Goal: Task Accomplishment & Management: Complete application form

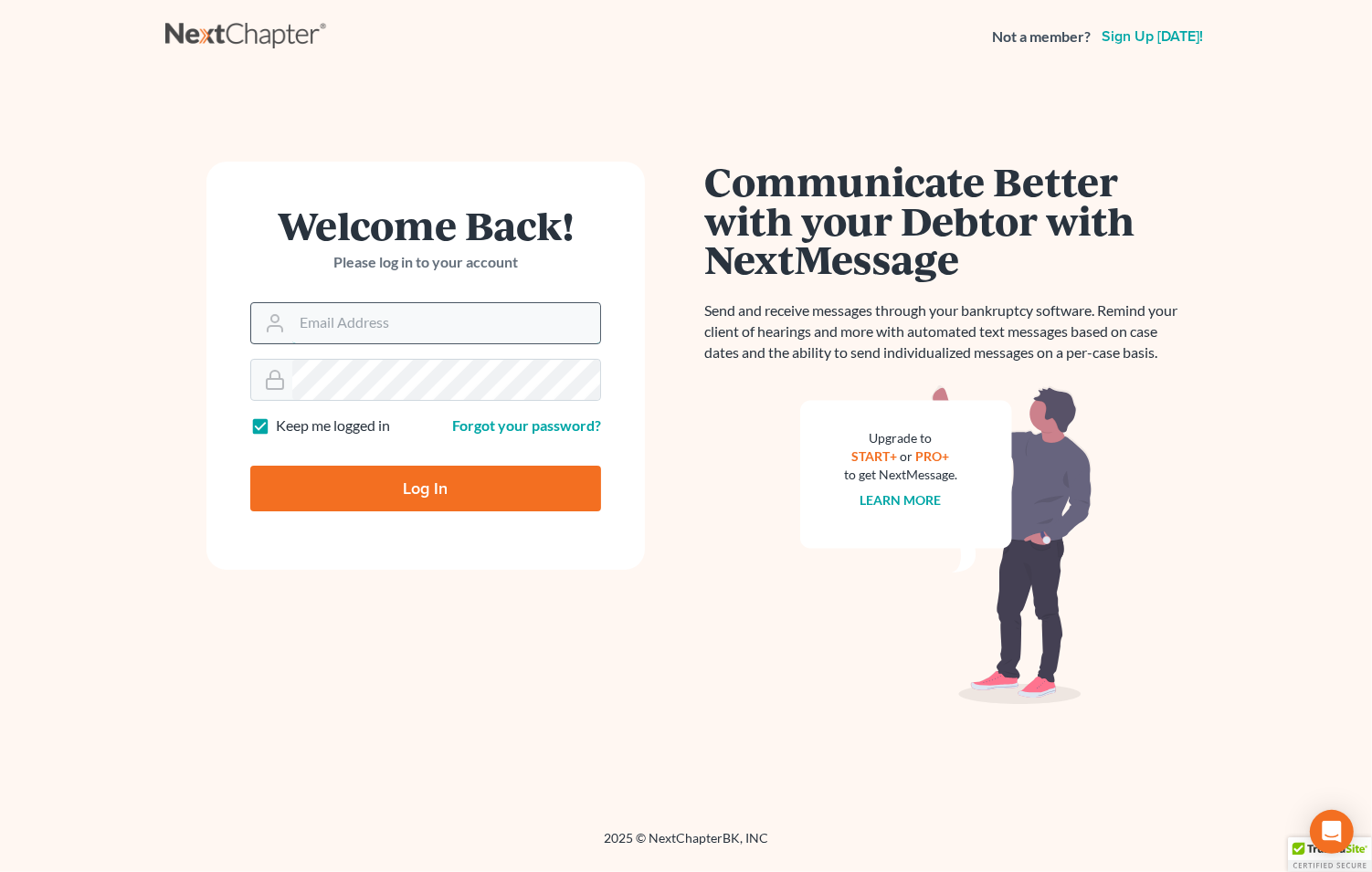
click at [360, 323] on input "Email Address" at bounding box center [446, 322] width 308 height 40
type input "[EMAIL_ADDRESS][DOMAIN_NAME]"
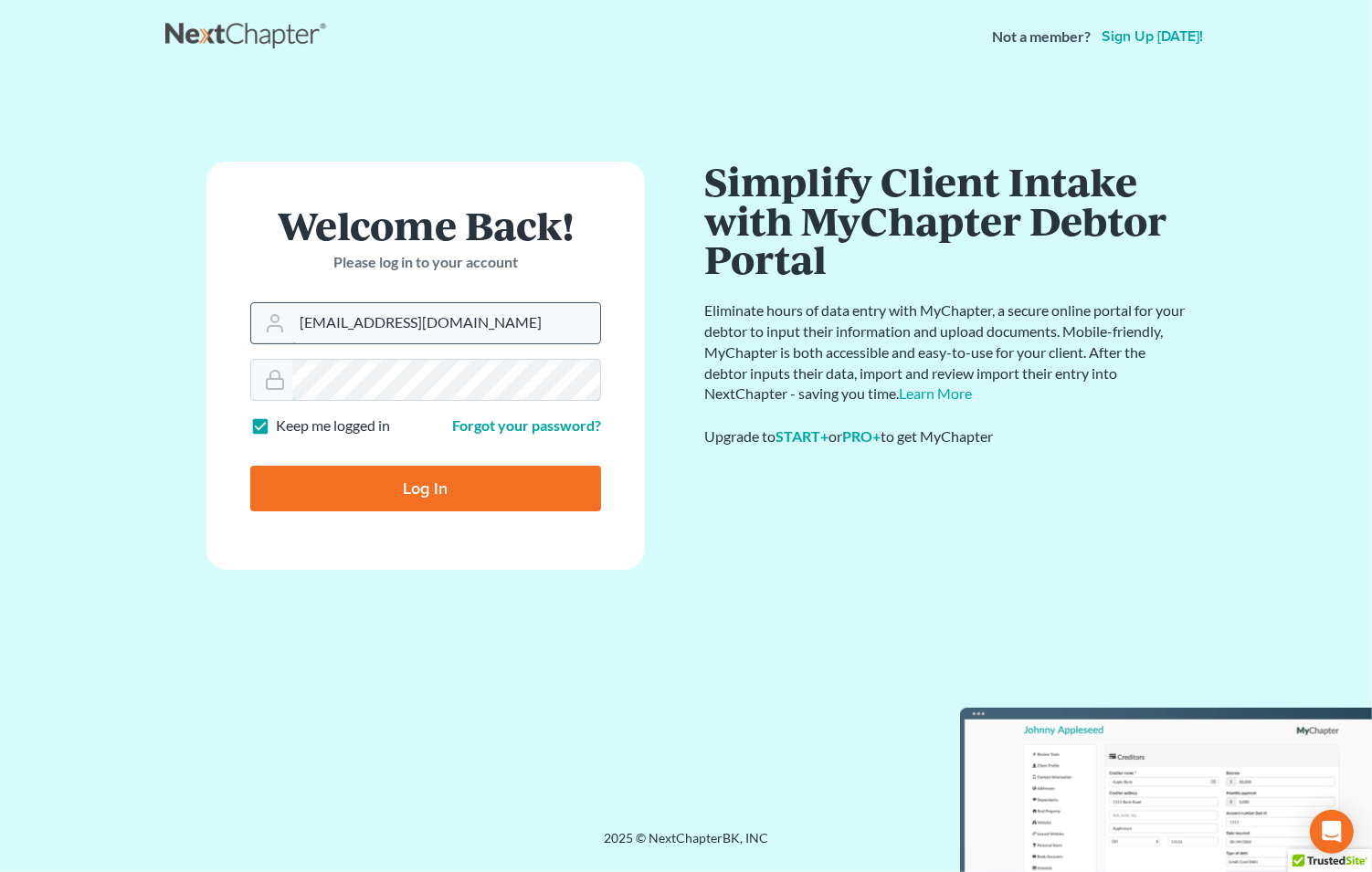
click at [251, 466] on input "Log In" at bounding box center [426, 489] width 351 height 45
type input "Thinking..."
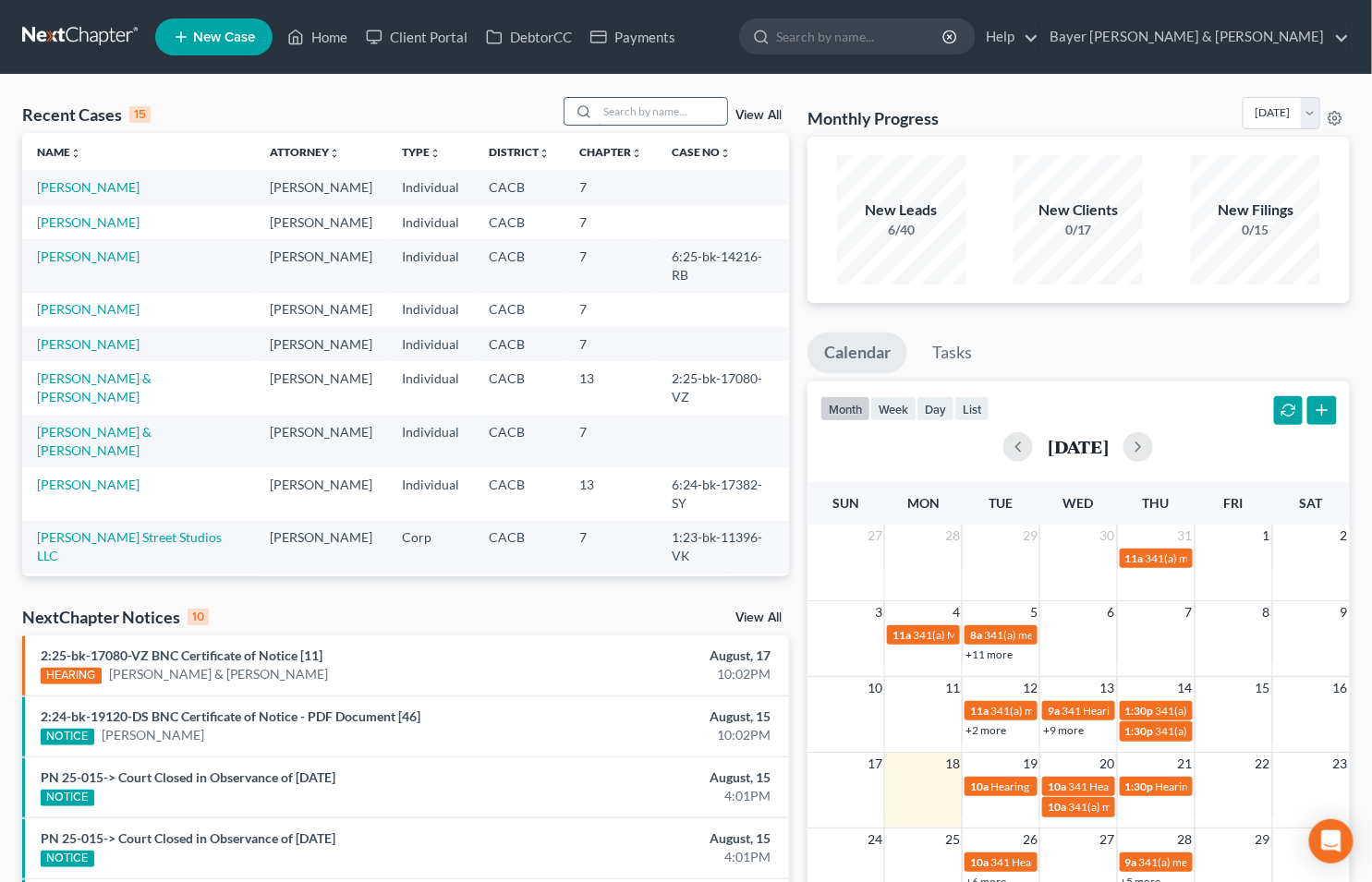
click at [671, 108] on input "search" at bounding box center [663, 110] width 129 height 27
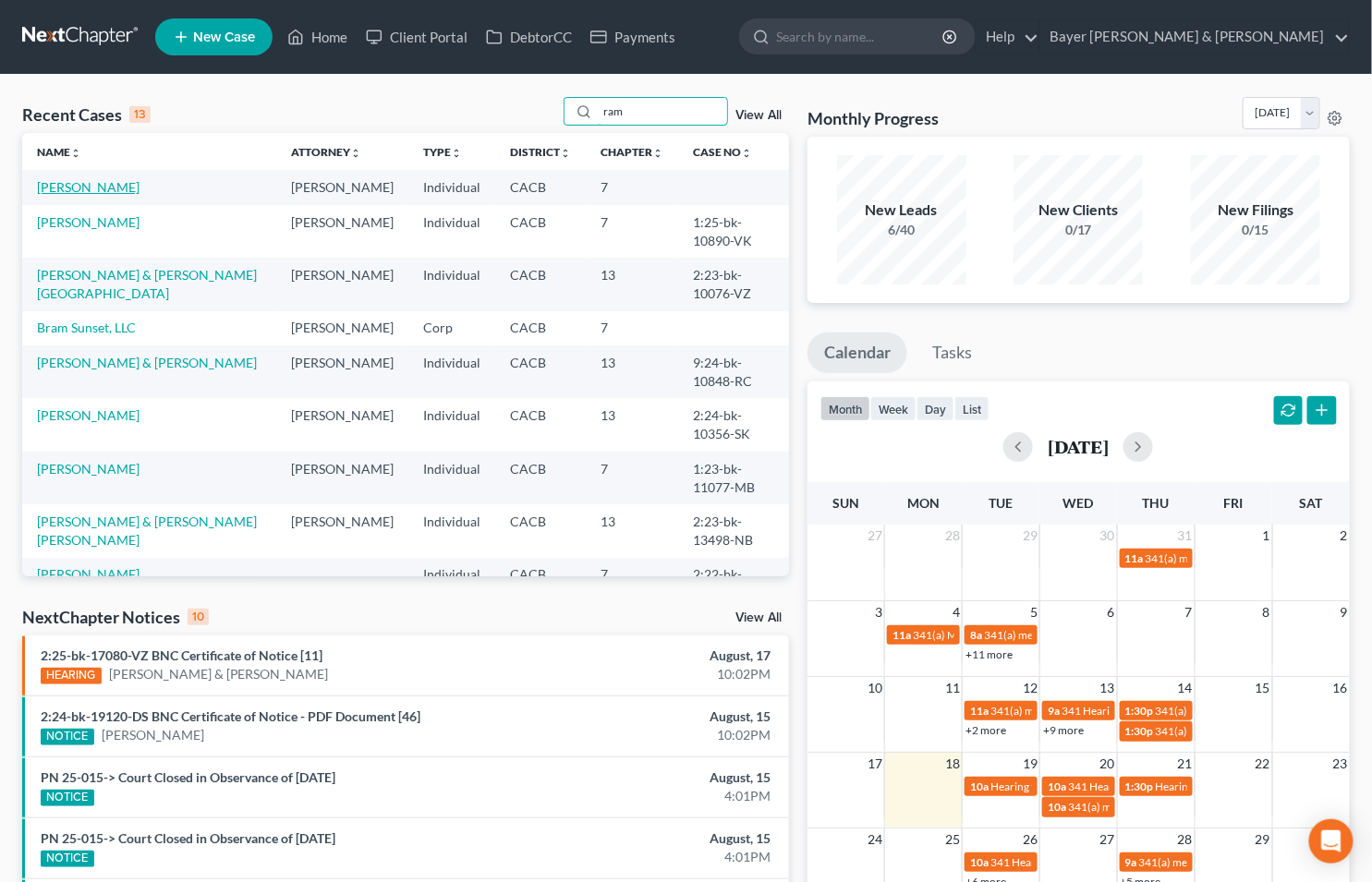
type input "ram"
click at [102, 187] on link "Ramirez, Wilson" at bounding box center [88, 187] width 102 height 16
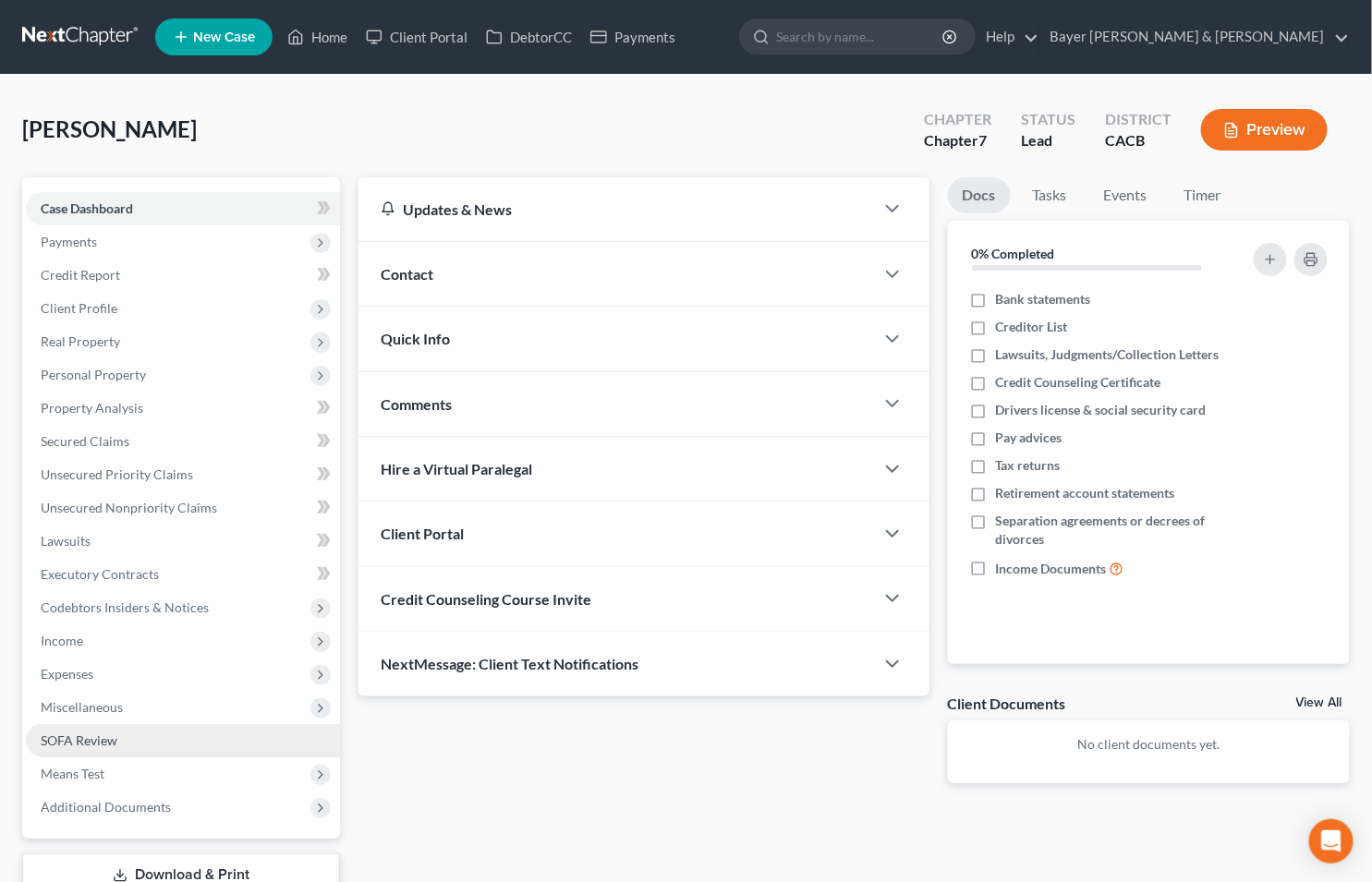
click at [76, 733] on span "SOFA Review" at bounding box center [79, 741] width 77 height 16
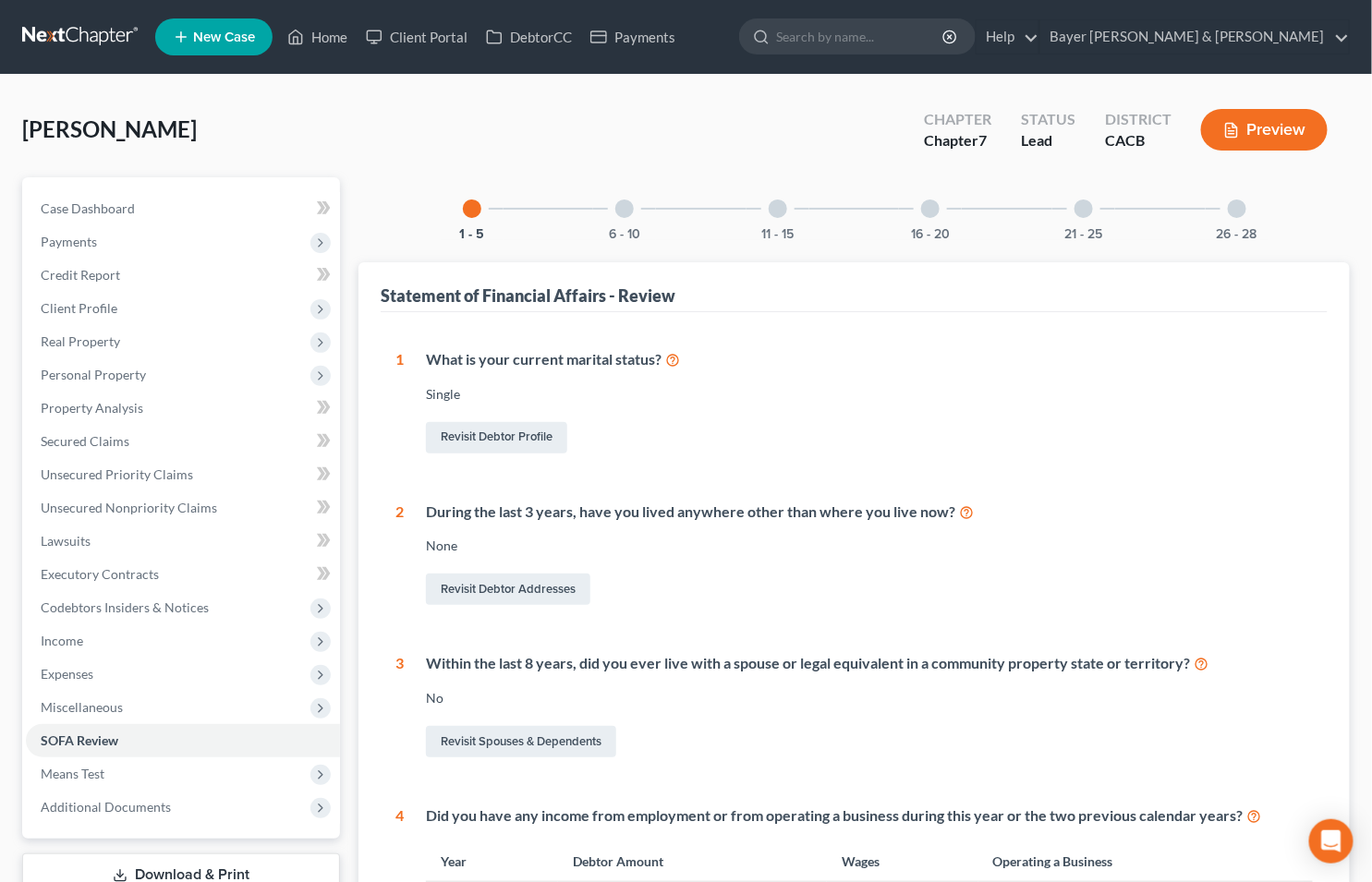
click at [1255, 111] on button "Preview" at bounding box center [1265, 130] width 126 height 42
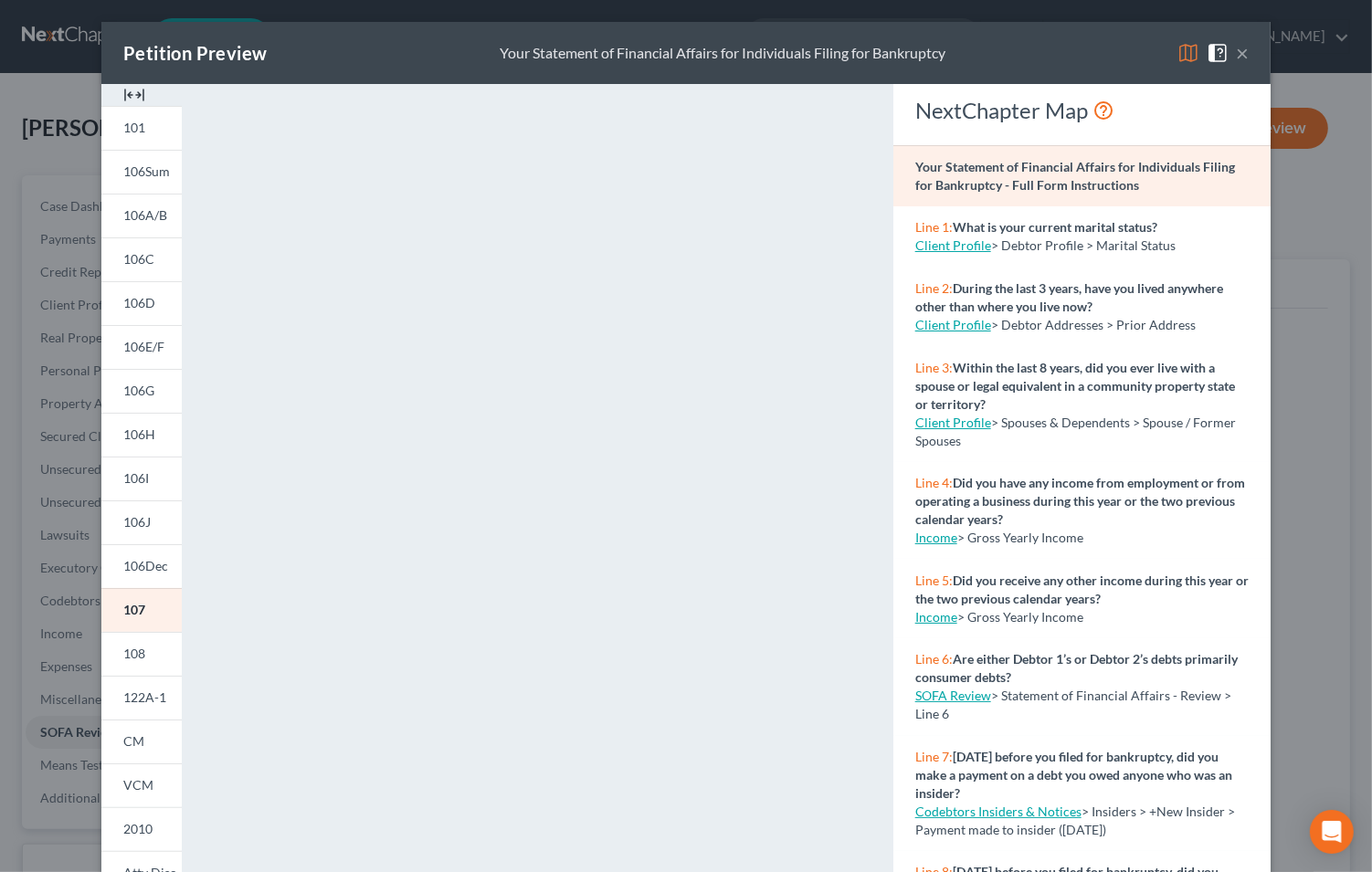
click at [1236, 48] on button "×" at bounding box center [1242, 53] width 13 height 22
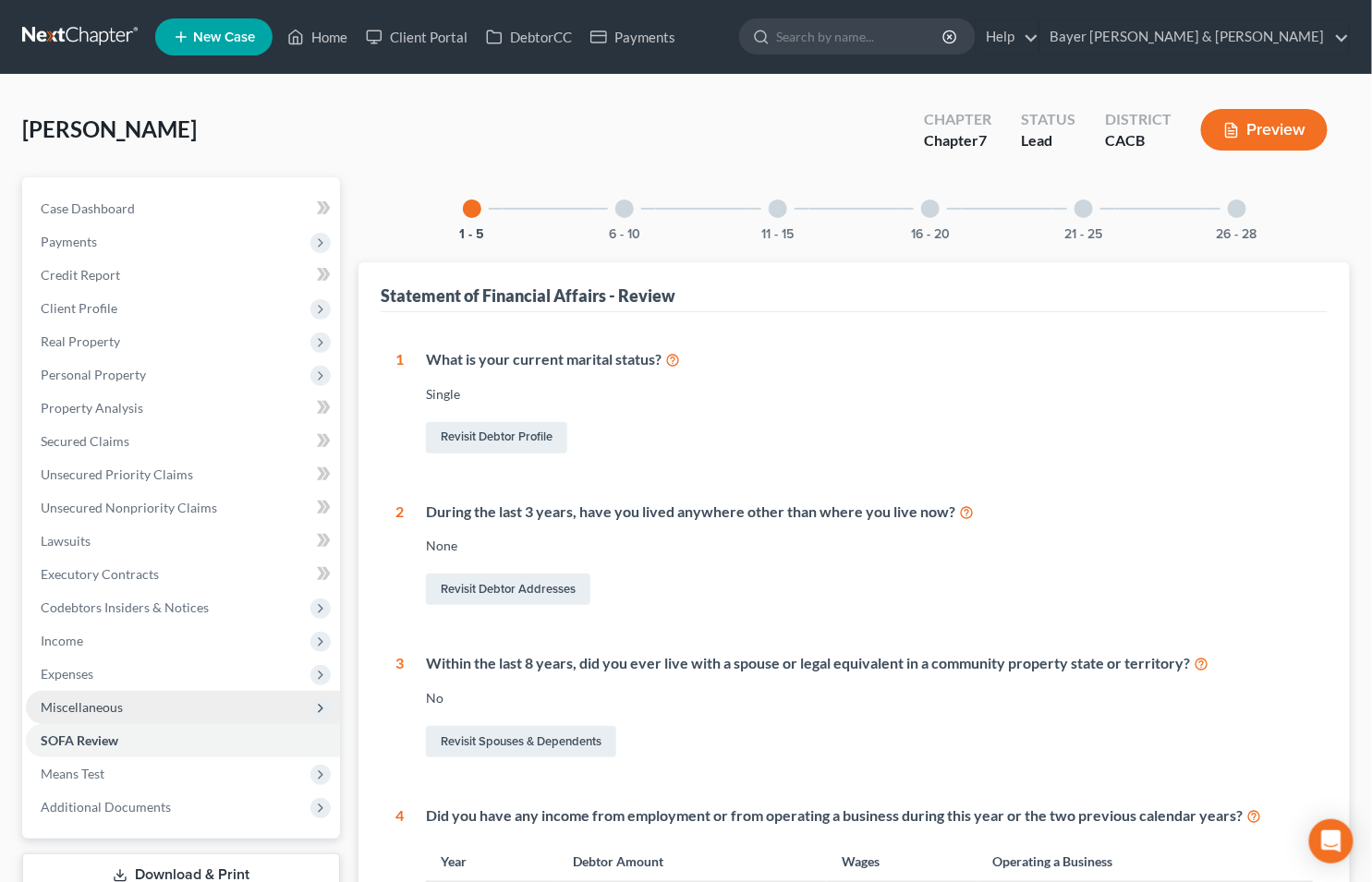
click at [93, 699] on span "Miscellaneous" at bounding box center [82, 707] width 83 height 16
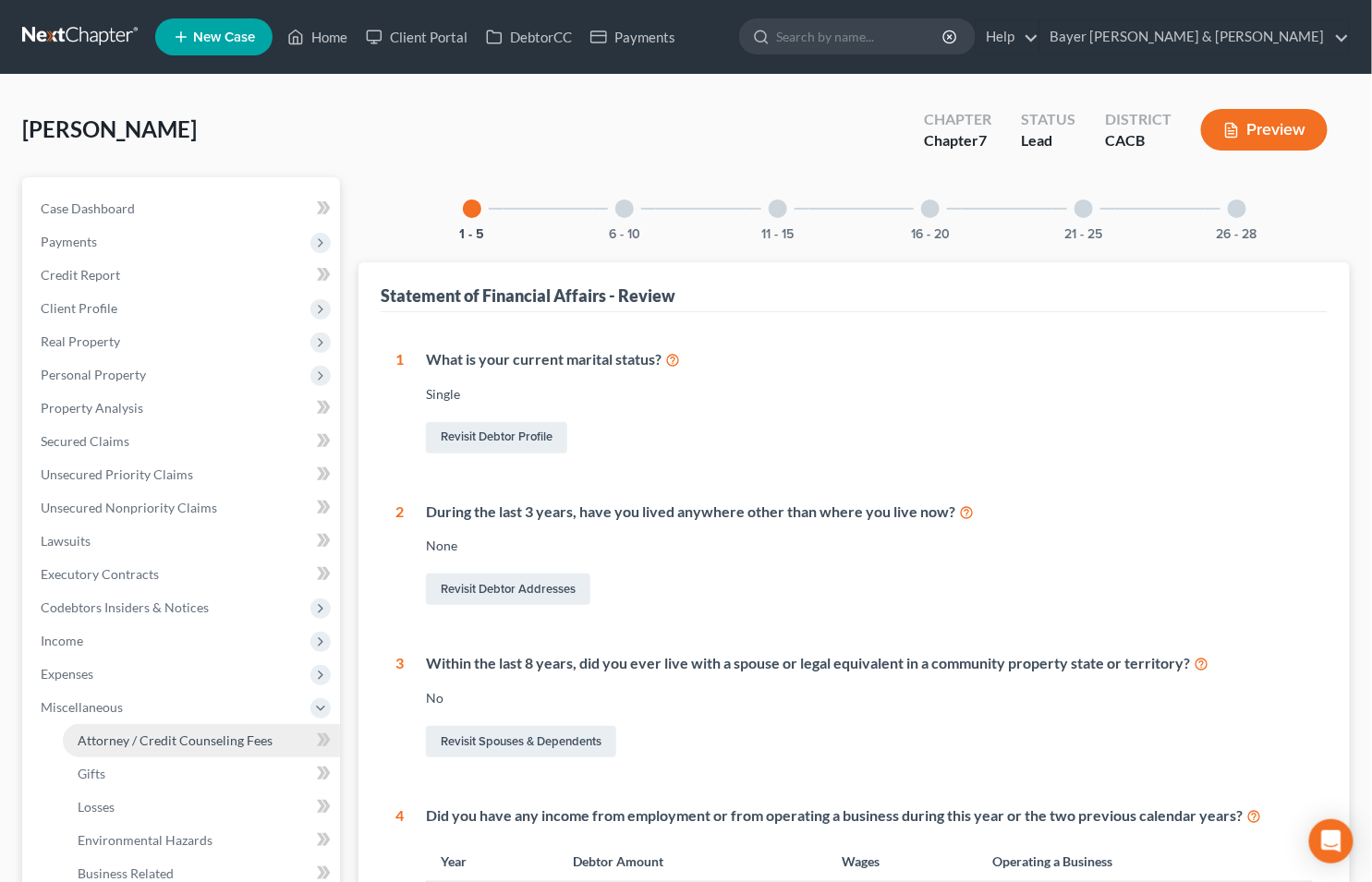
click at [121, 742] on span "Attorney / Credit Counseling Fees" at bounding box center [175, 741] width 195 height 16
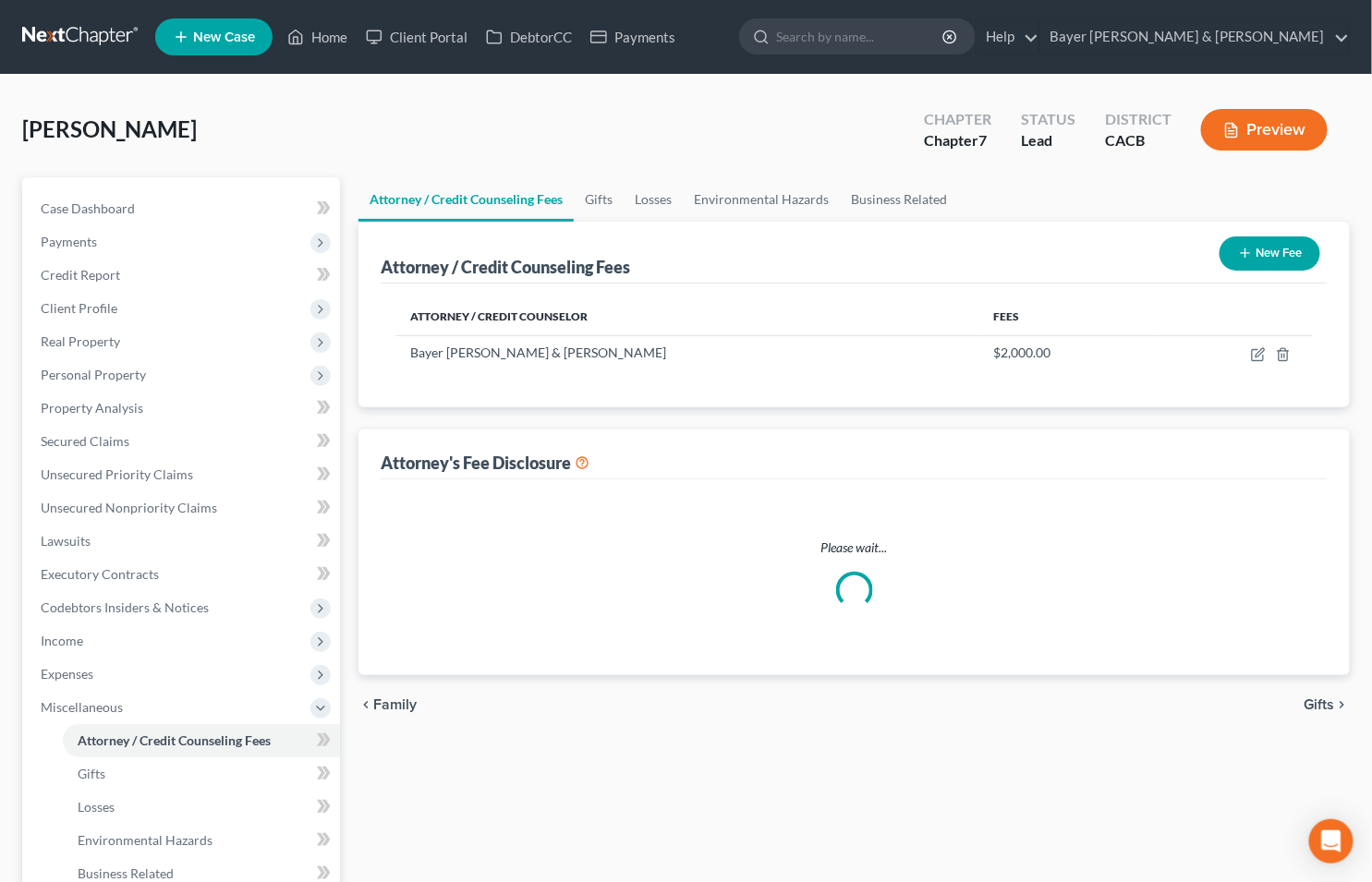
select select "2"
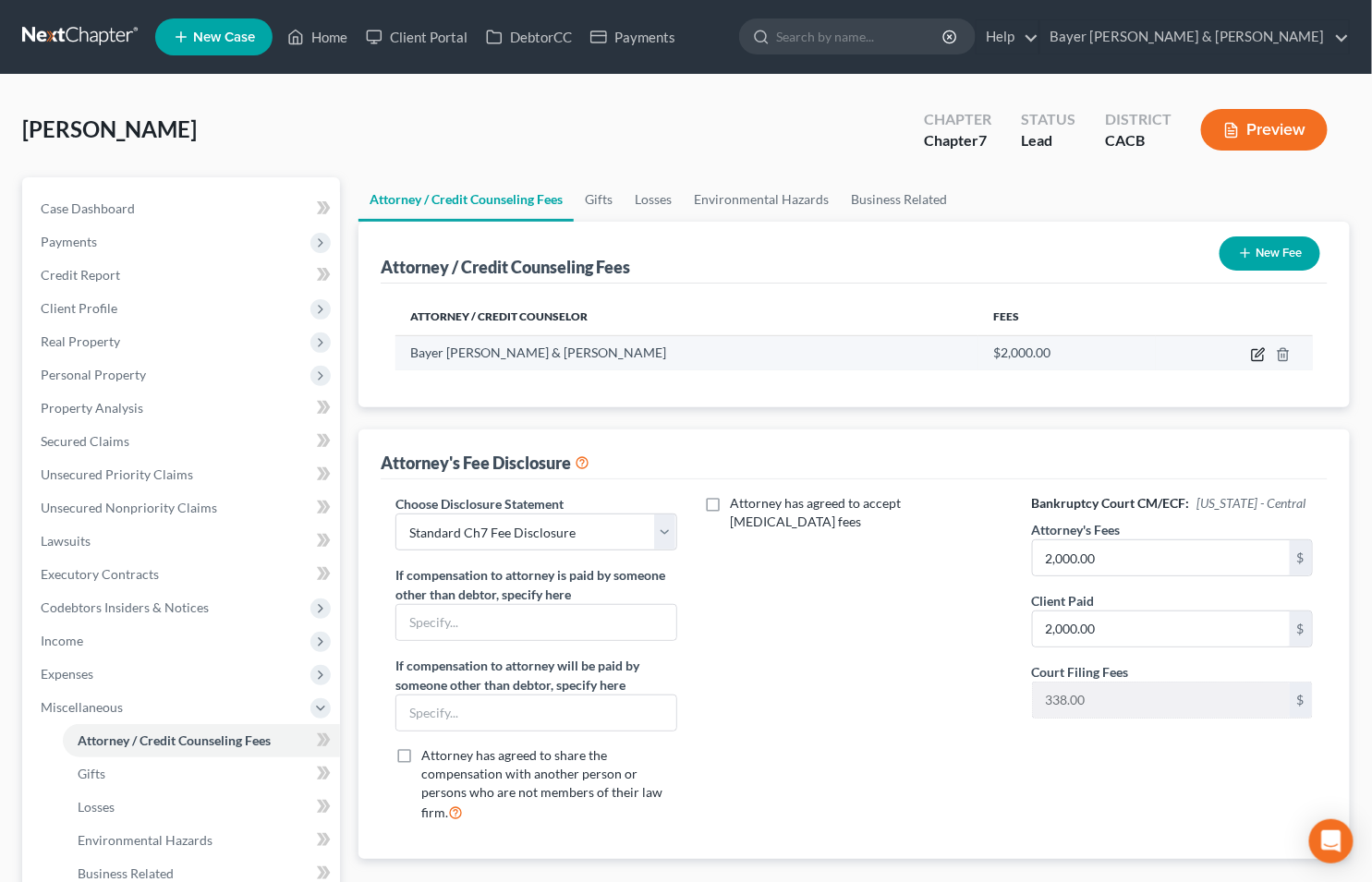
click at [1258, 360] on icon "button" at bounding box center [1258, 355] width 11 height 11
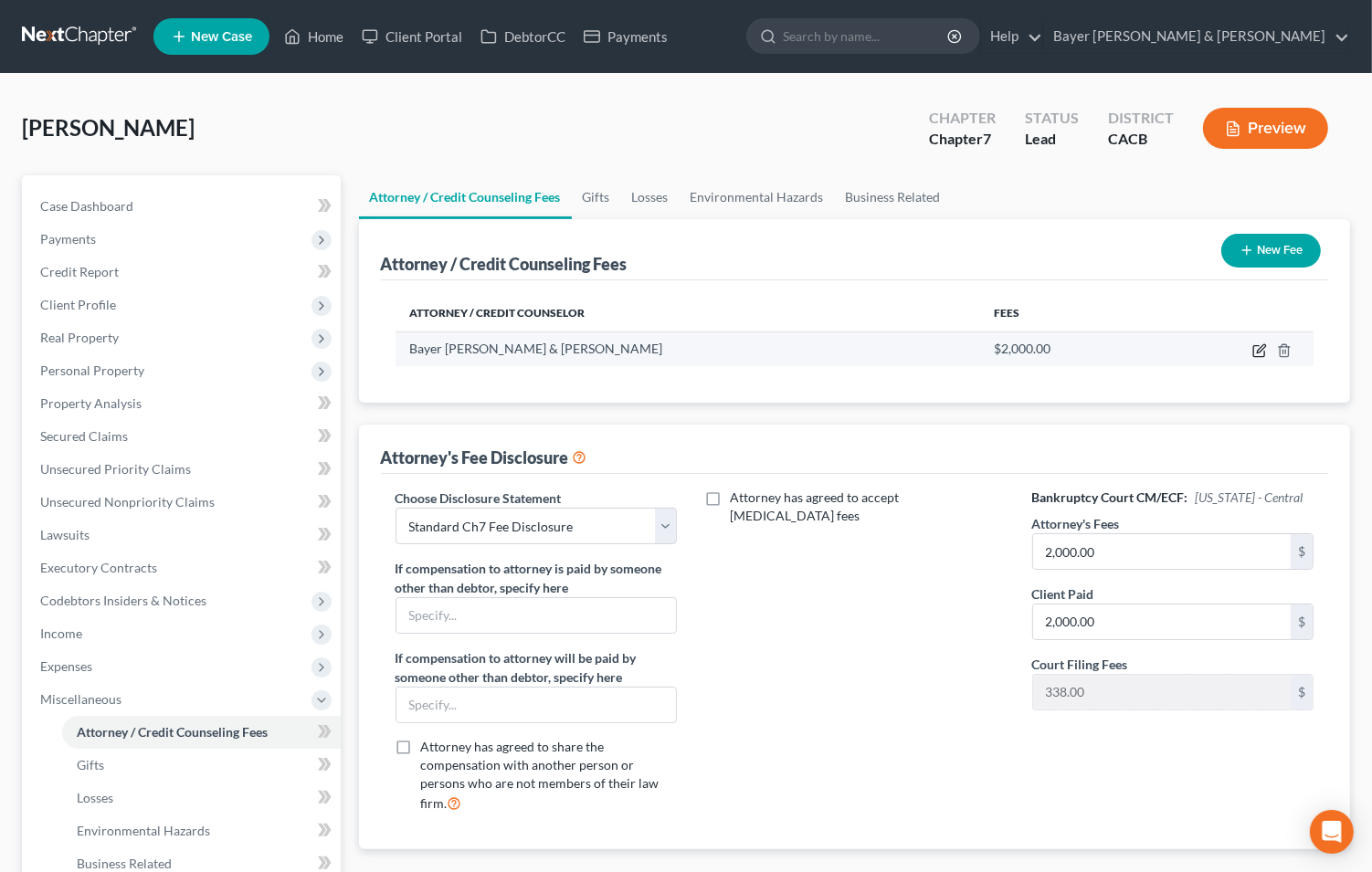
select select "4"
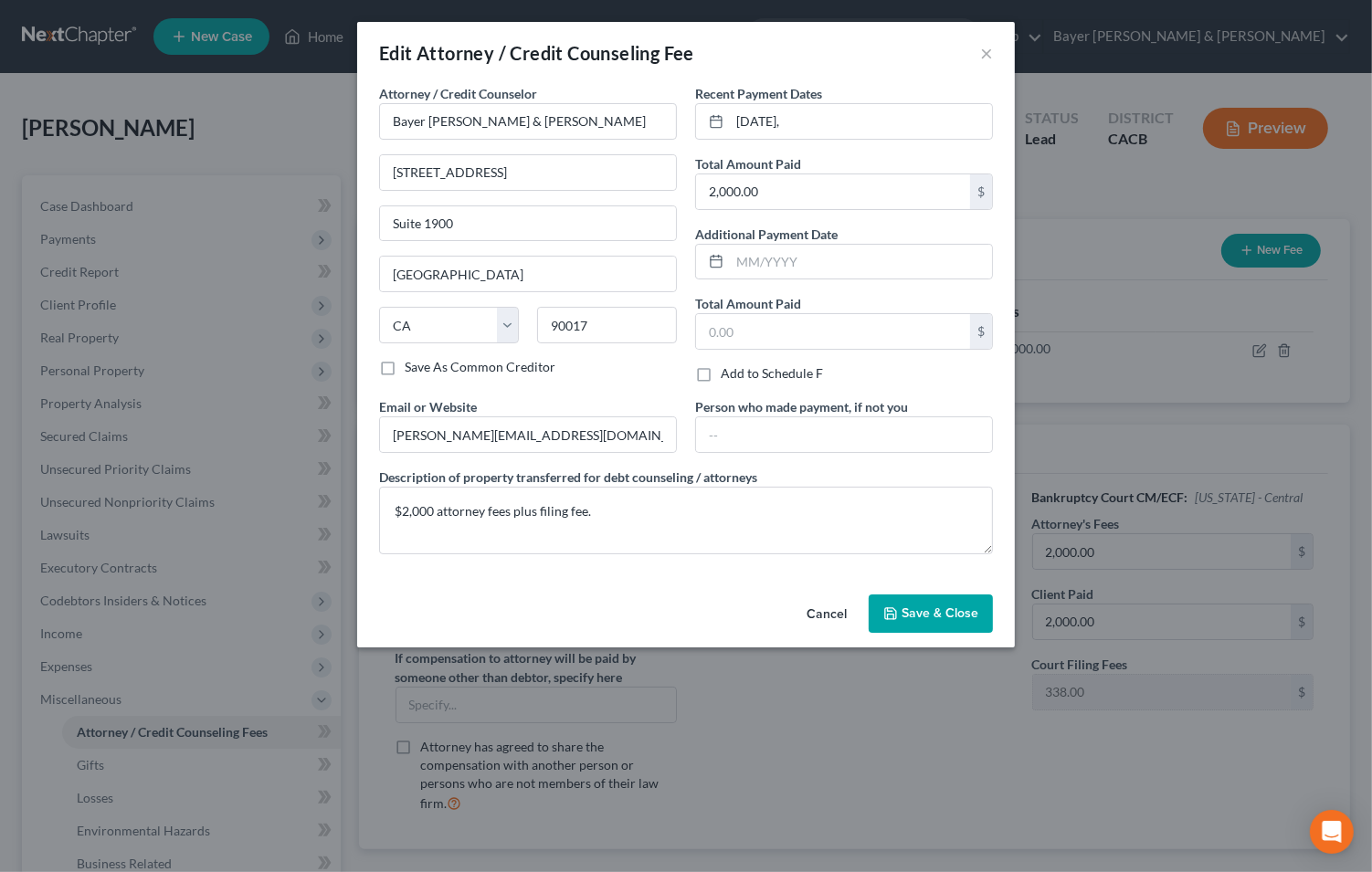
click at [911, 609] on span "Save & Close" at bounding box center [940, 613] width 77 height 16
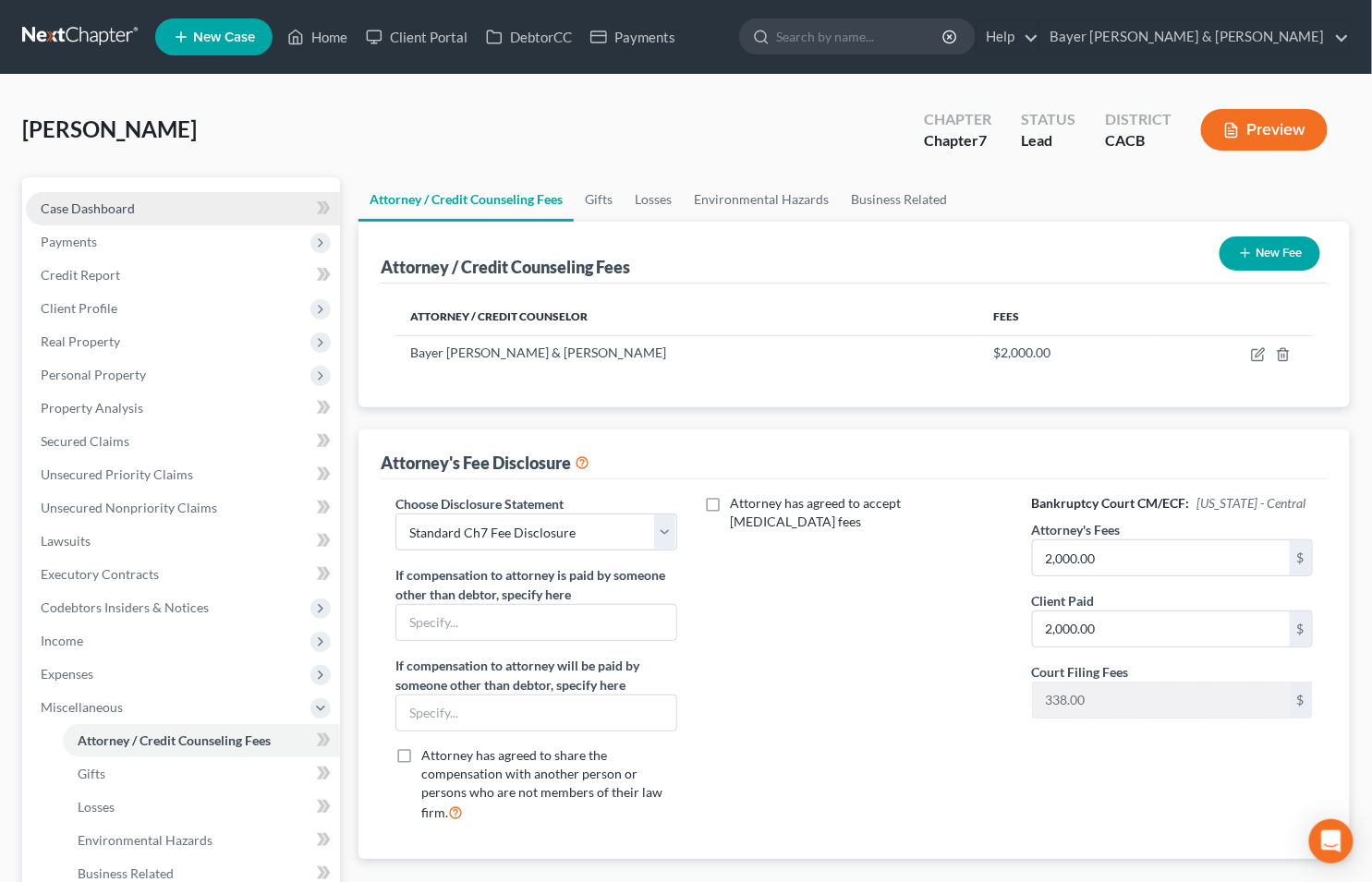
click at [126, 201] on span "Case Dashboard" at bounding box center [88, 209] width 95 height 16
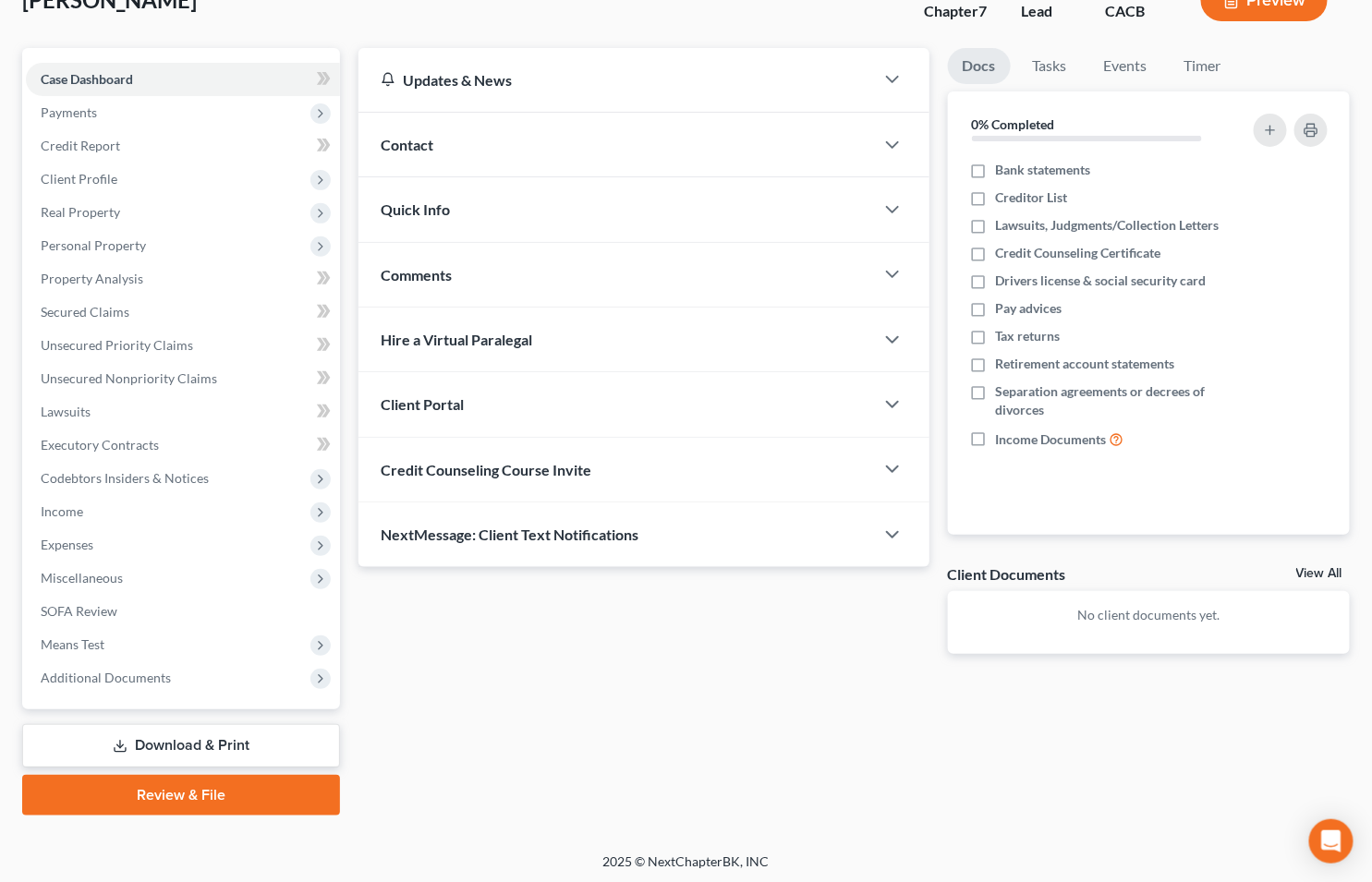
scroll to position [130, 0]
click at [1306, 568] on link "View All" at bounding box center [1319, 572] width 46 height 13
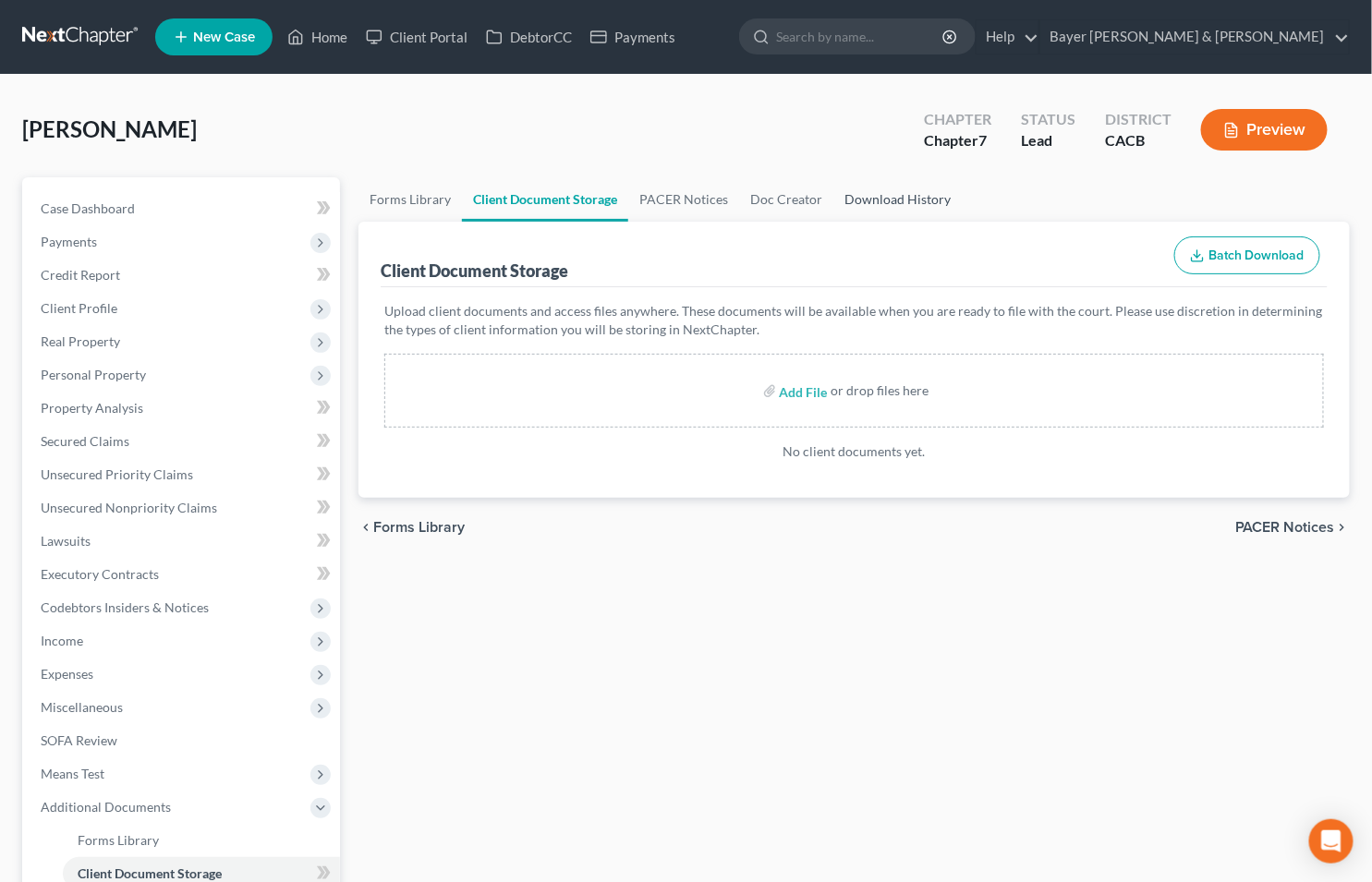
click at [892, 195] on link "Download History" at bounding box center [897, 199] width 128 height 45
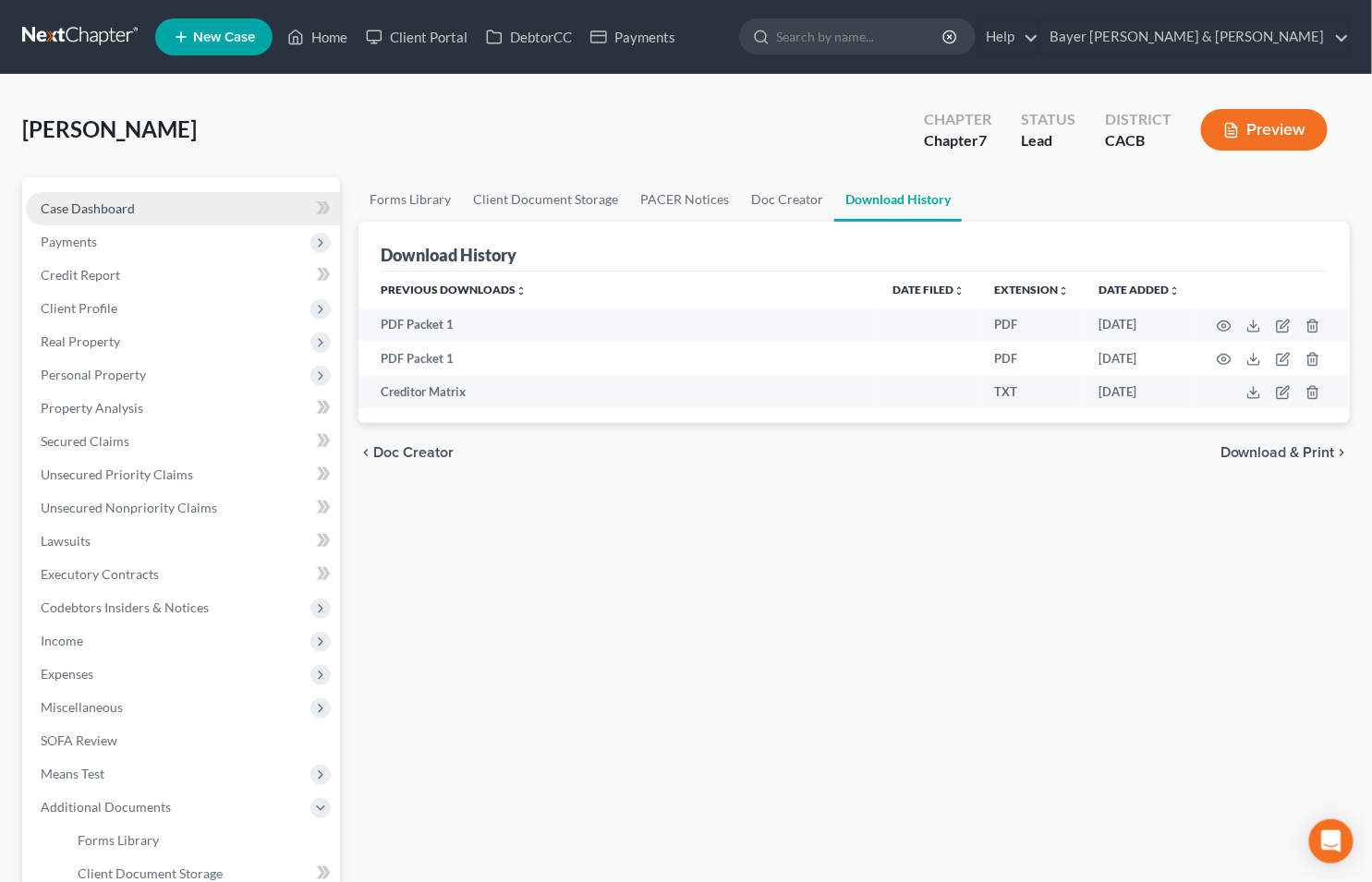
click at [153, 211] on link "Case Dashboard" at bounding box center [183, 208] width 314 height 33
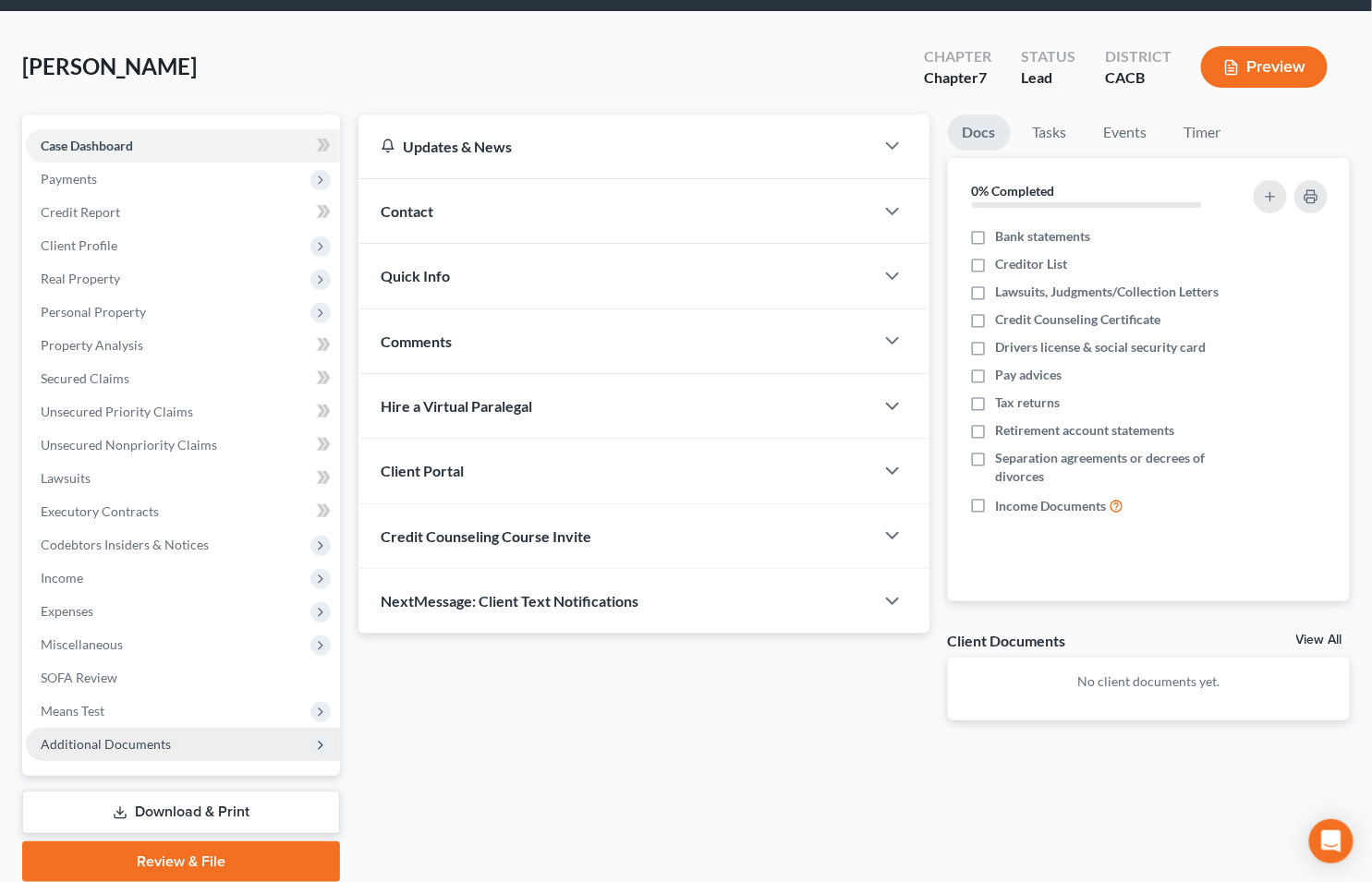
scroll to position [130, 0]
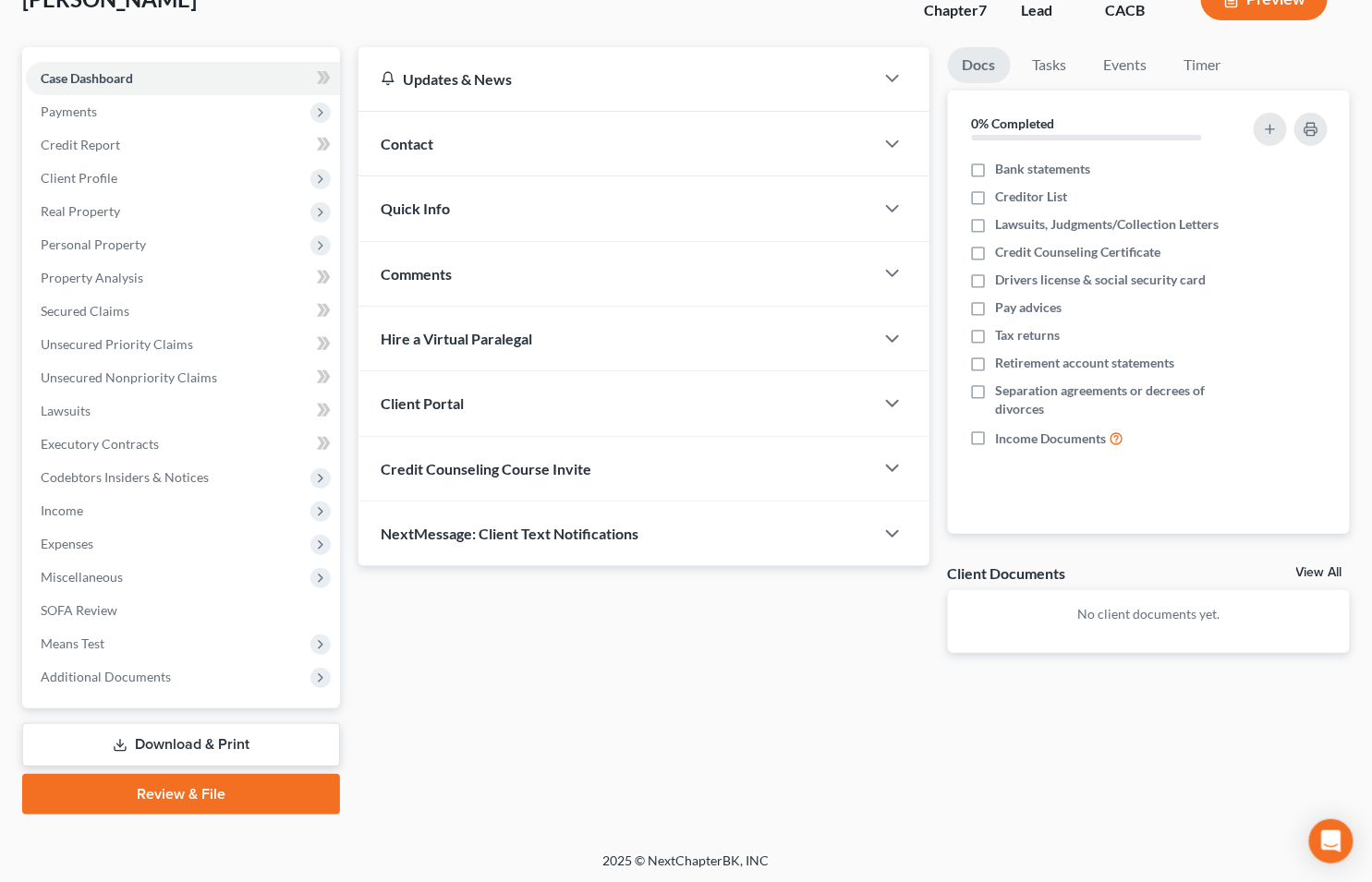
click at [173, 737] on link "Download & Print" at bounding box center [181, 745] width 318 height 44
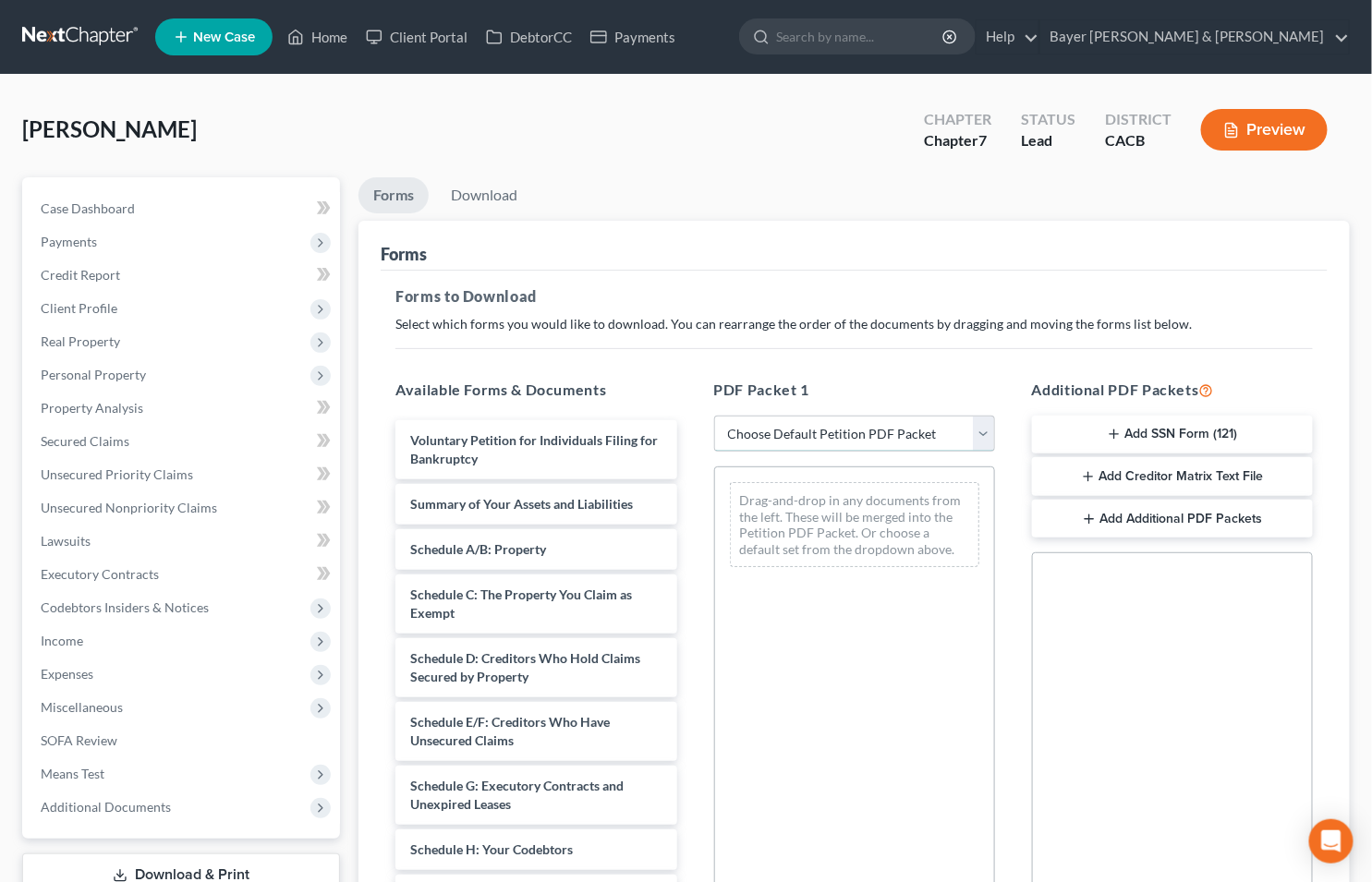
click at [978, 423] on select "Choose Default Petition PDF Packet Complete Bankruptcy Petition (all forms and …" at bounding box center [855, 434] width 281 height 37
select select "0"
click at [714, 416] on select "Choose Default Petition PDF Packet Complete Bankruptcy Petition (all forms and …" at bounding box center [855, 434] width 281 height 37
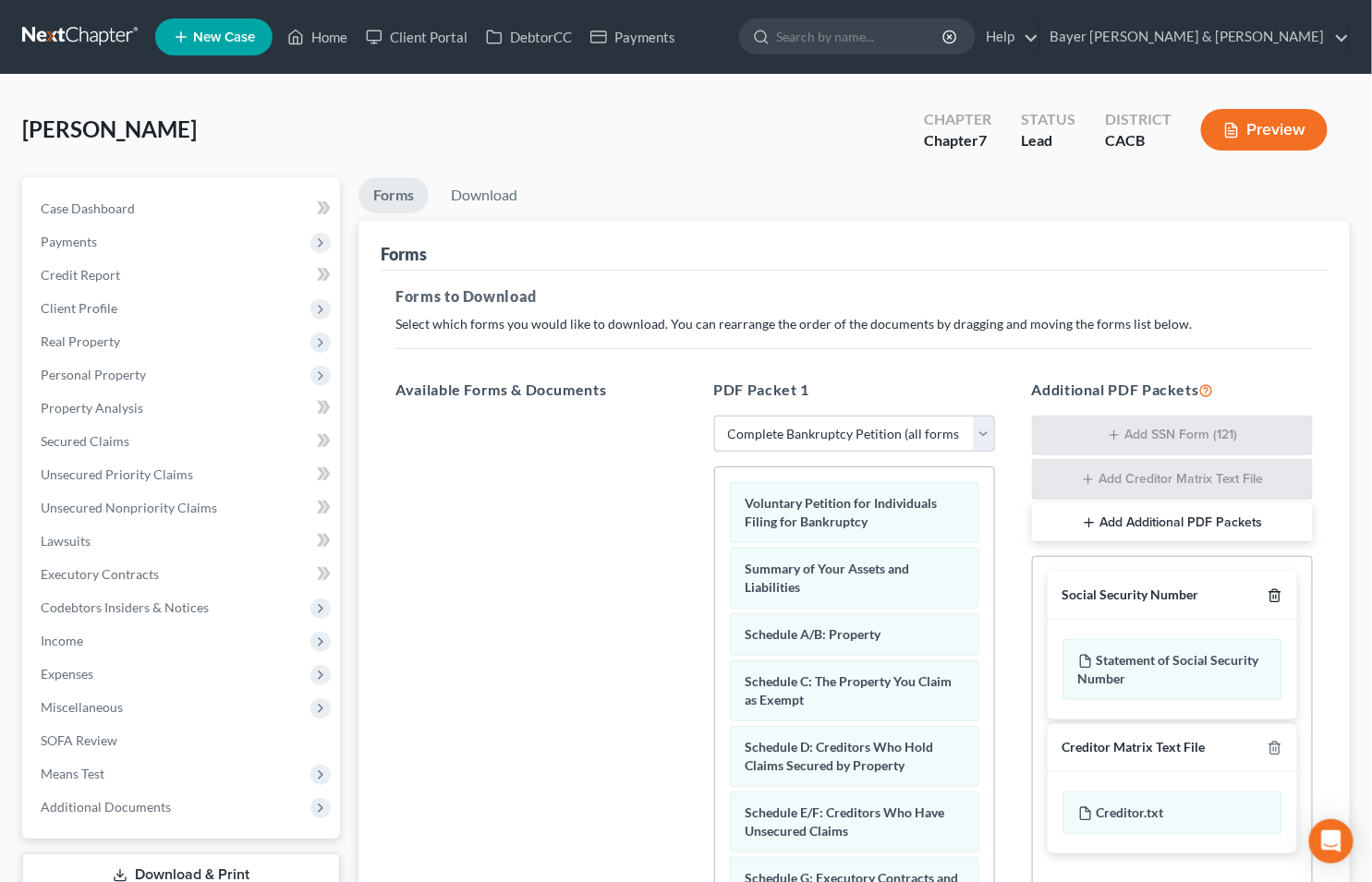
click at [1273, 596] on icon "button" at bounding box center [1274, 596] width 15 height 15
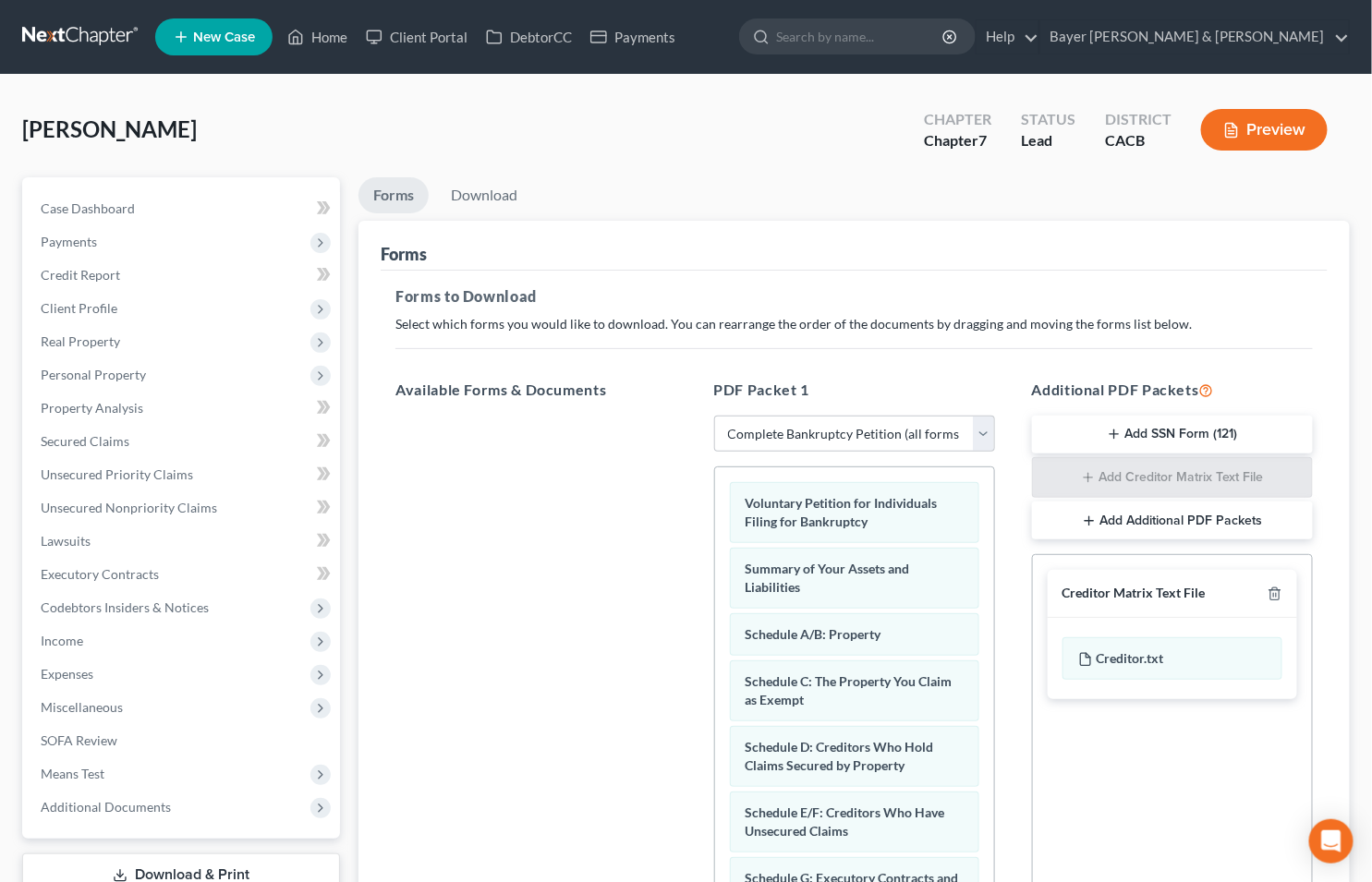
click at [815, 171] on div "Ramirez, Wilson Upgraded Chapter Chapter 7 Status Lead District CACB Preview" at bounding box center [686, 137] width 1328 height 81
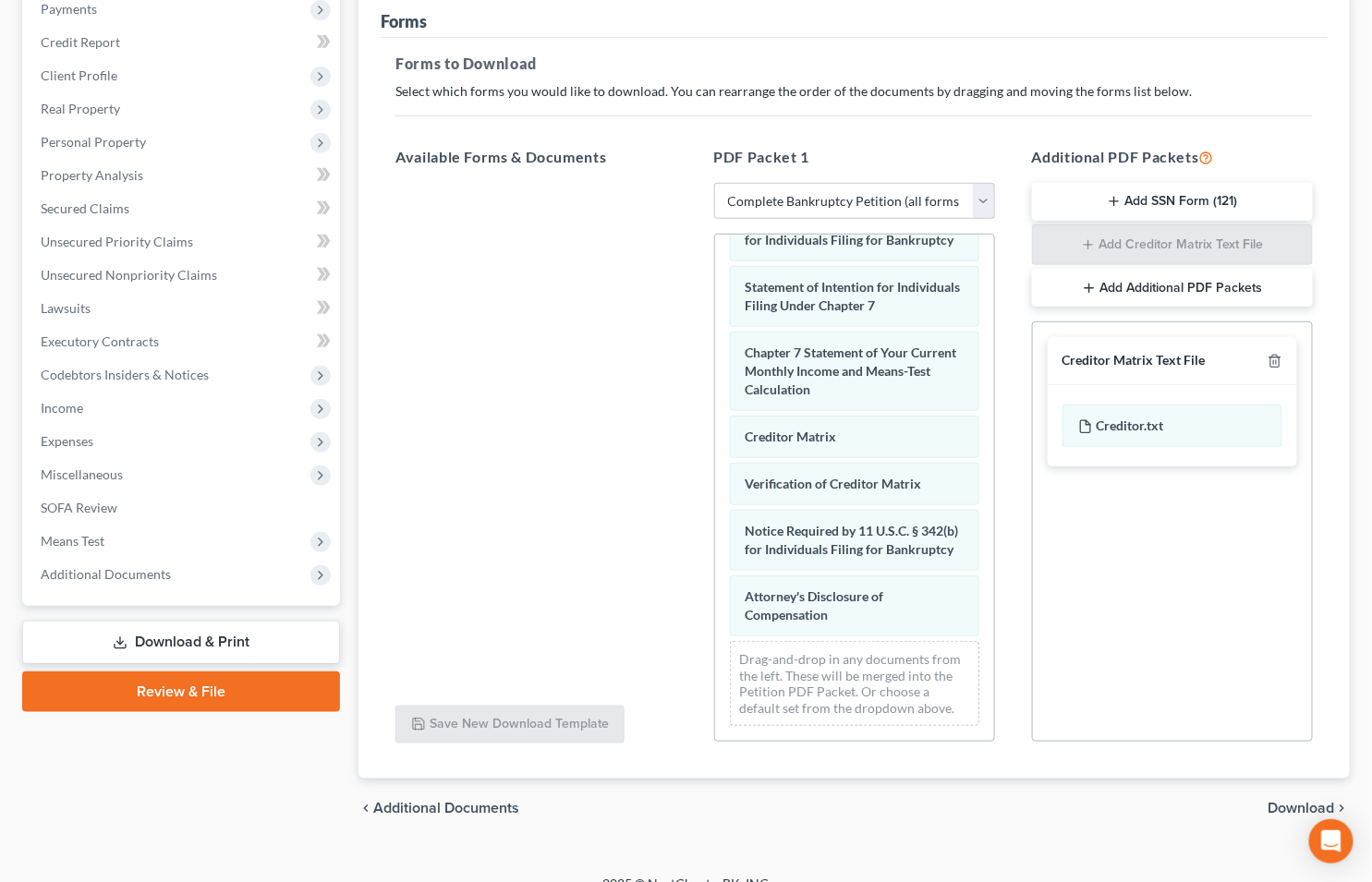
scroll to position [259, 0]
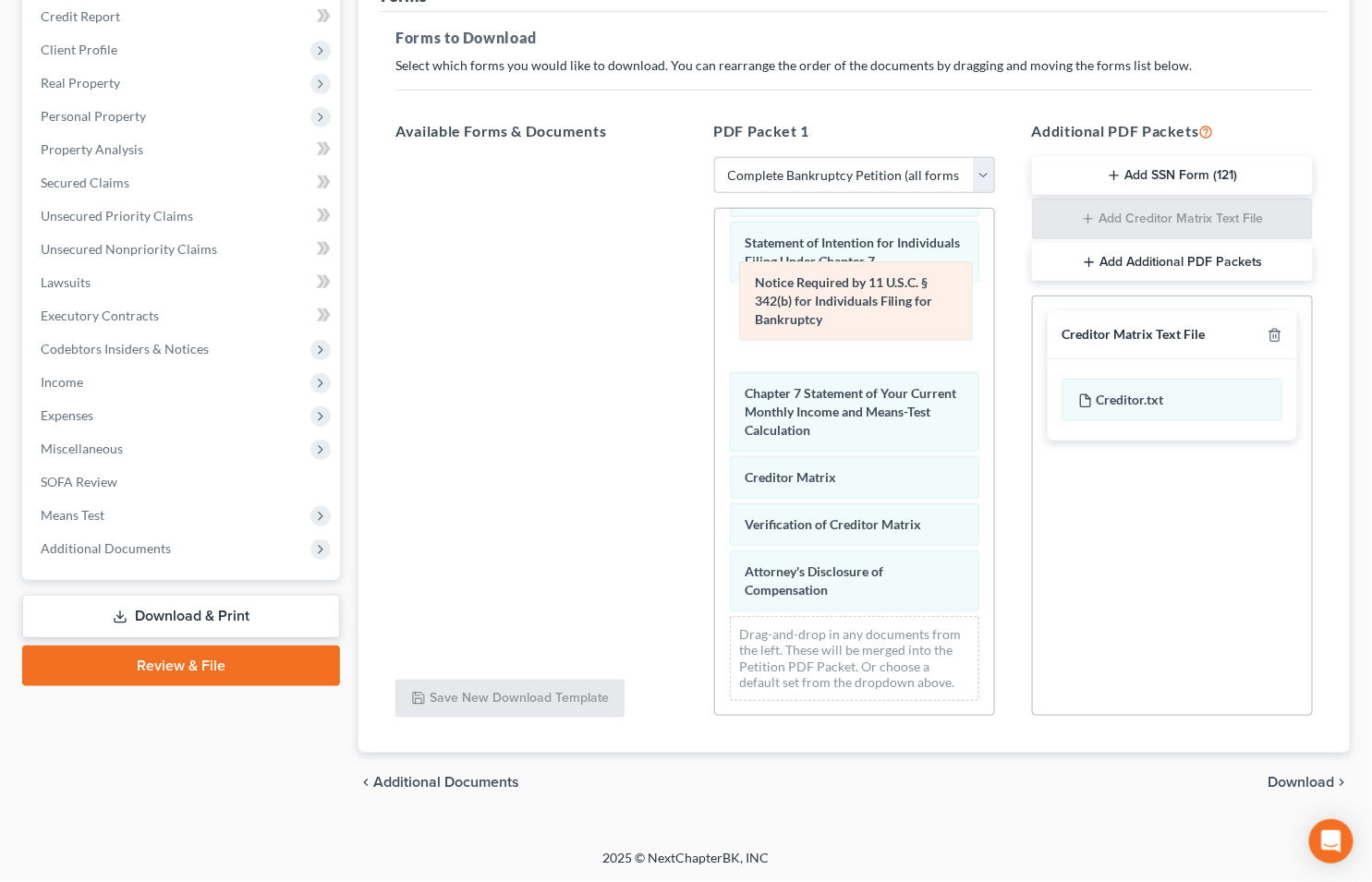
drag, startPoint x: 793, startPoint y: 494, endPoint x: 802, endPoint y: 305, distance: 189.2
click at [802, 305] on div "Notice Required by 11 U.S.C. § 342(b) for Individuals Filing for Bankruptcy Vol…" at bounding box center [855, 104] width 280 height 1221
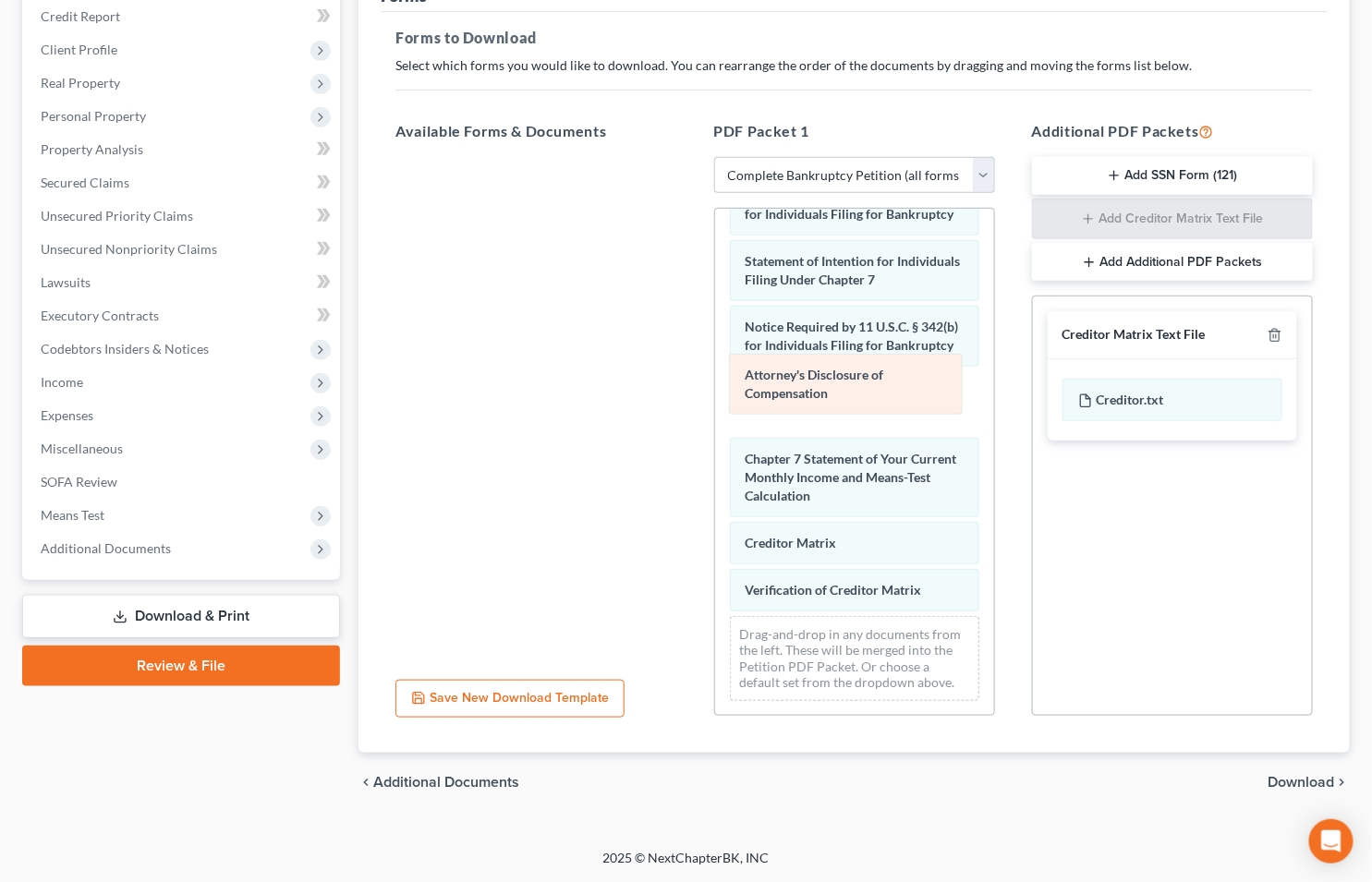
drag, startPoint x: 812, startPoint y: 565, endPoint x: 811, endPoint y: 384, distance: 181.0
click at [811, 384] on div "Attorney's Disclosure of Compensation Voluntary Petition for Individuals Filing…" at bounding box center [855, 113] width 280 height 1202
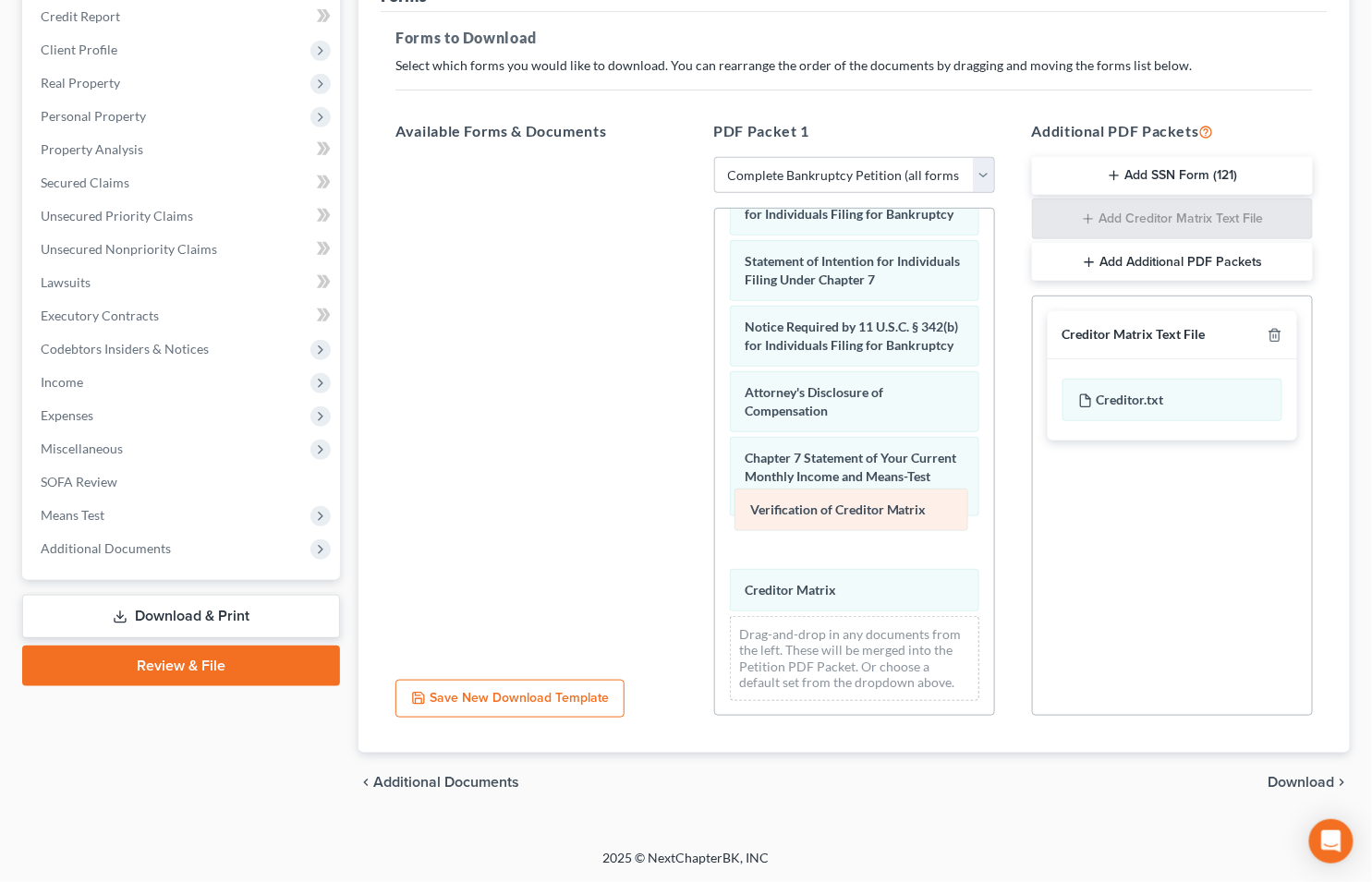
drag, startPoint x: 819, startPoint y: 575, endPoint x: 824, endPoint y: 511, distance: 64.2
click at [824, 511] on div "Verification of Creditor Matrix Voluntary Petition for Individuals Filing for B…" at bounding box center [855, 113] width 280 height 1202
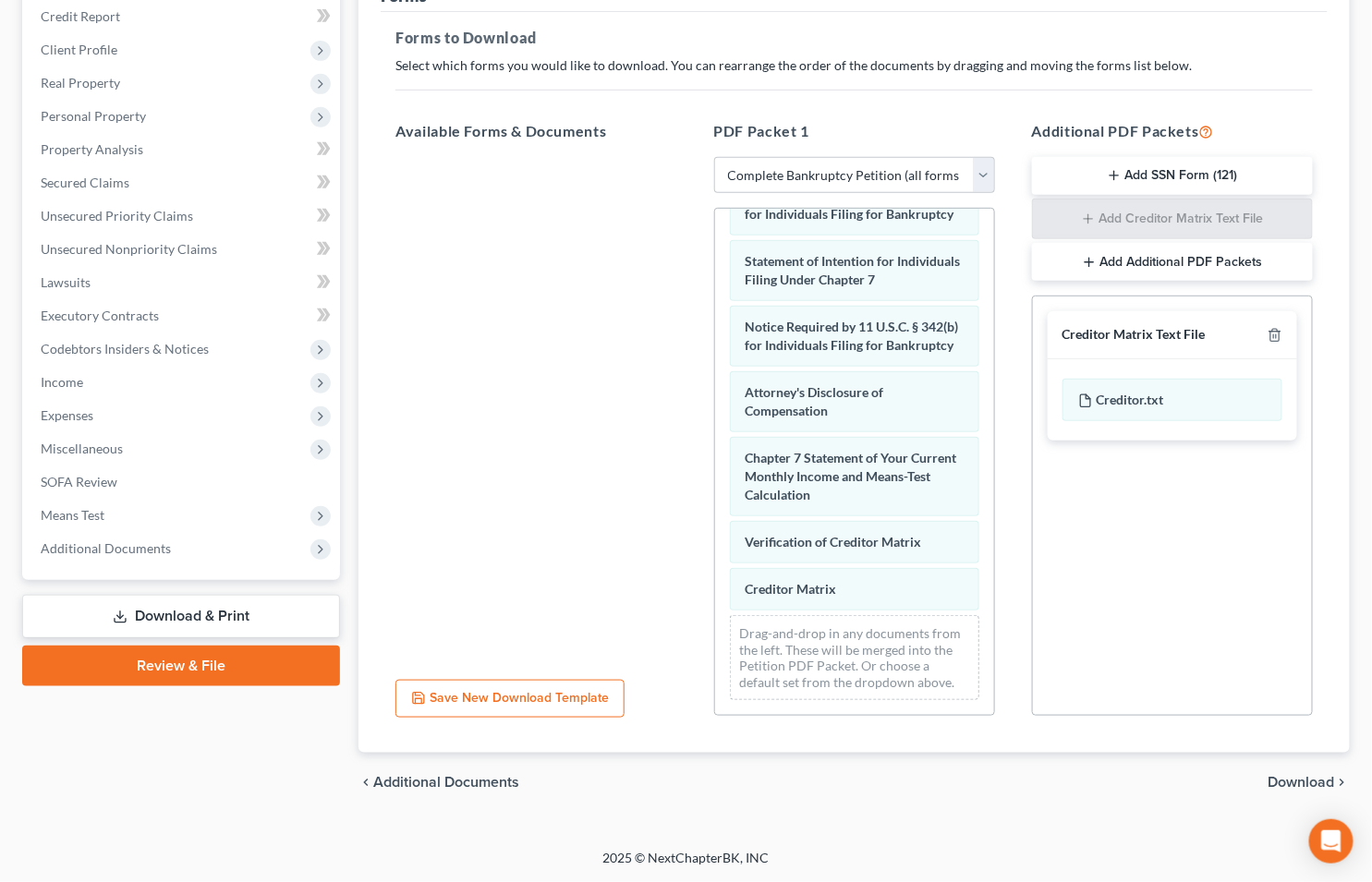
click at [1306, 772] on div "chevron_left Additional Documents Download chevron_right" at bounding box center [854, 782] width 992 height 59
click at [1304, 777] on span "Download" at bounding box center [1301, 782] width 67 height 15
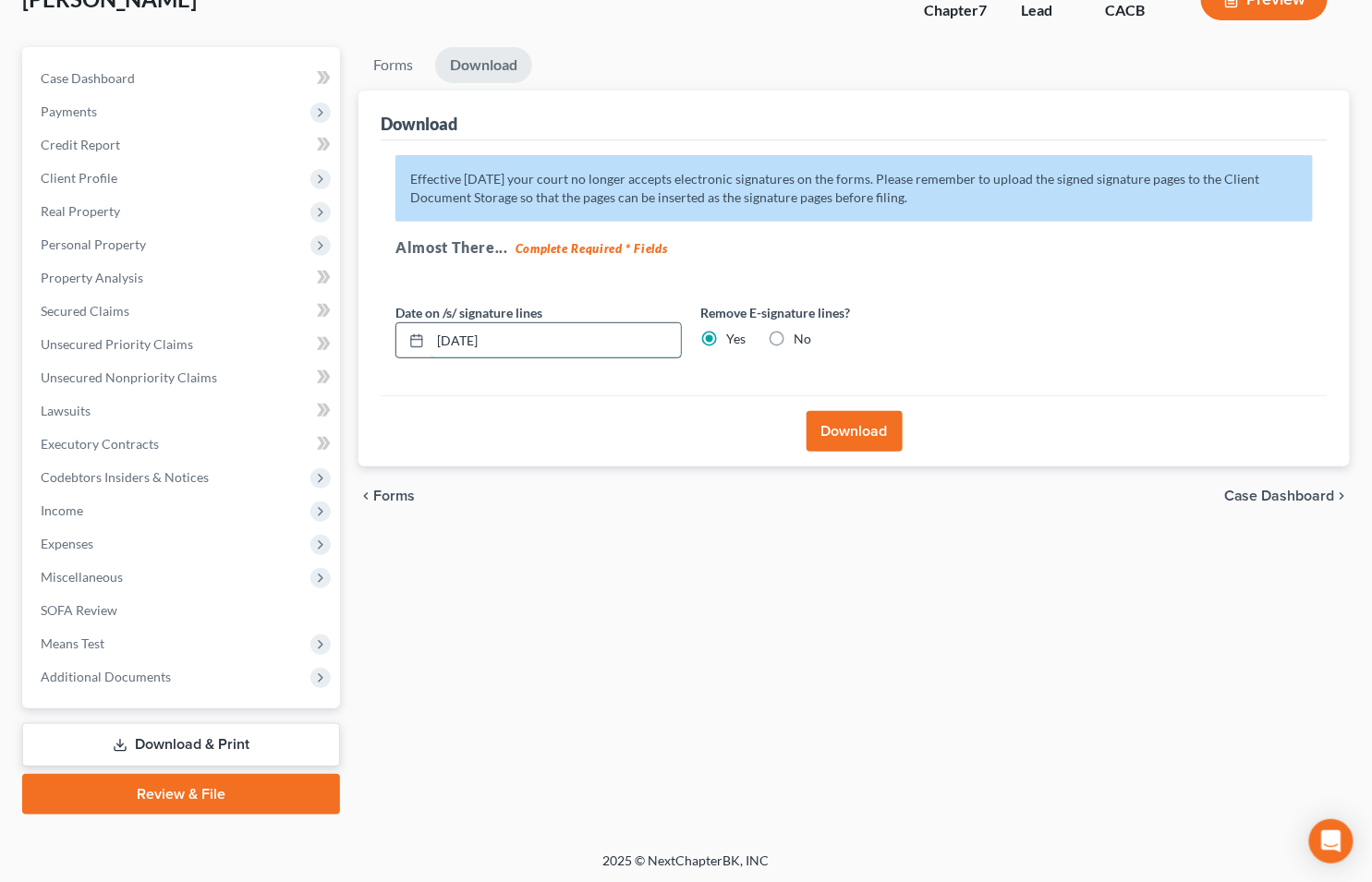
drag, startPoint x: 571, startPoint y: 333, endPoint x: 428, endPoint y: 332, distance: 143.0
click at [428, 332] on div "08/18/2025" at bounding box center [539, 340] width 287 height 37
click at [856, 427] on button "Download" at bounding box center [855, 431] width 97 height 41
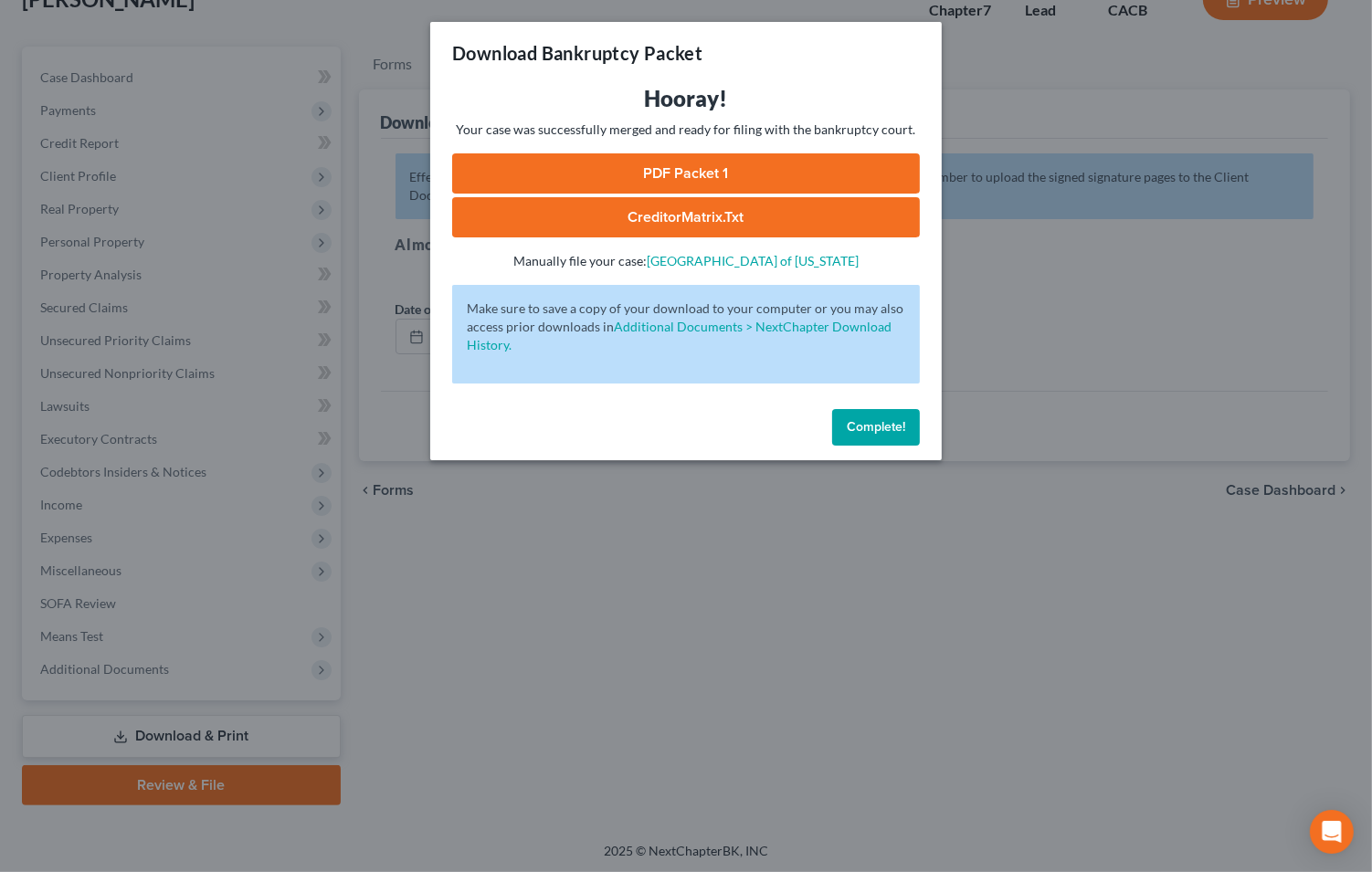
click at [704, 215] on link "CreditorMatrix.txt" at bounding box center [686, 217] width 468 height 40
click at [536, 169] on link "PDF Packet 1" at bounding box center [686, 173] width 468 height 40
click at [323, 40] on div "Download Bankruptcy Packet Hooray! Your case was successfully merged and ready …" at bounding box center [686, 436] width 1372 height 872
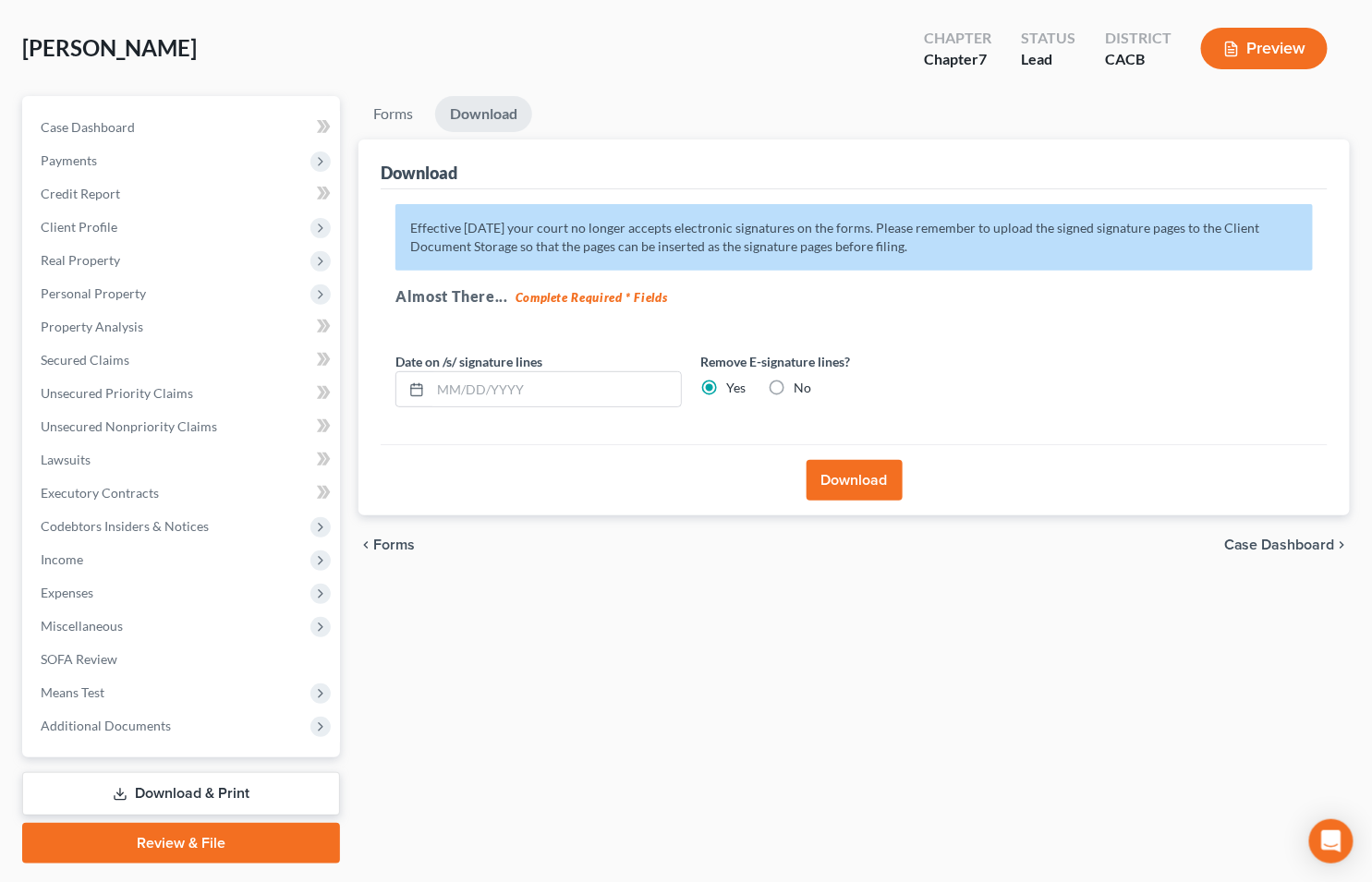
scroll to position [0, 0]
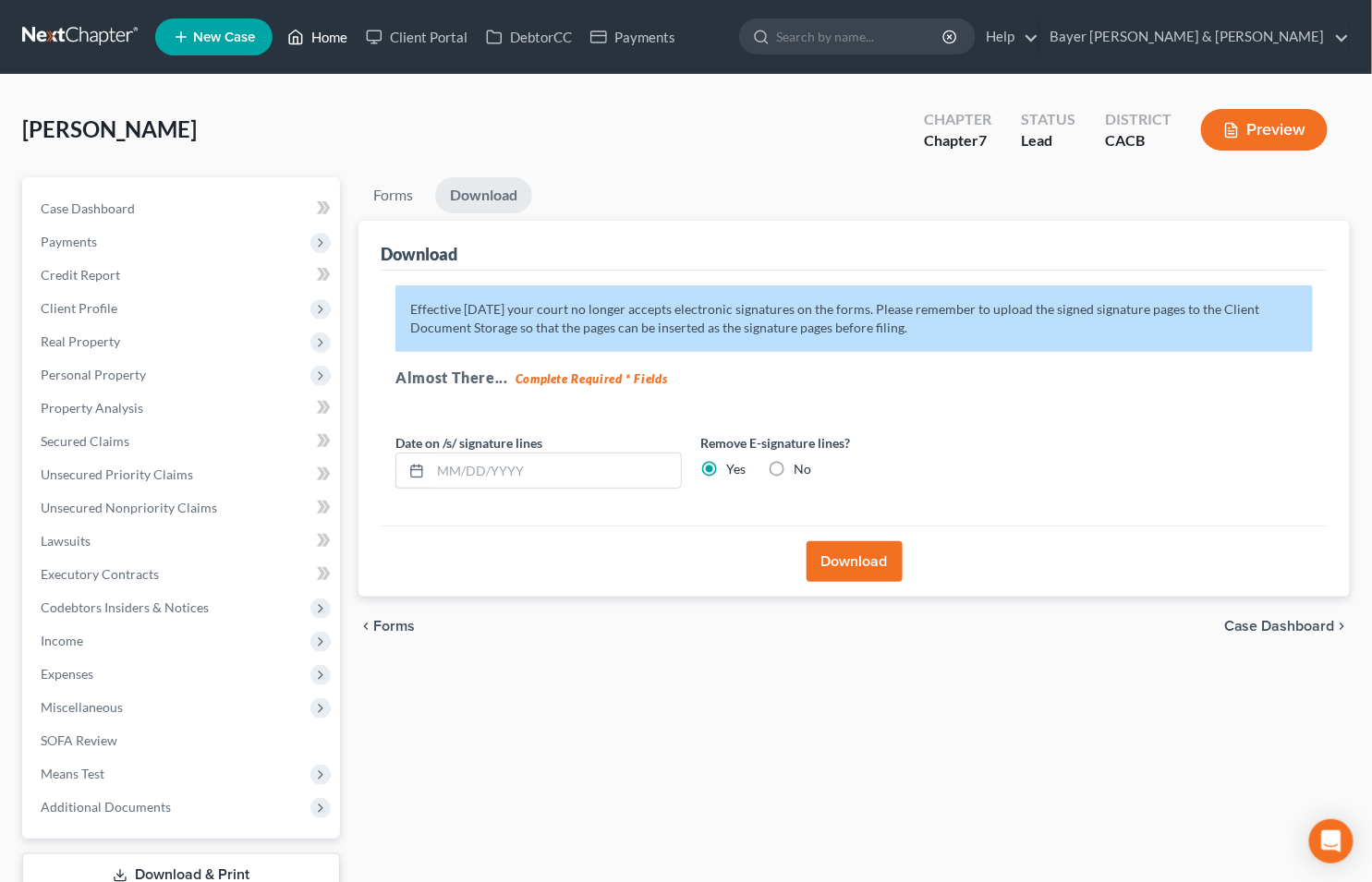
click at [319, 29] on link "Home" at bounding box center [317, 36] width 79 height 33
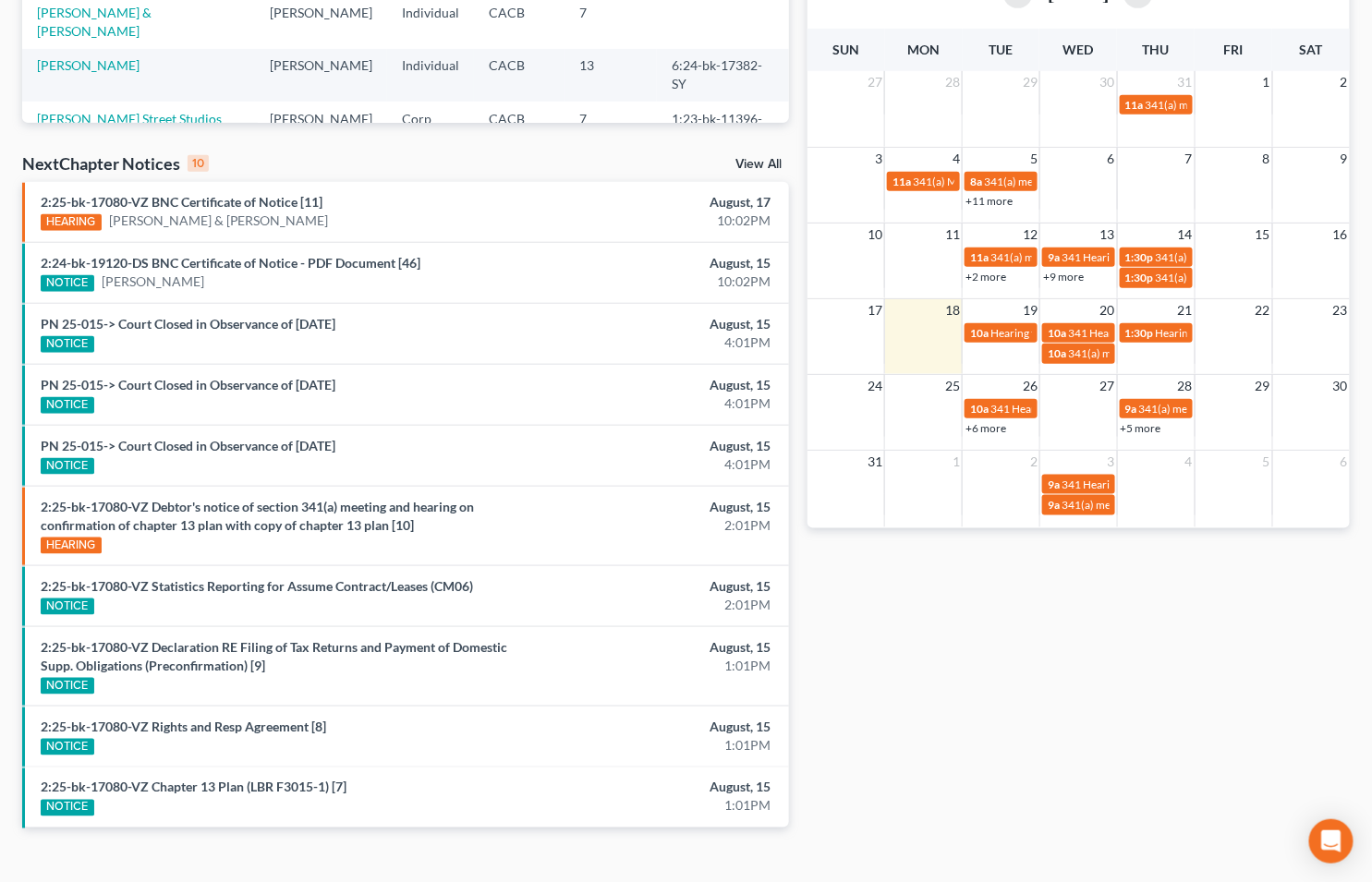
scroll to position [476, 0]
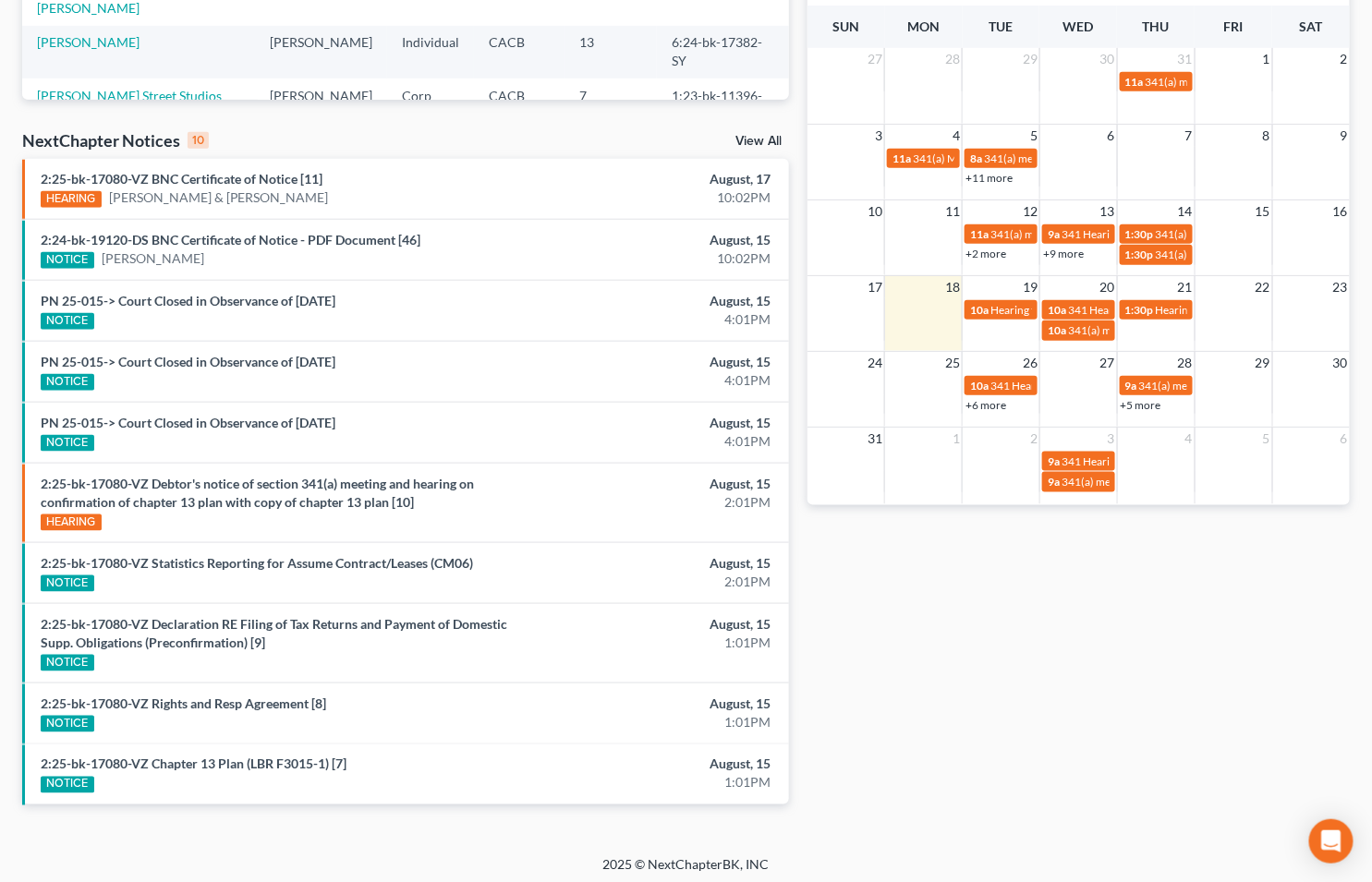
click at [758, 139] on link "View All" at bounding box center [758, 141] width 46 height 13
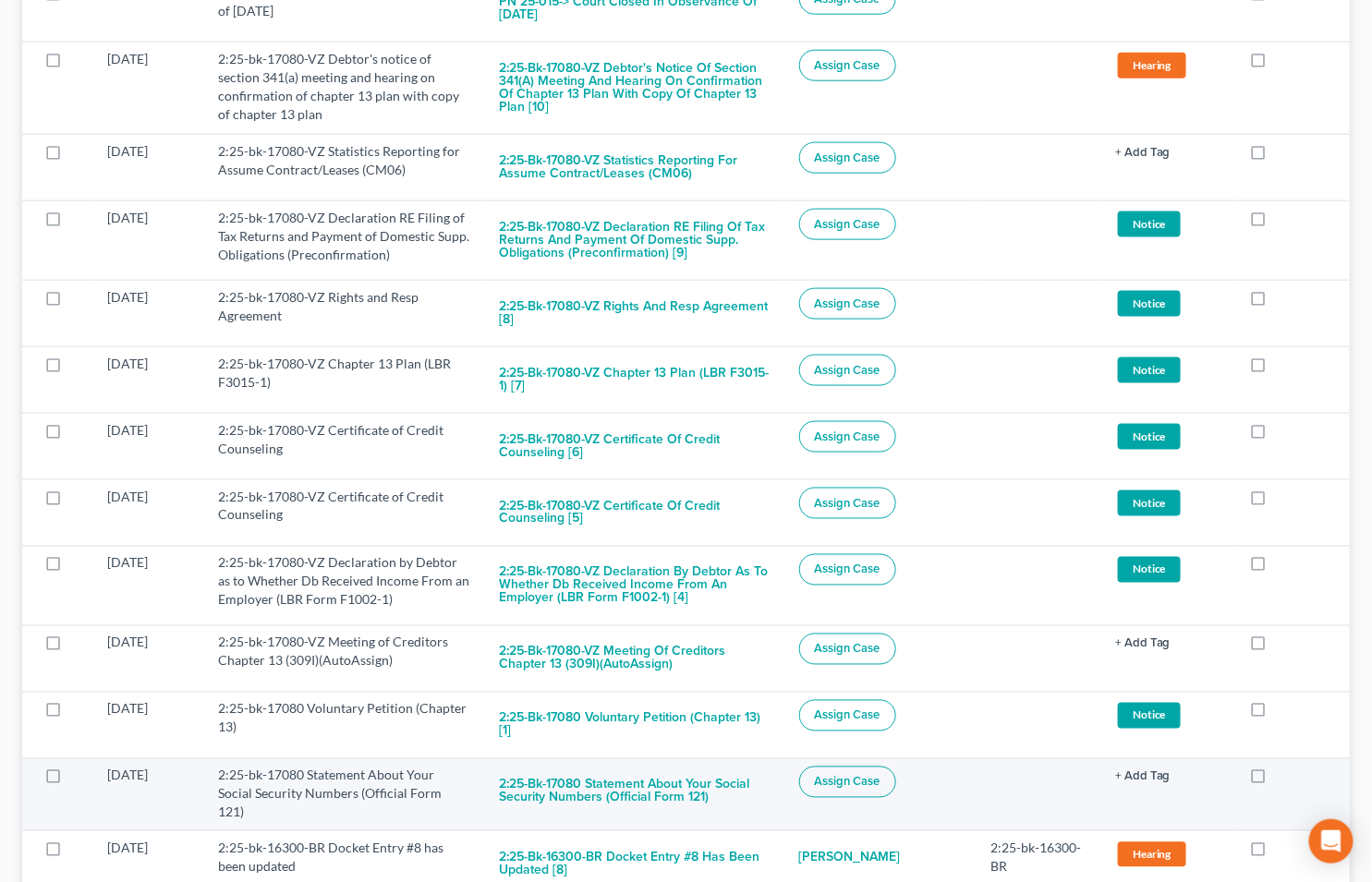
scroll to position [820, 0]
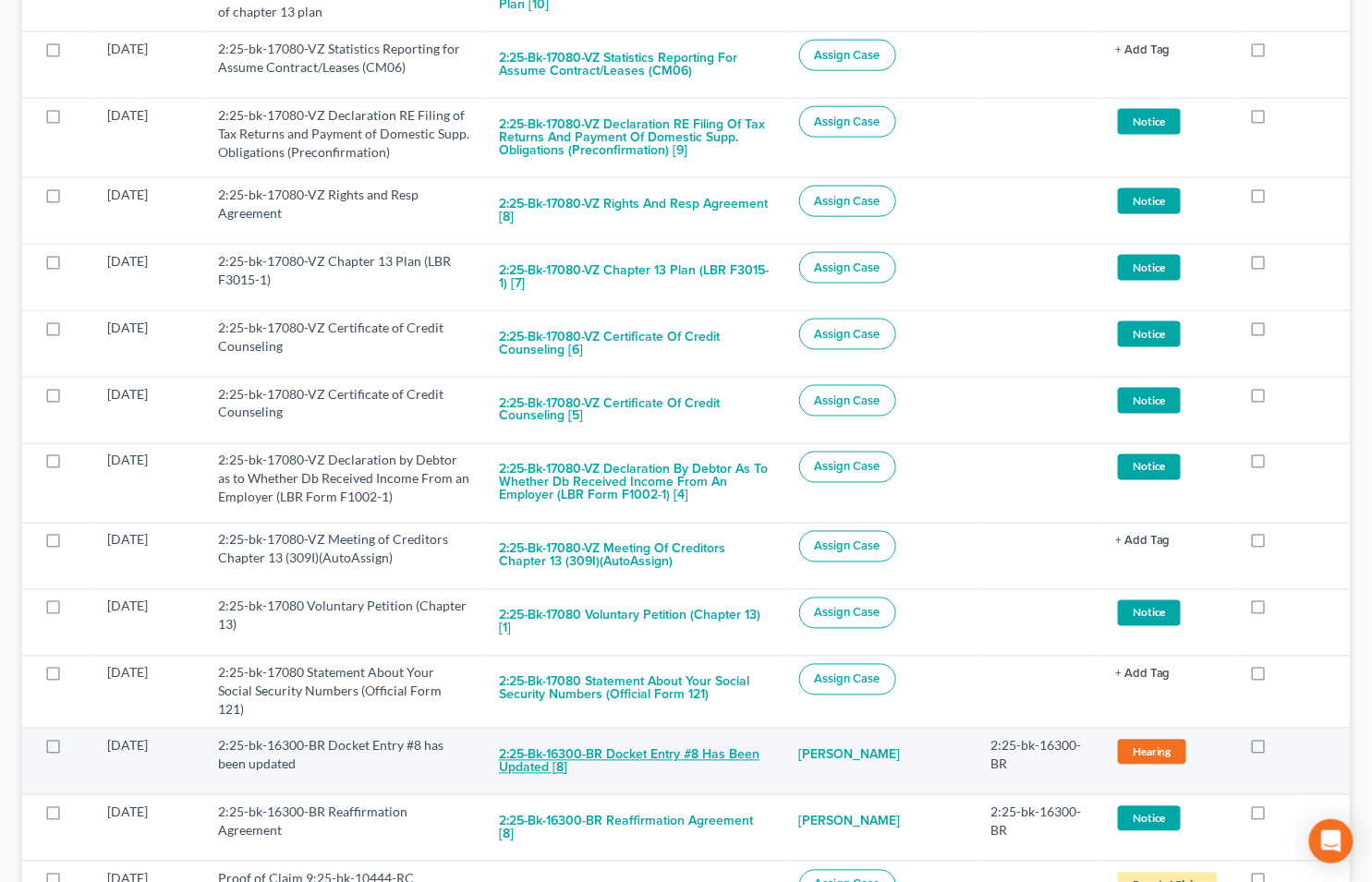
click at [574, 737] on button "2:25-bk-16300-BR Docket Entry #8 has been updated [8]" at bounding box center [634, 762] width 270 height 50
checkbox input "true"
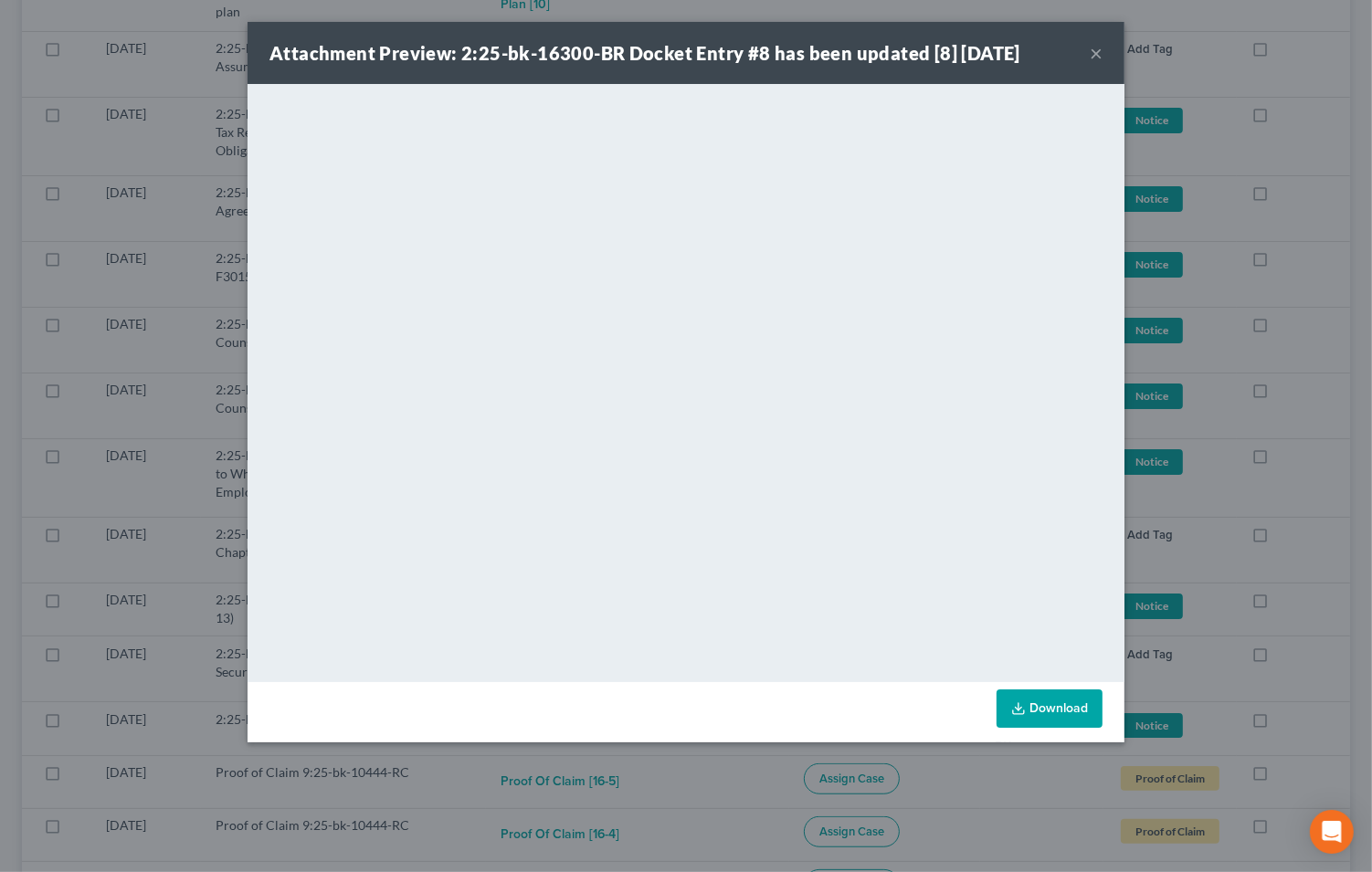
click at [1091, 55] on button "×" at bounding box center [1096, 53] width 13 height 22
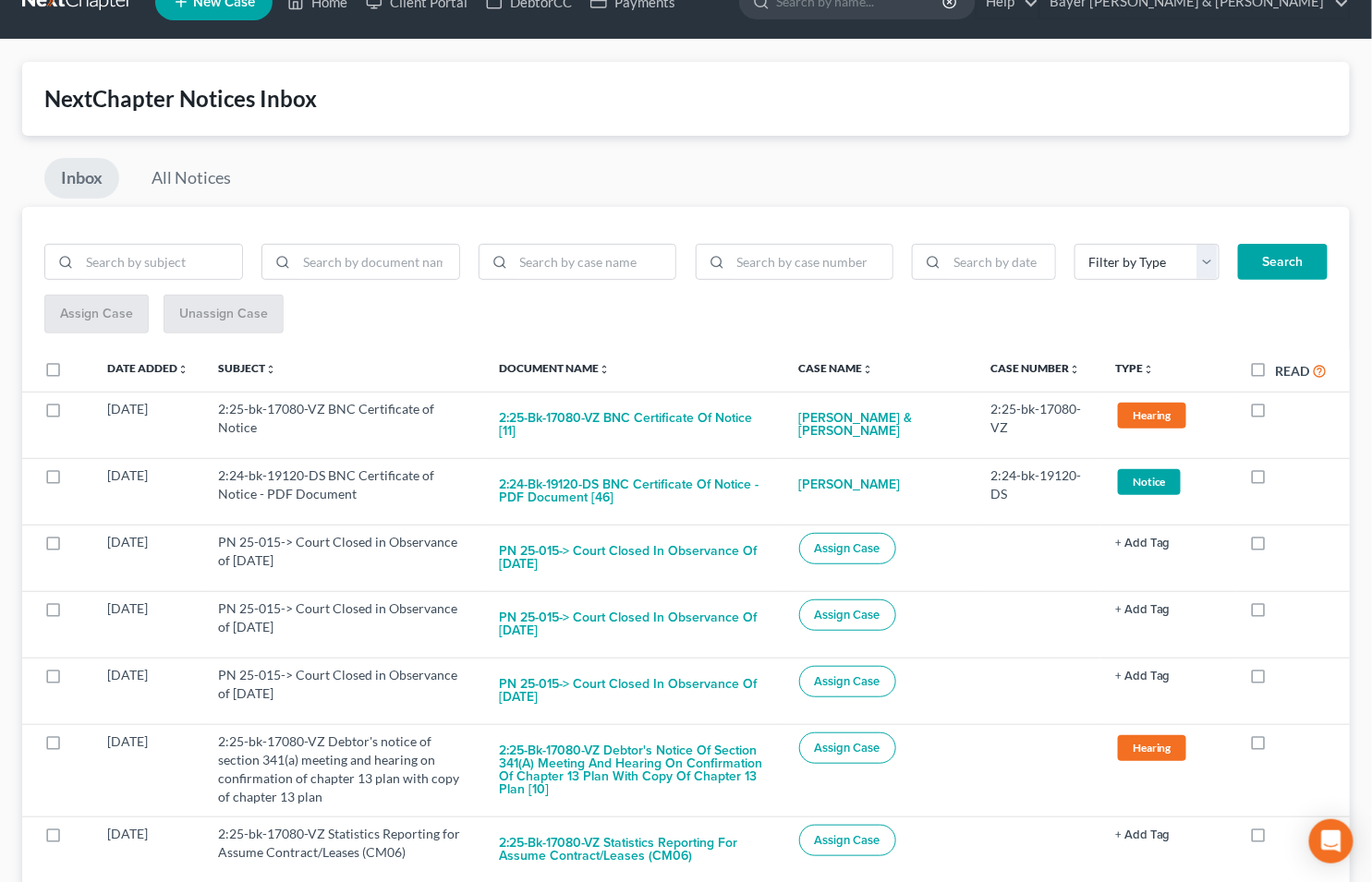
scroll to position [0, 0]
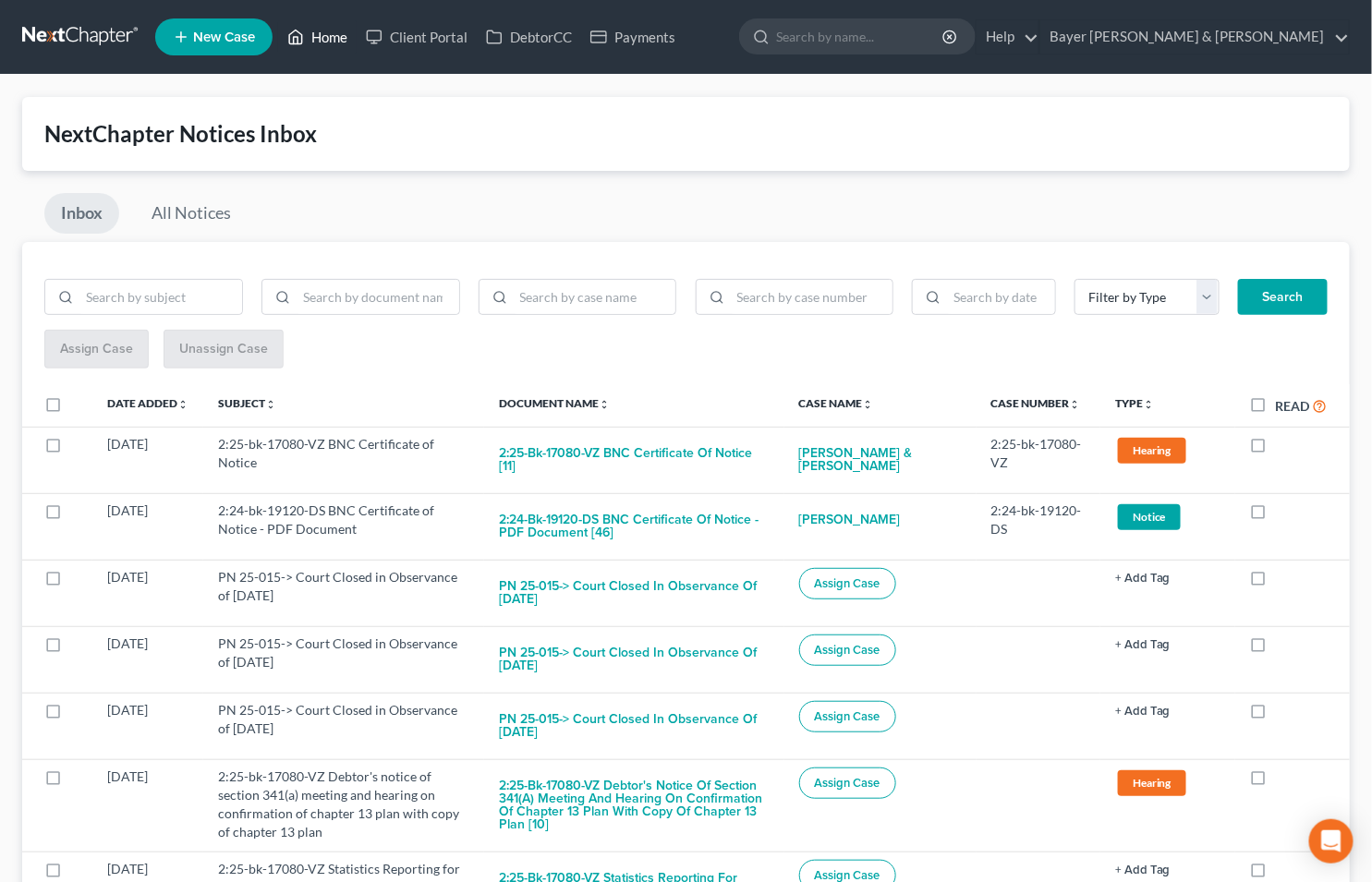
click at [321, 32] on link "Home" at bounding box center [317, 36] width 79 height 33
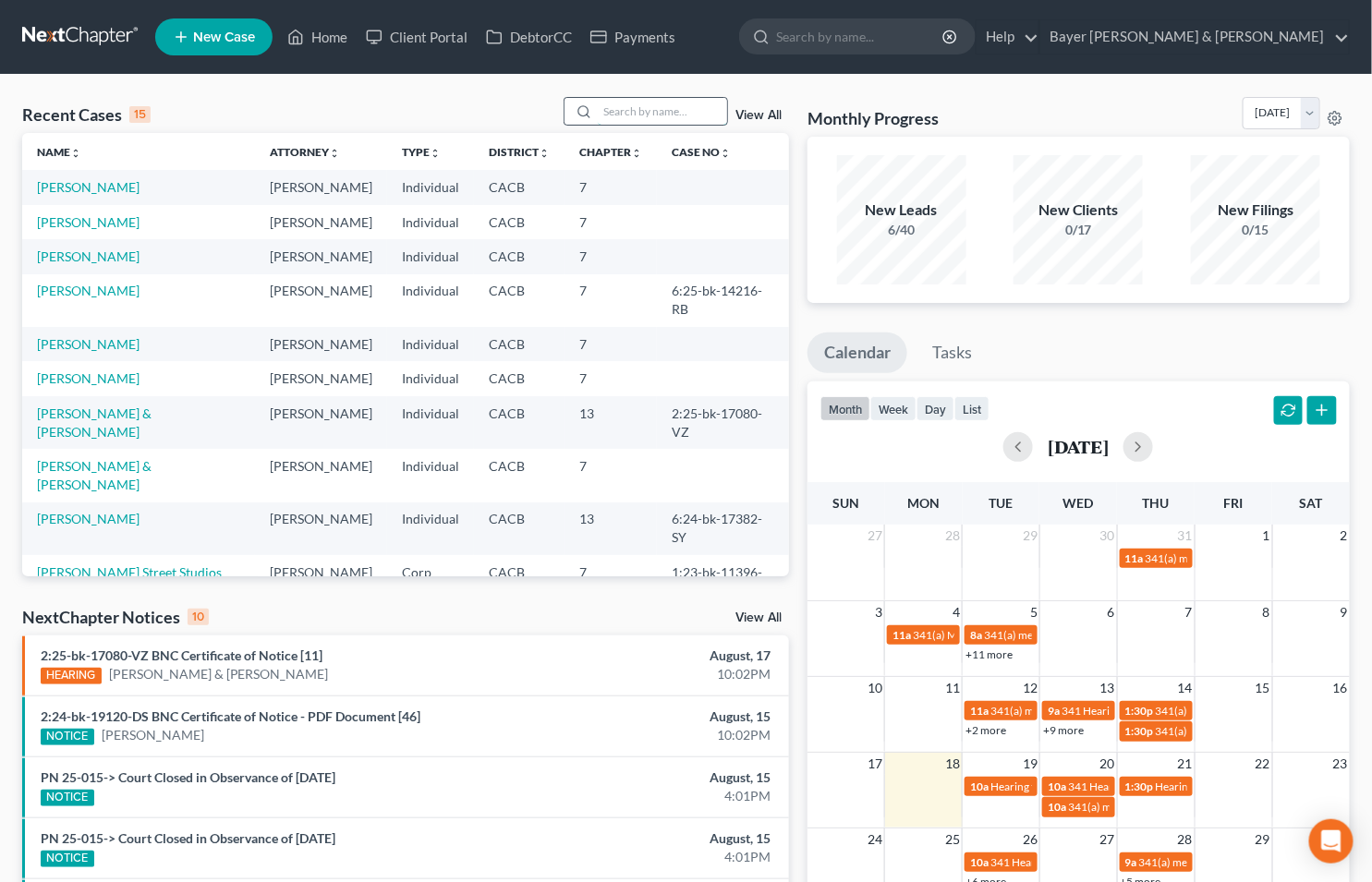
click at [642, 106] on input "search" at bounding box center [663, 110] width 129 height 27
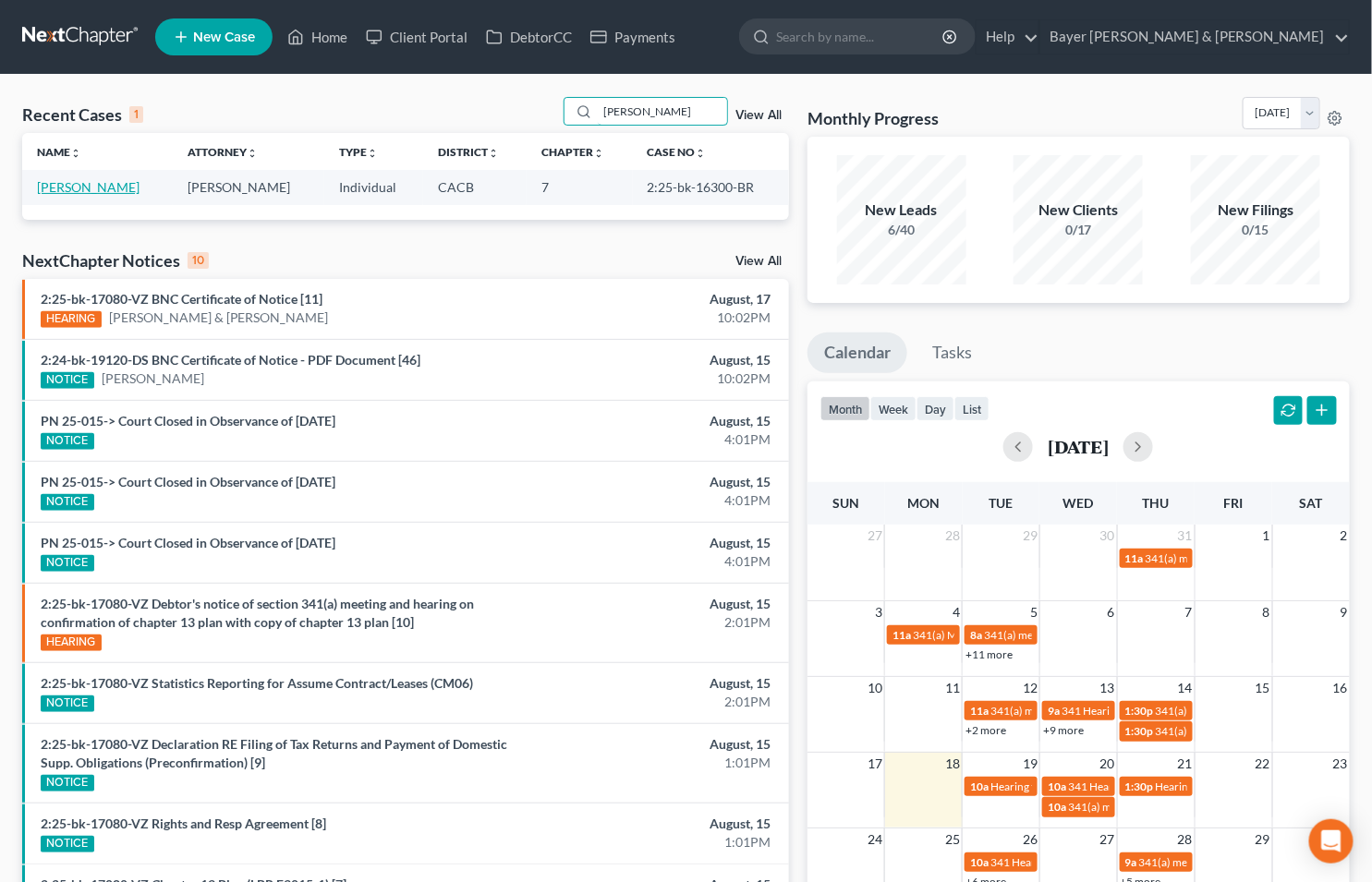
type input "Morris"
click at [80, 181] on link "Morris, John" at bounding box center [88, 187] width 102 height 16
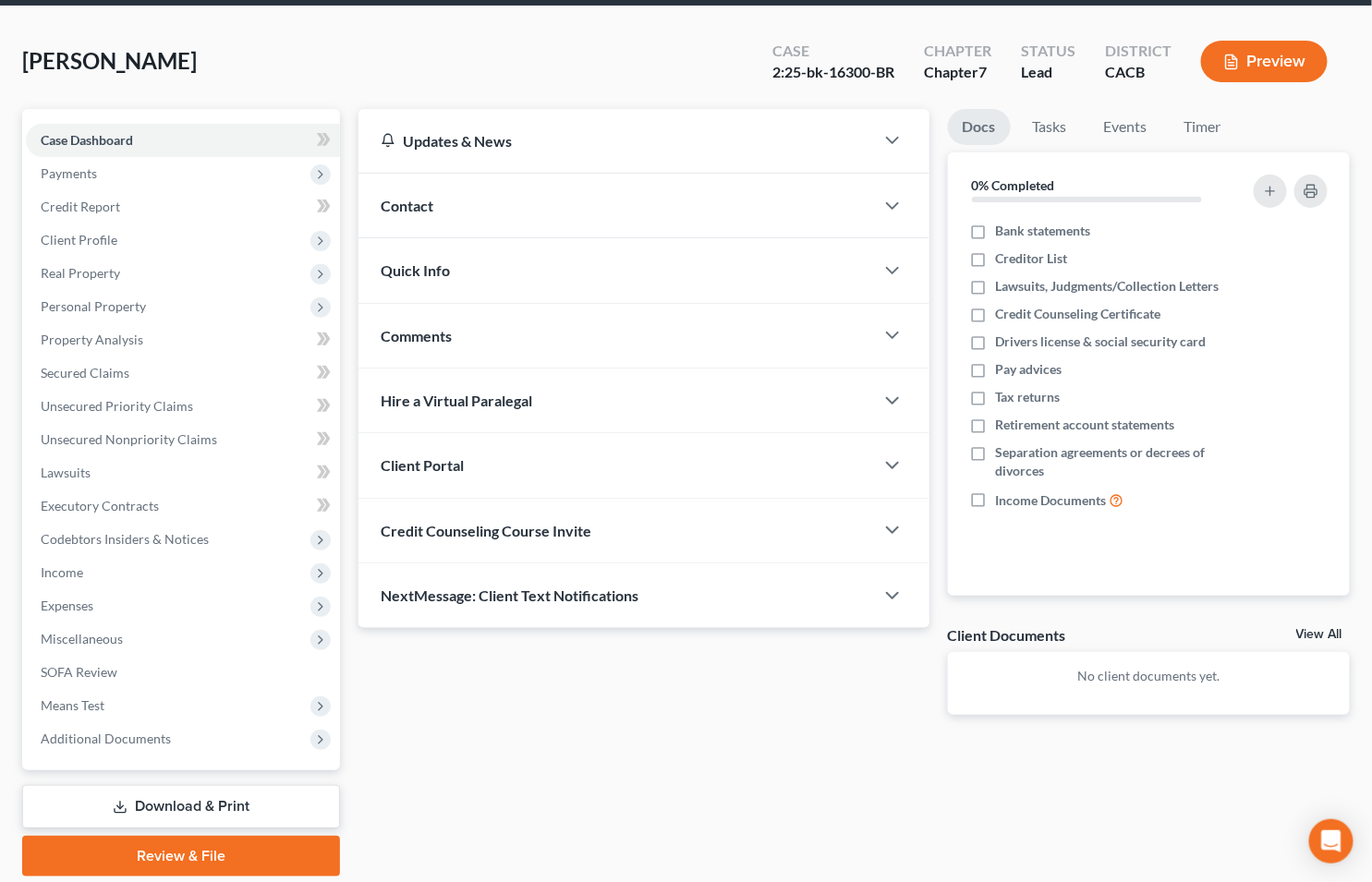
scroll to position [102, 0]
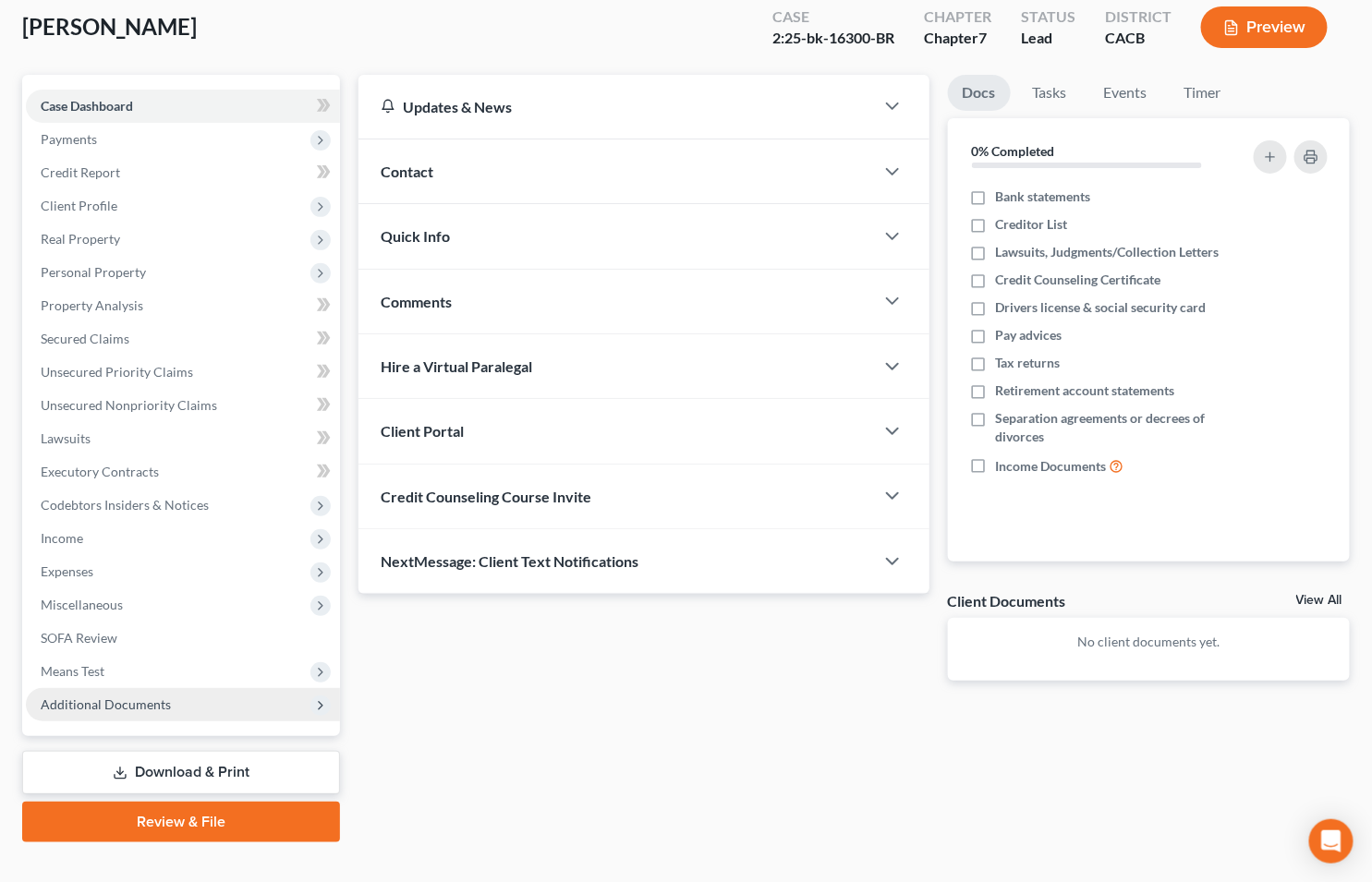
click at [118, 698] on span "Additional Documents" at bounding box center [105, 704] width 130 height 16
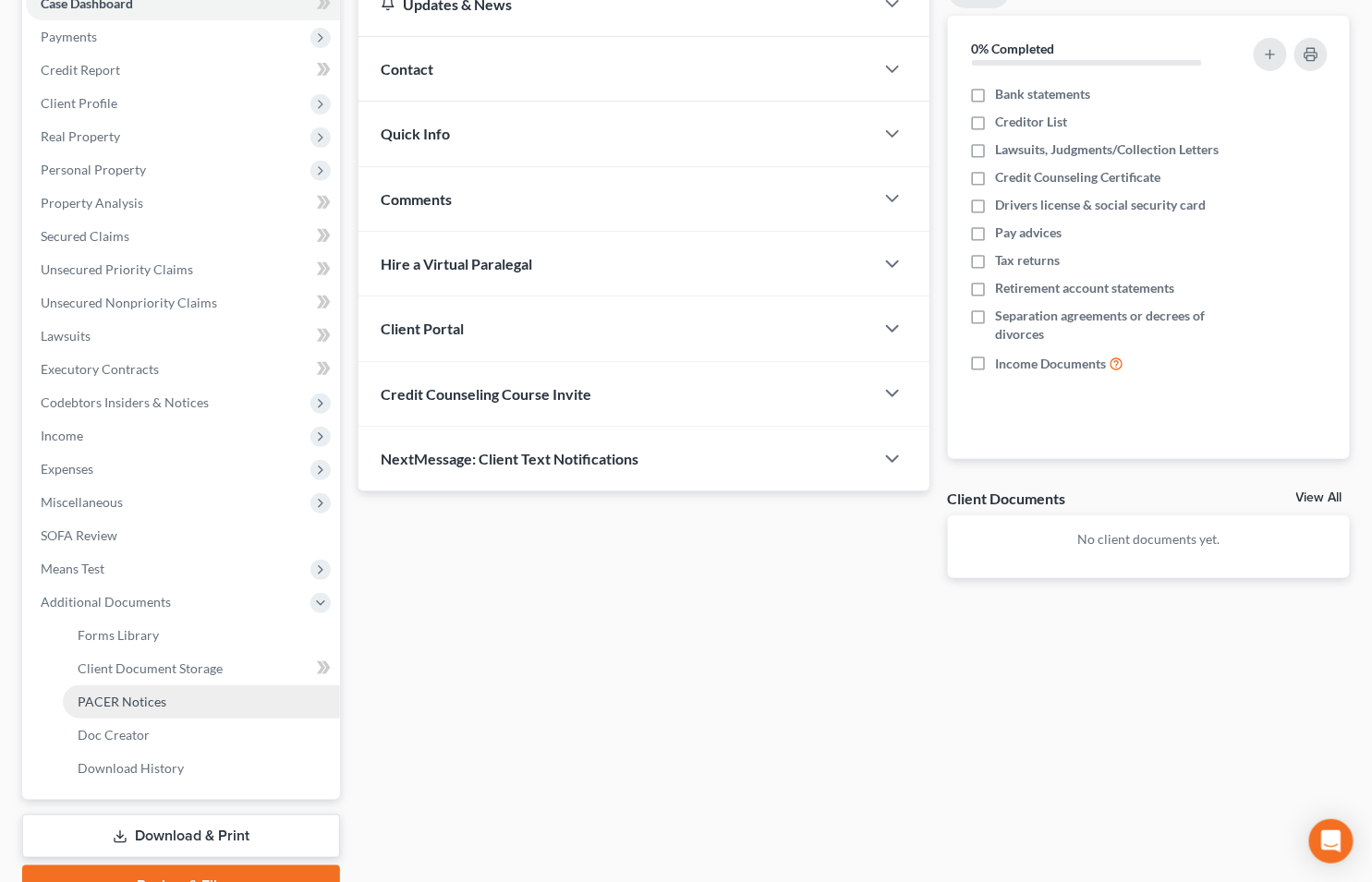
click at [130, 704] on span "PACER Notices" at bounding box center [121, 702] width 89 height 16
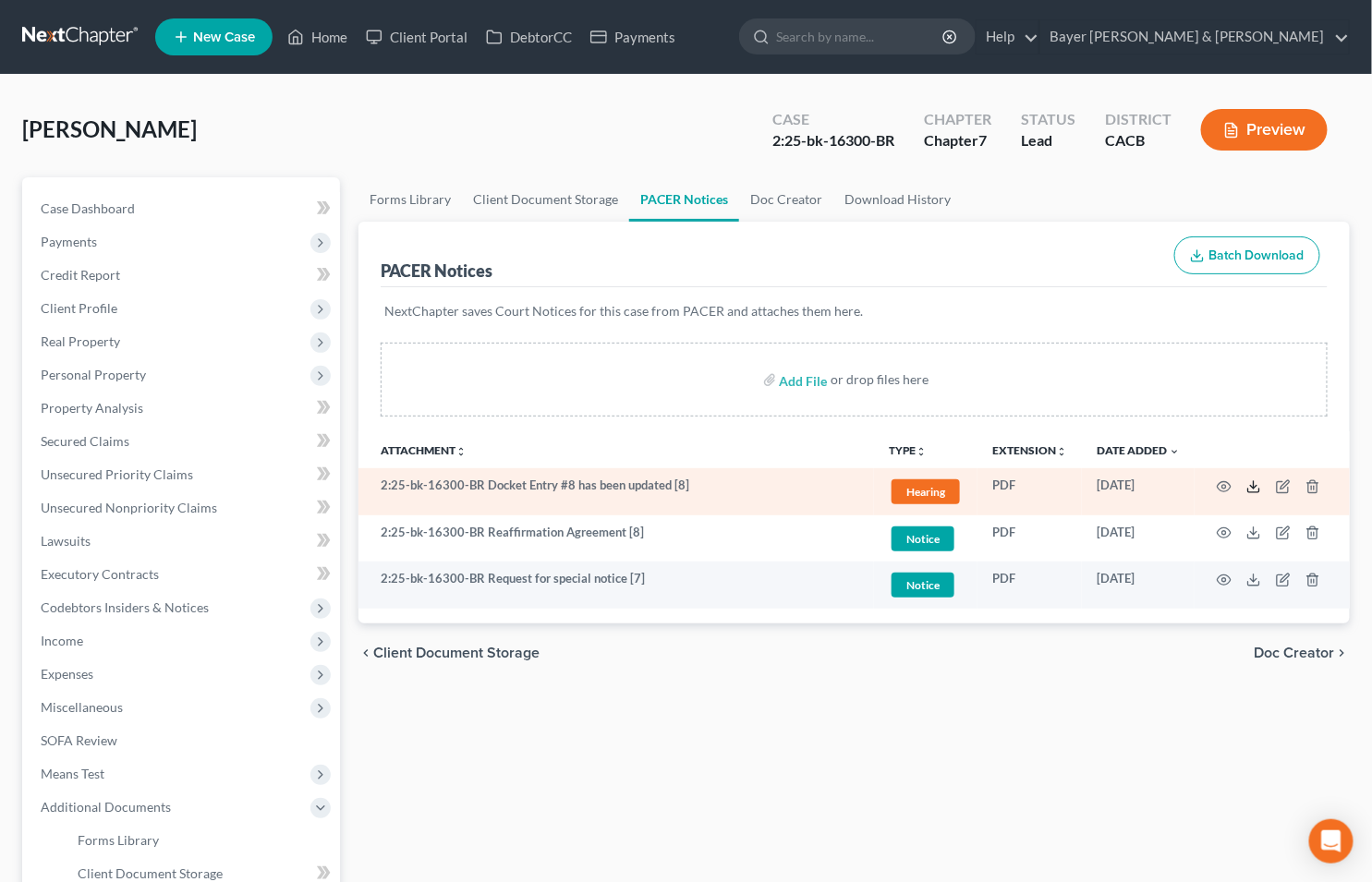
click at [1254, 489] on icon at bounding box center [1254, 486] width 15 height 15
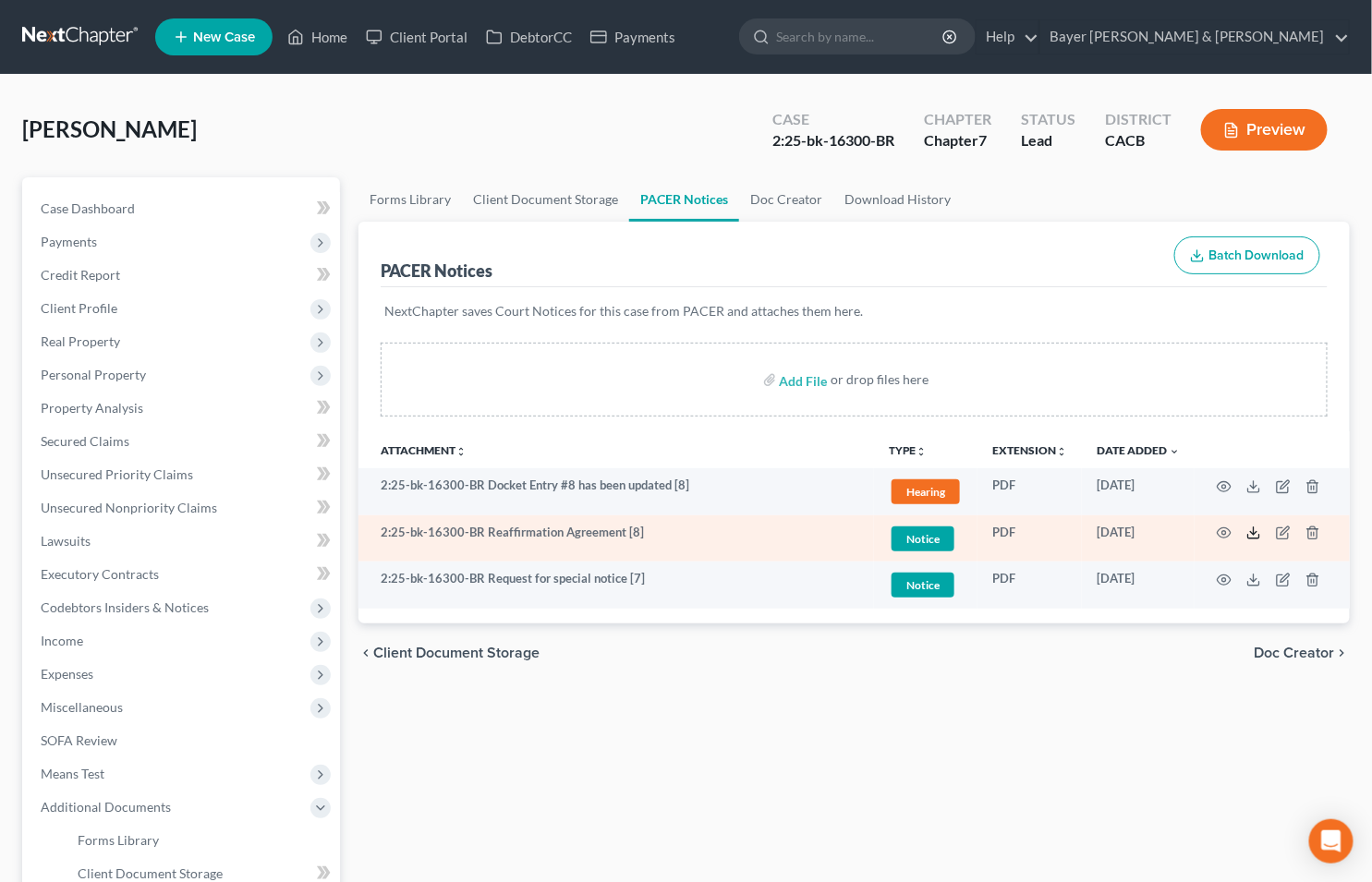
click at [1253, 537] on icon at bounding box center [1254, 533] width 15 height 15
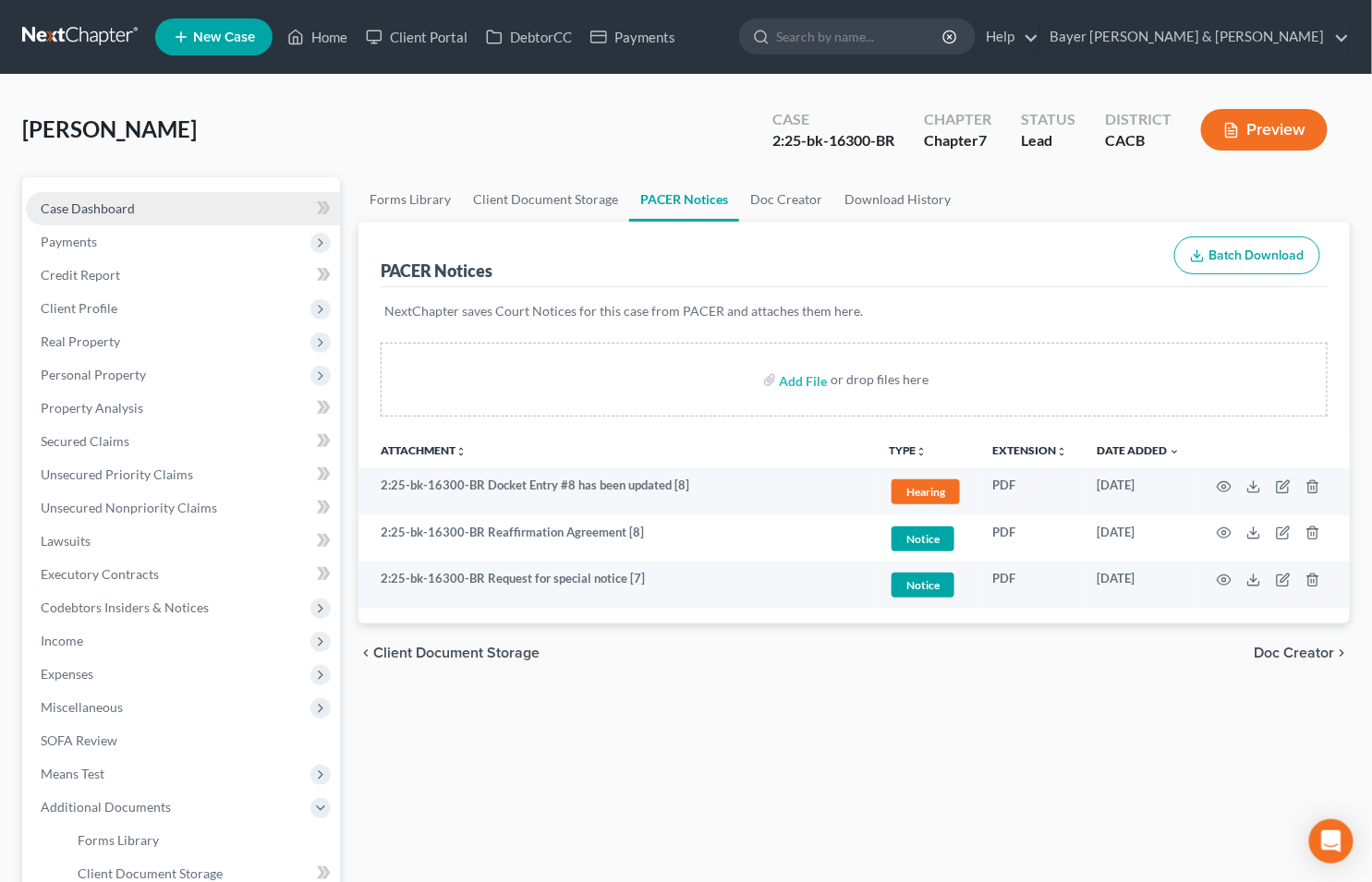
click at [202, 209] on link "Case Dashboard" at bounding box center [183, 208] width 314 height 33
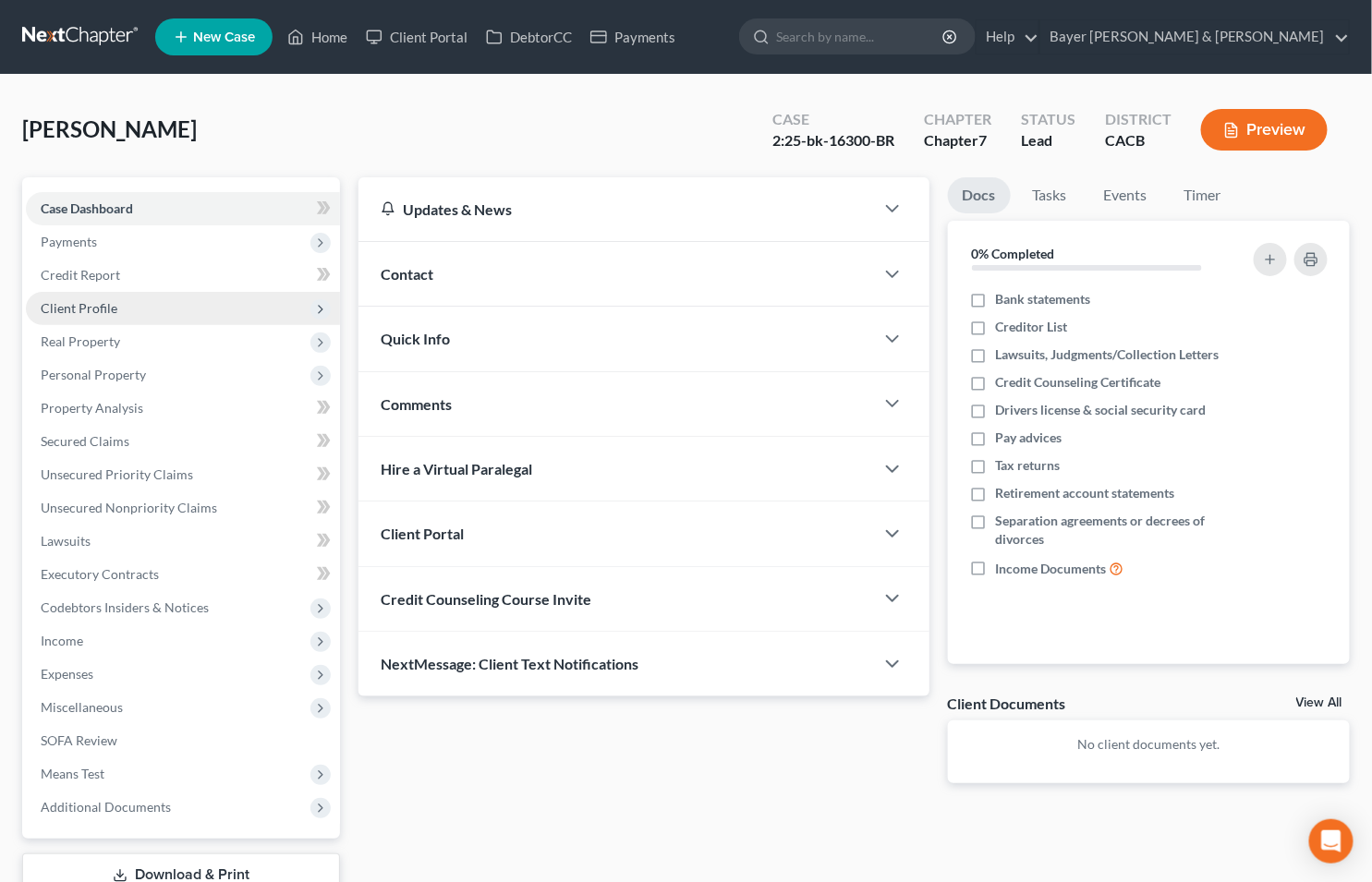
click at [111, 309] on span "Client Profile" at bounding box center [79, 308] width 77 height 16
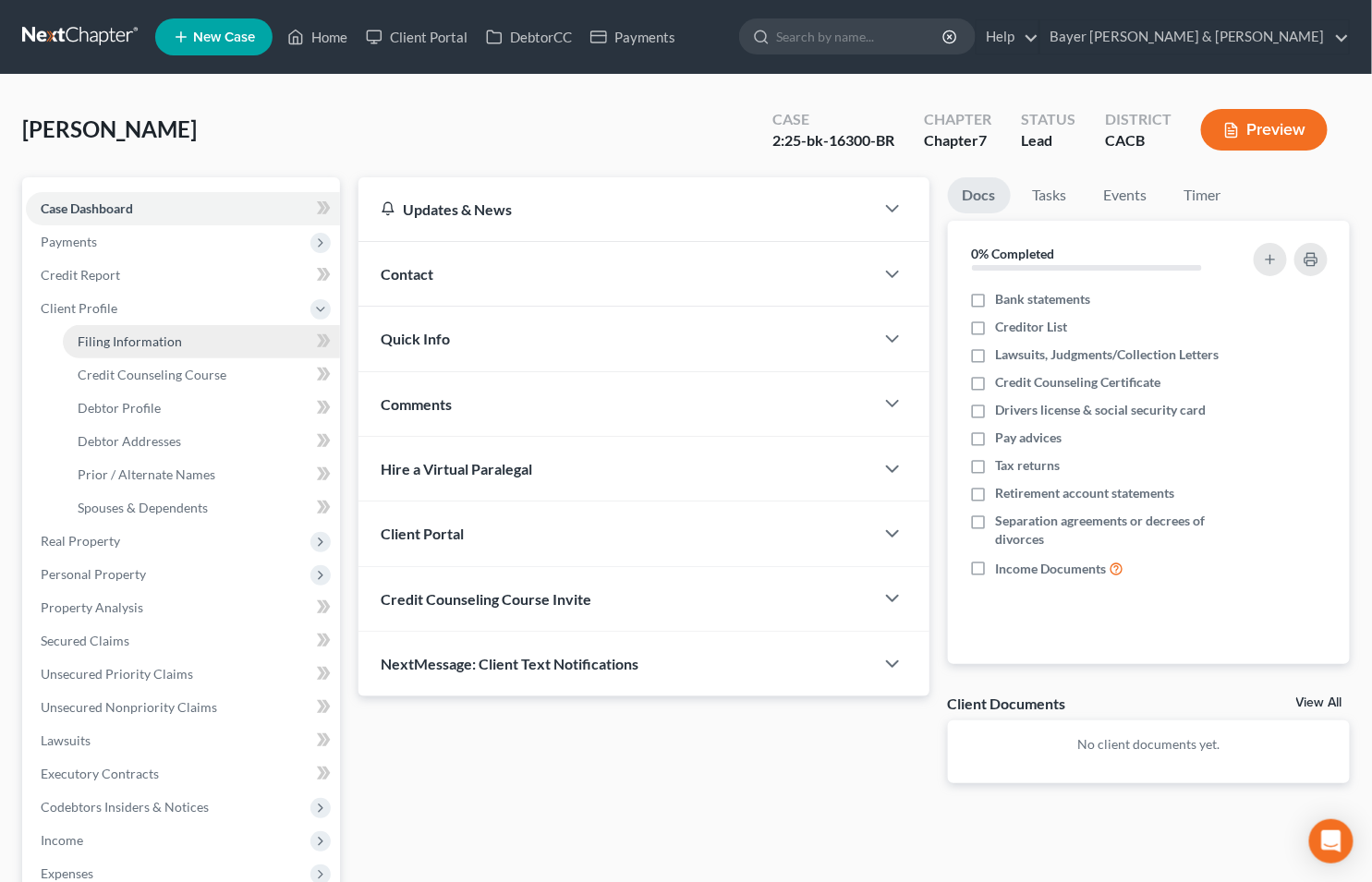
click at [150, 331] on link "Filing Information" at bounding box center [201, 341] width 278 height 33
select select "0"
select select "3"
select select "0"
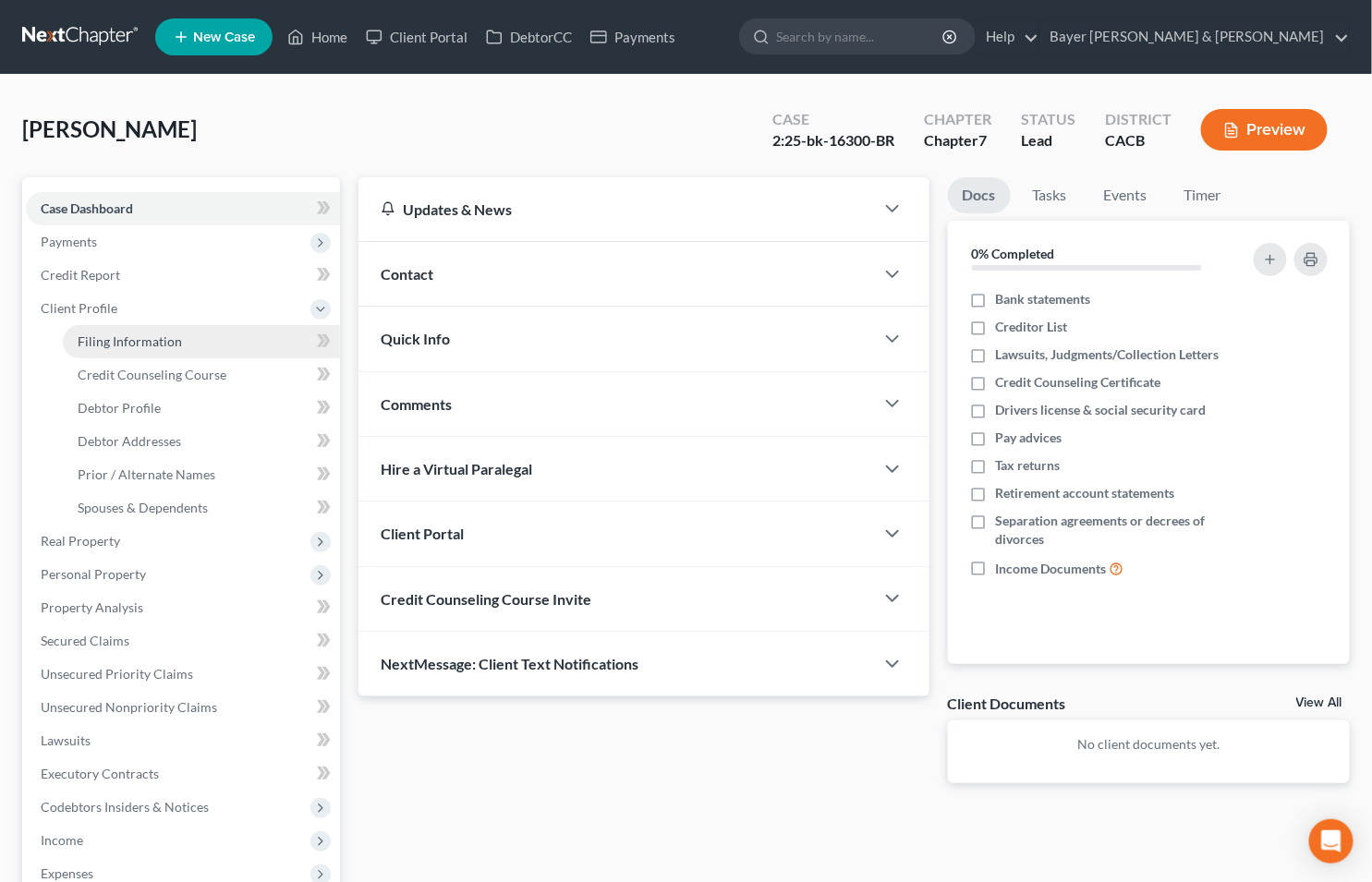
select select "4"
select select "0"
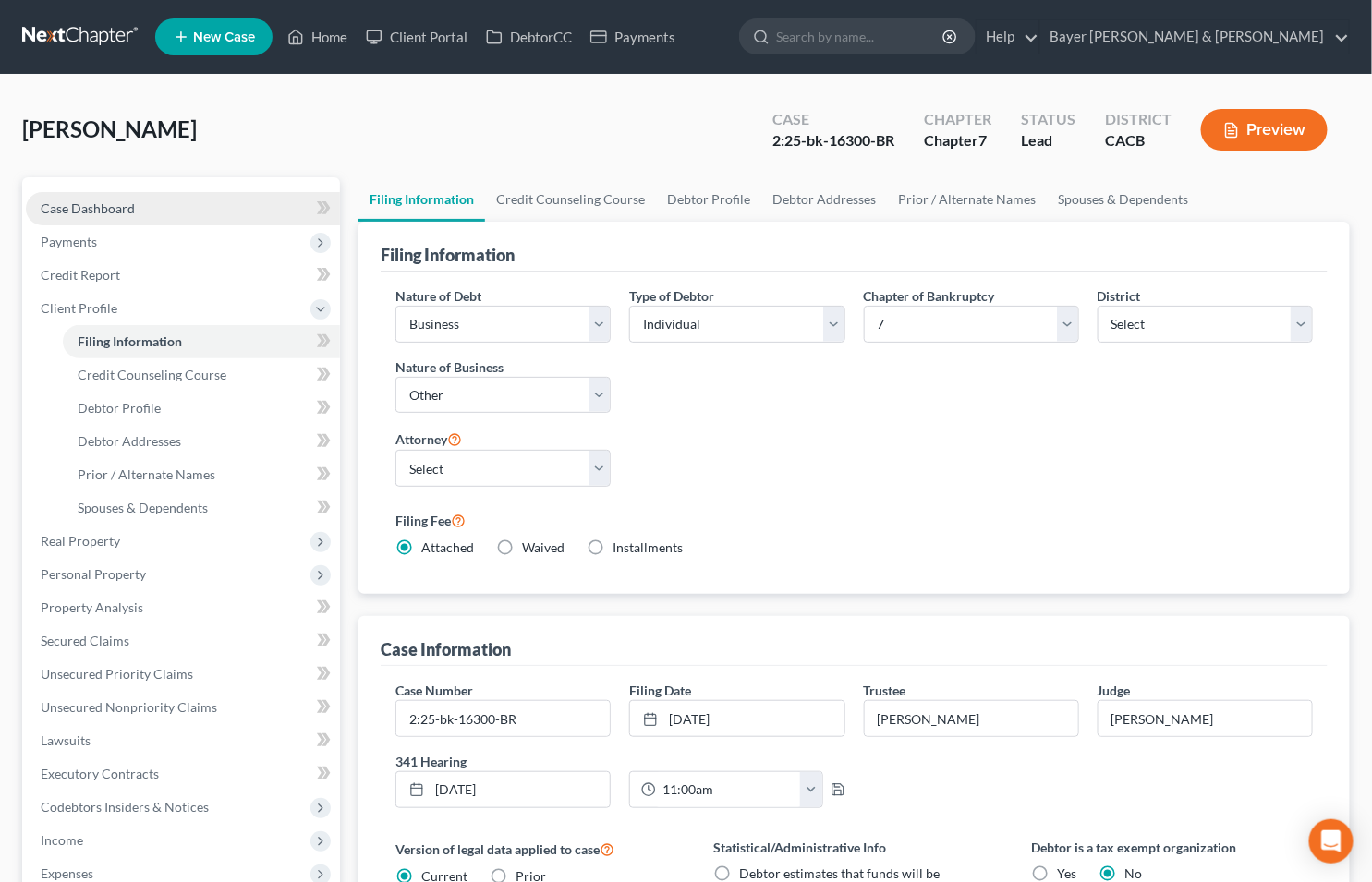
click at [131, 201] on span "Case Dashboard" at bounding box center [88, 209] width 95 height 16
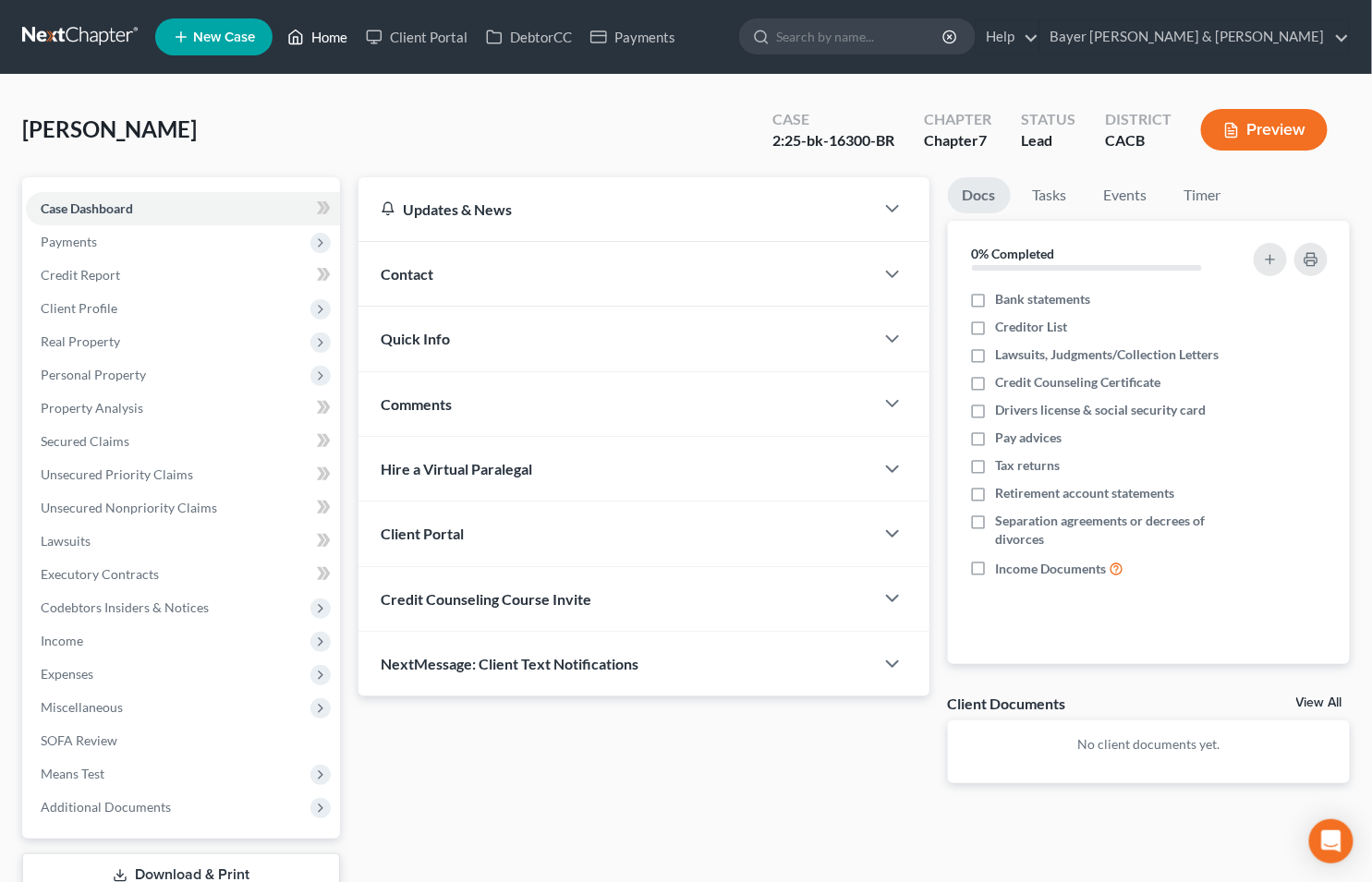
click at [333, 33] on link "Home" at bounding box center [317, 36] width 79 height 33
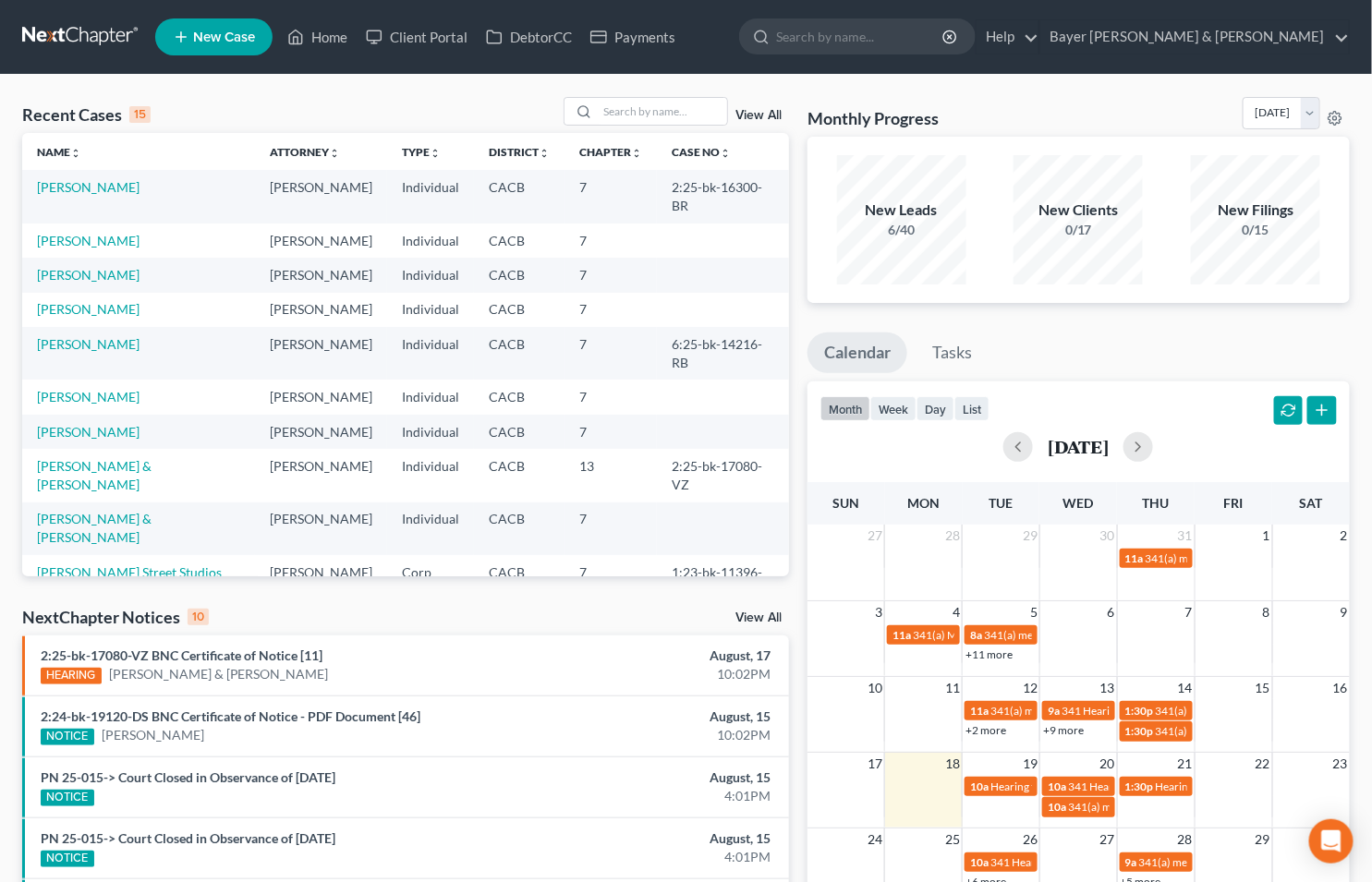
click at [761, 617] on link "View All" at bounding box center [758, 617] width 46 height 13
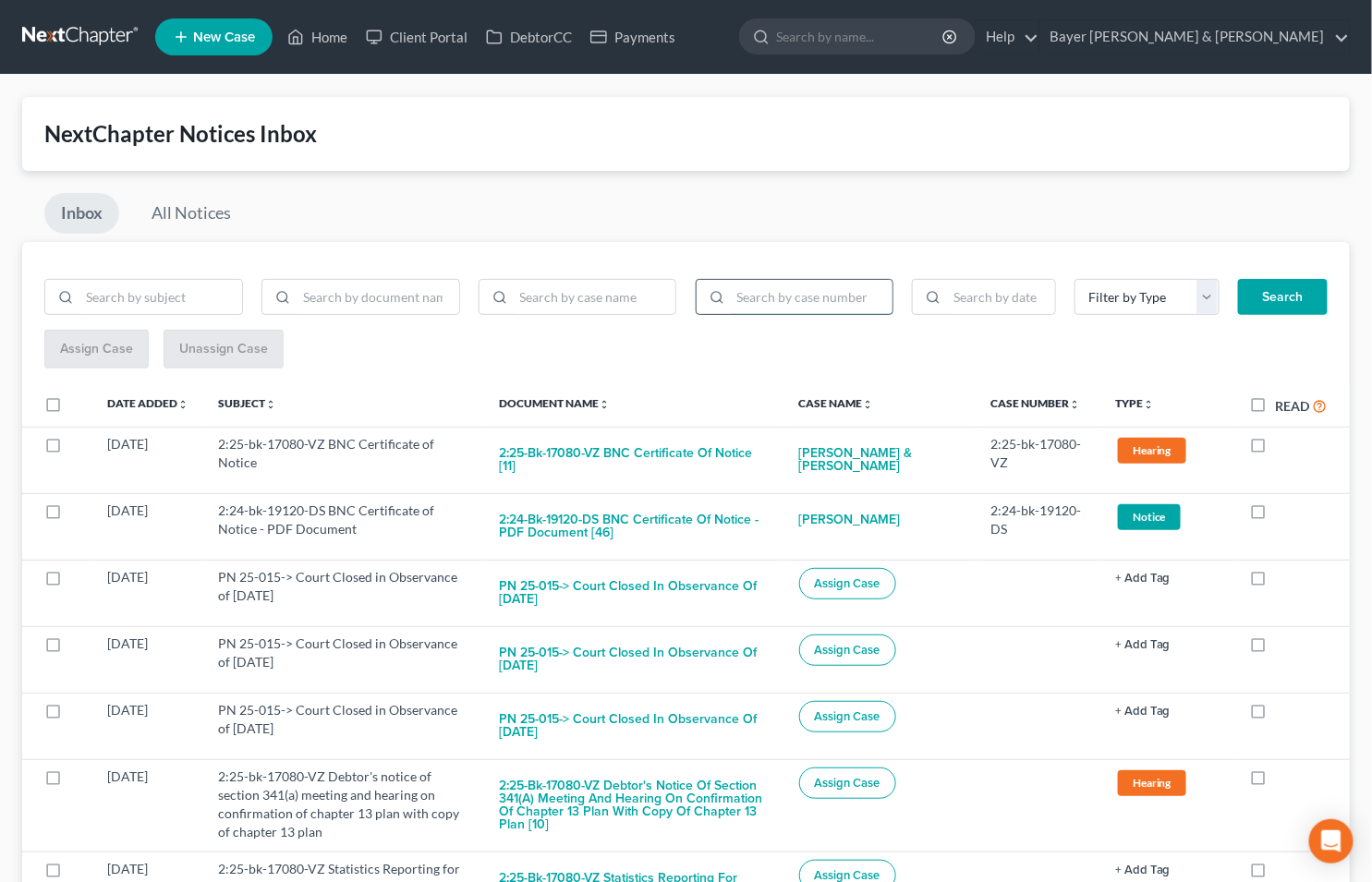
click at [811, 299] on input "search" at bounding box center [812, 296] width 162 height 35
type input "2:25-bk-16300"
click at [1268, 300] on button "Search" at bounding box center [1283, 297] width 90 height 37
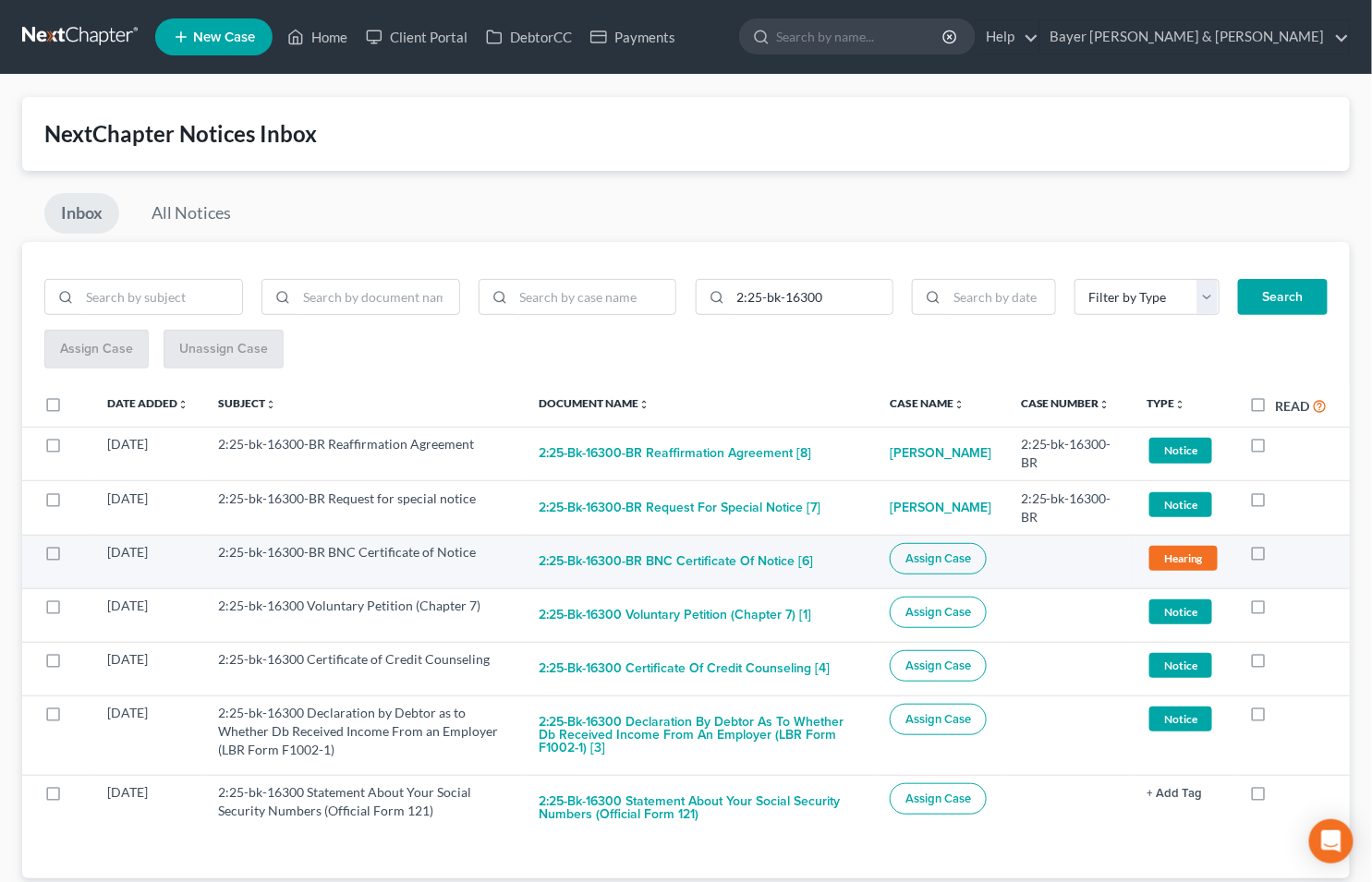
click at [921, 564] on span "Assign Case" at bounding box center [938, 559] width 66 height 15
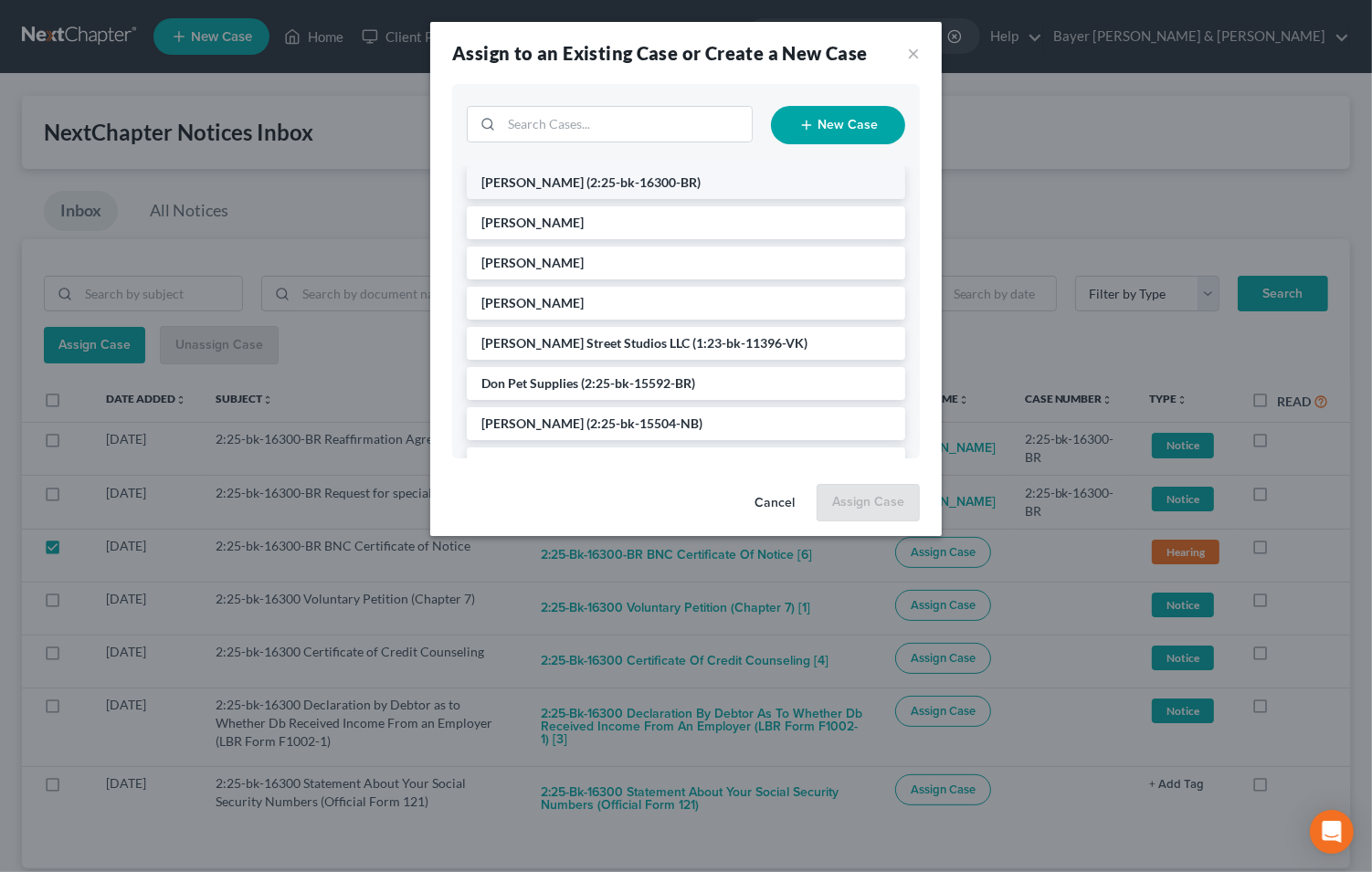
click at [624, 178] on span "(2:25-bk-16300-BR)" at bounding box center [643, 182] width 114 height 16
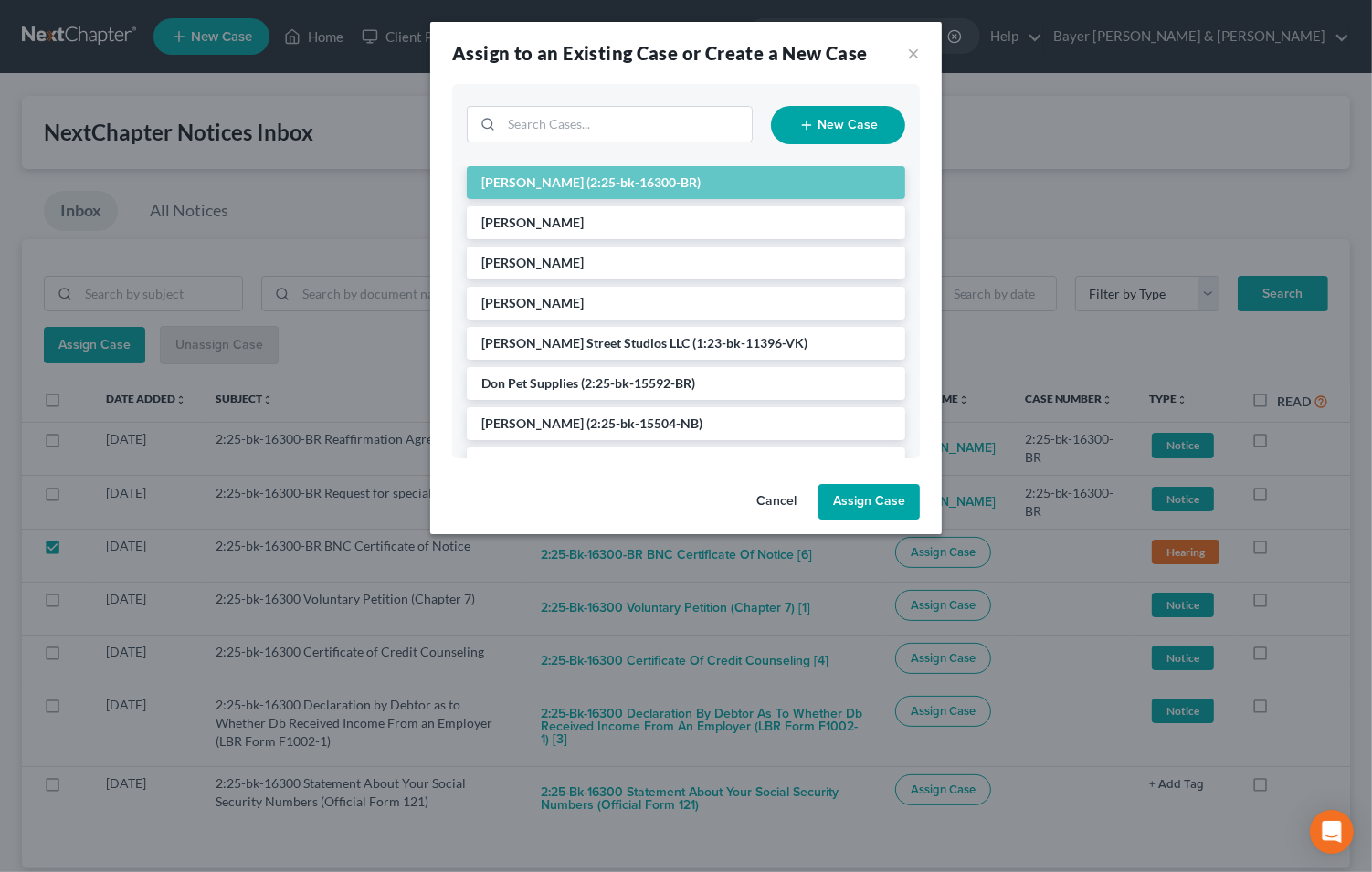
click at [853, 503] on button "Assign Case" at bounding box center [868, 501] width 101 height 36
checkbox input "false"
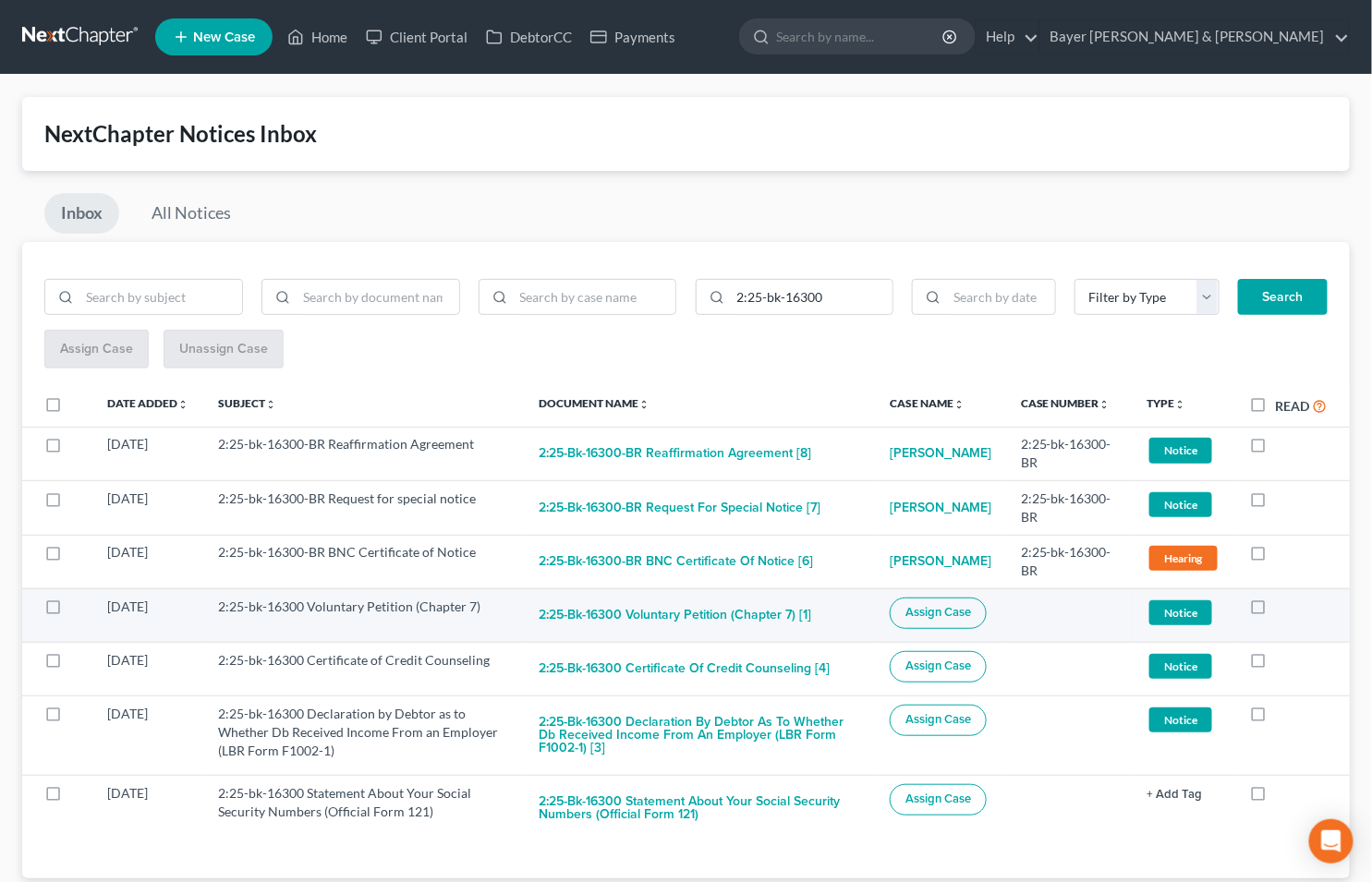
click at [944, 616] on span "Assign Case" at bounding box center [938, 612] width 66 height 15
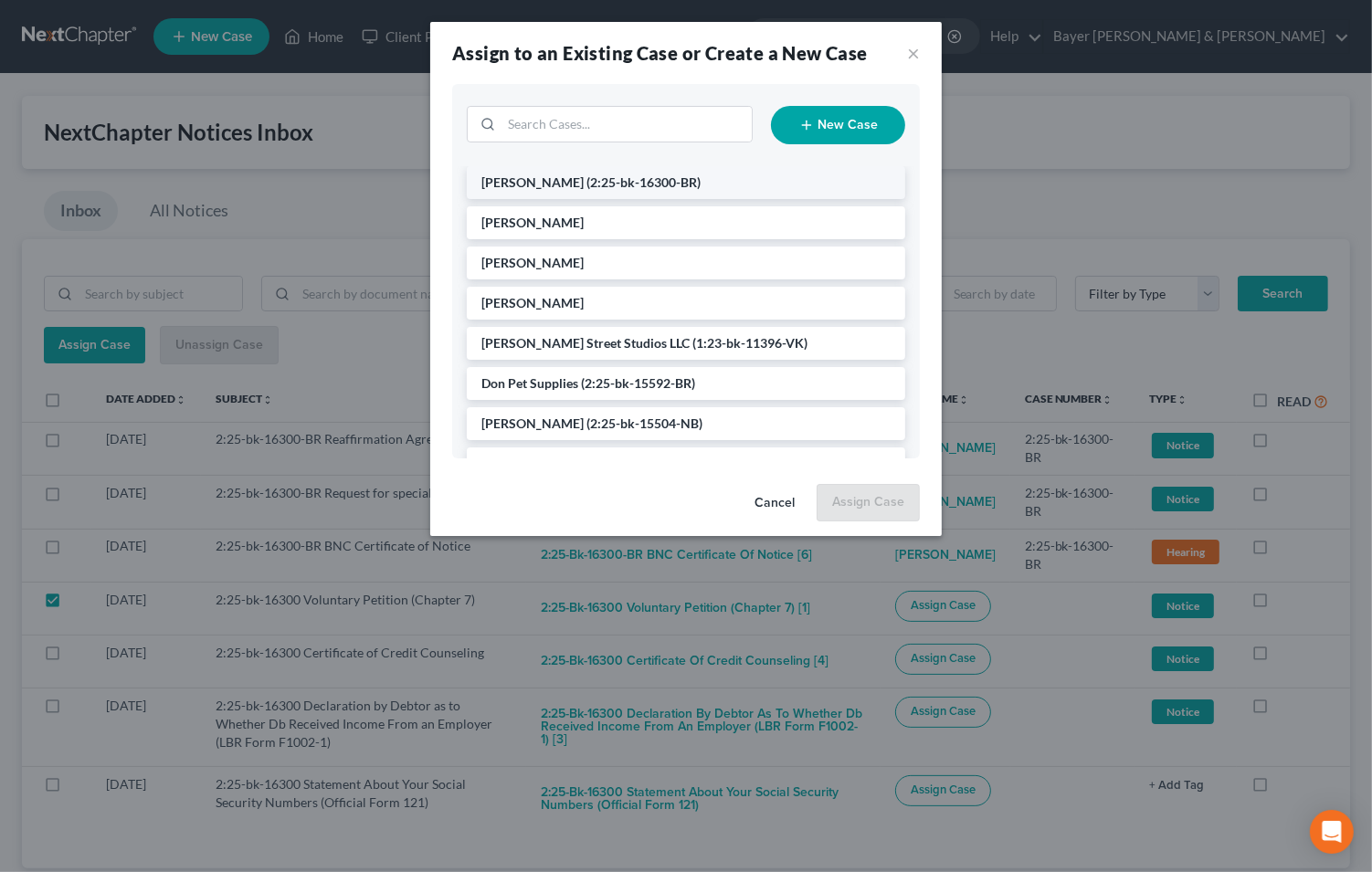
click at [622, 177] on span "(2:25-bk-16300-BR)" at bounding box center [643, 182] width 114 height 16
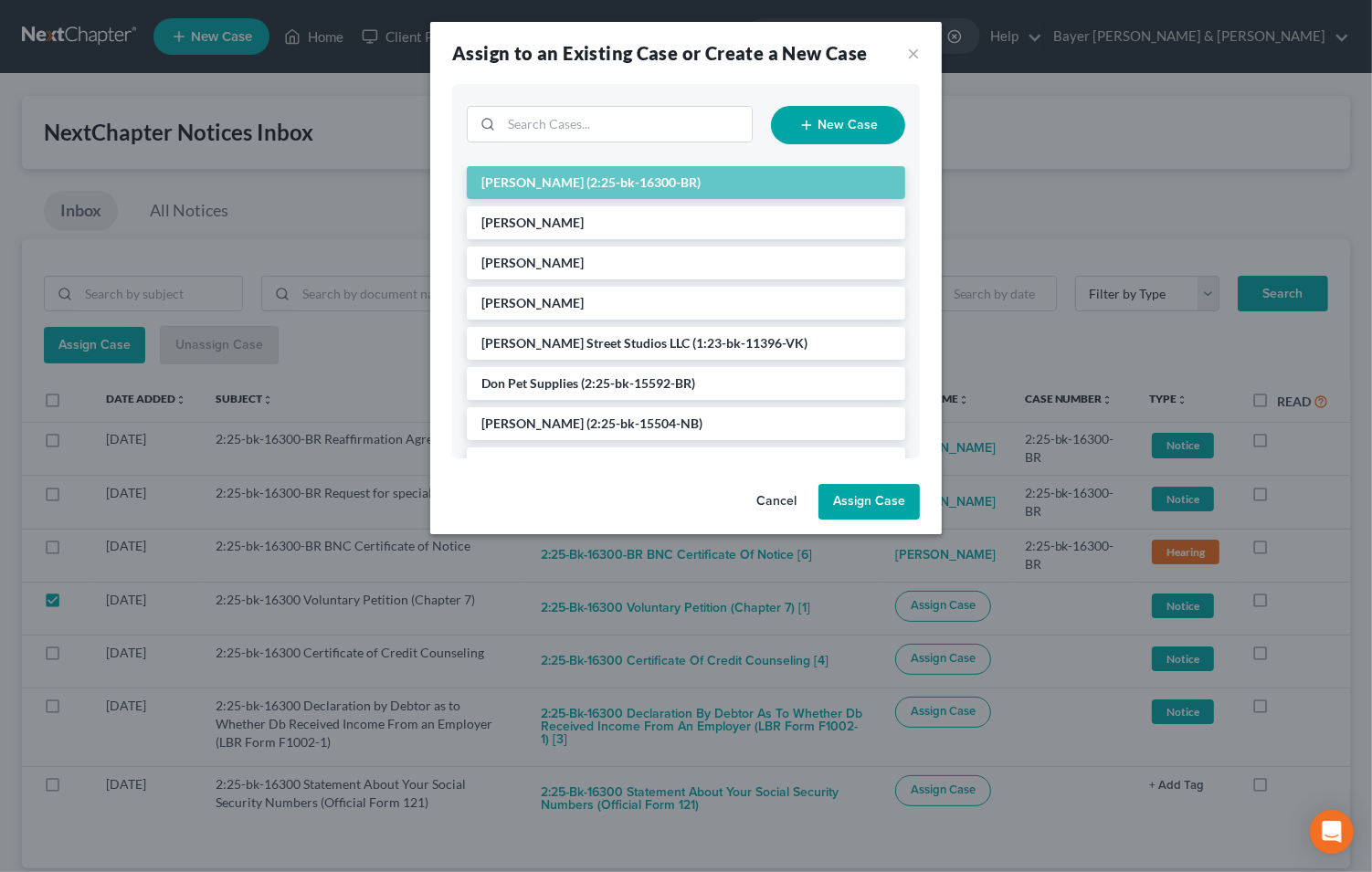
click at [867, 500] on button "Assign Case" at bounding box center [868, 501] width 101 height 36
checkbox input "false"
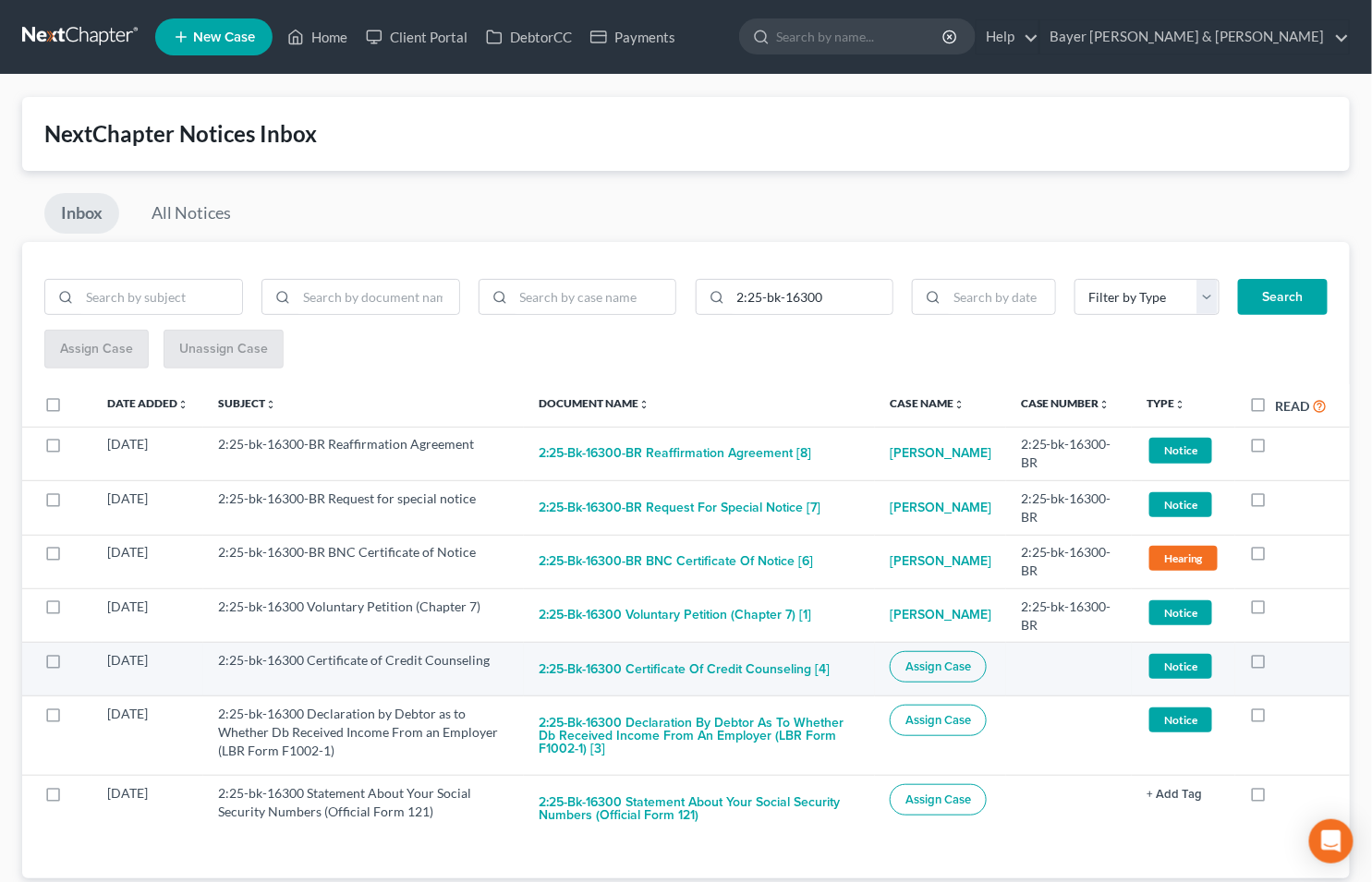
click at [943, 666] on span "Assign Case" at bounding box center [938, 666] width 66 height 15
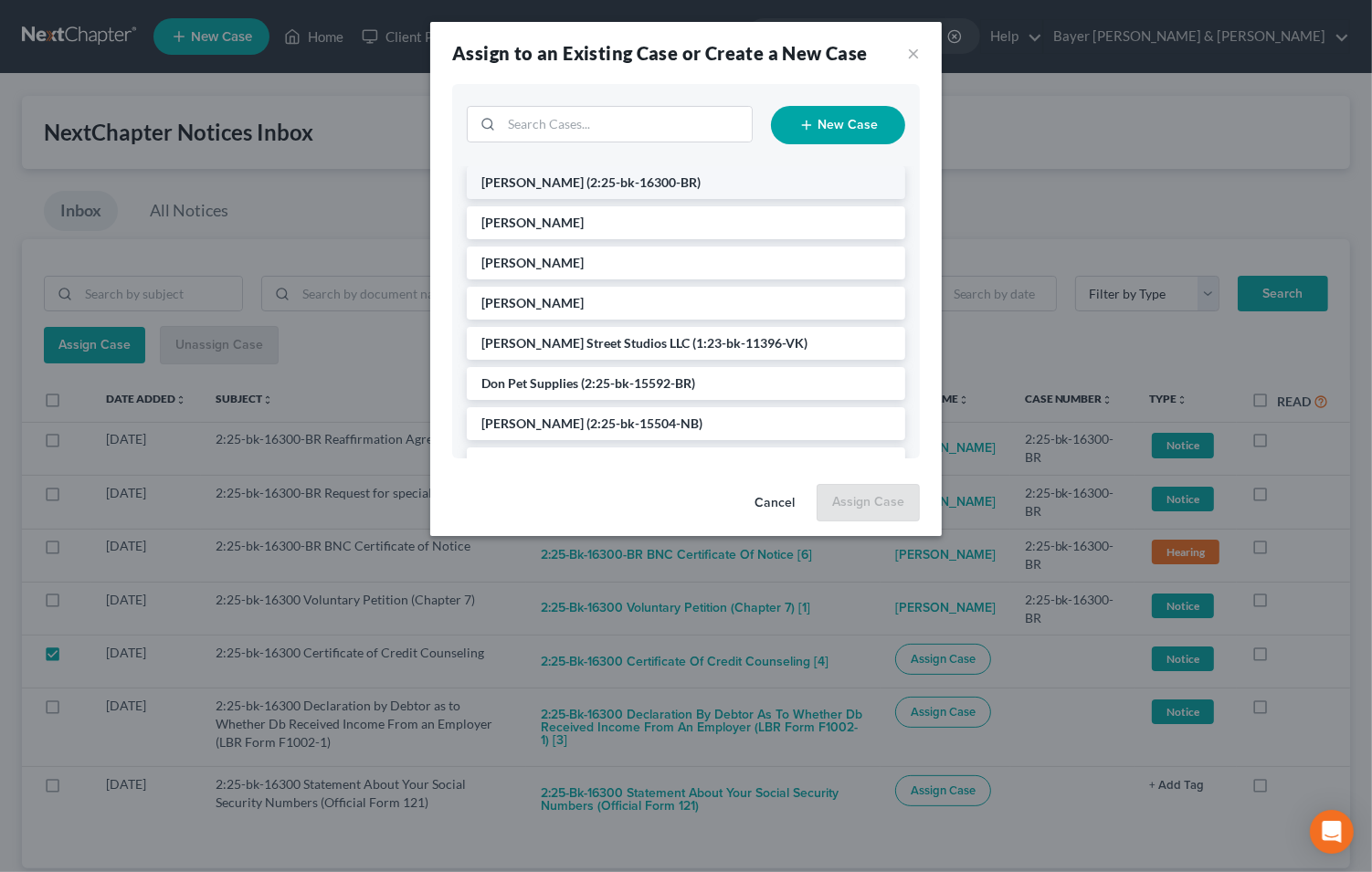
click at [644, 174] on span "(2:25-bk-16300-BR)" at bounding box center [643, 182] width 114 height 16
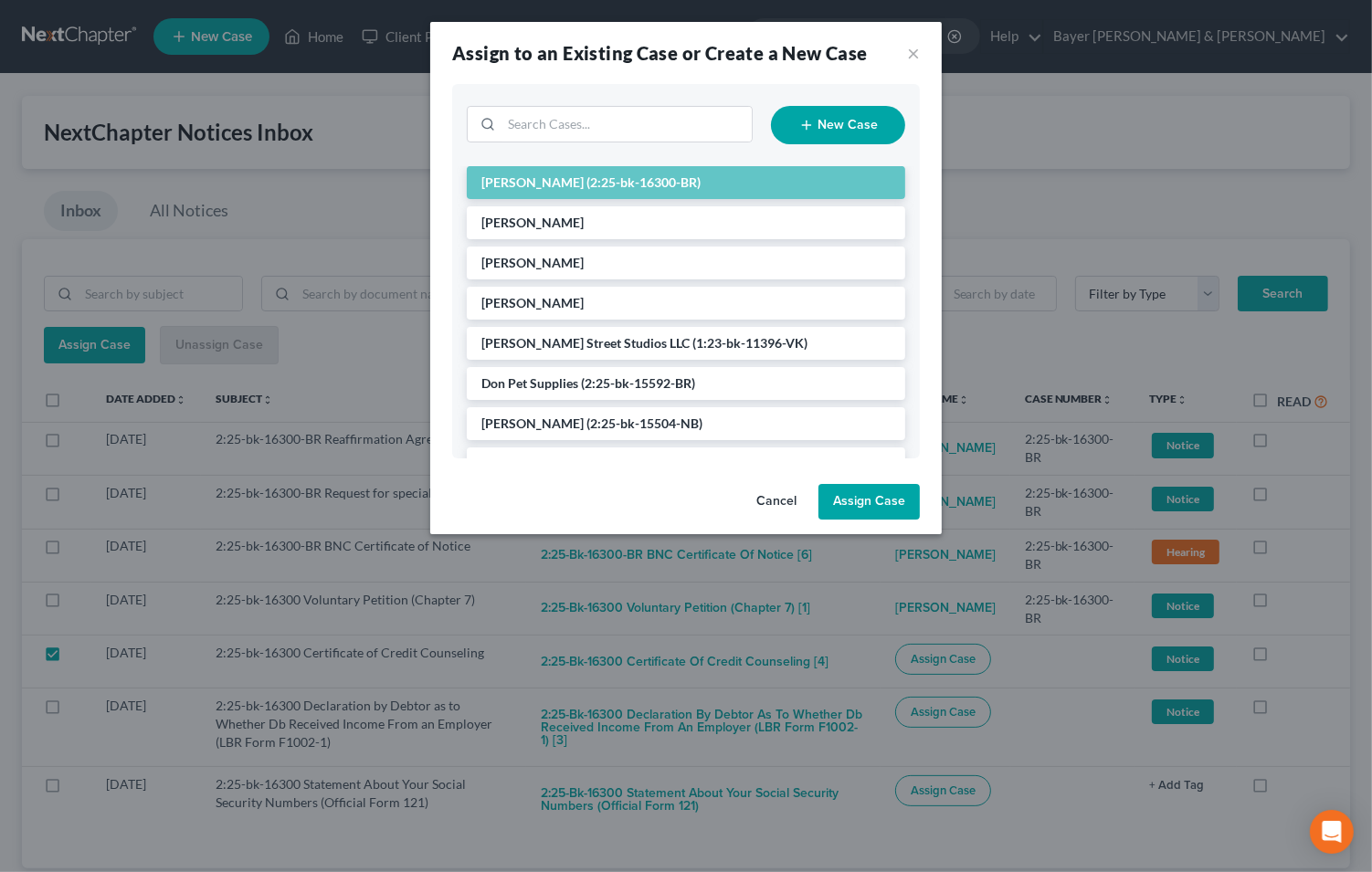
click at [873, 496] on button "Assign Case" at bounding box center [868, 501] width 101 height 36
checkbox input "false"
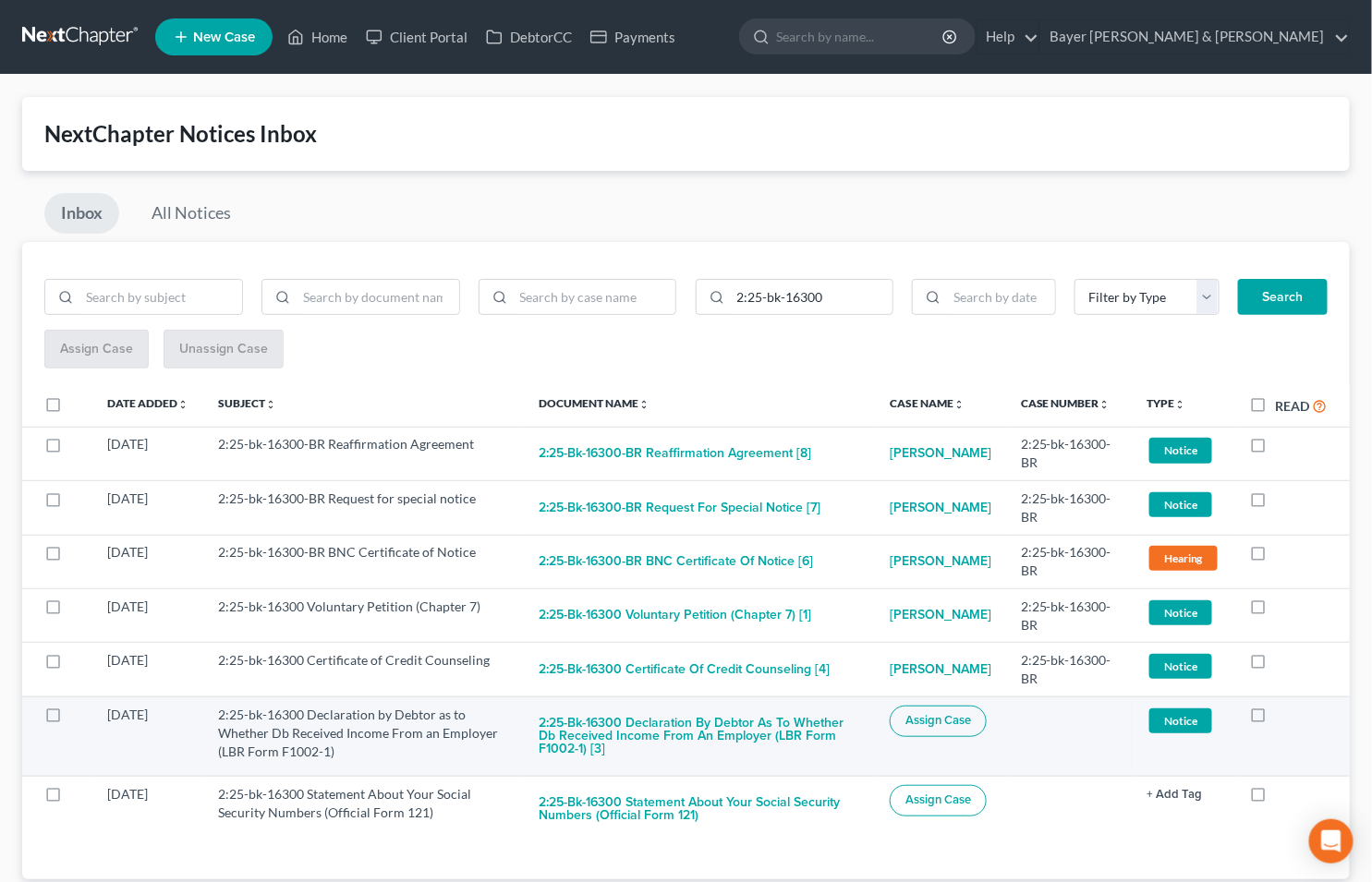
click at [929, 718] on span "Assign Case" at bounding box center [938, 720] width 66 height 15
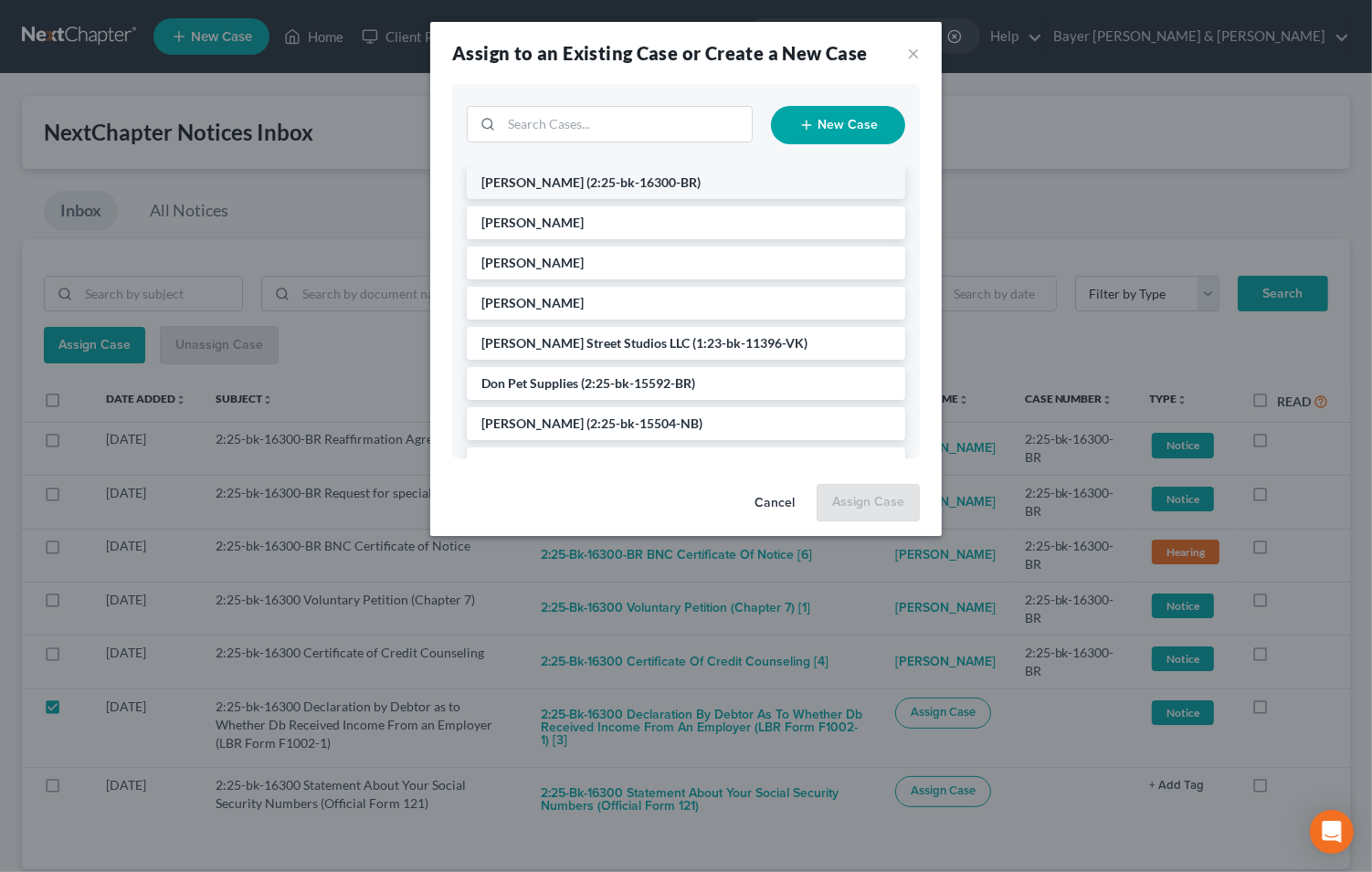
click at [649, 178] on span "(2:25-bk-16300-BR)" at bounding box center [643, 182] width 114 height 16
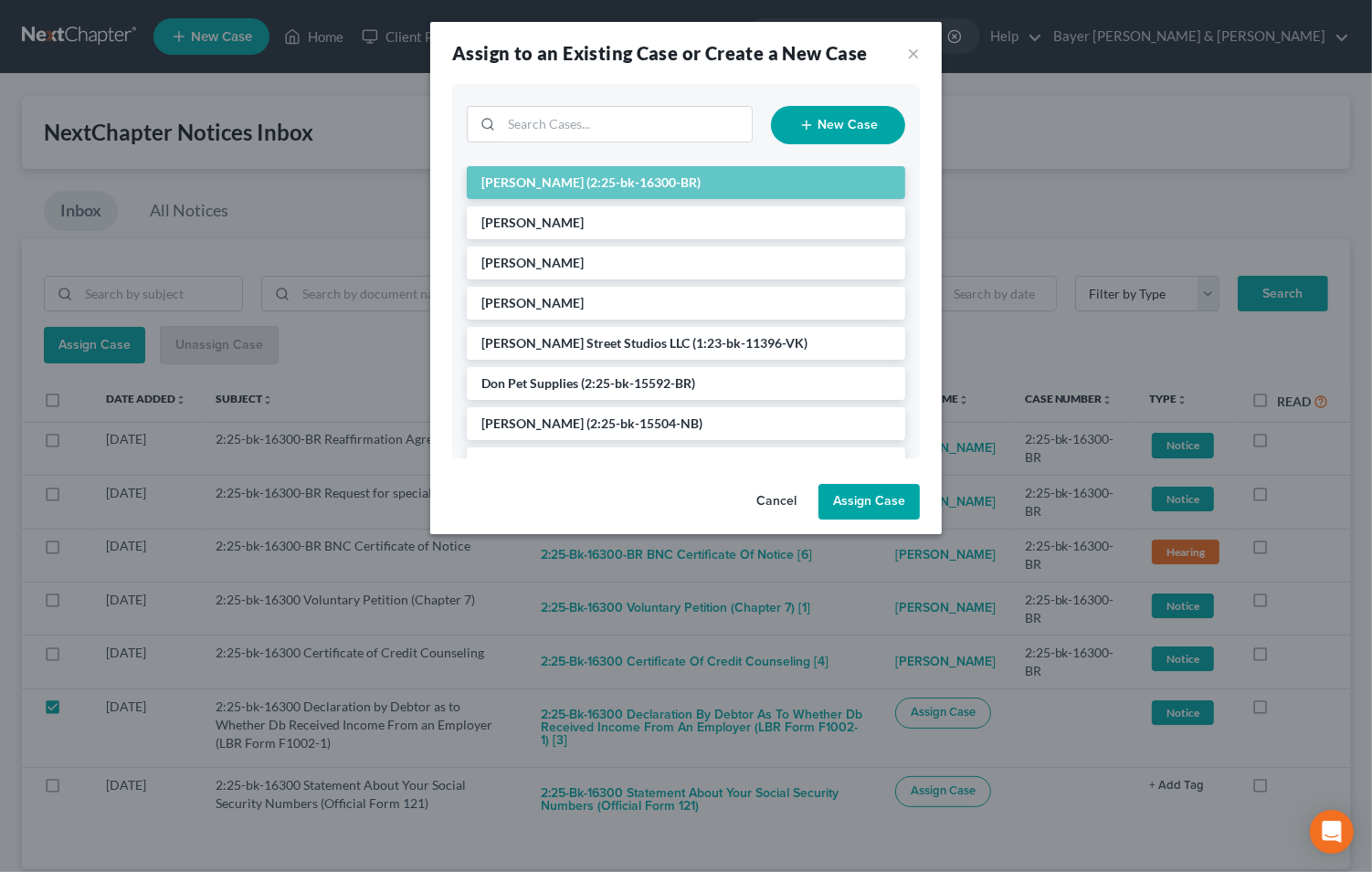
click at [874, 502] on button "Assign Case" at bounding box center [868, 501] width 101 height 36
checkbox input "false"
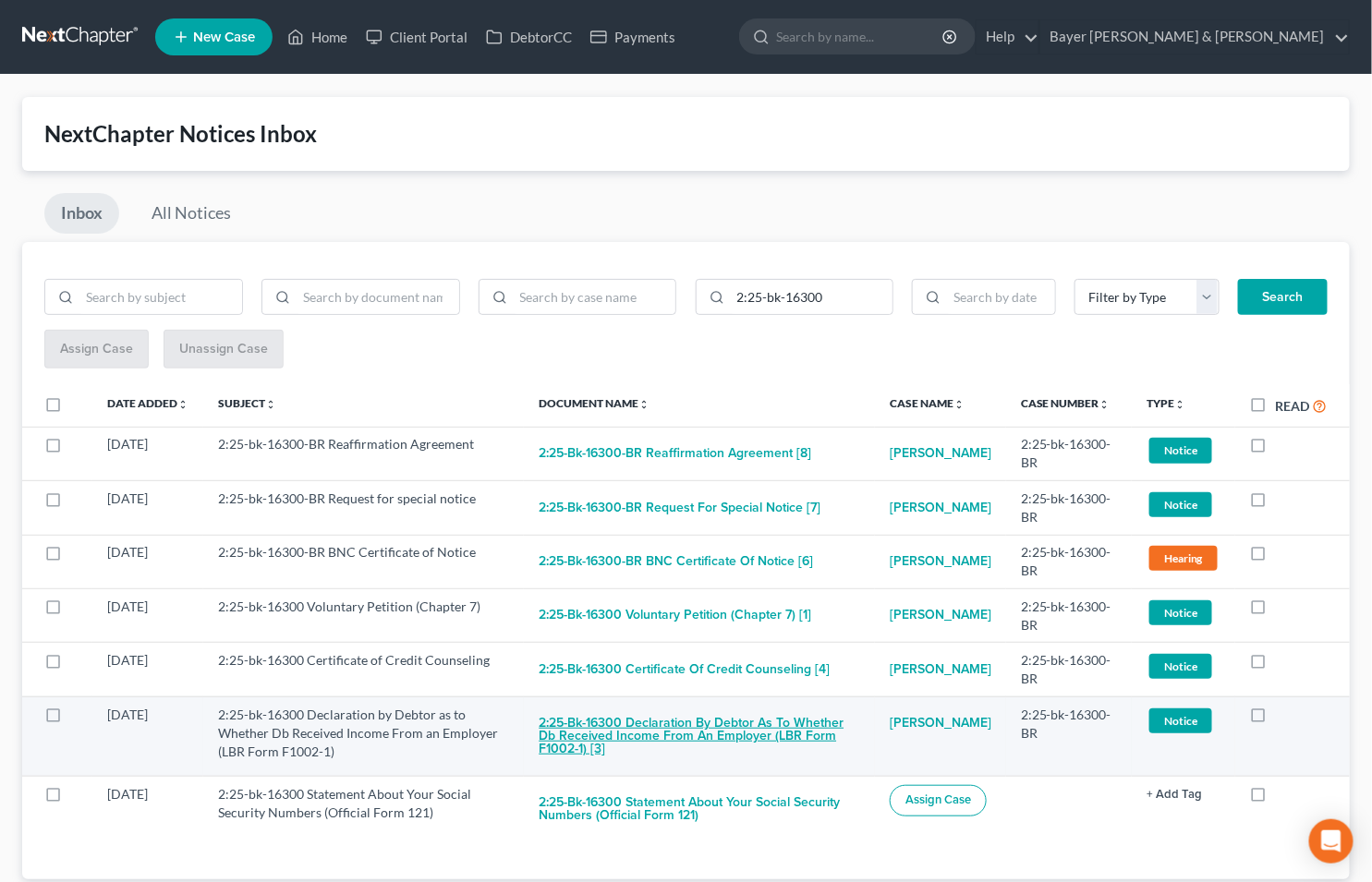
scroll to position [53, 0]
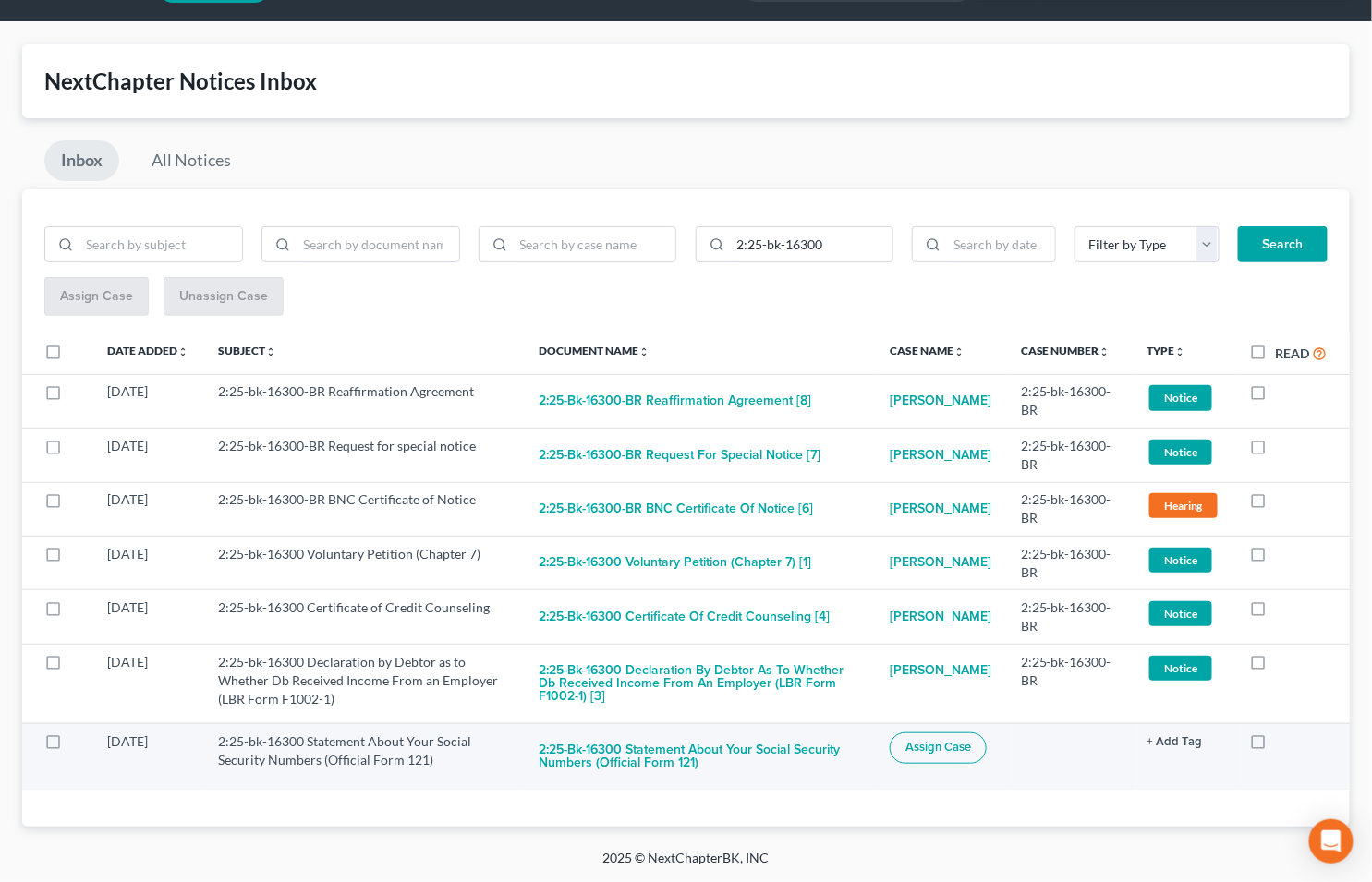
click at [946, 746] on span "Assign Case" at bounding box center [938, 747] width 66 height 15
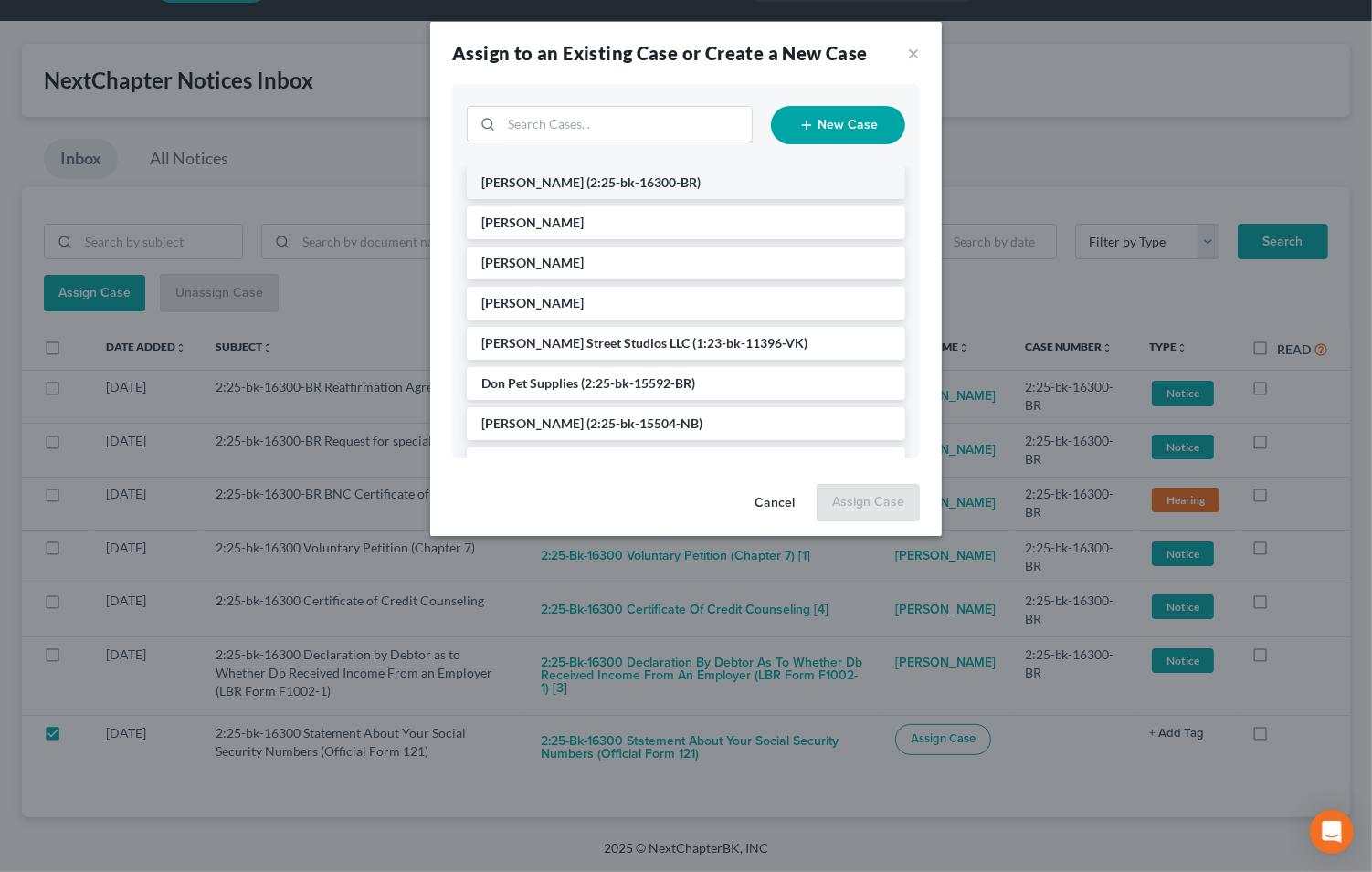
click at [586, 178] on span "(2:25-bk-16300-BR)" at bounding box center [643, 182] width 114 height 16
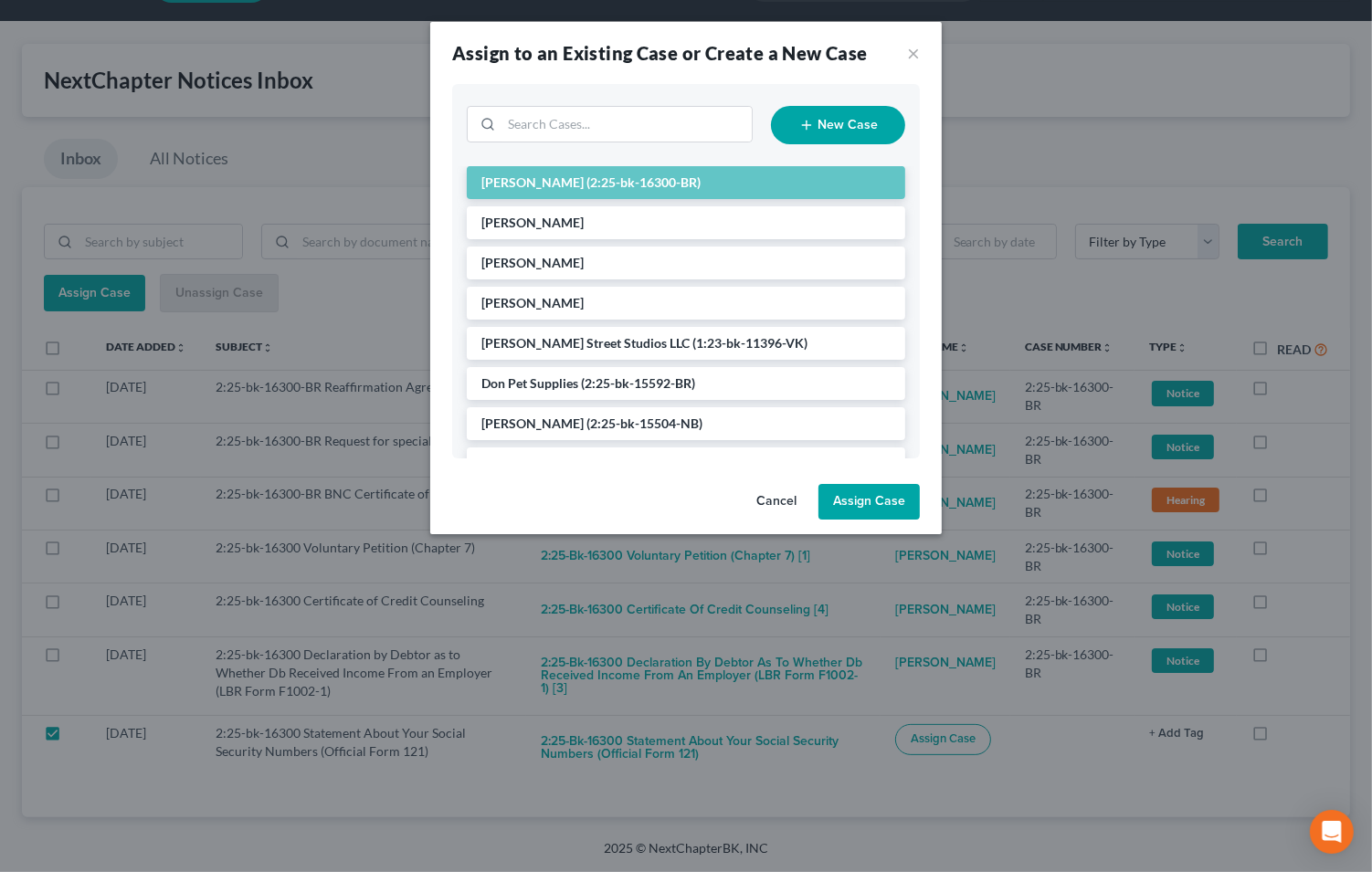
click at [853, 505] on button "Assign Case" at bounding box center [868, 501] width 101 height 36
checkbox input "false"
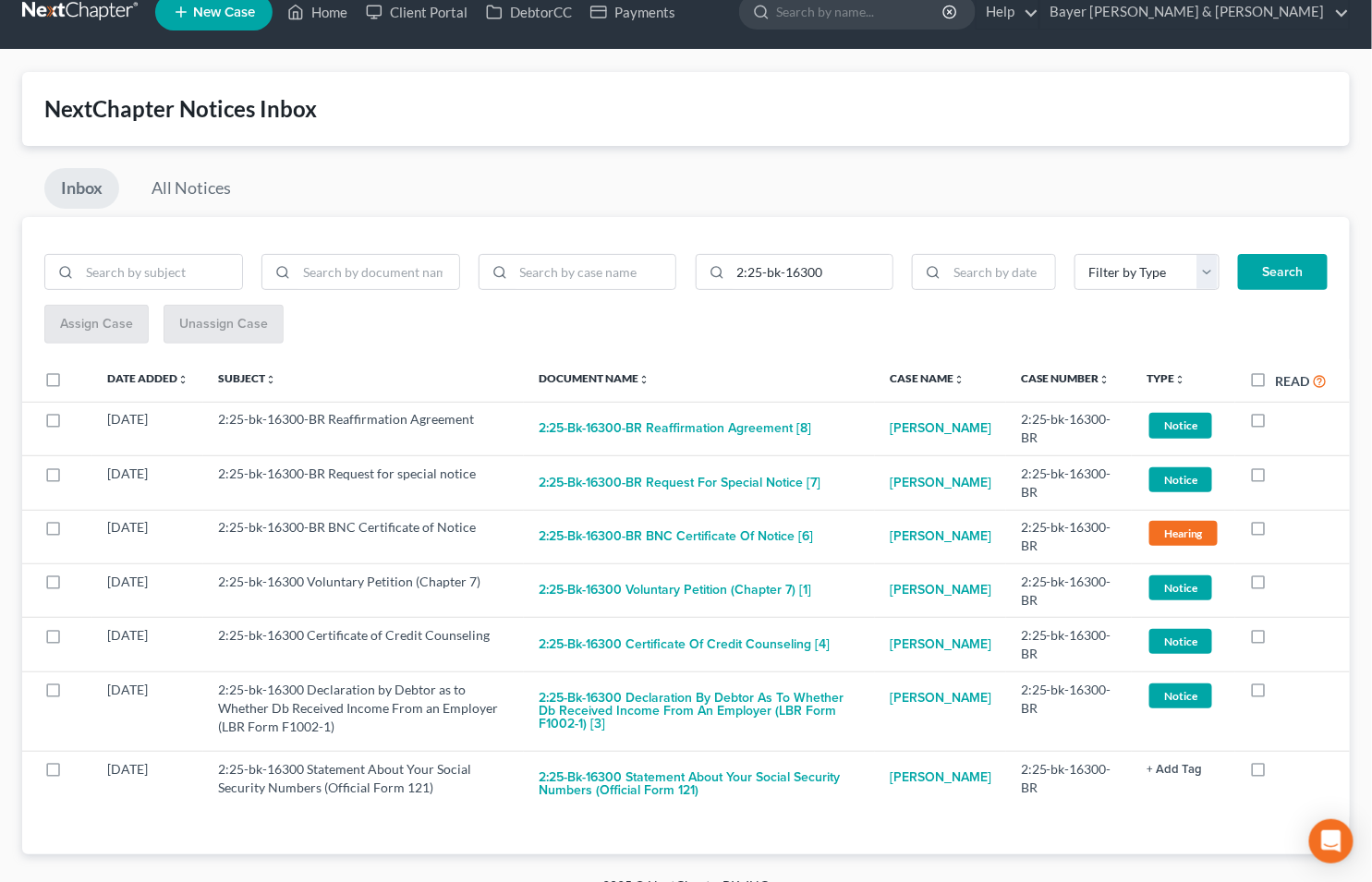
scroll to position [0, 0]
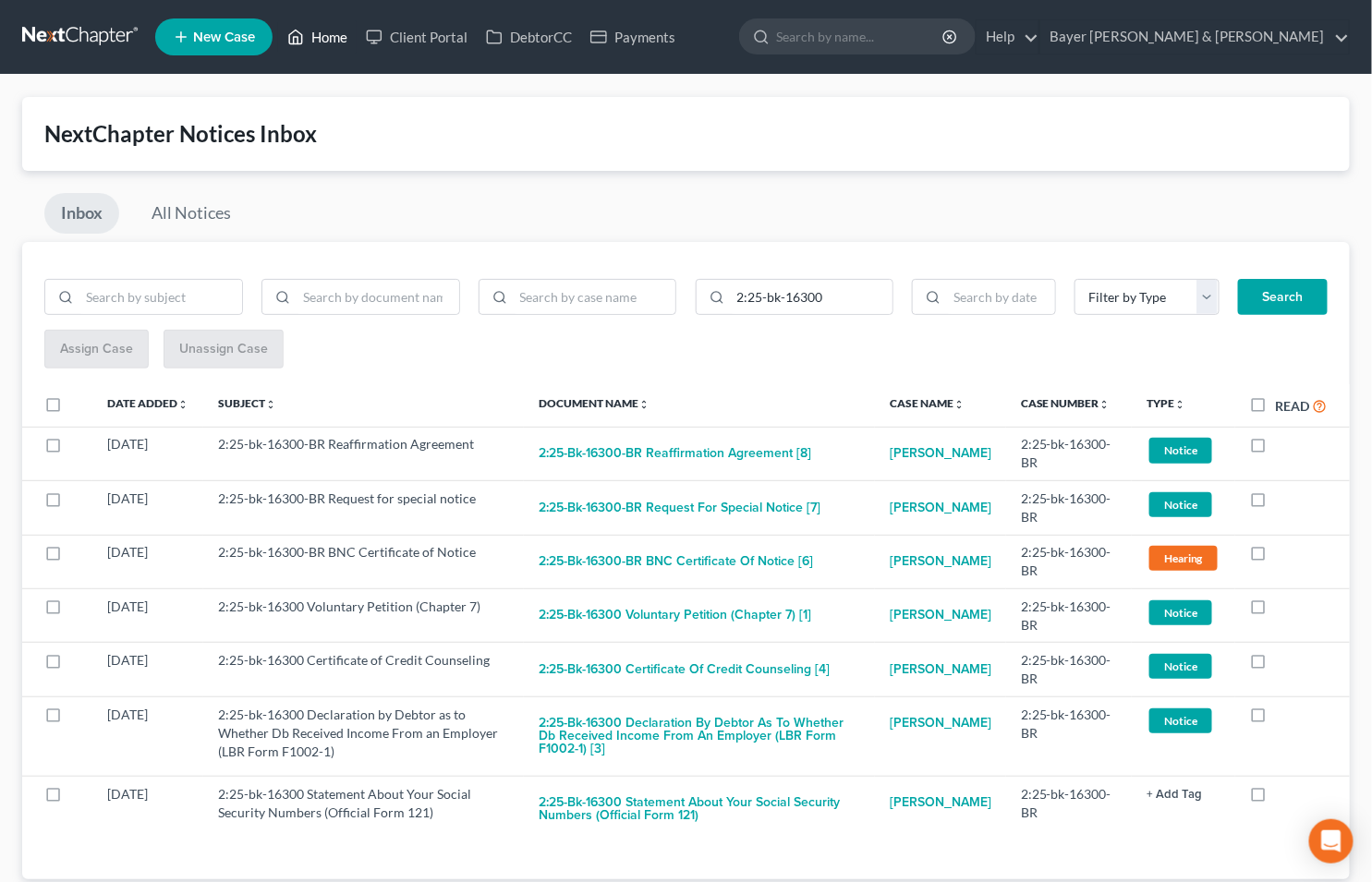
click at [318, 39] on link "Home" at bounding box center [317, 36] width 79 height 33
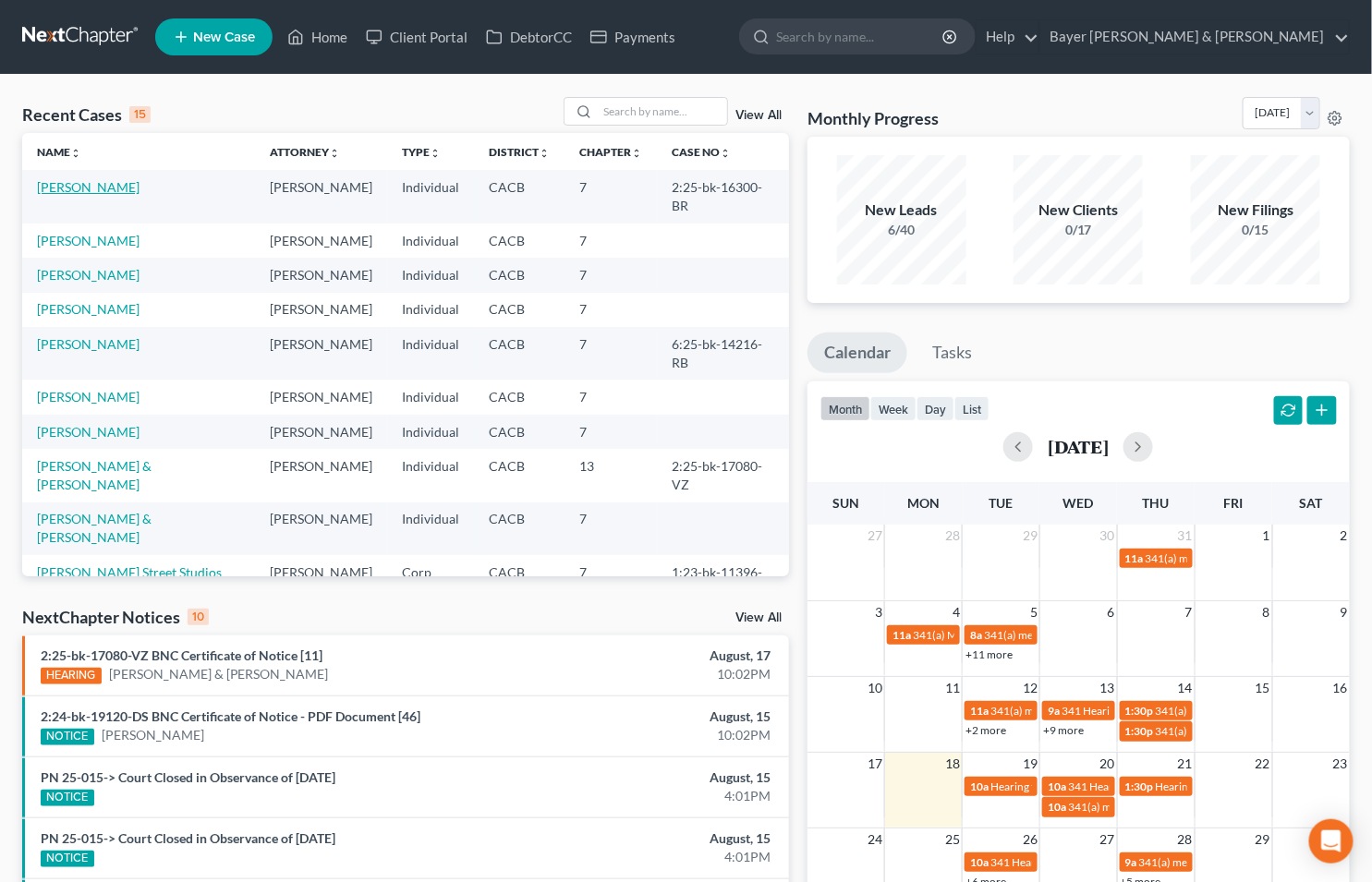
click at [76, 182] on link "Morris, John" at bounding box center [88, 187] width 102 height 16
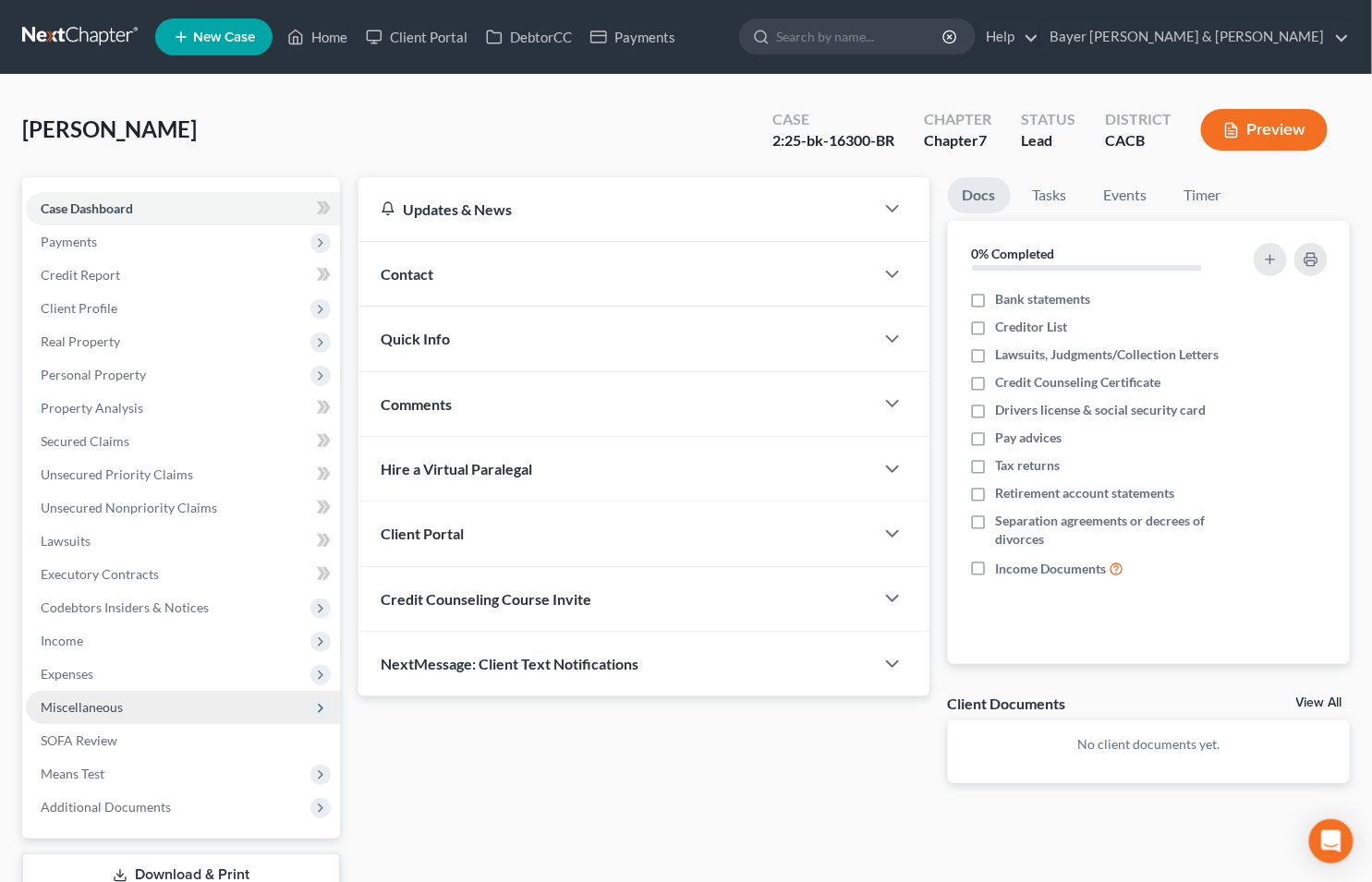
click at [72, 705] on span "Miscellaneous" at bounding box center [82, 707] width 83 height 16
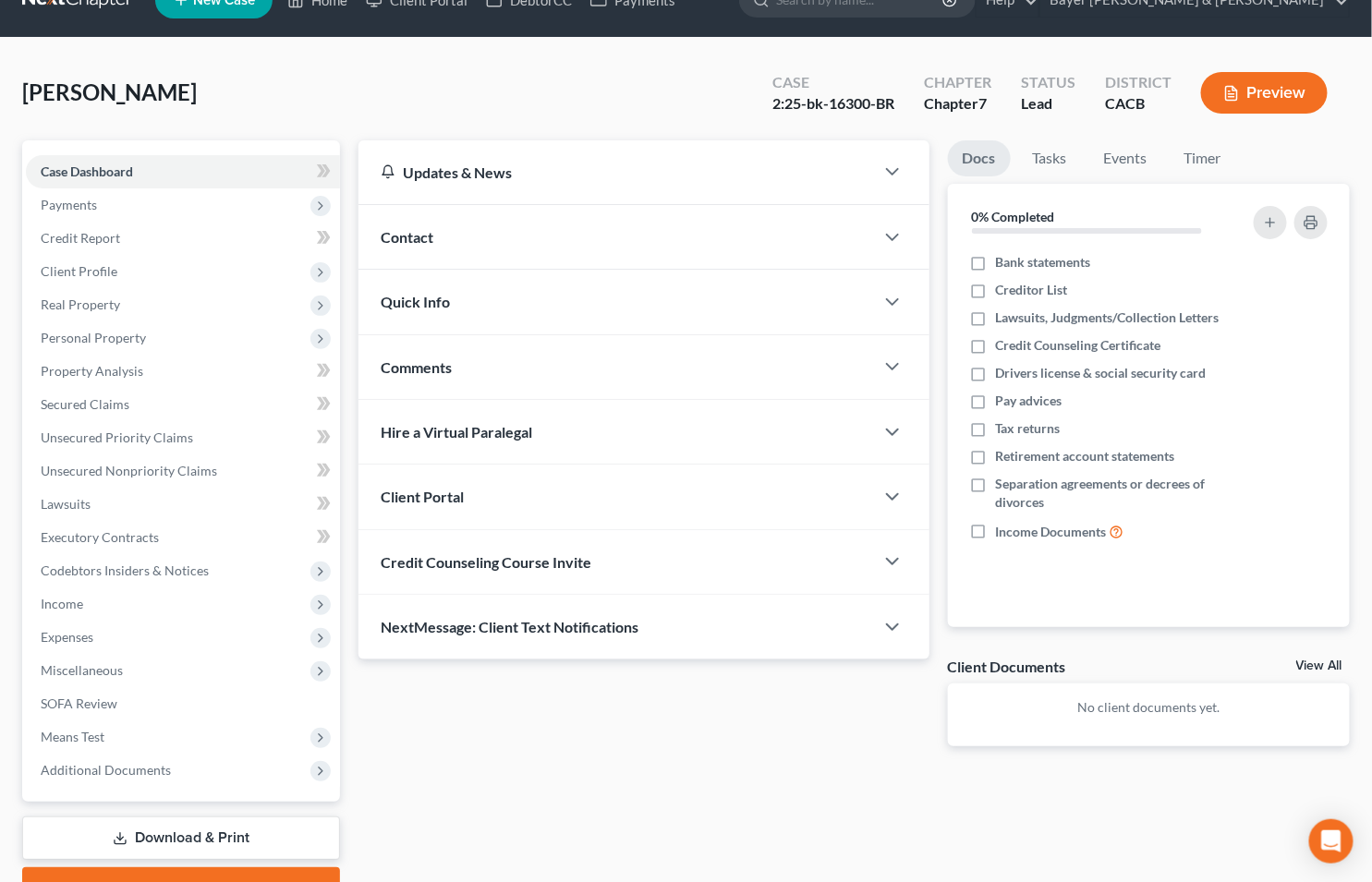
scroll to position [102, 0]
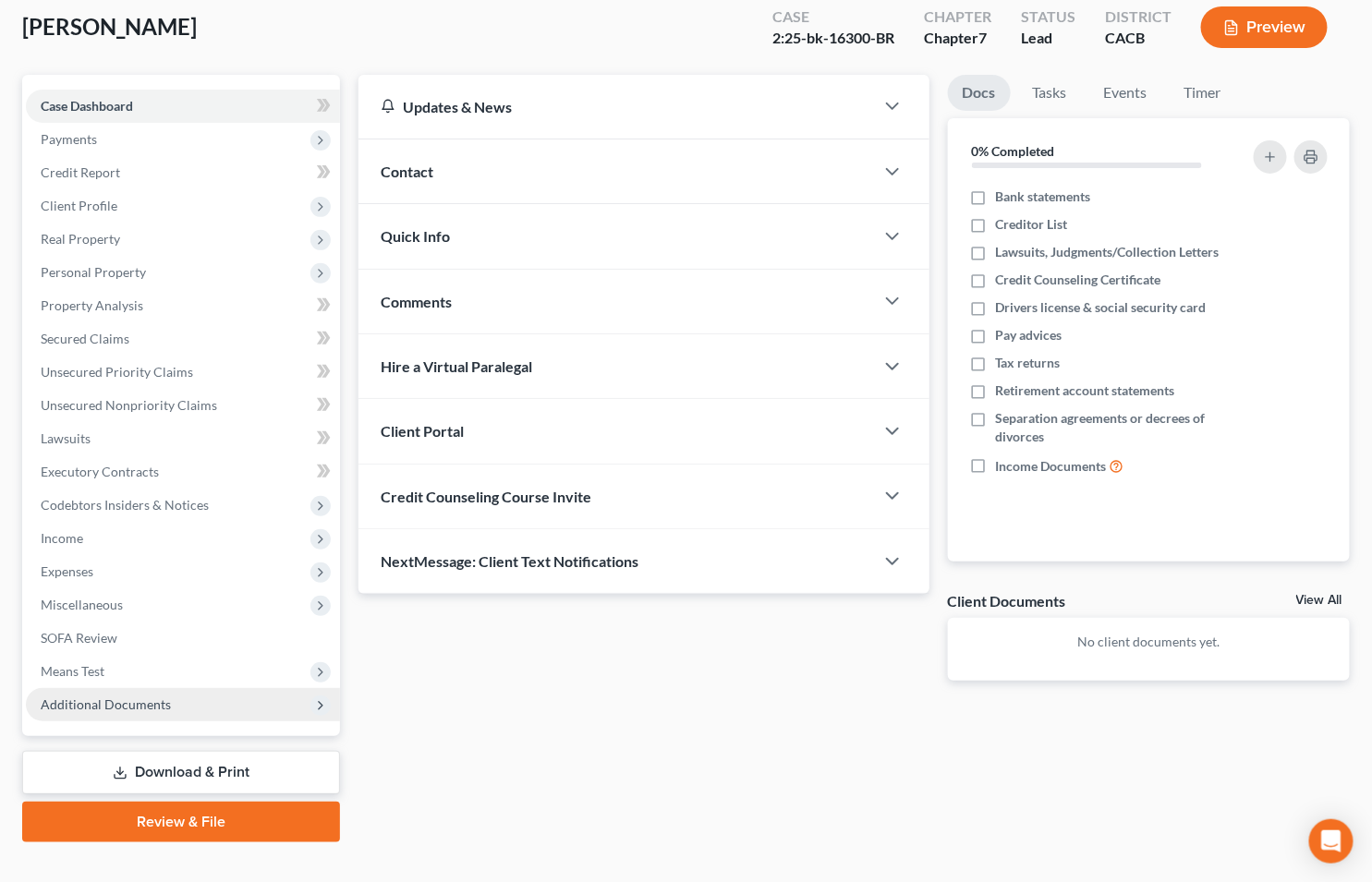
click at [74, 705] on span "Additional Documents" at bounding box center [105, 704] width 130 height 16
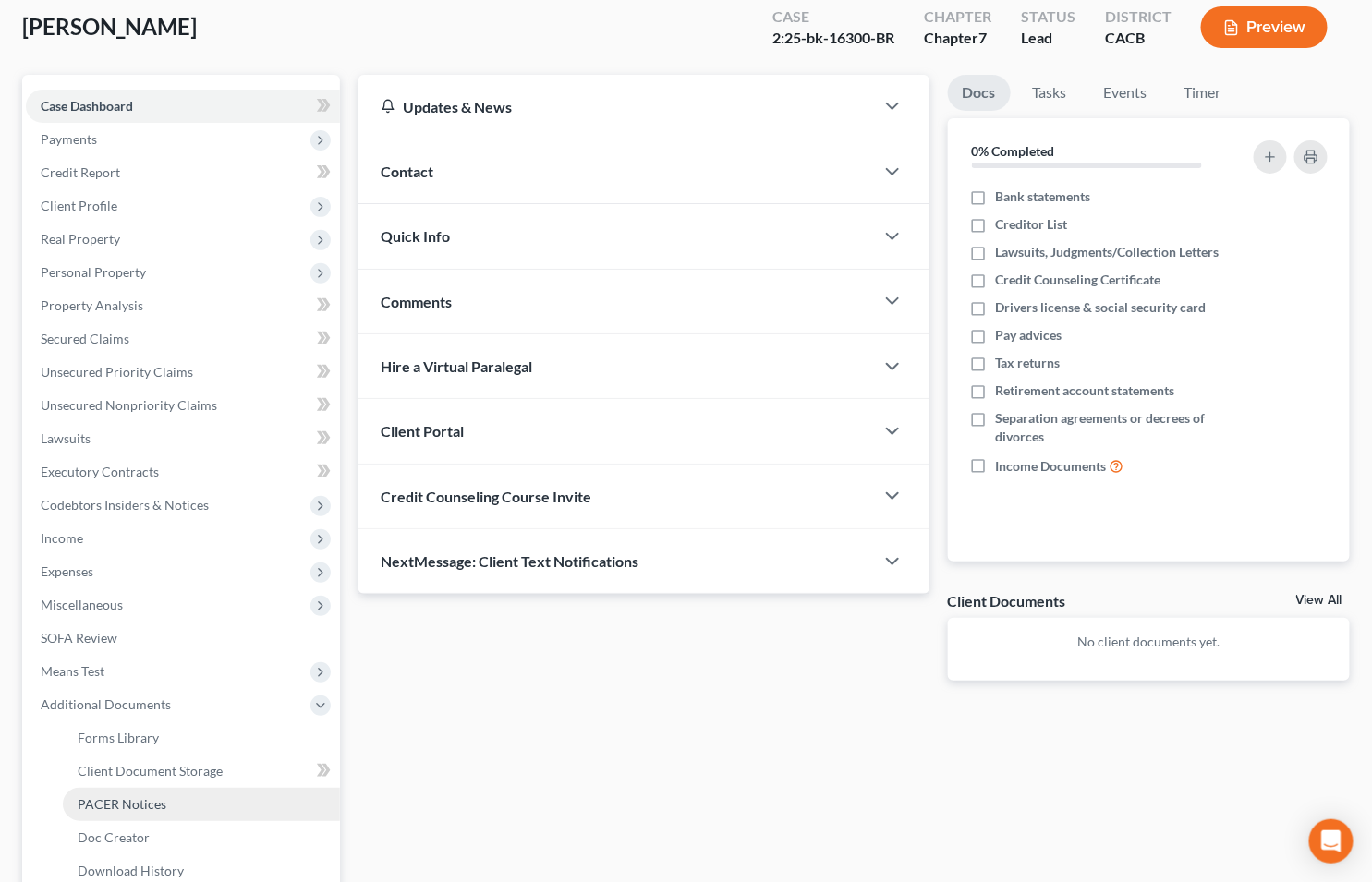
click at [115, 796] on span "PACER Notices" at bounding box center [121, 804] width 89 height 16
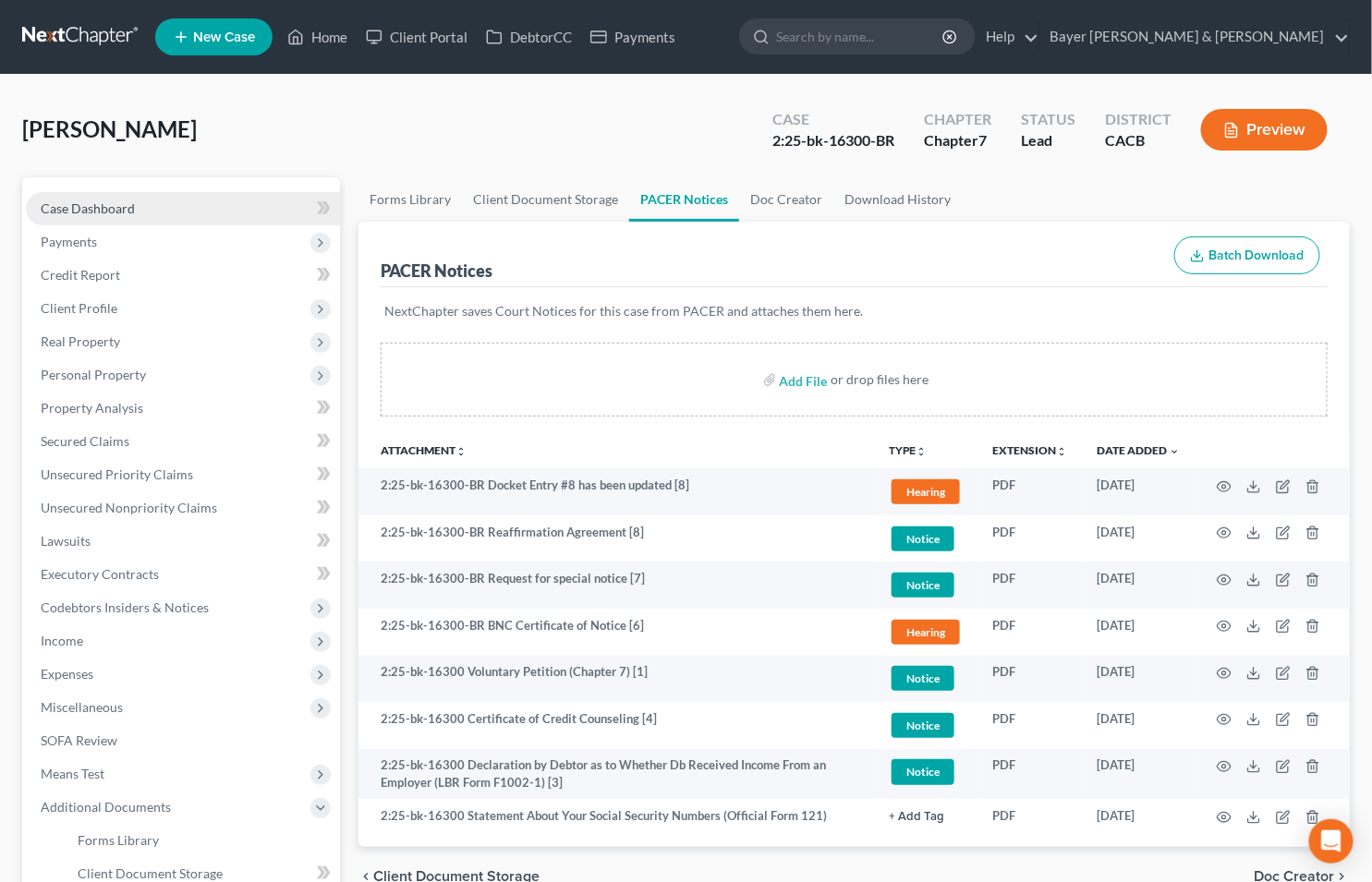
click at [95, 201] on span "Case Dashboard" at bounding box center [88, 209] width 95 height 16
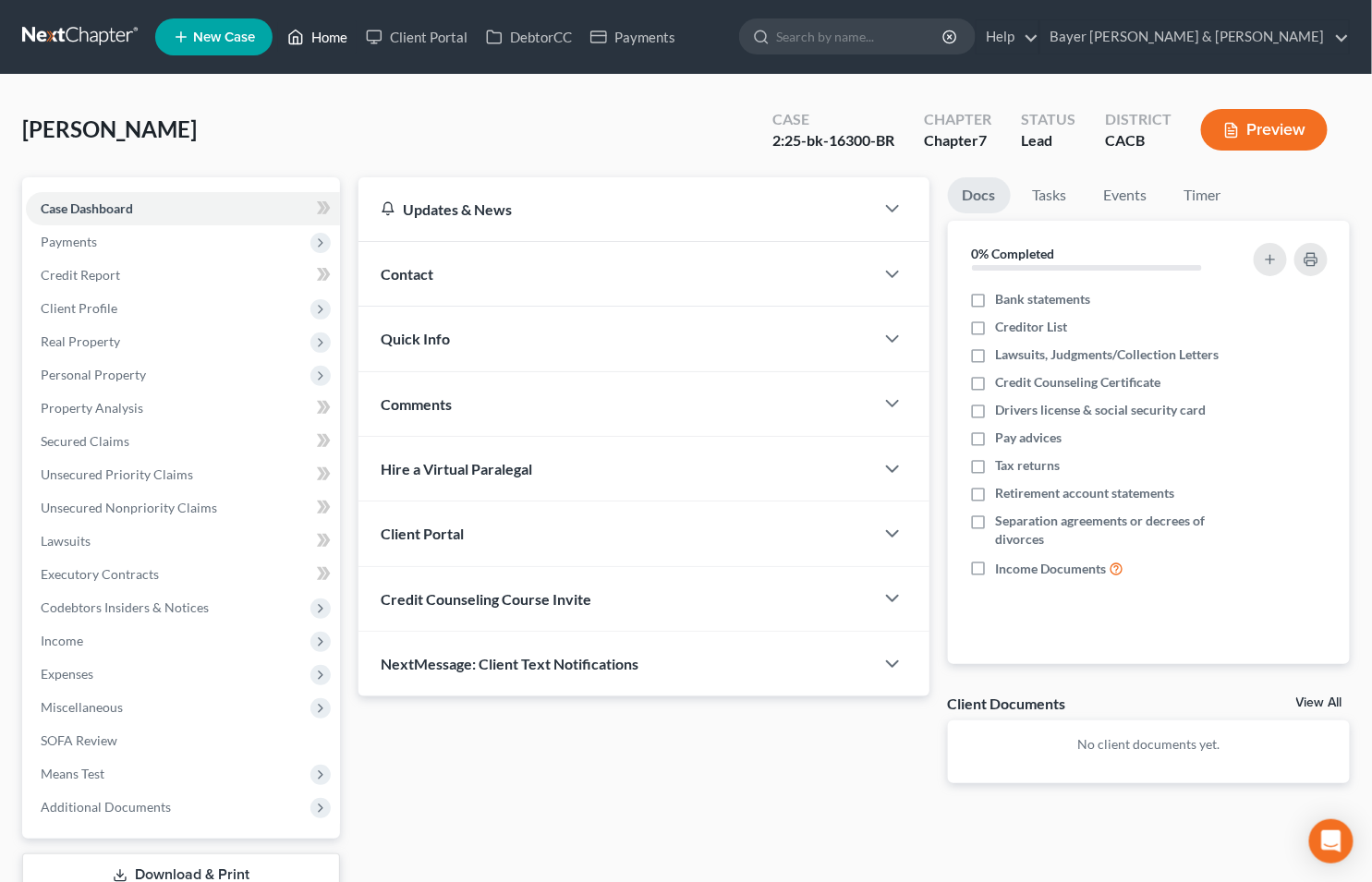
click at [321, 33] on link "Home" at bounding box center [317, 36] width 79 height 33
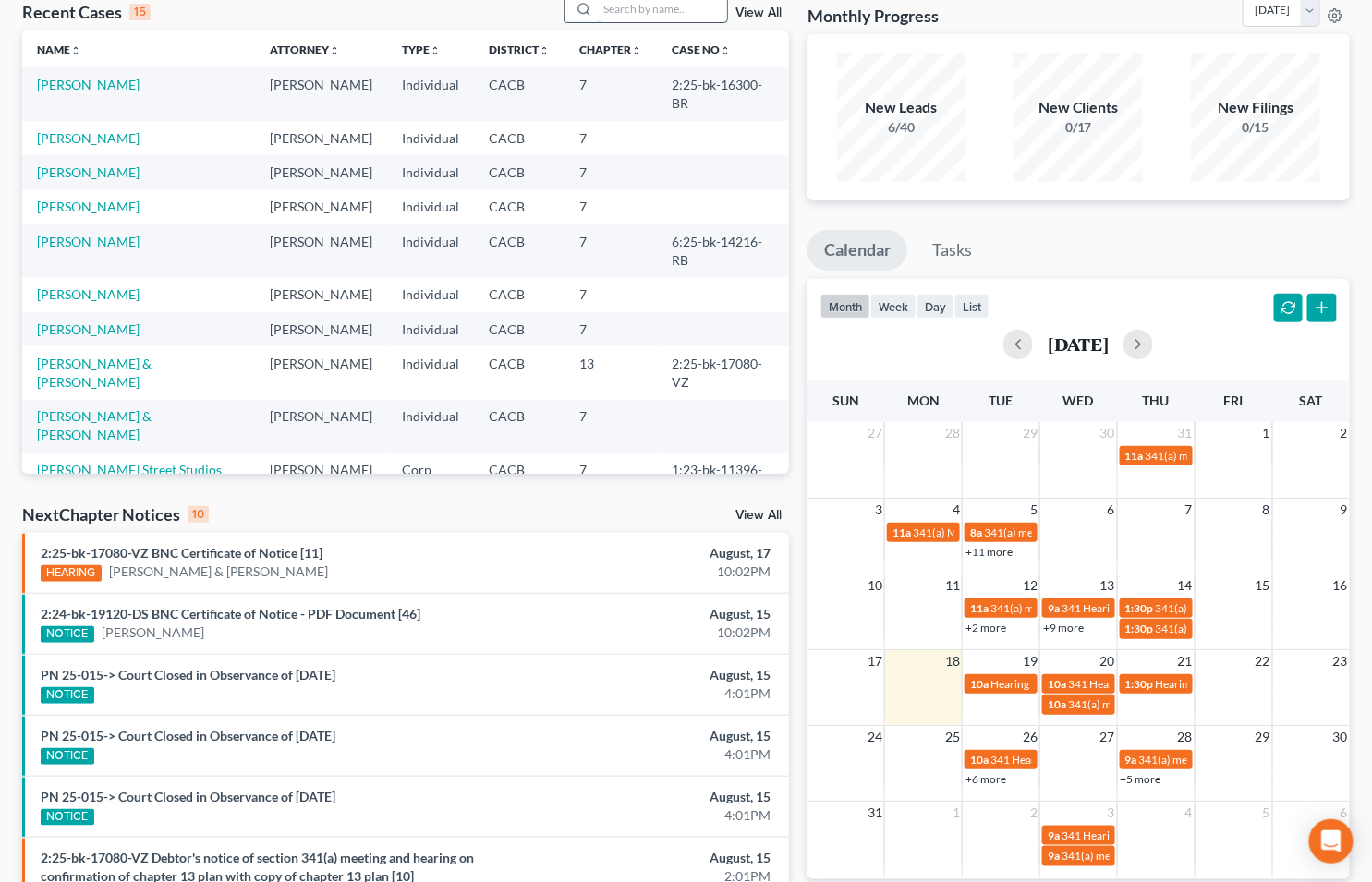
click at [647, 11] on input "search" at bounding box center [663, 8] width 129 height 27
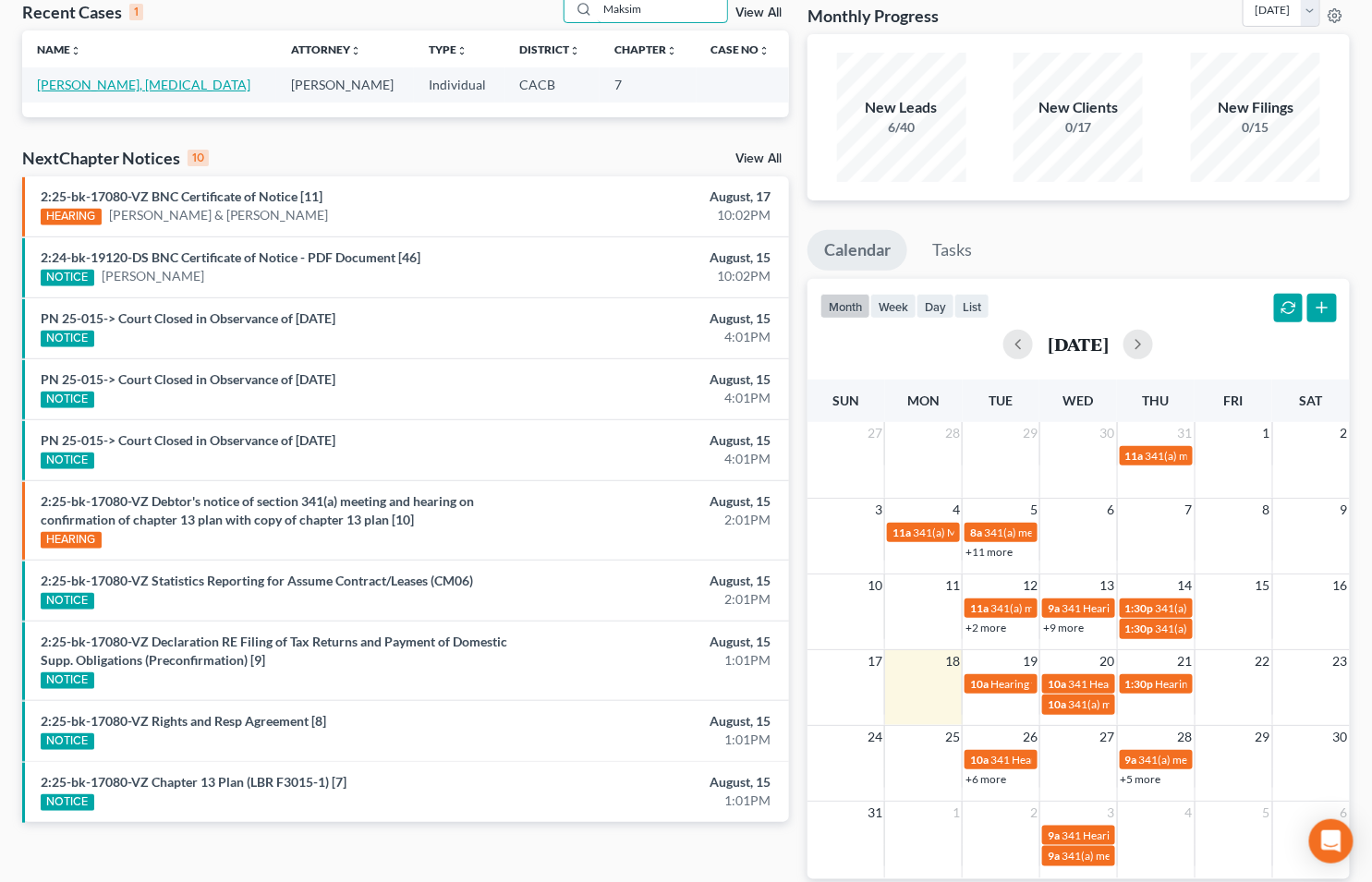
type input "Maksim"
click at [109, 88] on link "Maksimchik, Nikita" at bounding box center [143, 85] width 214 height 16
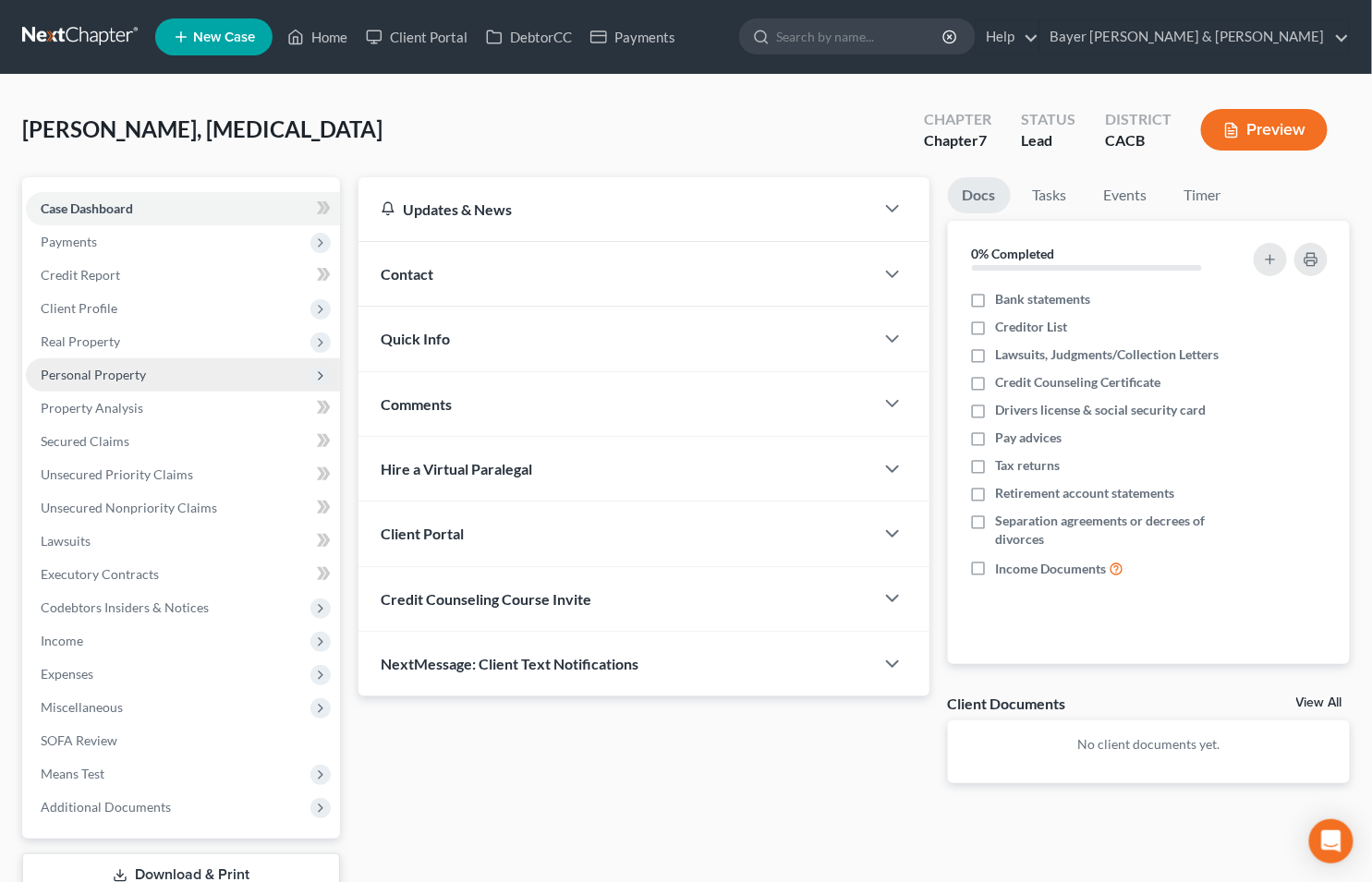
click at [94, 364] on span "Personal Property" at bounding box center [183, 374] width 314 height 33
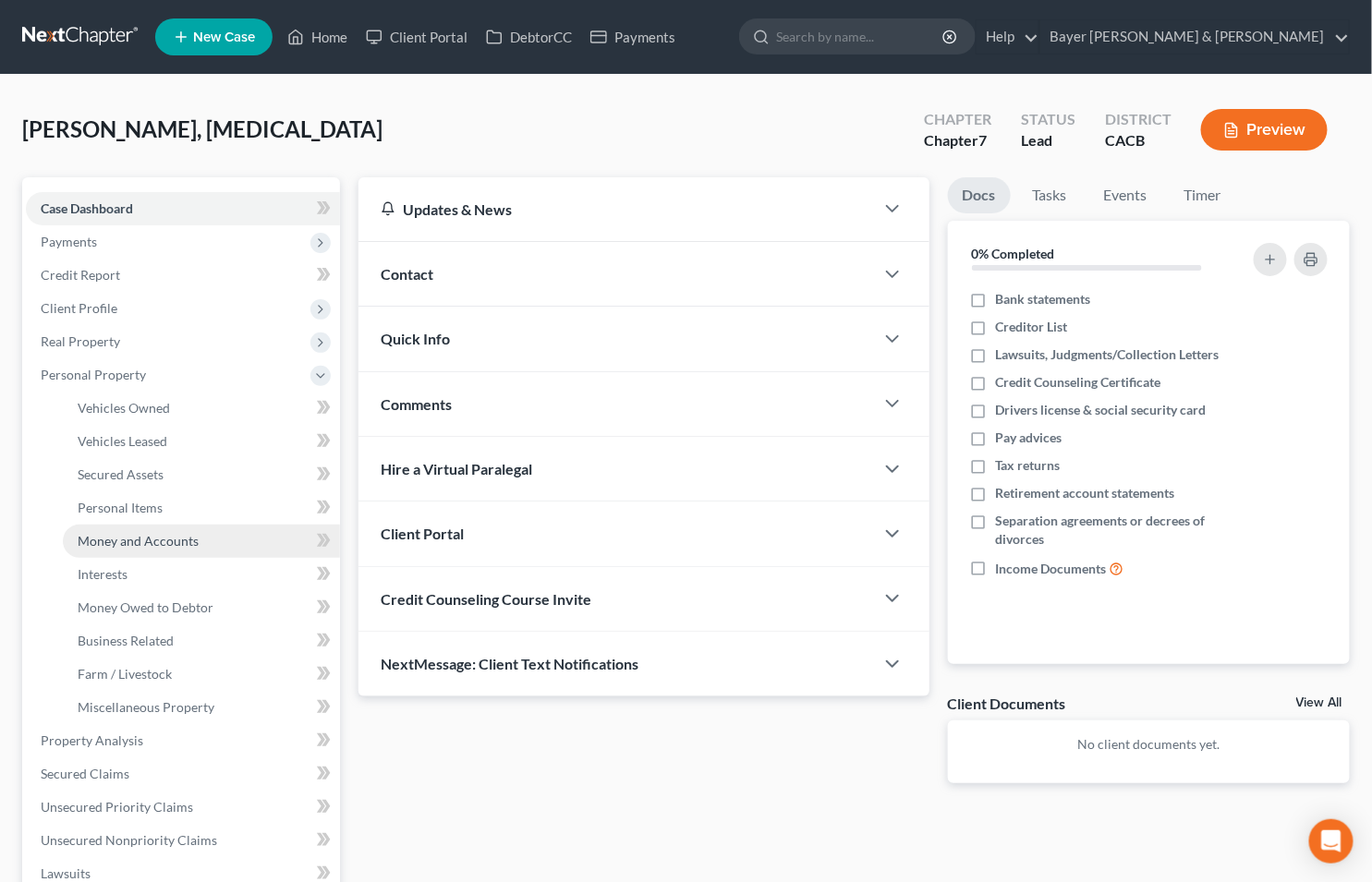
click at [106, 539] on span "Money and Accounts" at bounding box center [138, 541] width 121 height 16
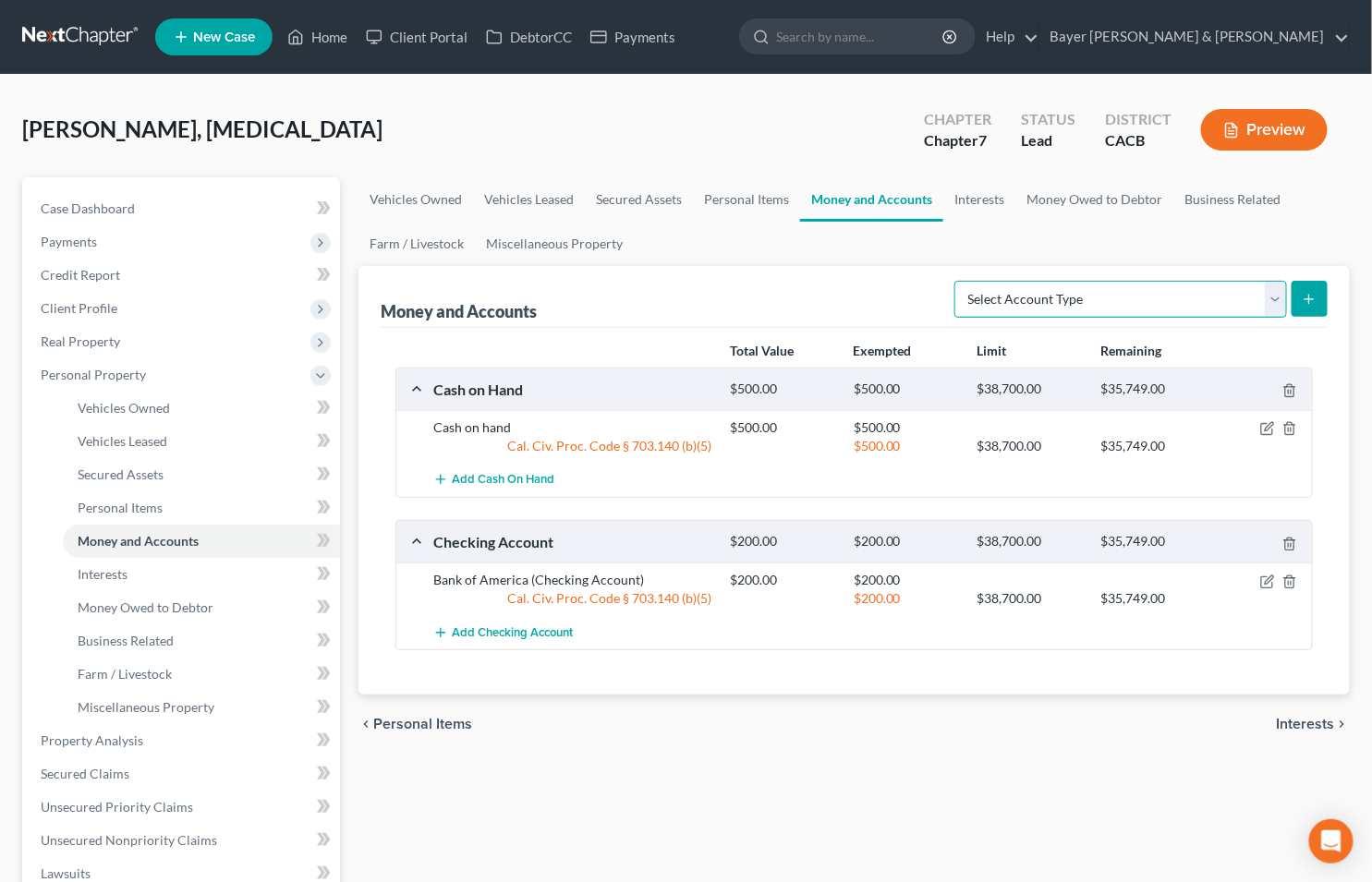
click at [1275, 295] on select "Select Account Type Brokerage Cash on Hand Certificates of Deposit Checking Acc…" at bounding box center [1121, 298] width 332 height 37
click at [1276, 295] on select "Select Account Type Brokerage Cash on Hand Certificates of Deposit Checking Acc…" at bounding box center [1121, 298] width 332 height 37
click at [1305, 718] on span "Interests" at bounding box center [1306, 724] width 59 height 15
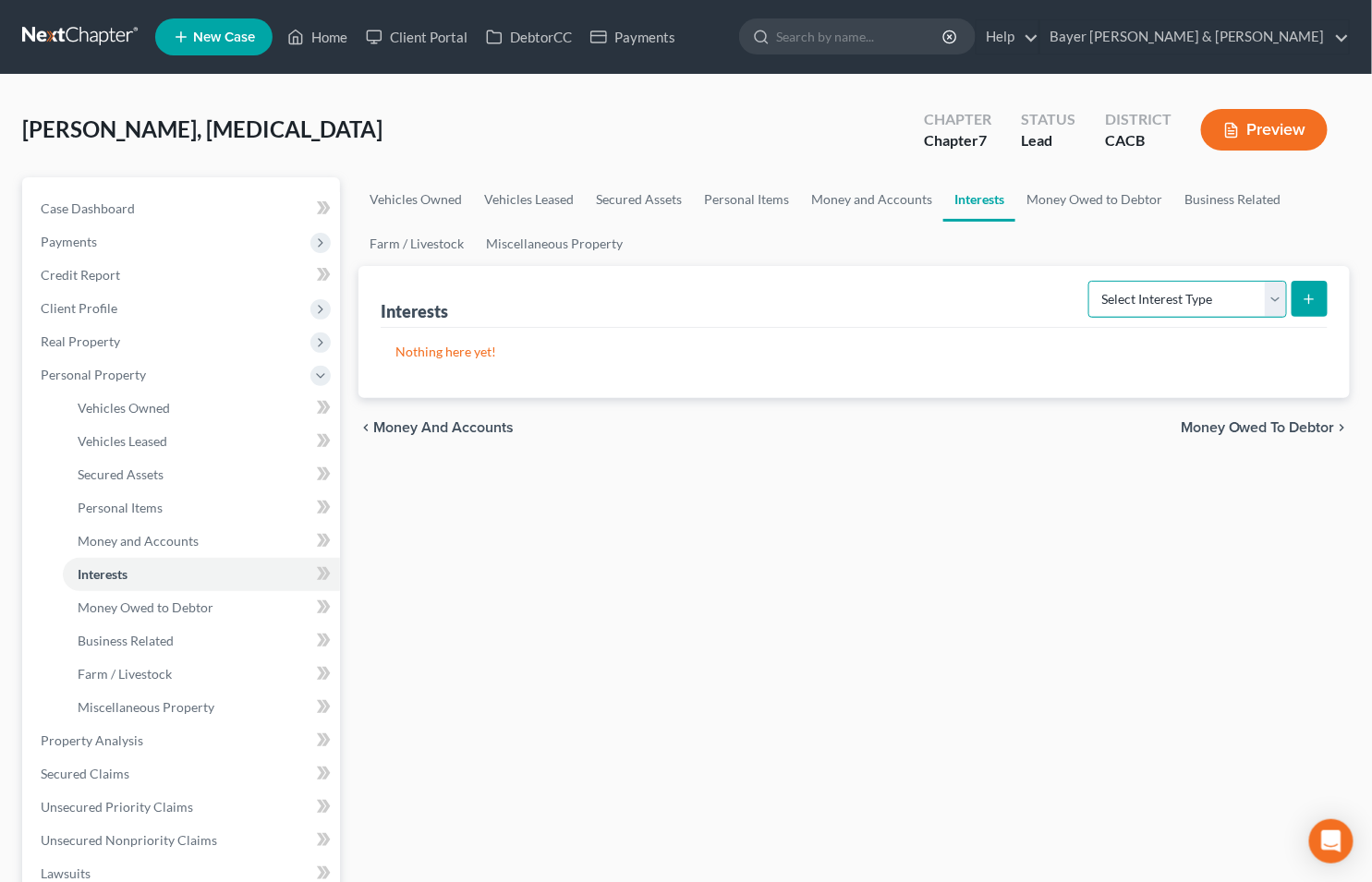
click at [1273, 303] on select "Select Interest Type 401K Annuity Bond Education IRA Government Bond Government…" at bounding box center [1188, 298] width 199 height 37
click at [917, 364] on div "Nothing here yet!" at bounding box center [855, 363] width 947 height 71
click at [332, 33] on link "Home" at bounding box center [317, 36] width 79 height 33
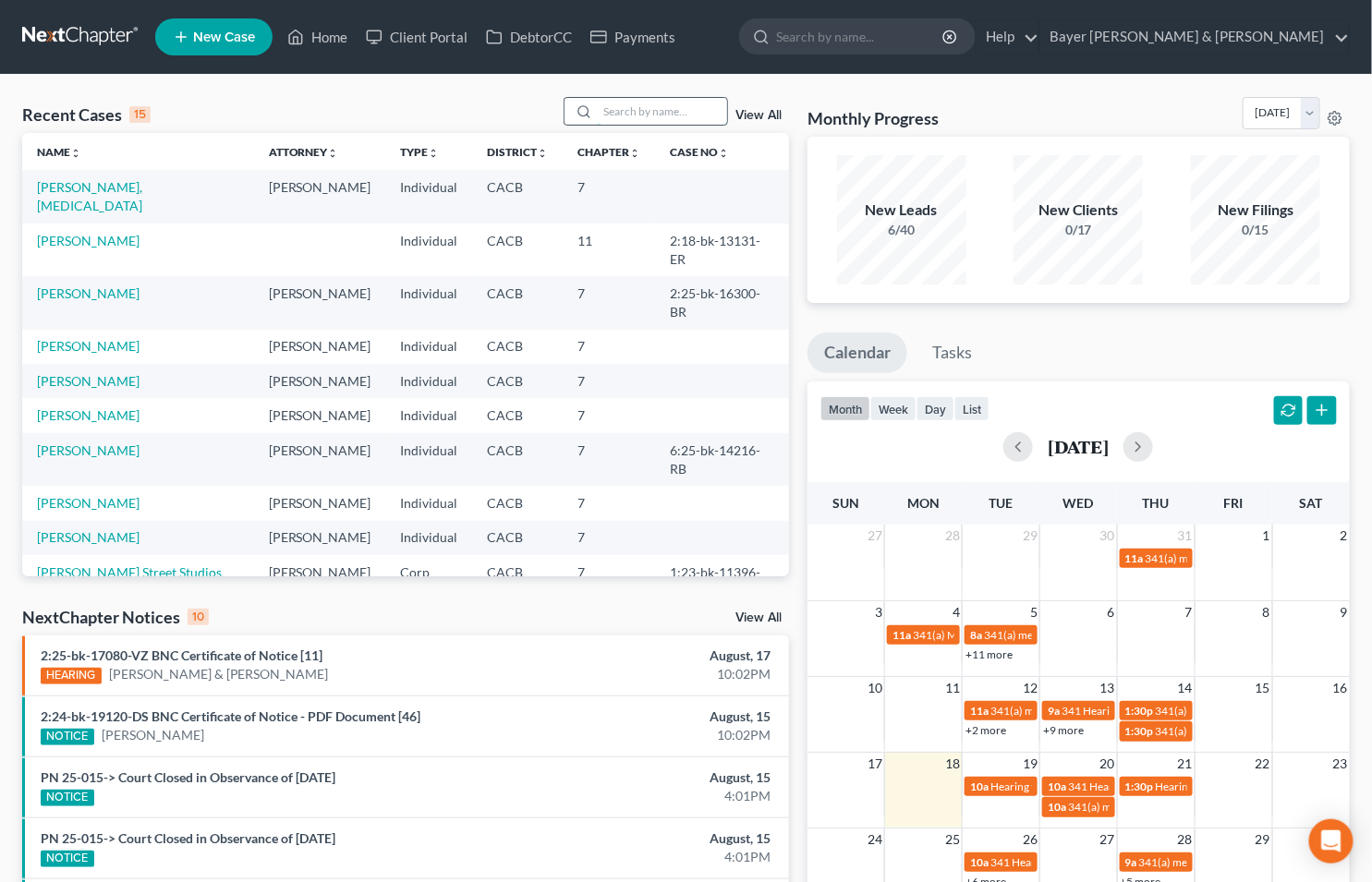
click at [603, 110] on input "search" at bounding box center [663, 110] width 129 height 27
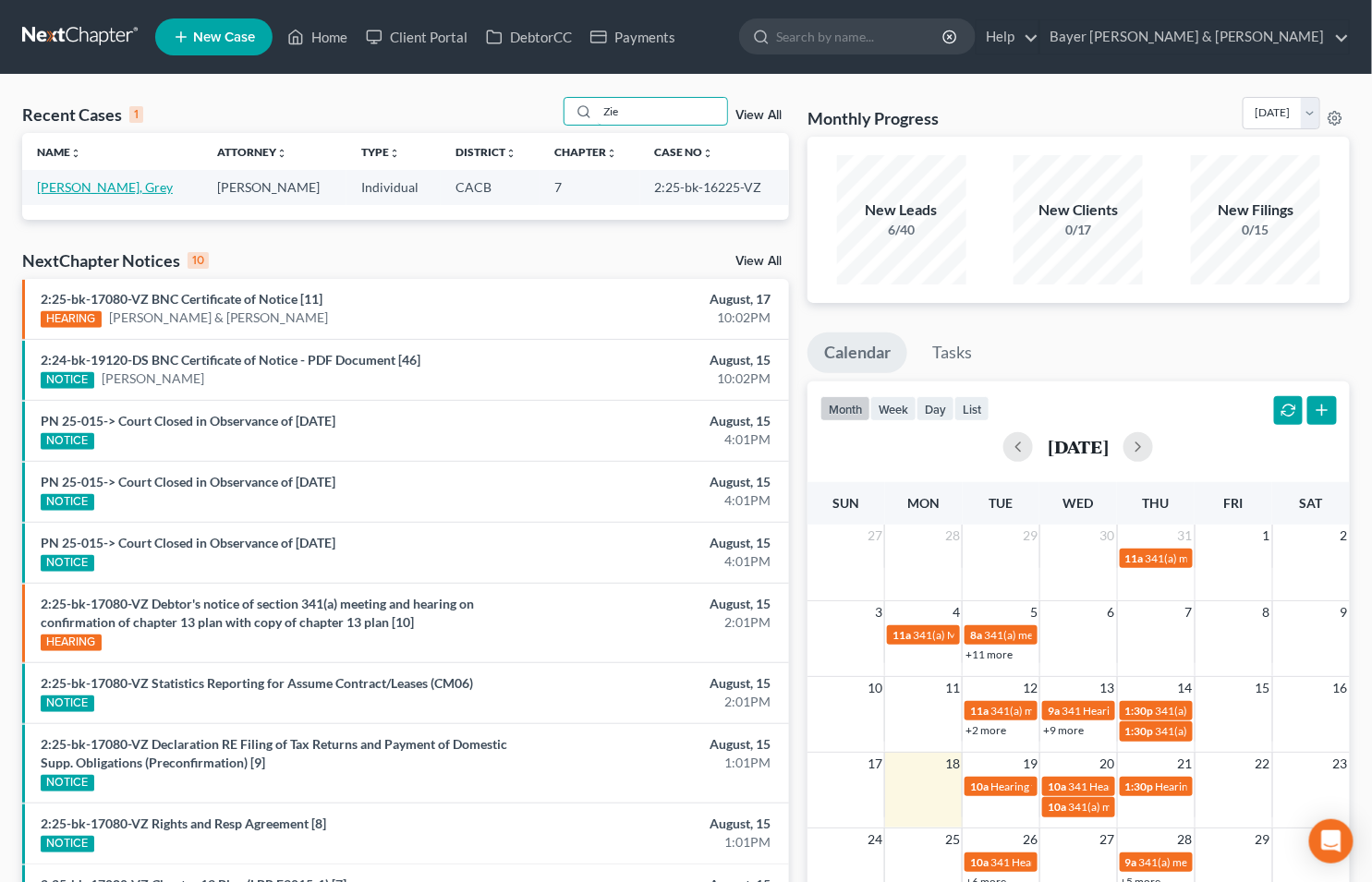
type input "Zie"
click at [72, 188] on link "Ziemba, Grey" at bounding box center [104, 187] width 136 height 16
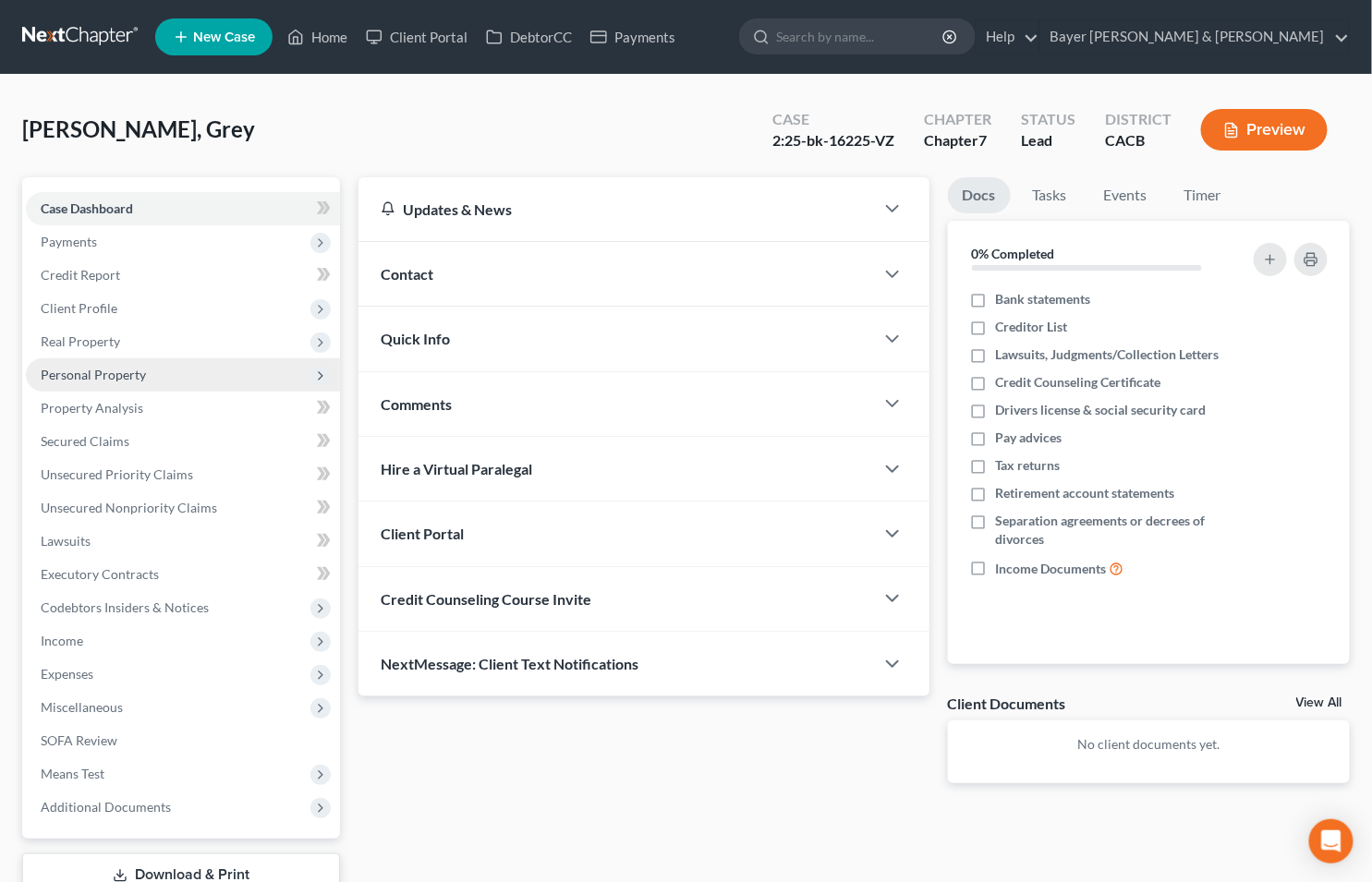
click at [87, 371] on span "Personal Property" at bounding box center [94, 375] width 105 height 16
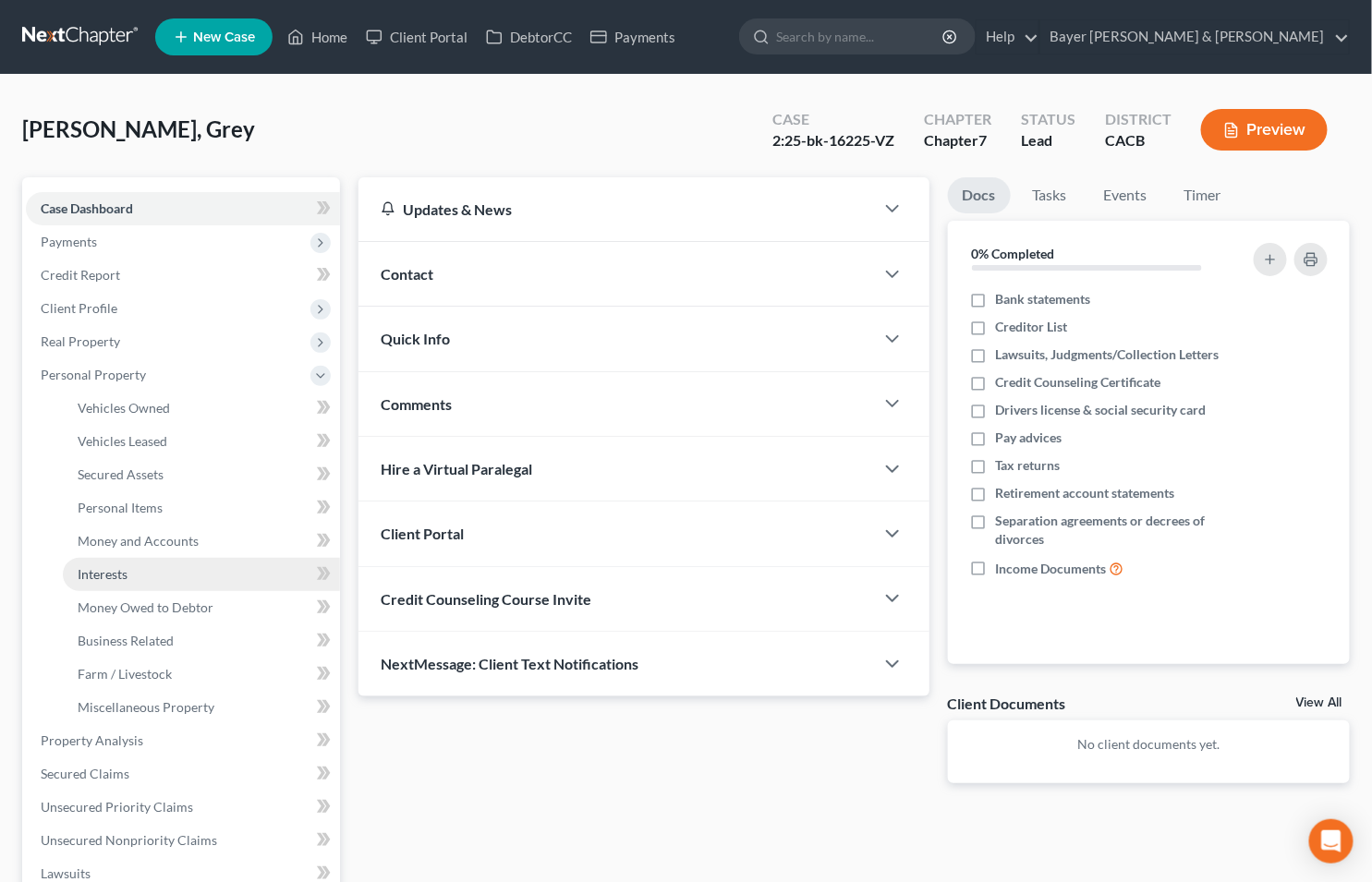
click at [101, 564] on link "Interests" at bounding box center [201, 574] width 278 height 33
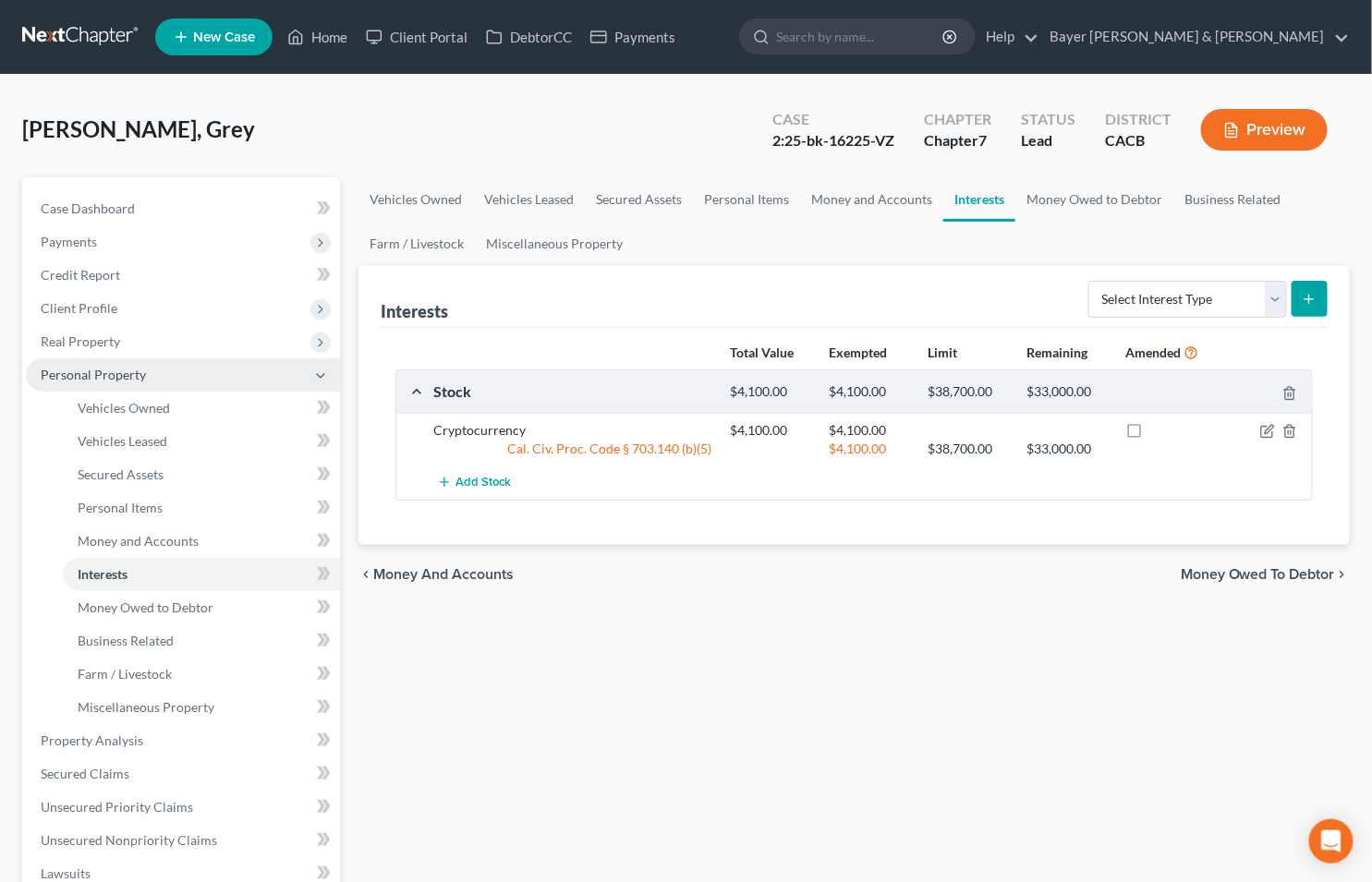
click at [305, 374] on span "Personal Property" at bounding box center [183, 374] width 314 height 33
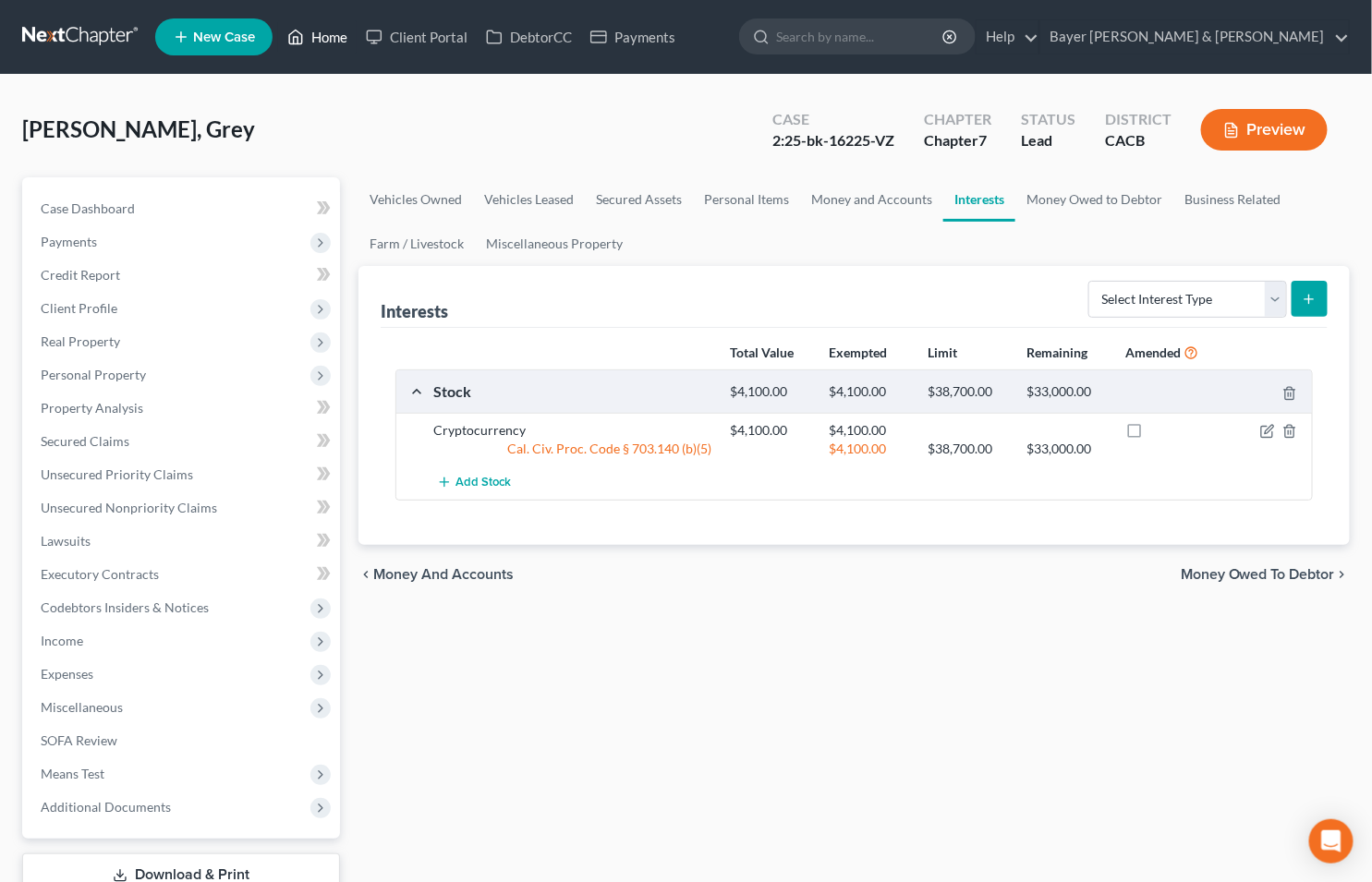
click at [324, 33] on link "Home" at bounding box center [317, 36] width 79 height 33
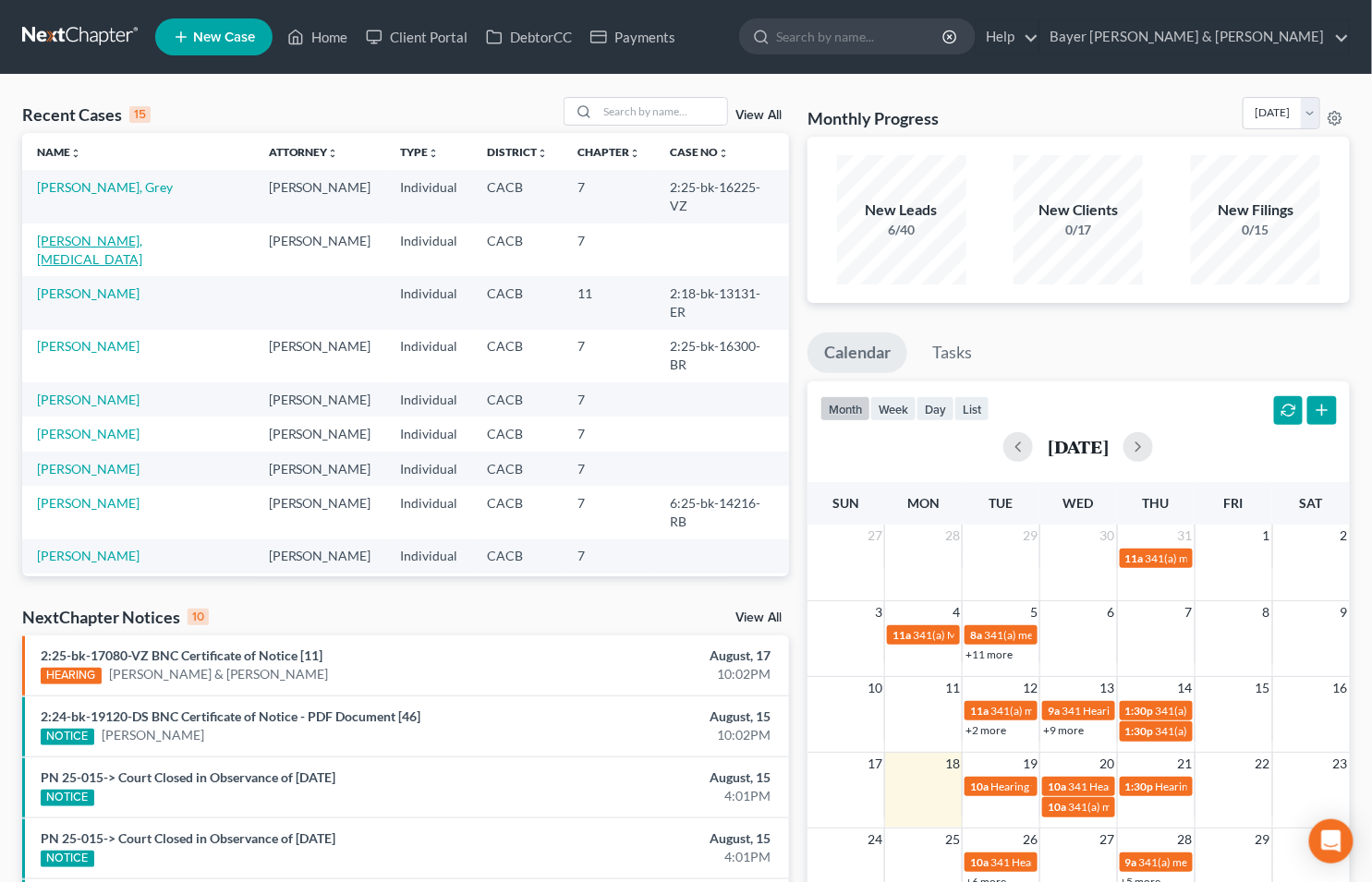
click at [76, 233] on link "Maksimchik, Nikita" at bounding box center [90, 250] width 105 height 34
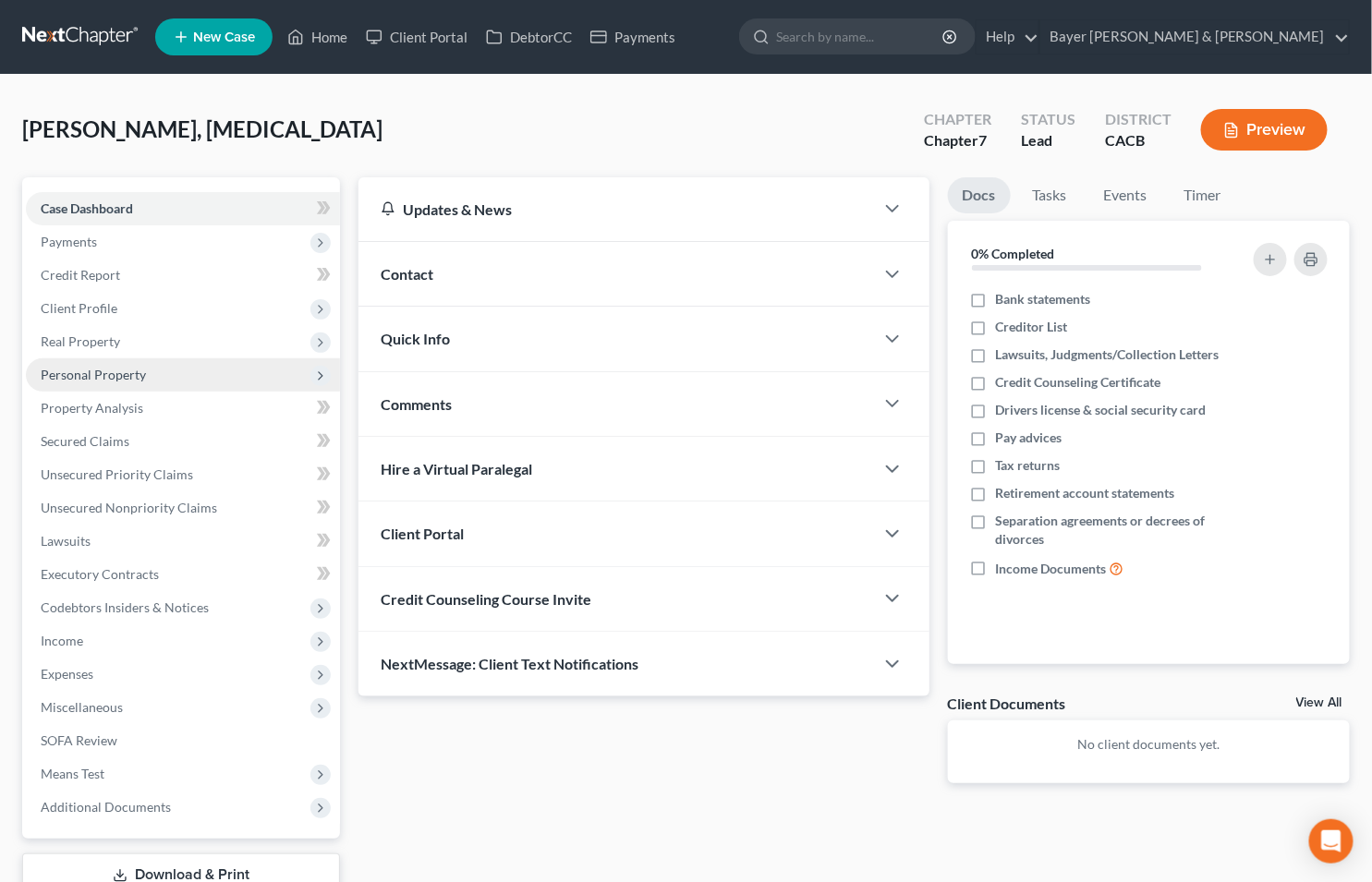
click at [118, 367] on span "Personal Property" at bounding box center [94, 375] width 105 height 16
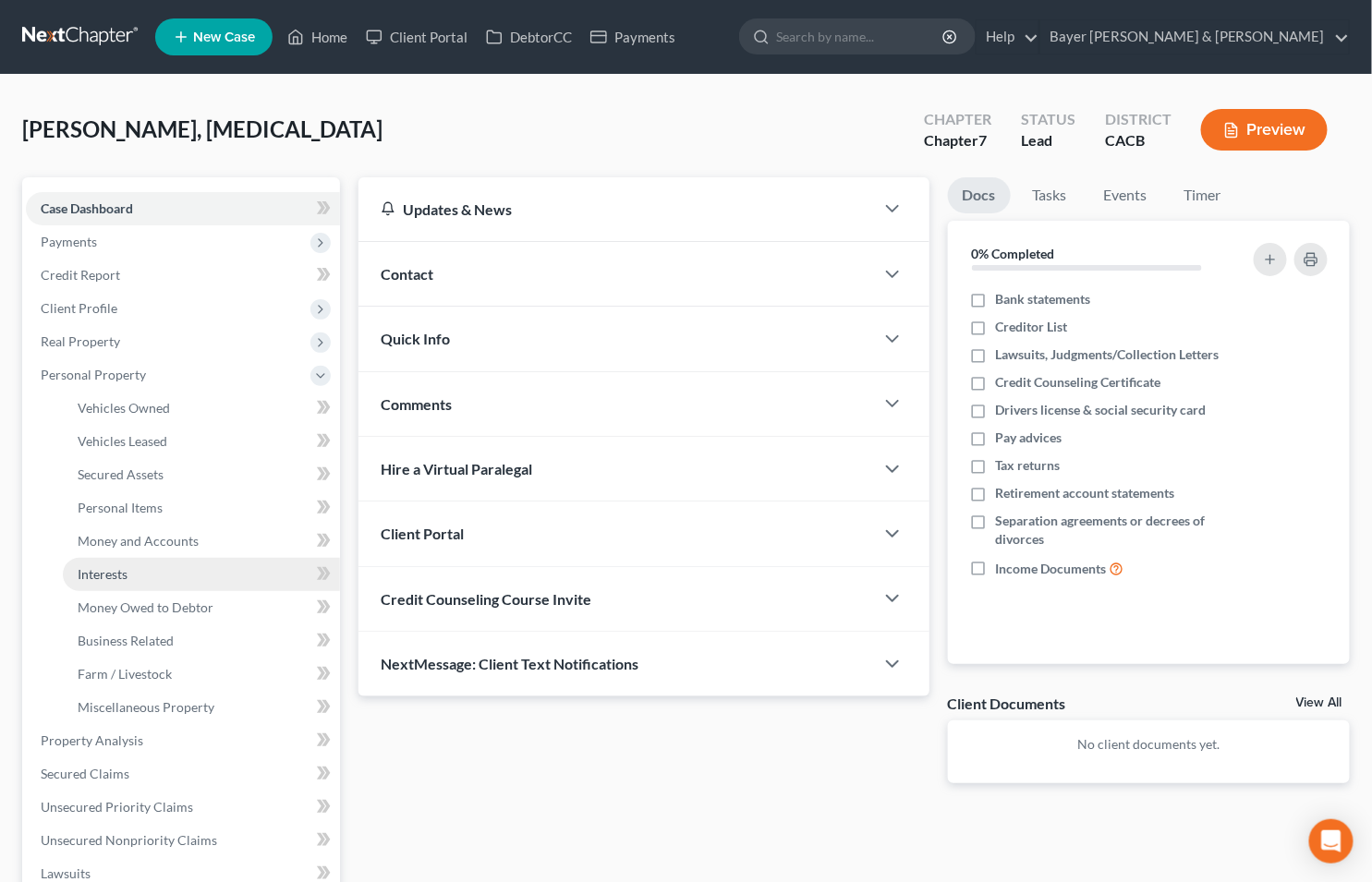
click at [105, 566] on span "Interests" at bounding box center [102, 574] width 50 height 16
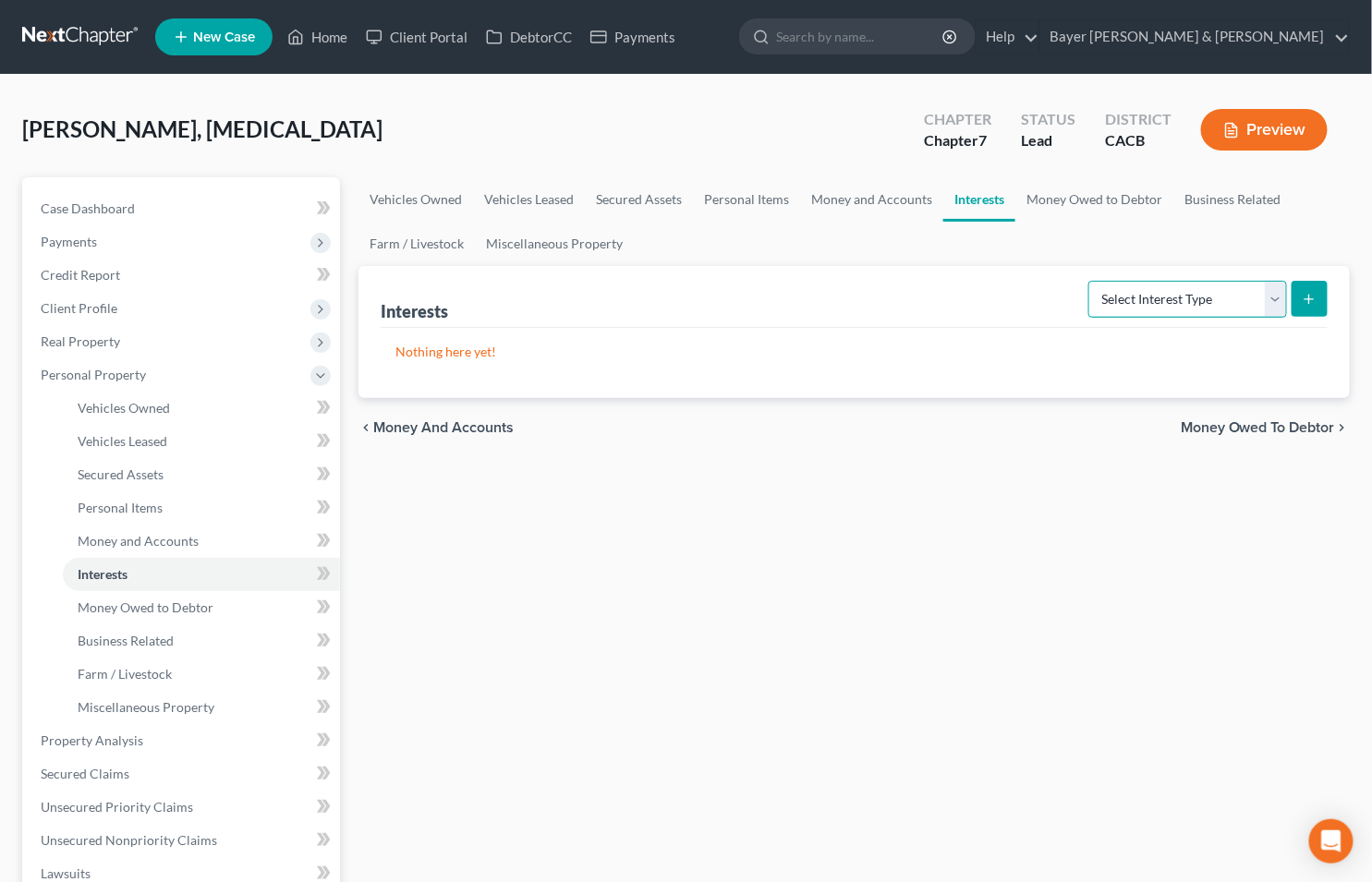
click at [1274, 302] on select "Select Interest Type 401K Annuity Bond Education IRA Government Bond Government…" at bounding box center [1188, 298] width 199 height 37
select select "stock"
click at [1091, 280] on select "Select Interest Type 401K Annuity Bond Education IRA Government Bond Government…" at bounding box center [1188, 298] width 199 height 37
click at [1305, 295] on icon "submit" at bounding box center [1309, 299] width 15 height 15
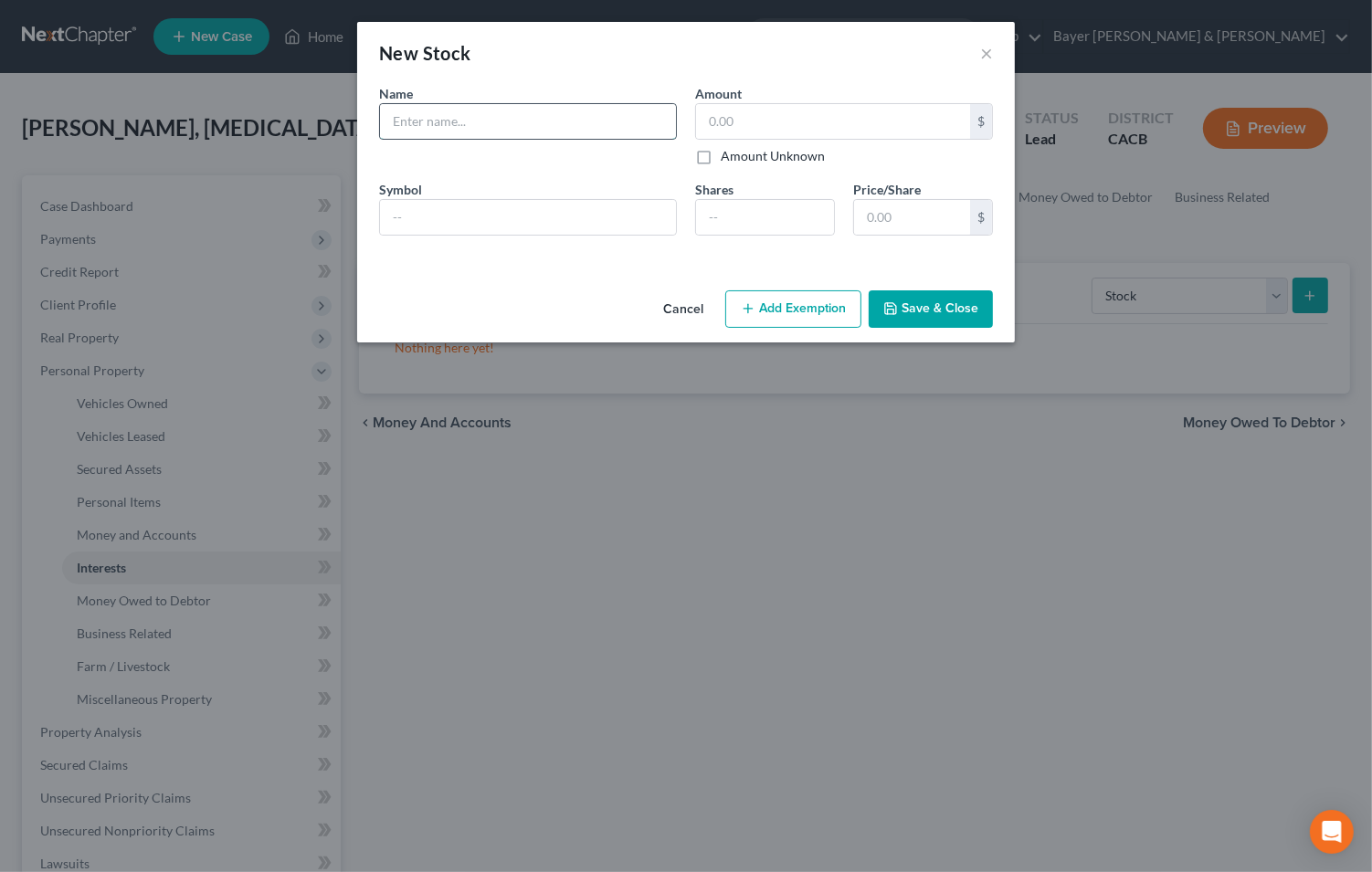
click at [496, 130] on input "text" at bounding box center [527, 121] width 296 height 34
type input "Cryptocurrency - coin base $1,000 belongs to debtor; $2,000 belongs to mother."
type input "0"
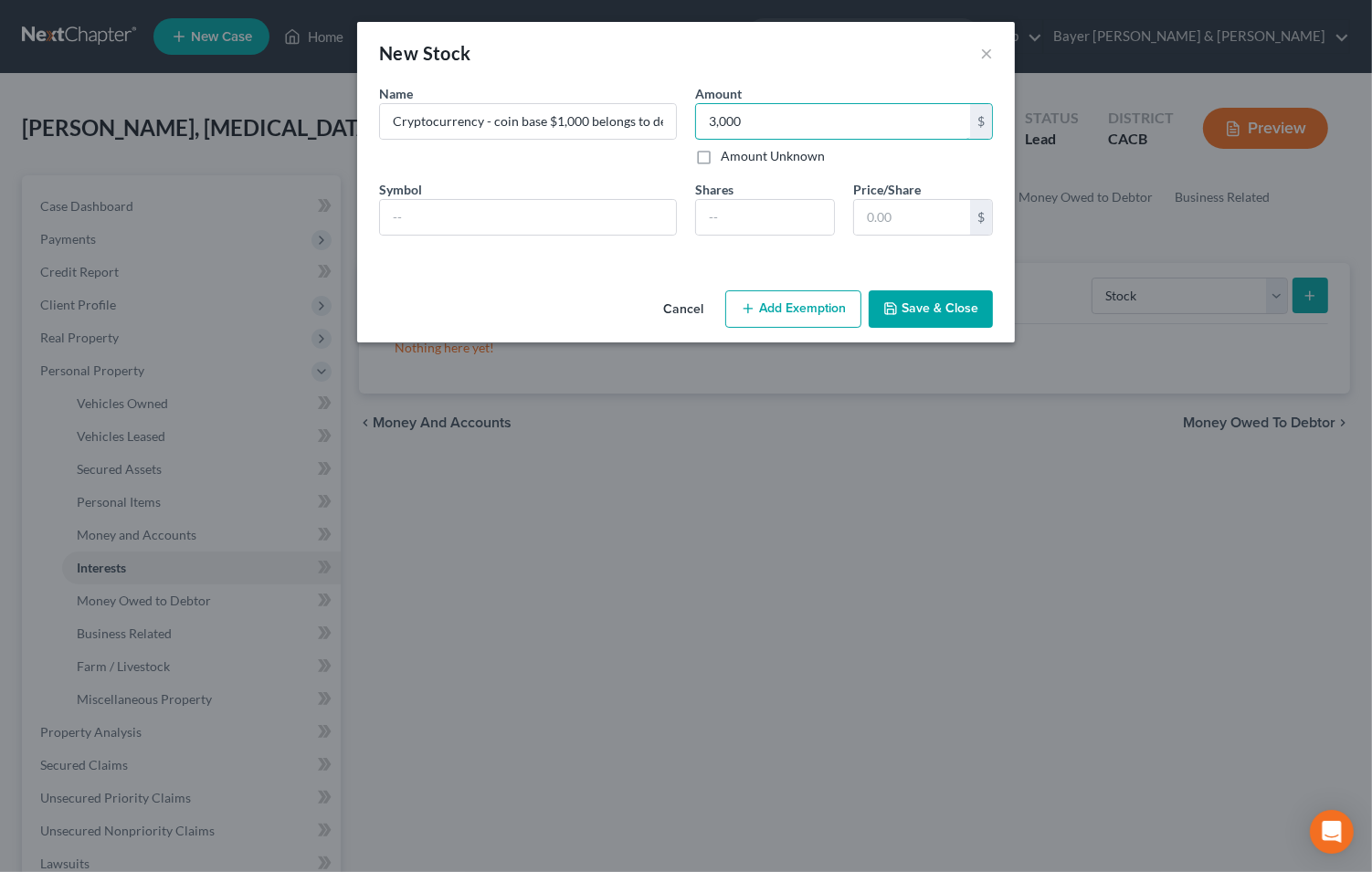
type input "3,000"
click at [782, 307] on button "Add Exemption" at bounding box center [794, 309] width 136 height 38
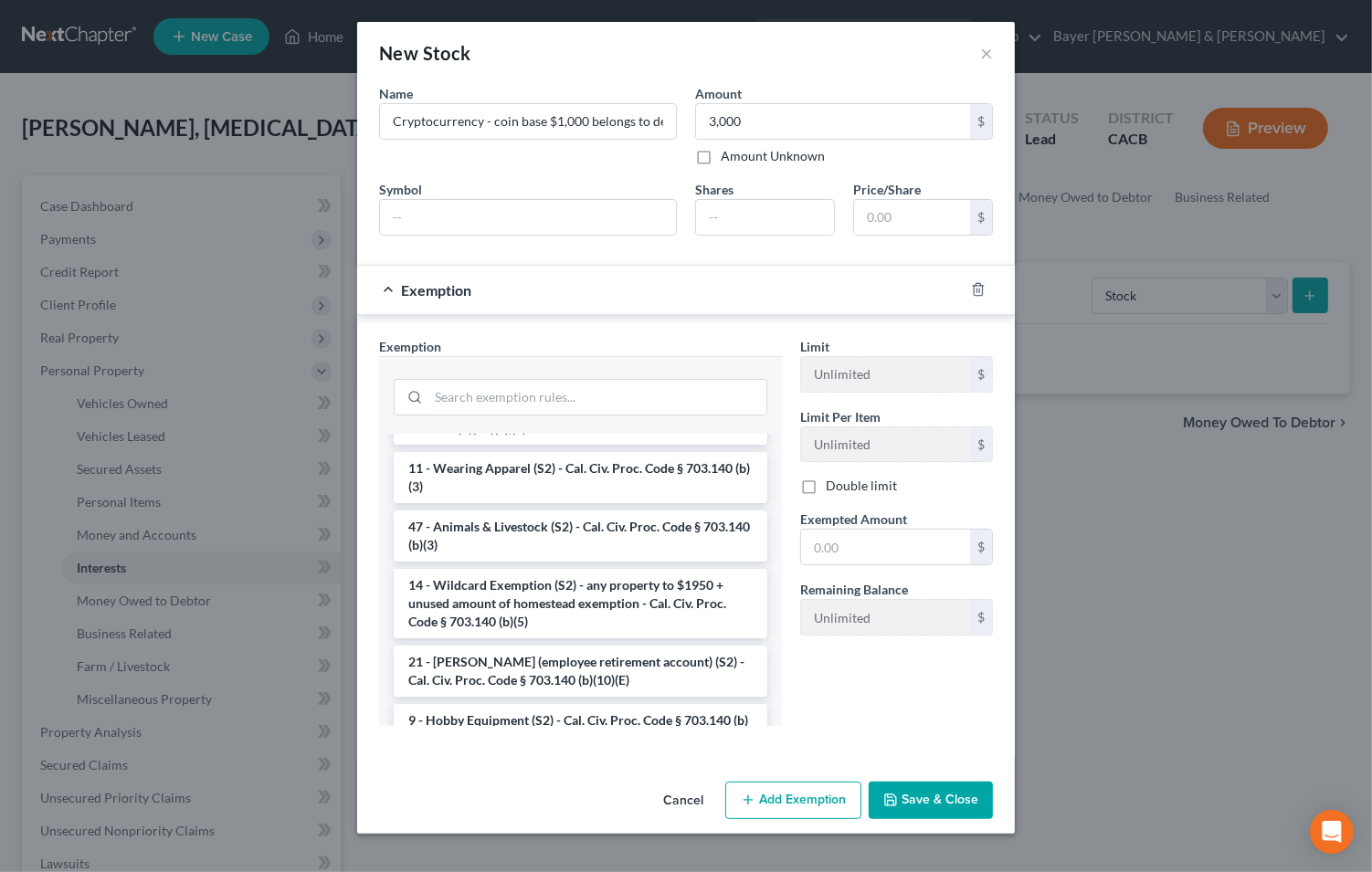
scroll to position [1015, 0]
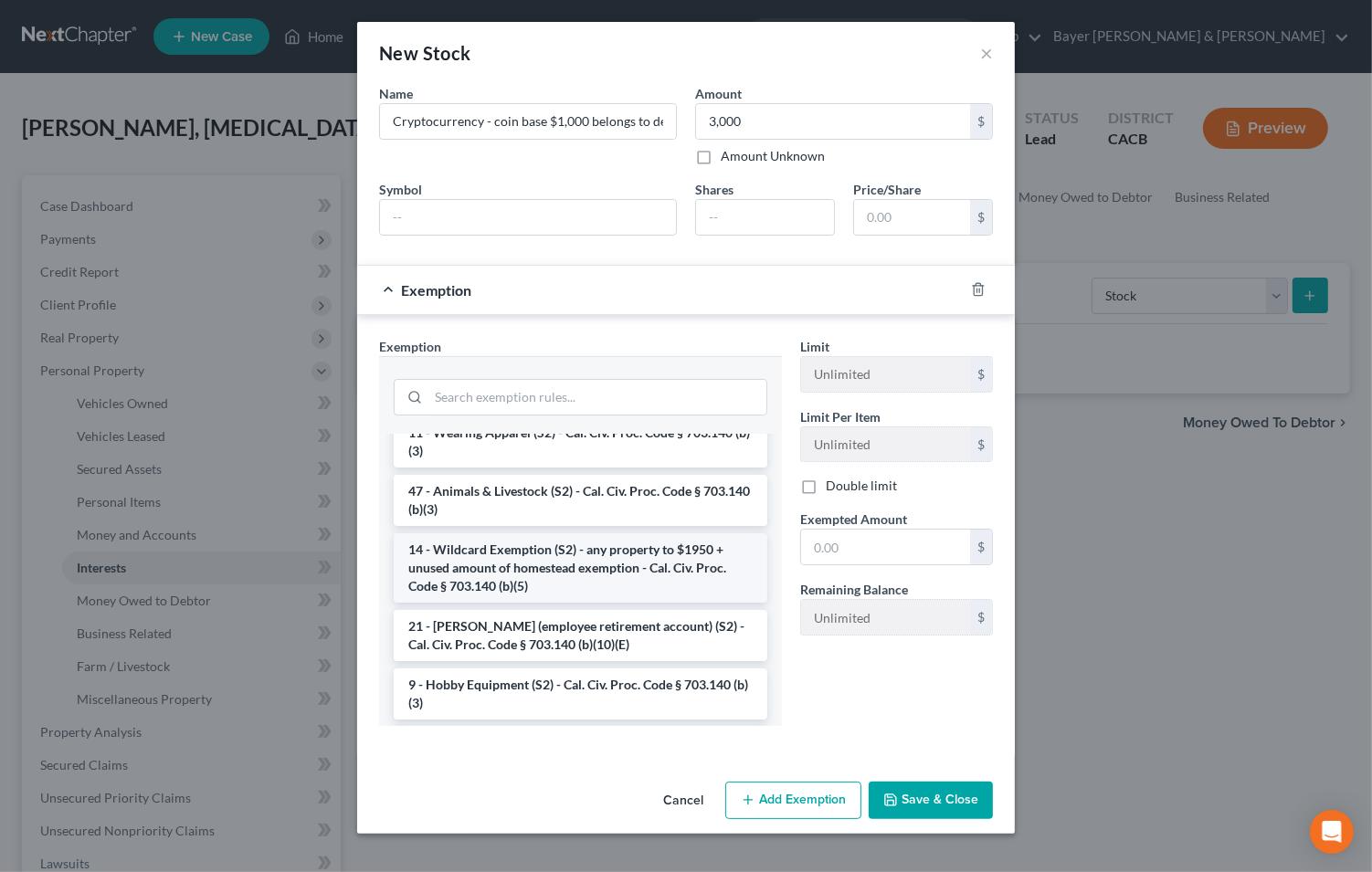
click at [505, 603] on li "14 - Wildcard Exemption (S2) - any property to $1950 + unused amount of homeste…" at bounding box center [580, 567] width 374 height 70
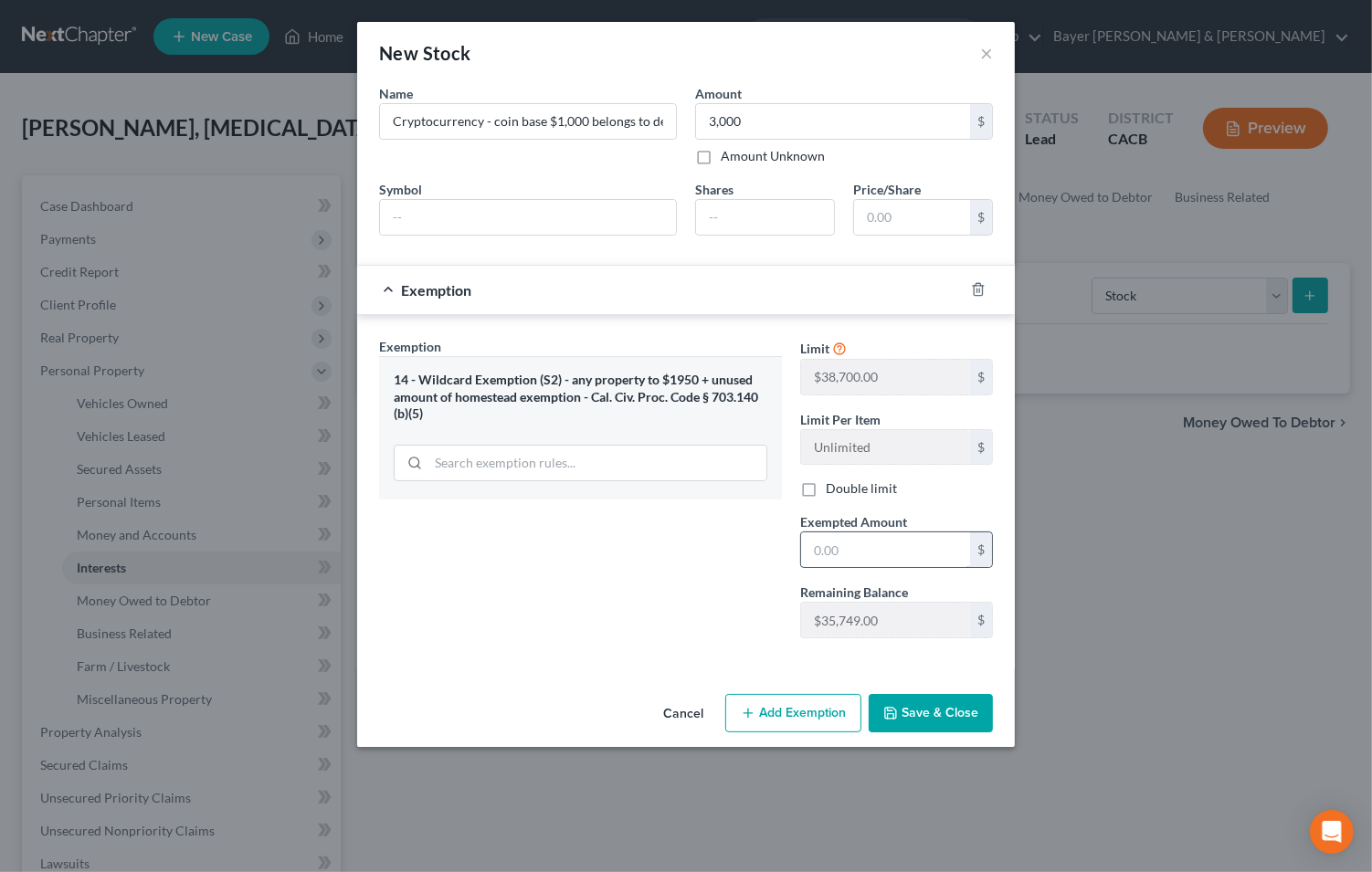
click at [917, 549] on input "text" at bounding box center [886, 550] width 169 height 34
type input "3,000"
click at [921, 722] on button "Save & Close" at bounding box center [930, 713] width 124 height 38
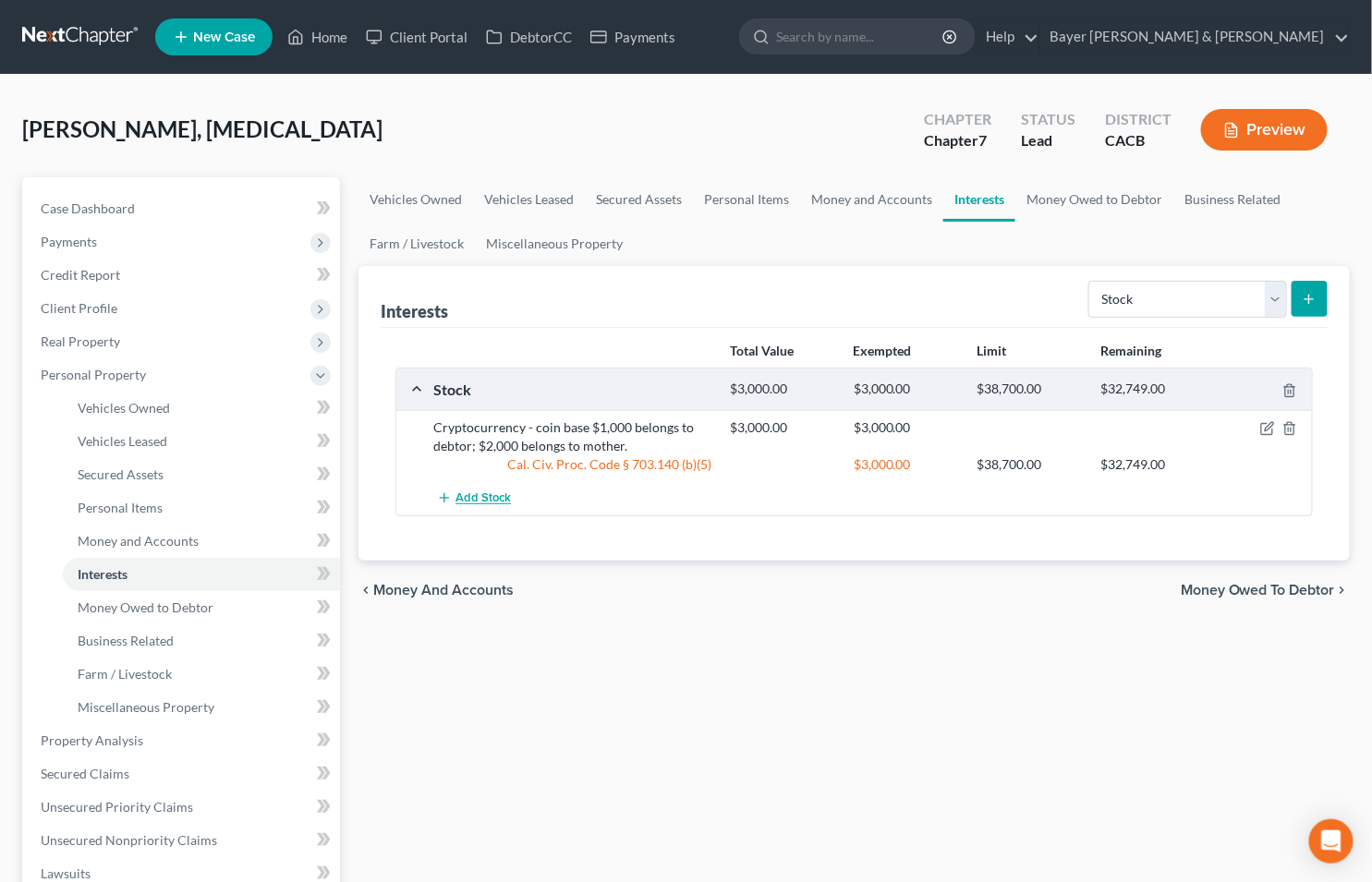
click at [483, 493] on span "Add Stock" at bounding box center [484, 498] width 56 height 15
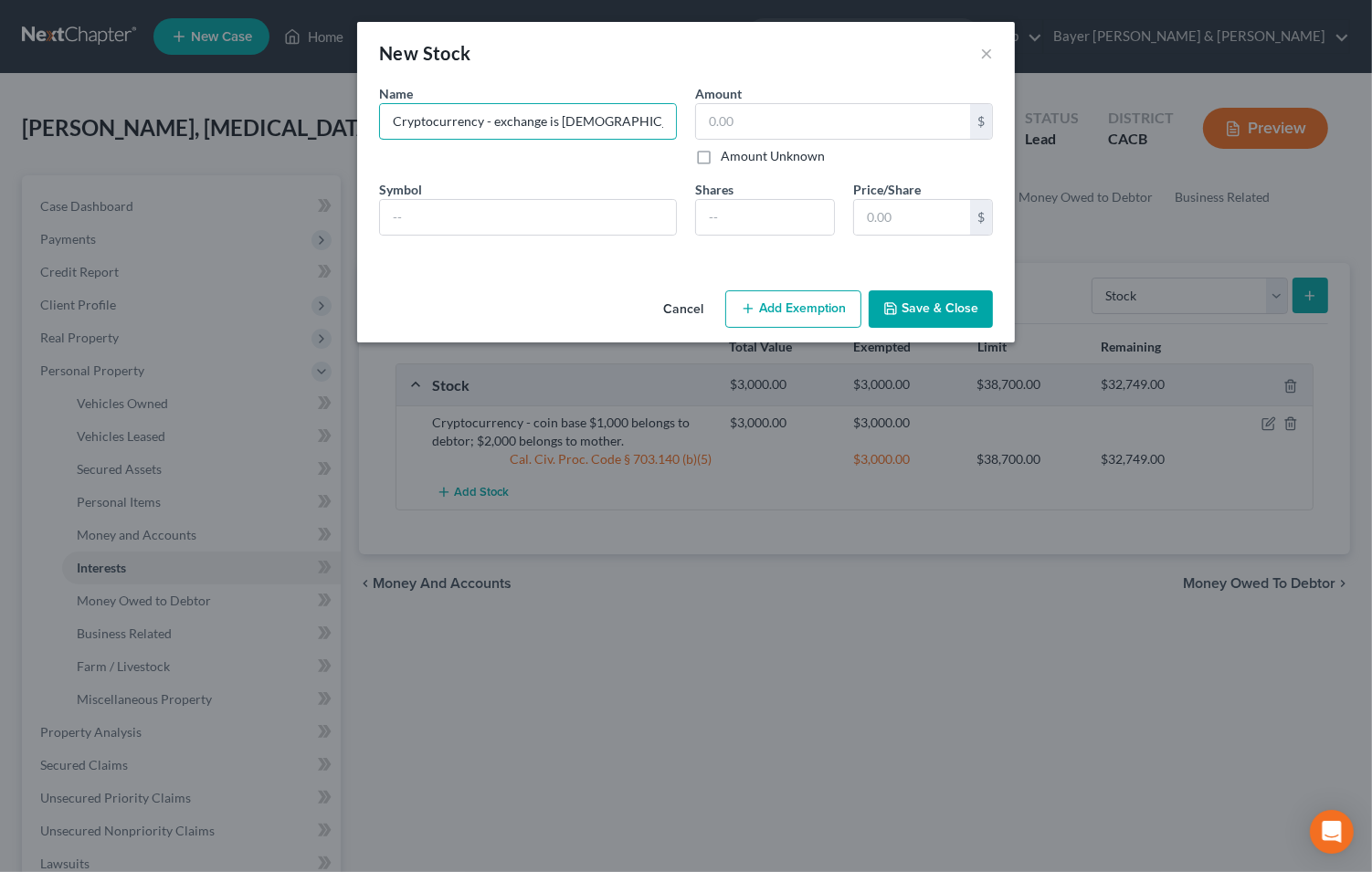
type input "Cryptocurrency - exchange is Asian"
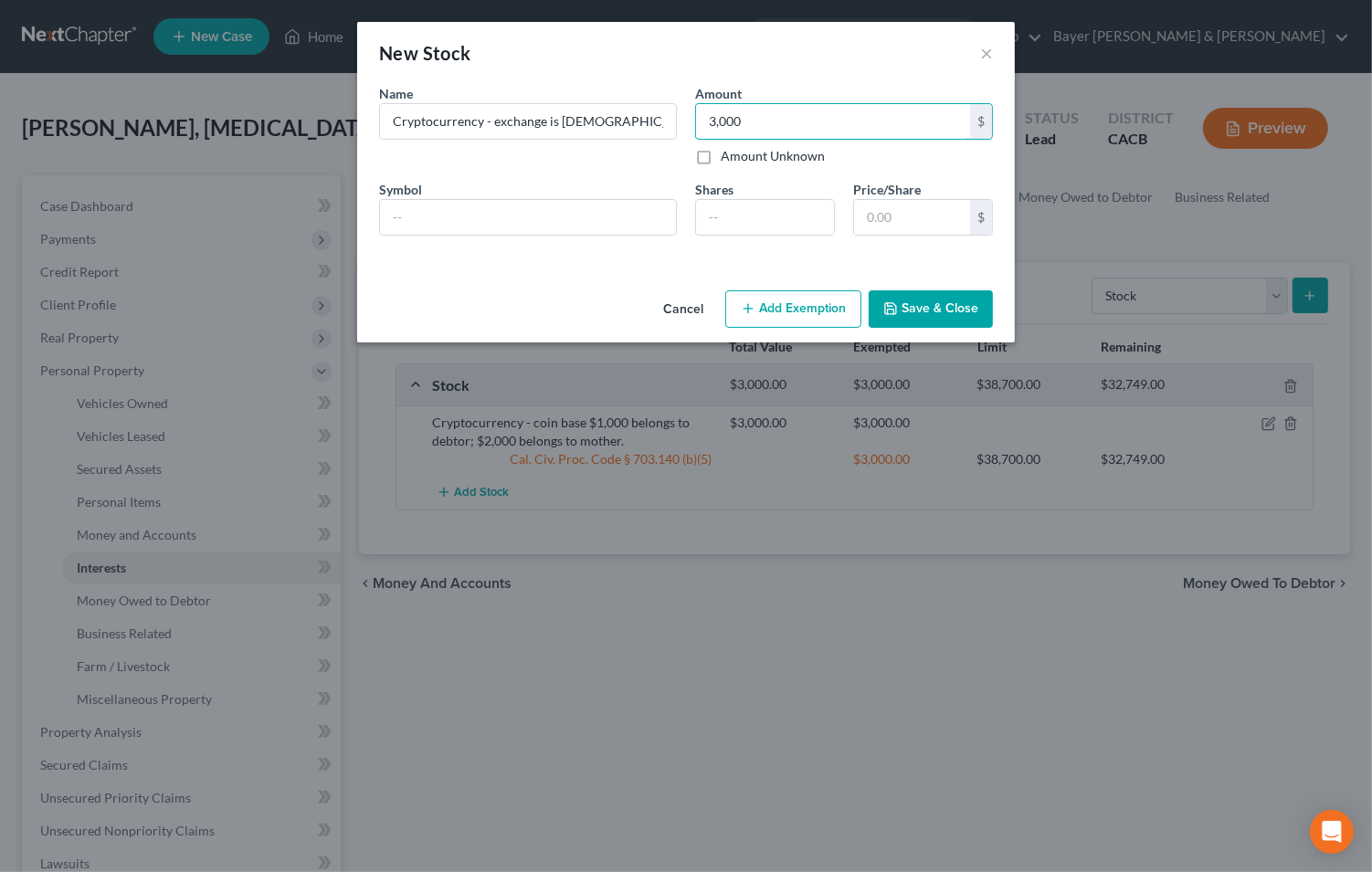
type input "3,000"
click at [759, 315] on button "Add Exemption" at bounding box center [794, 309] width 136 height 38
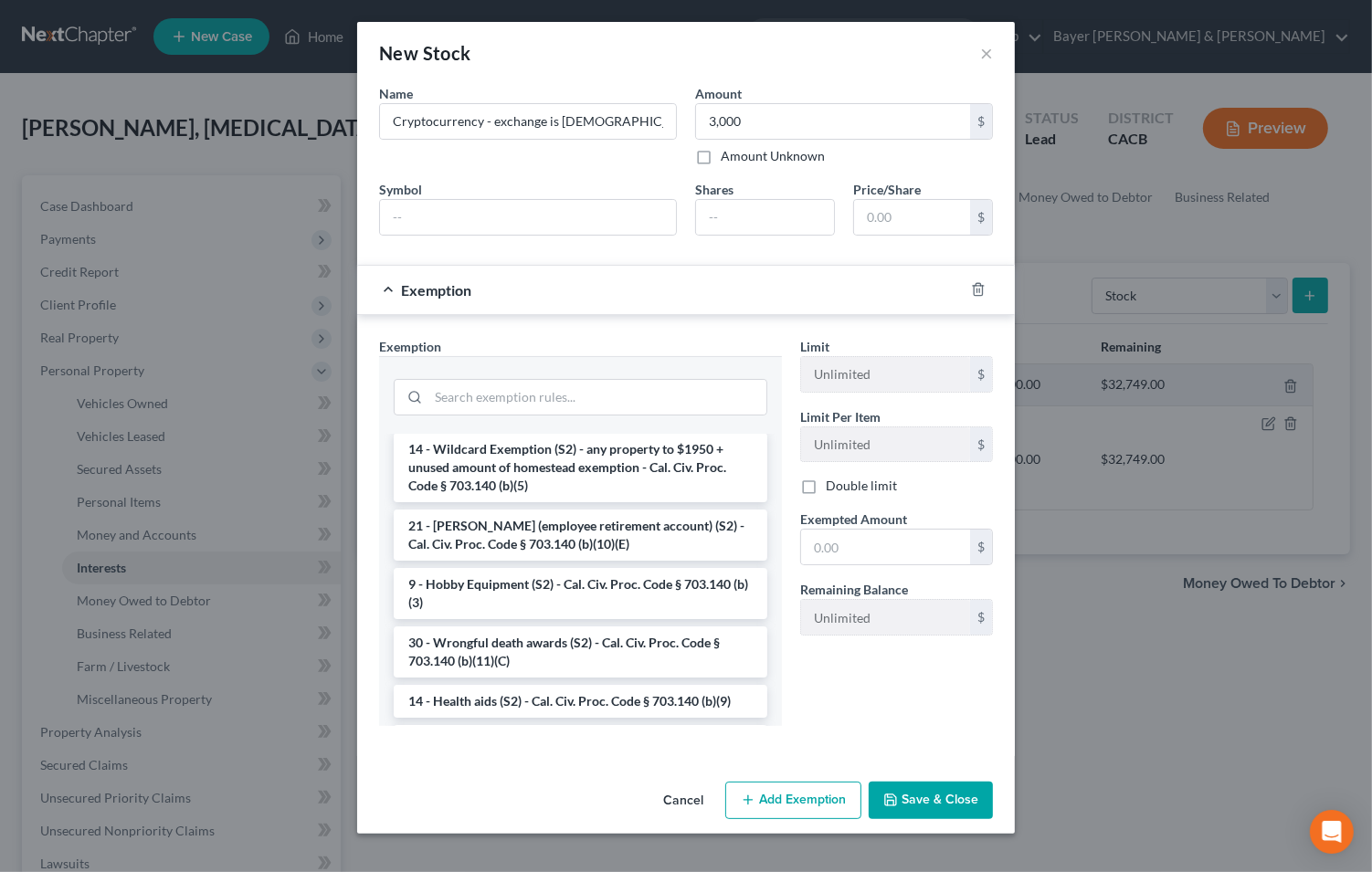
scroll to position [1116, 0]
click at [498, 498] on li "14 - Wildcard Exemption (S2) - any property to $1950 + unused amount of homeste…" at bounding box center [580, 466] width 374 height 70
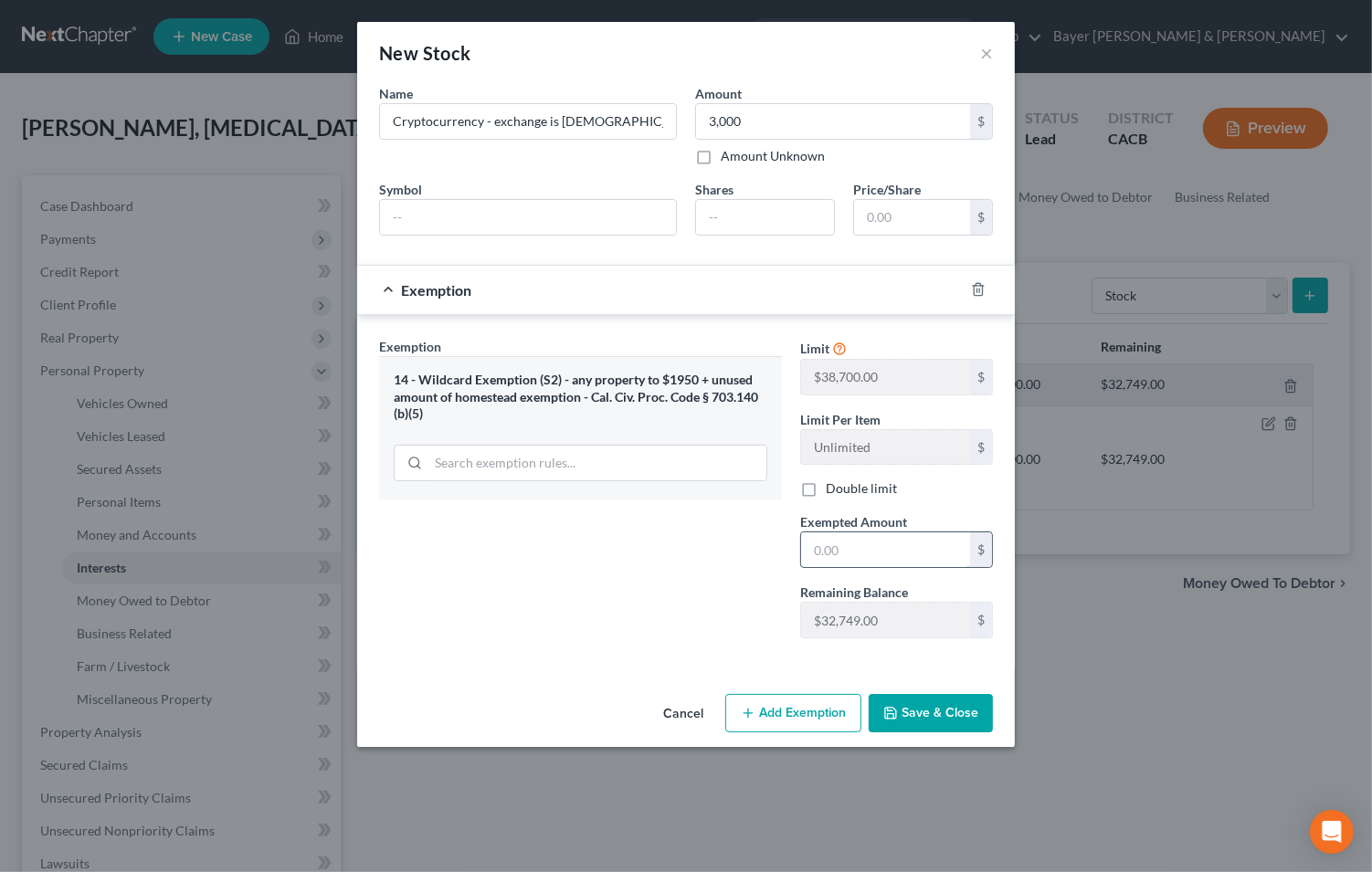
click at [862, 557] on input "text" at bounding box center [886, 550] width 169 height 34
type input "3,000"
click at [947, 700] on button "Save & Close" at bounding box center [930, 713] width 124 height 38
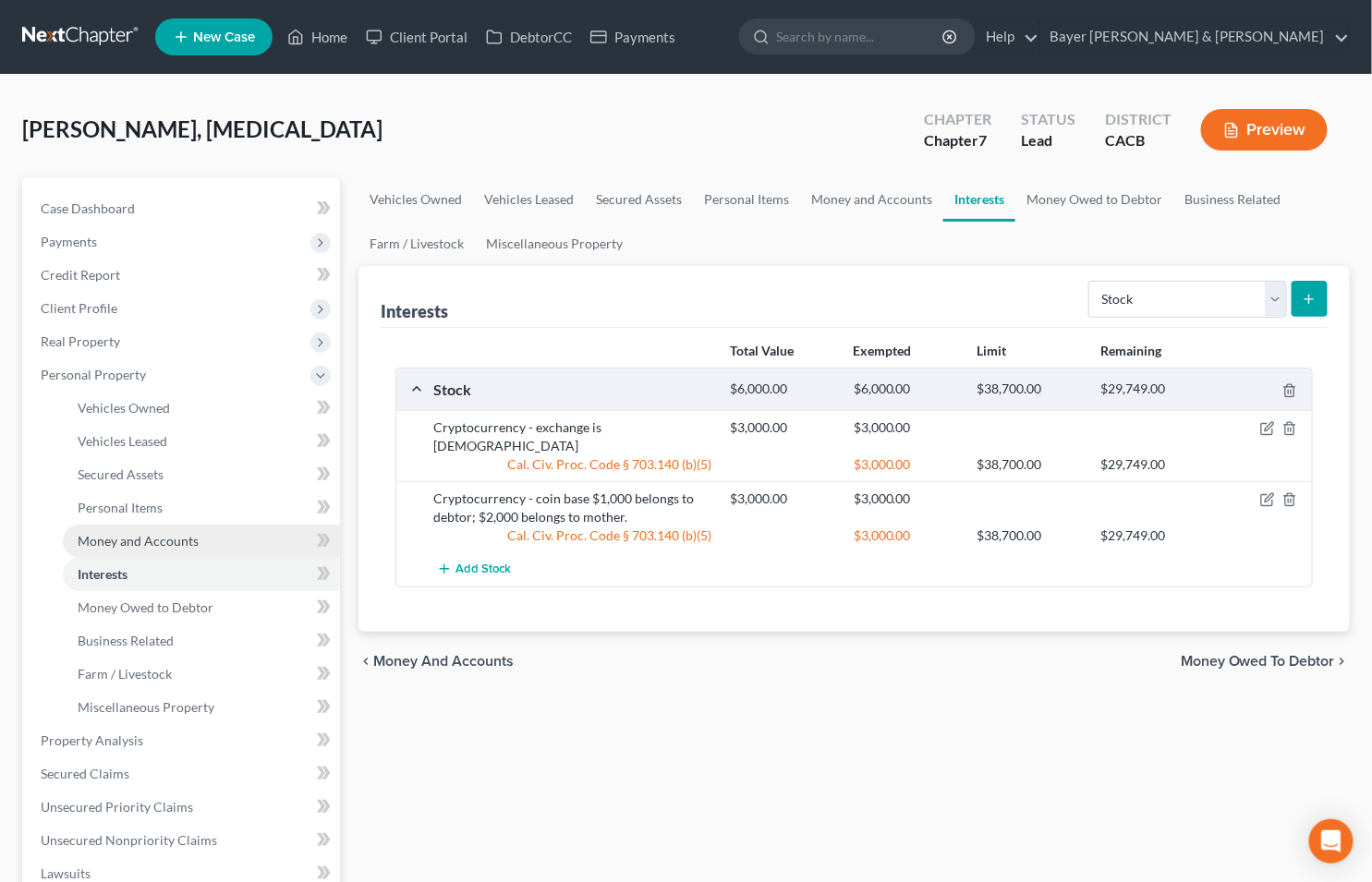
click at [135, 533] on span "Money and Accounts" at bounding box center [138, 541] width 121 height 16
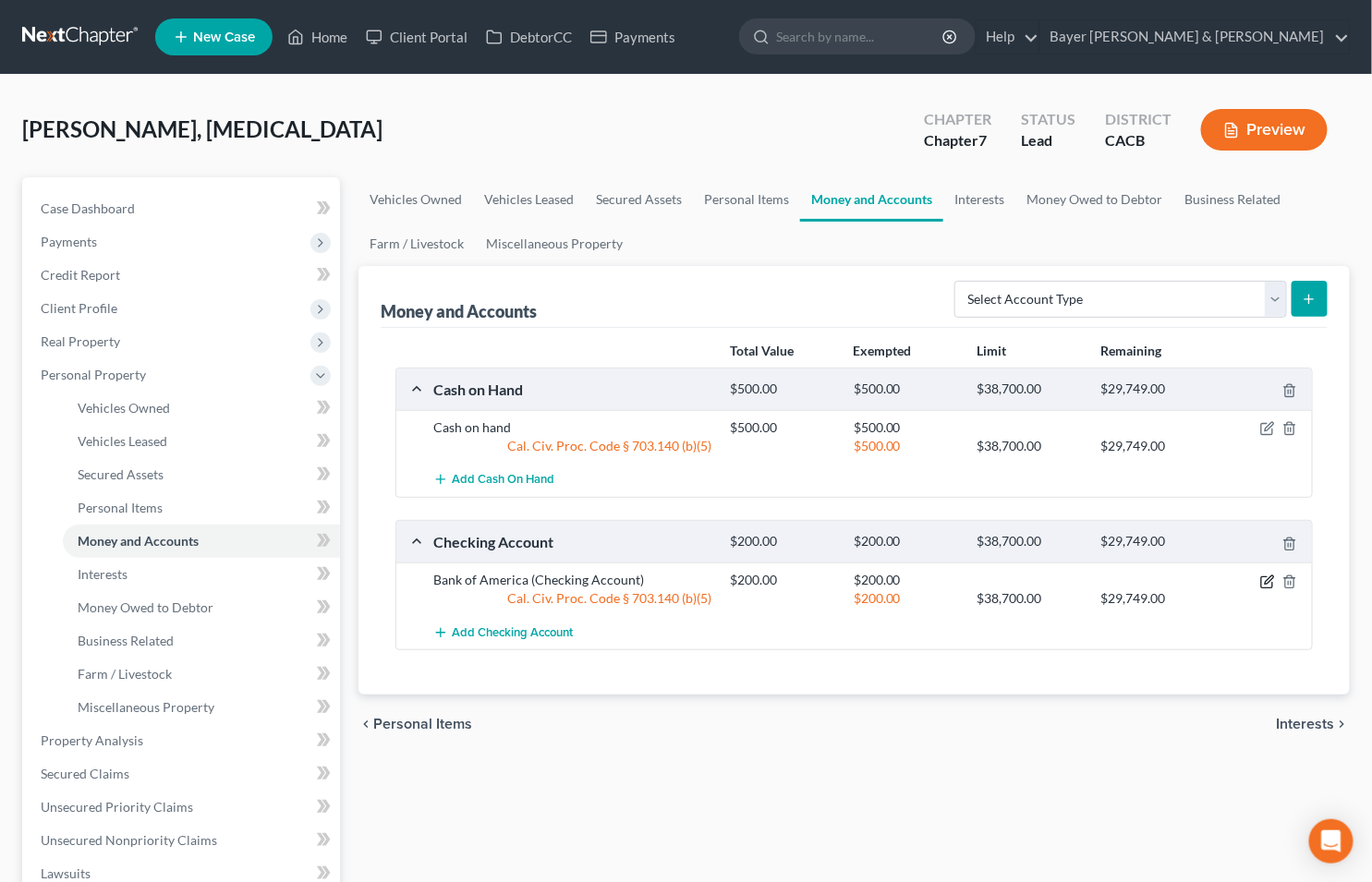
click at [1265, 587] on icon "button" at bounding box center [1267, 582] width 11 height 11
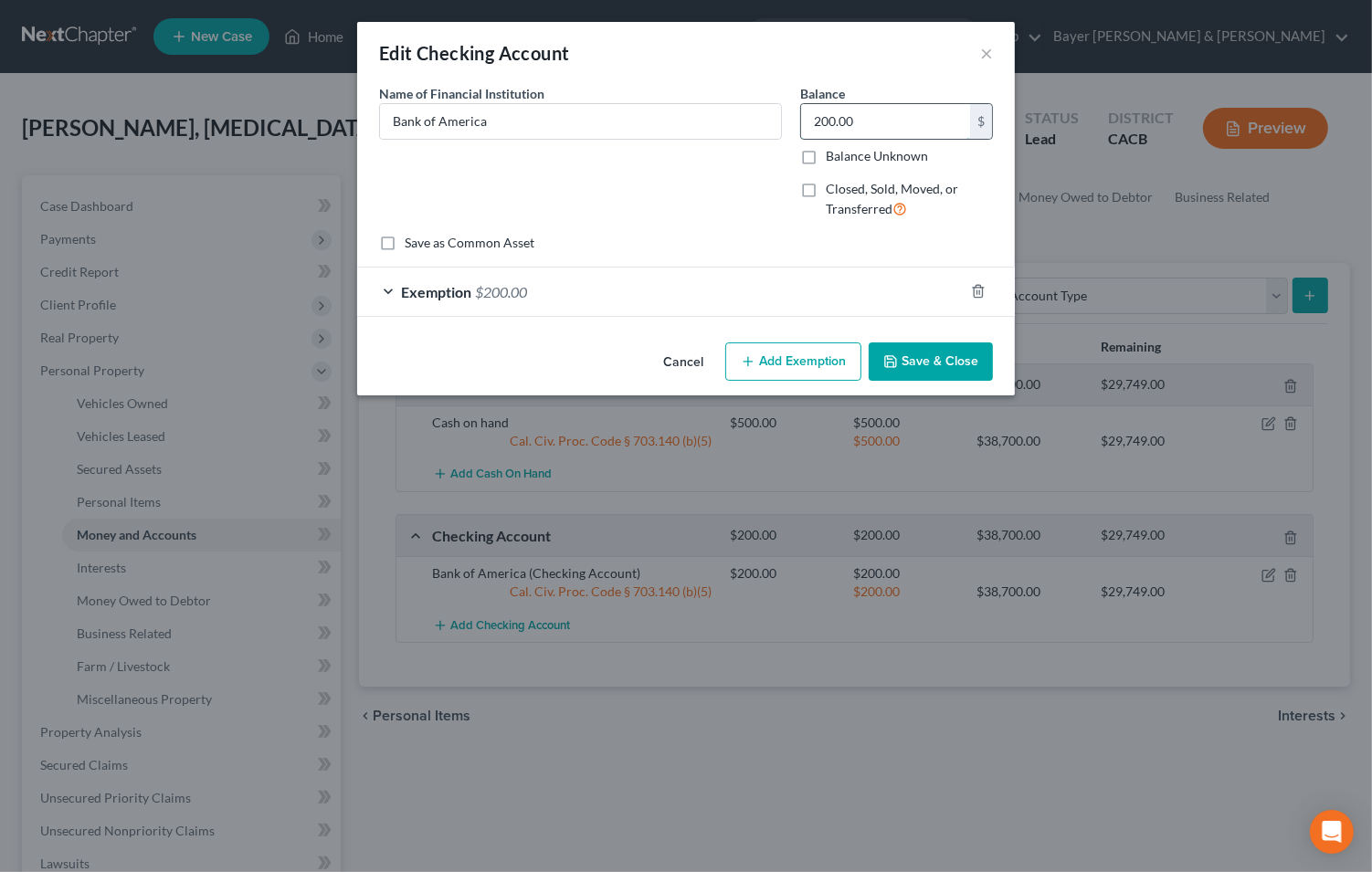
click at [877, 124] on input "200.00" at bounding box center [886, 121] width 169 height 34
type input "1,500"
click at [391, 289] on div "Exemption $200.00" at bounding box center [660, 291] width 607 height 48
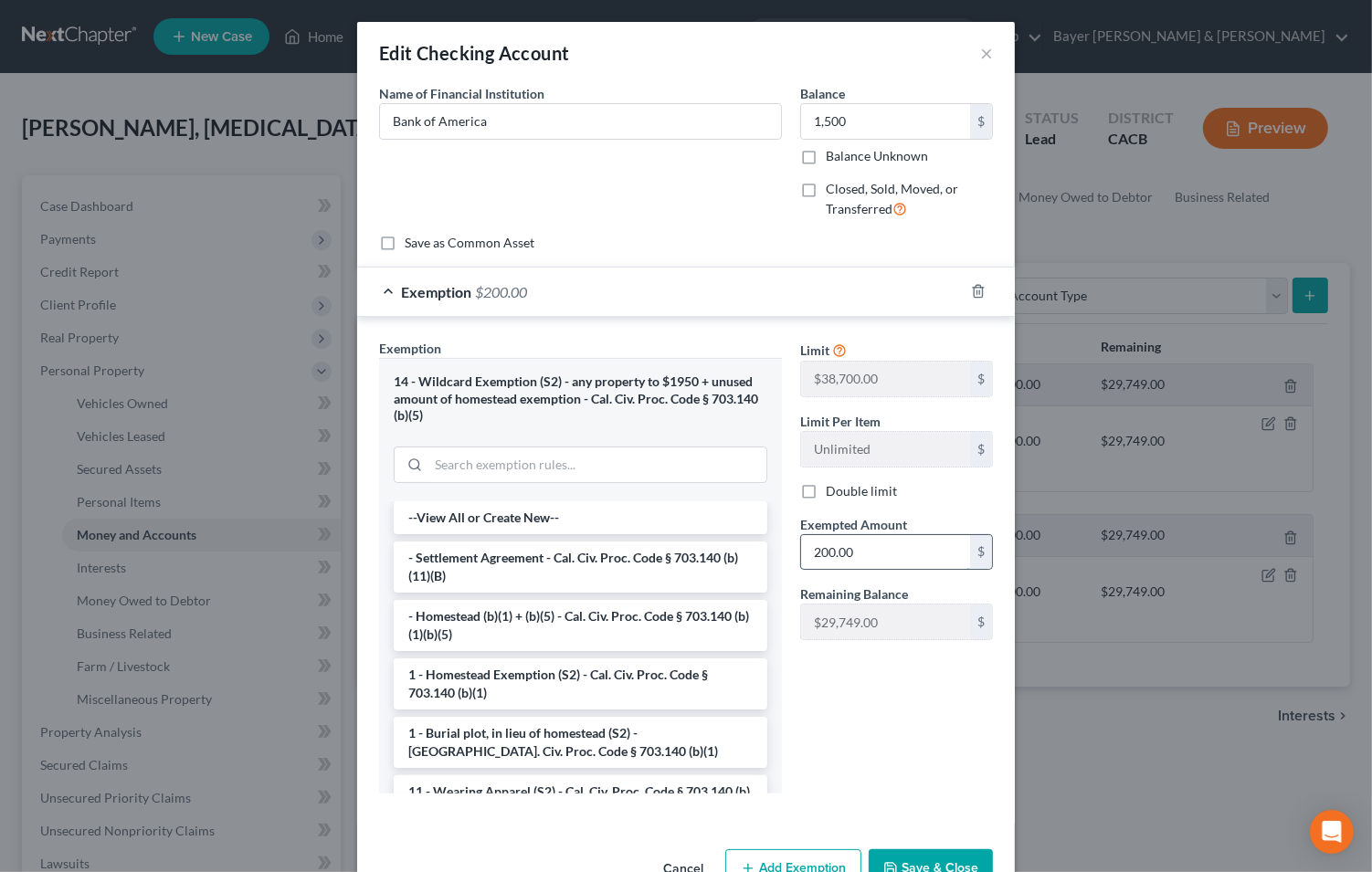
click at [865, 539] on input "200.00" at bounding box center [886, 552] width 169 height 34
type input "1,500"
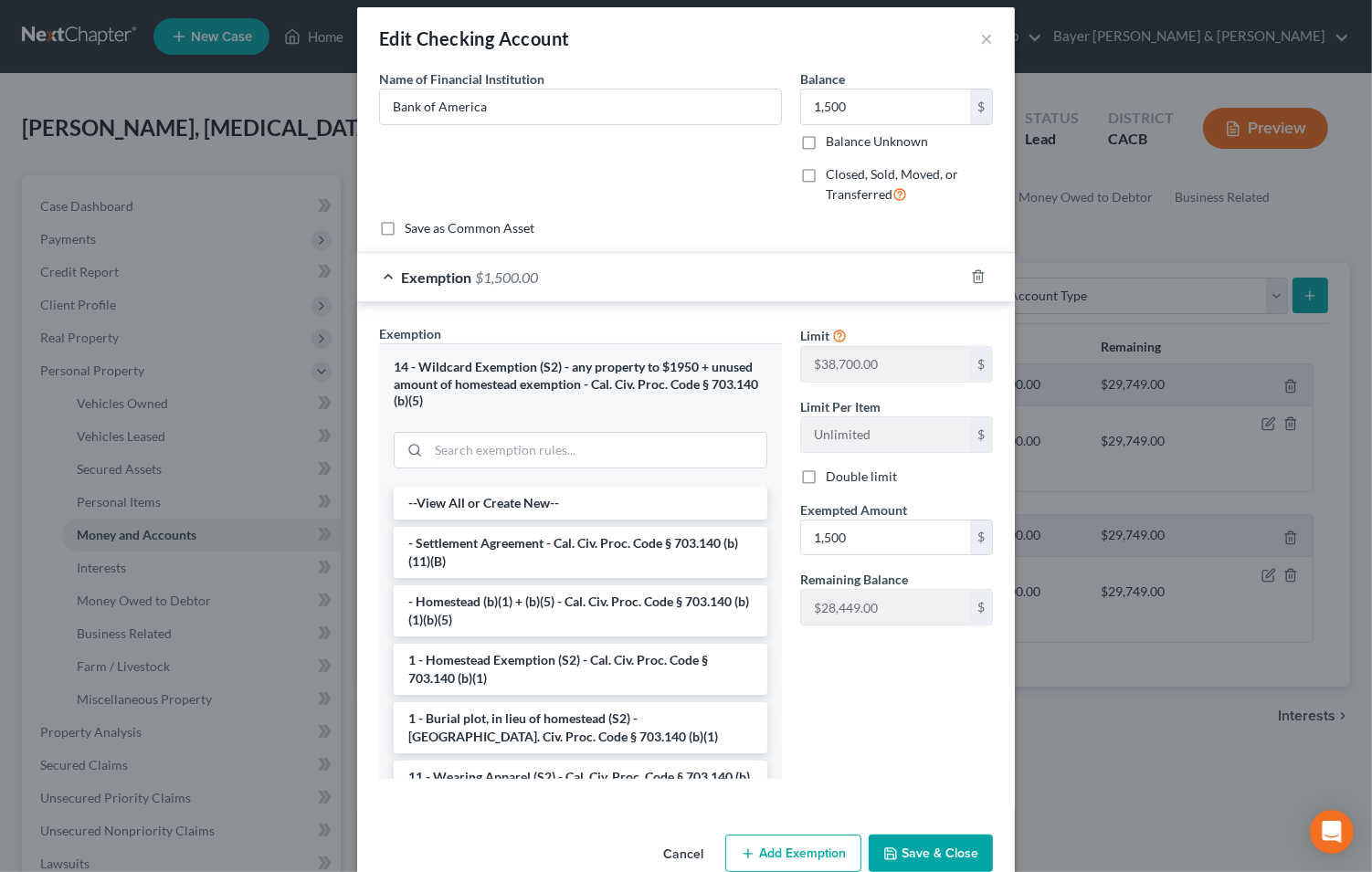
click at [933, 846] on button "Save & Close" at bounding box center [930, 853] width 124 height 38
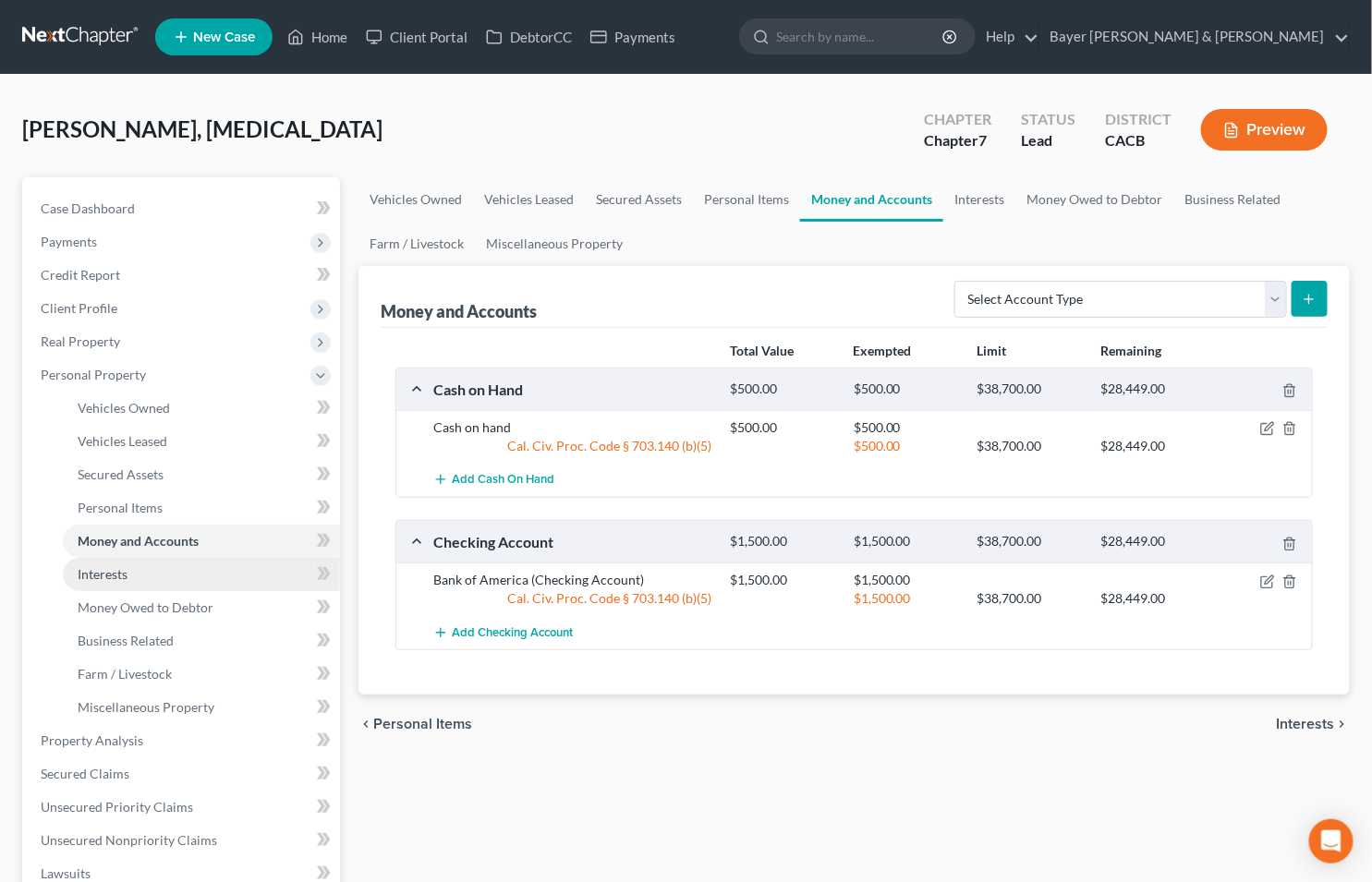
click at [182, 575] on link "Interests" at bounding box center [201, 574] width 278 height 33
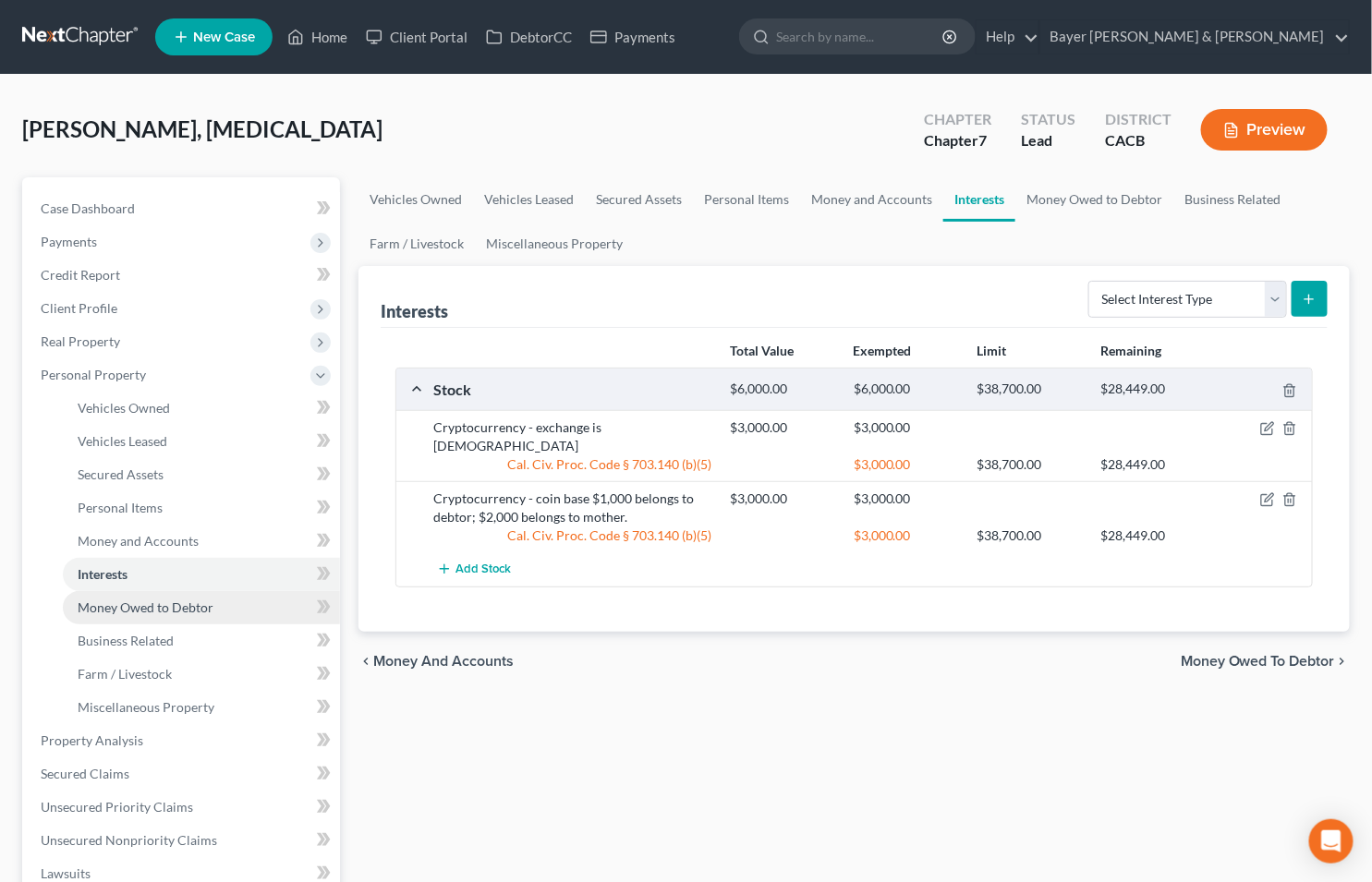
click at [173, 611] on span "Money Owed to Debtor" at bounding box center [145, 608] width 136 height 16
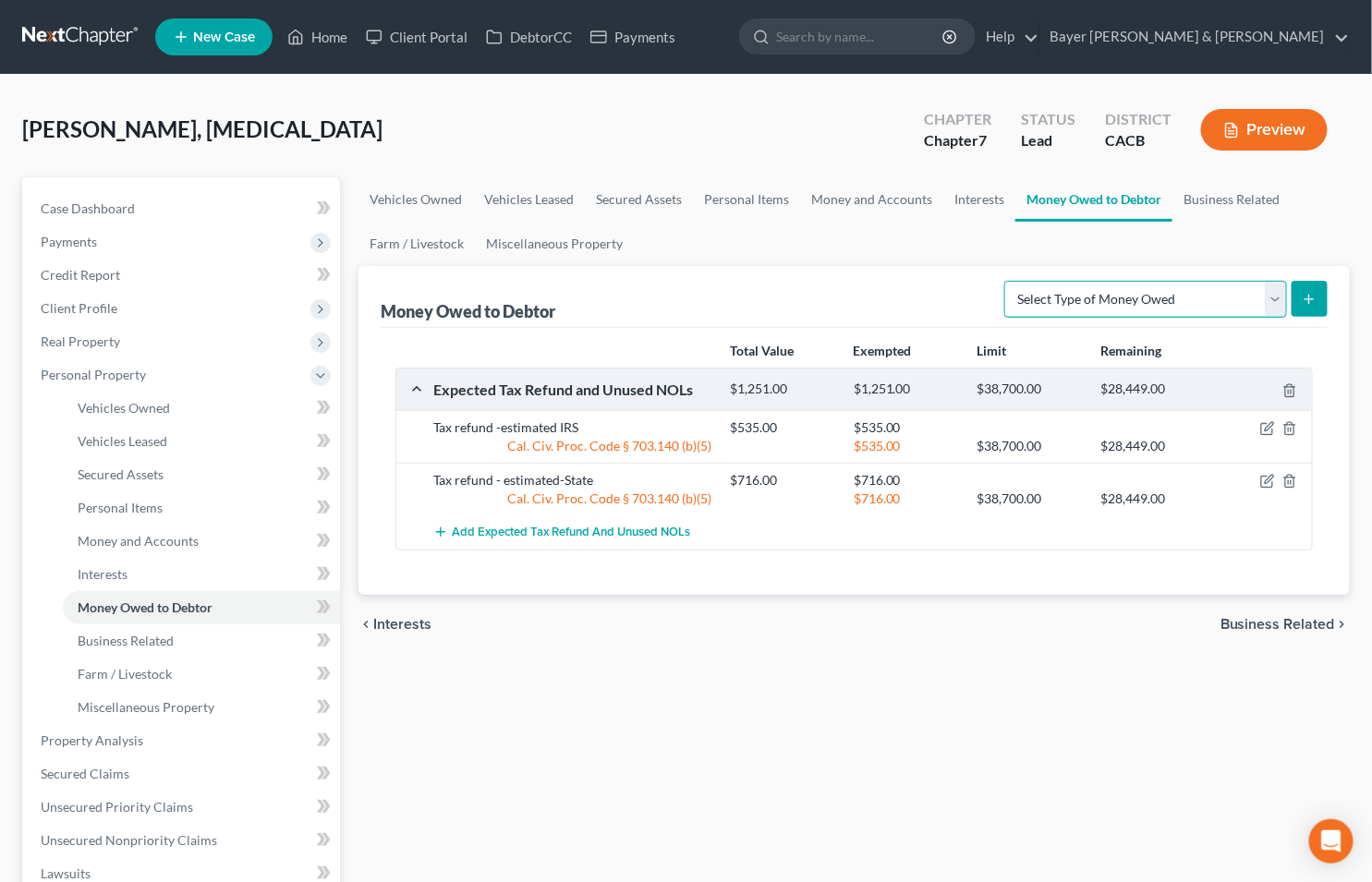
click at [1273, 299] on select "Select Type of Money Owed Accounts Receivable Alimony Child Support Claims Agai…" at bounding box center [1146, 298] width 283 height 37
click at [751, 199] on link "Personal Items" at bounding box center [747, 199] width 107 height 45
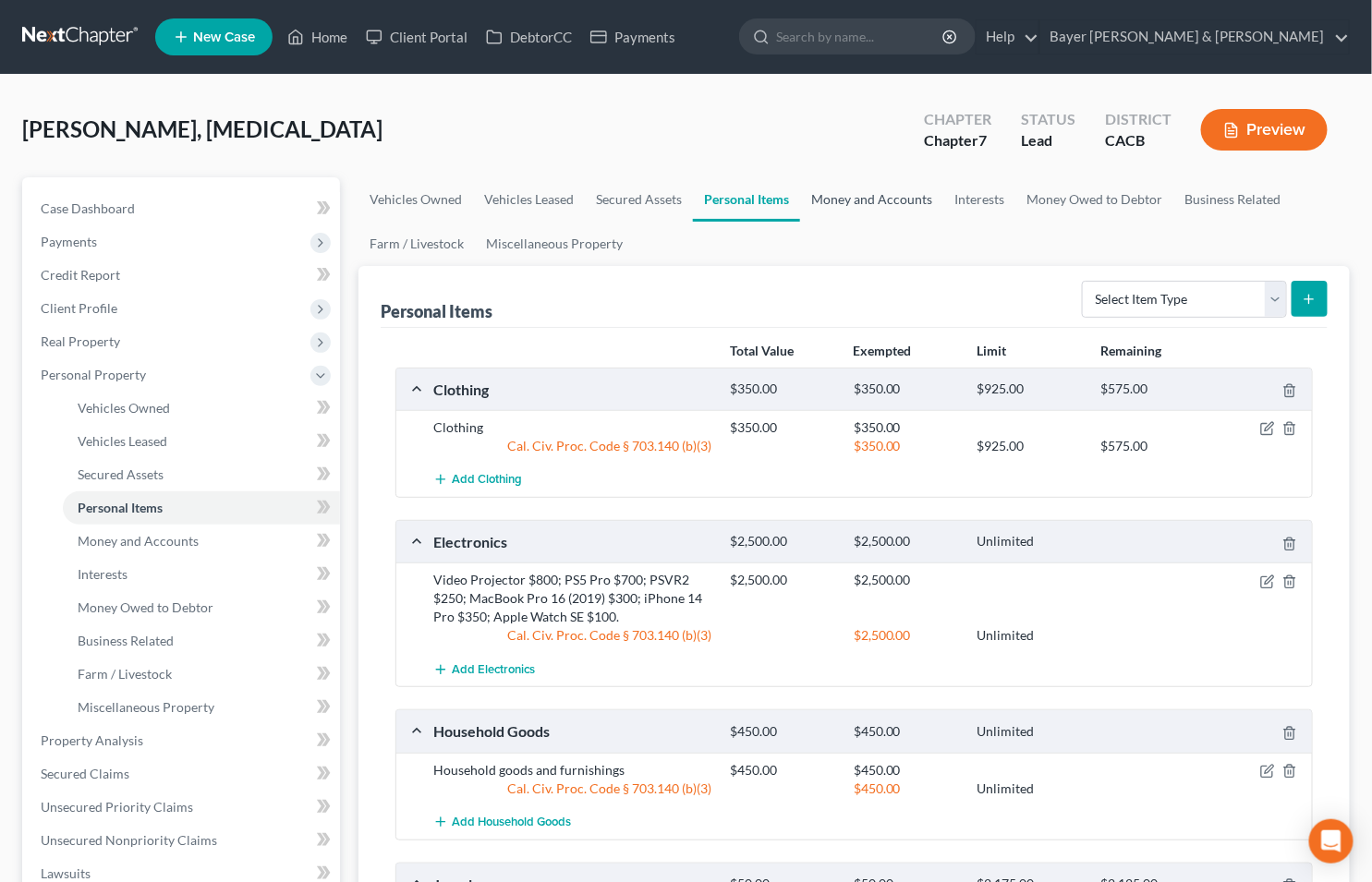
click at [862, 199] on link "Money and Accounts" at bounding box center [872, 199] width 143 height 45
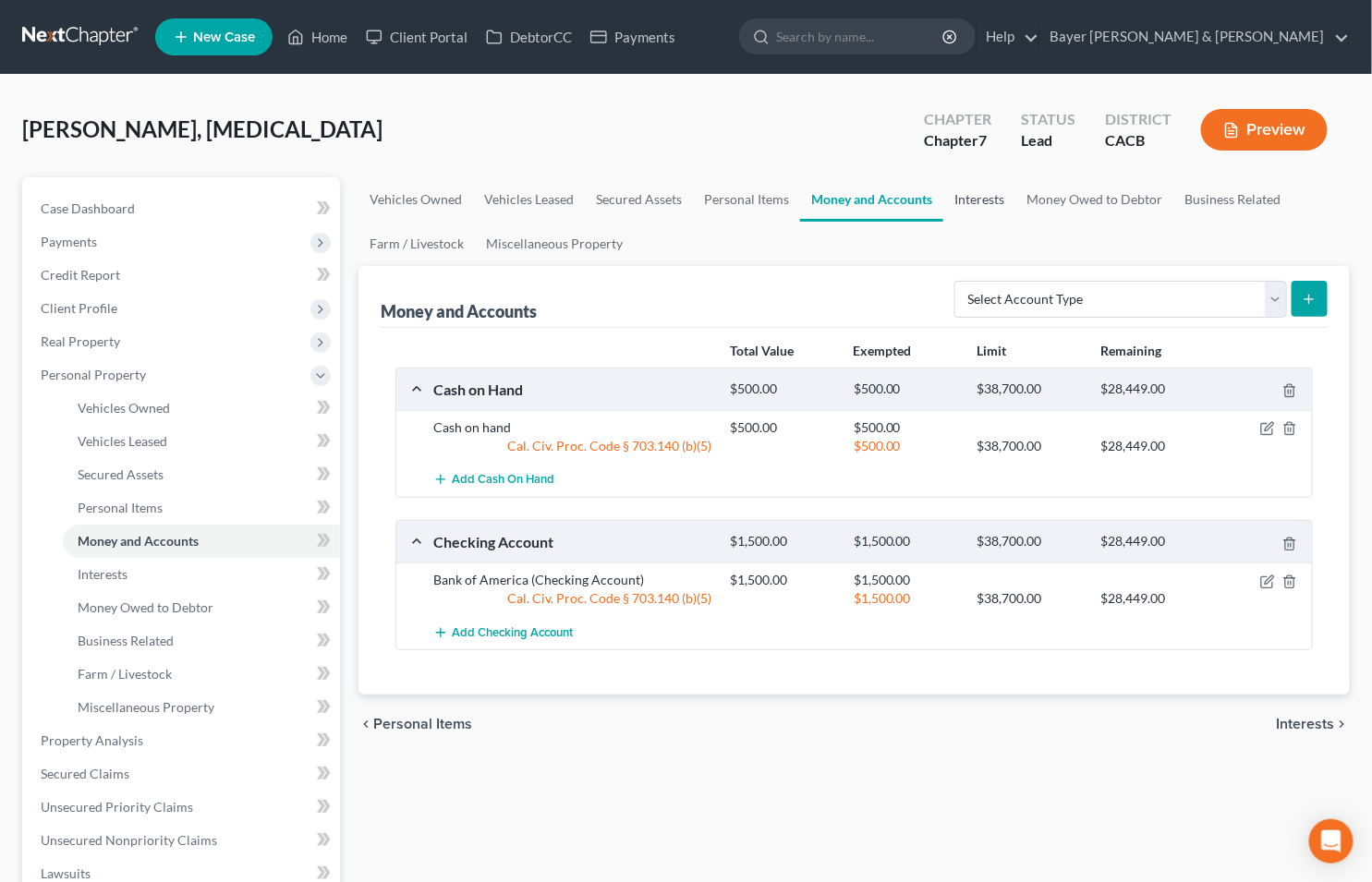
click at [977, 197] on link "Interests" at bounding box center [979, 199] width 72 height 45
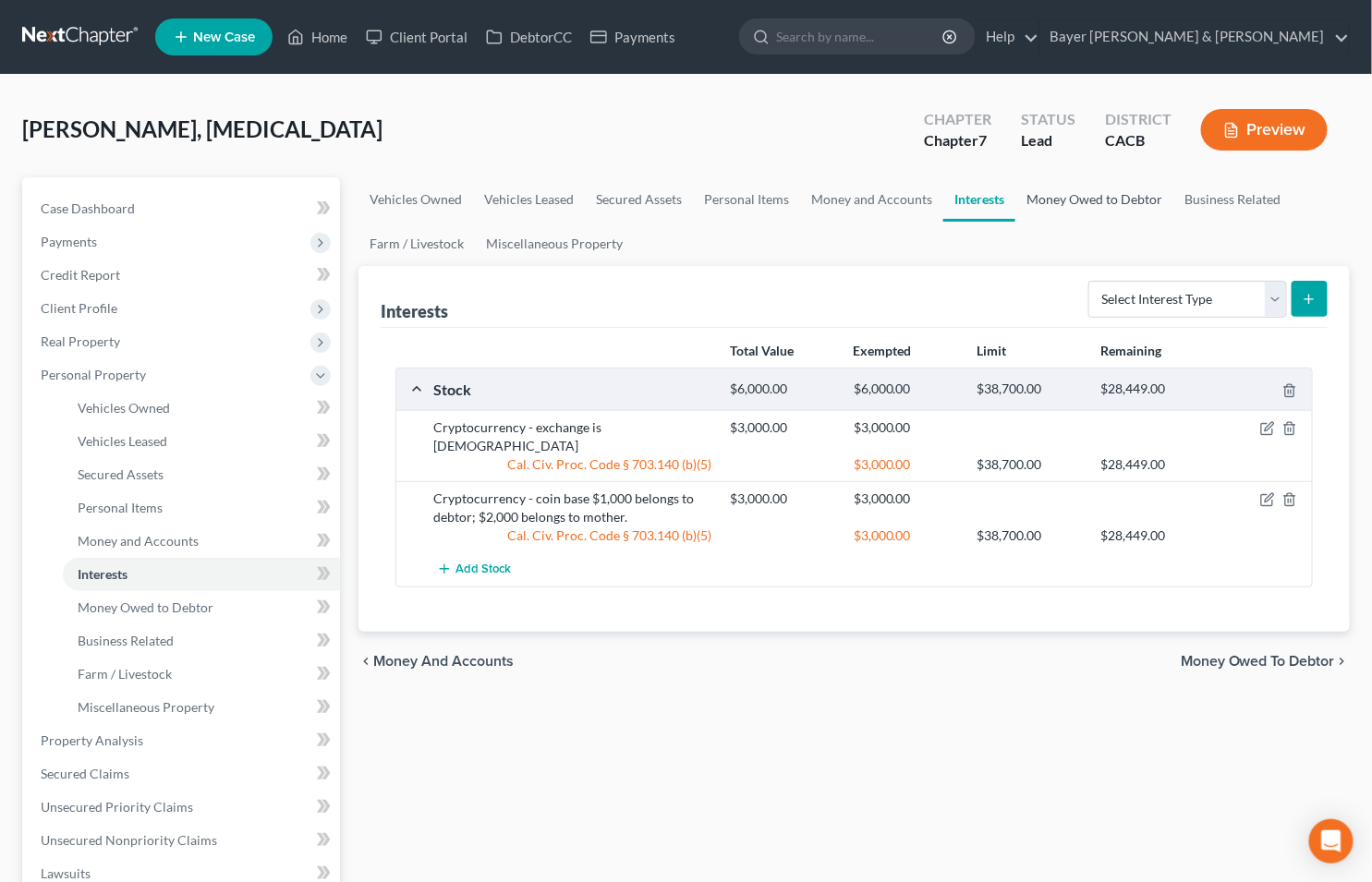
click at [1088, 190] on link "Money Owed to Debtor" at bounding box center [1094, 199] width 158 height 45
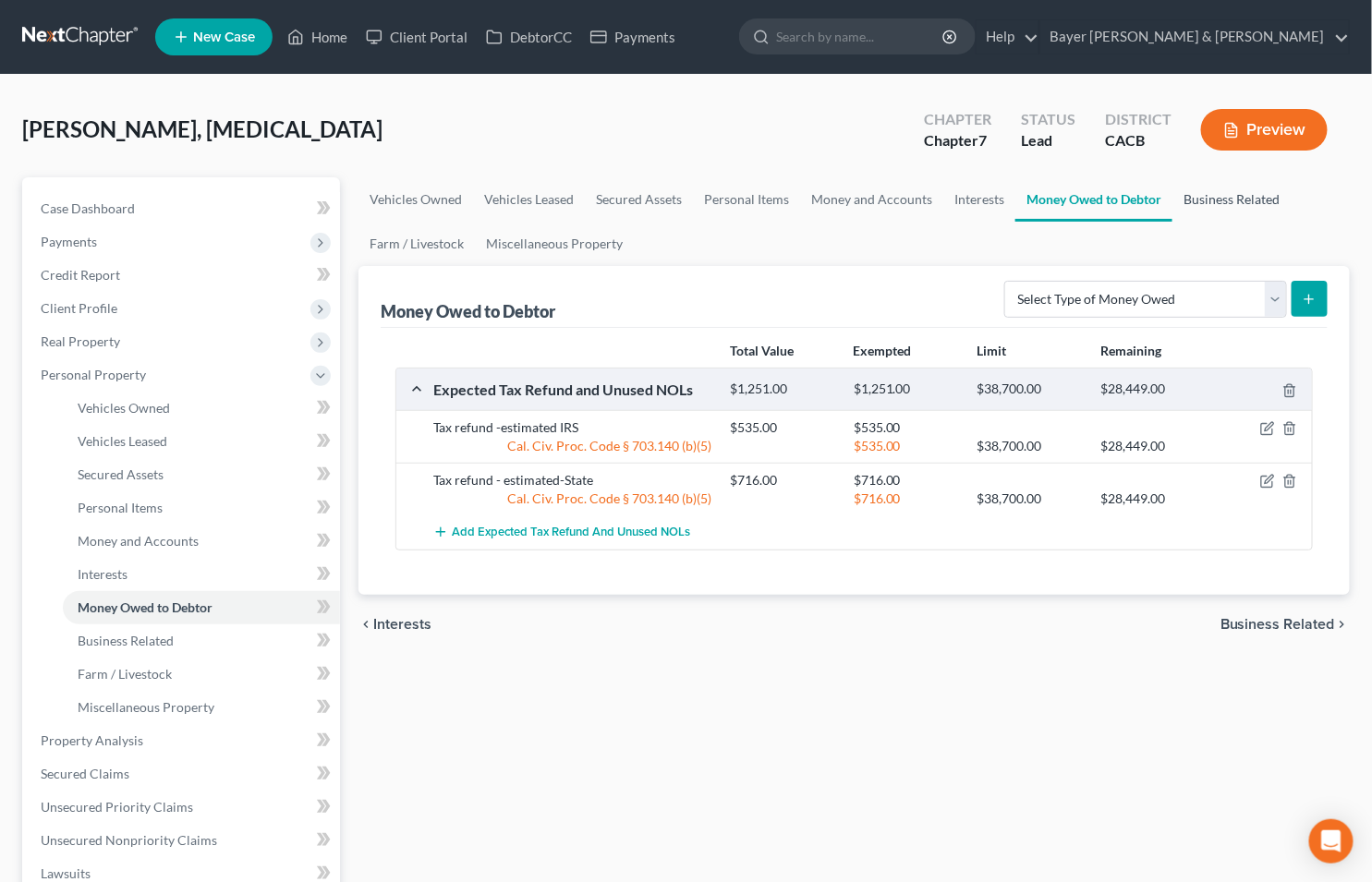
click at [1218, 196] on link "Business Related" at bounding box center [1232, 199] width 118 height 45
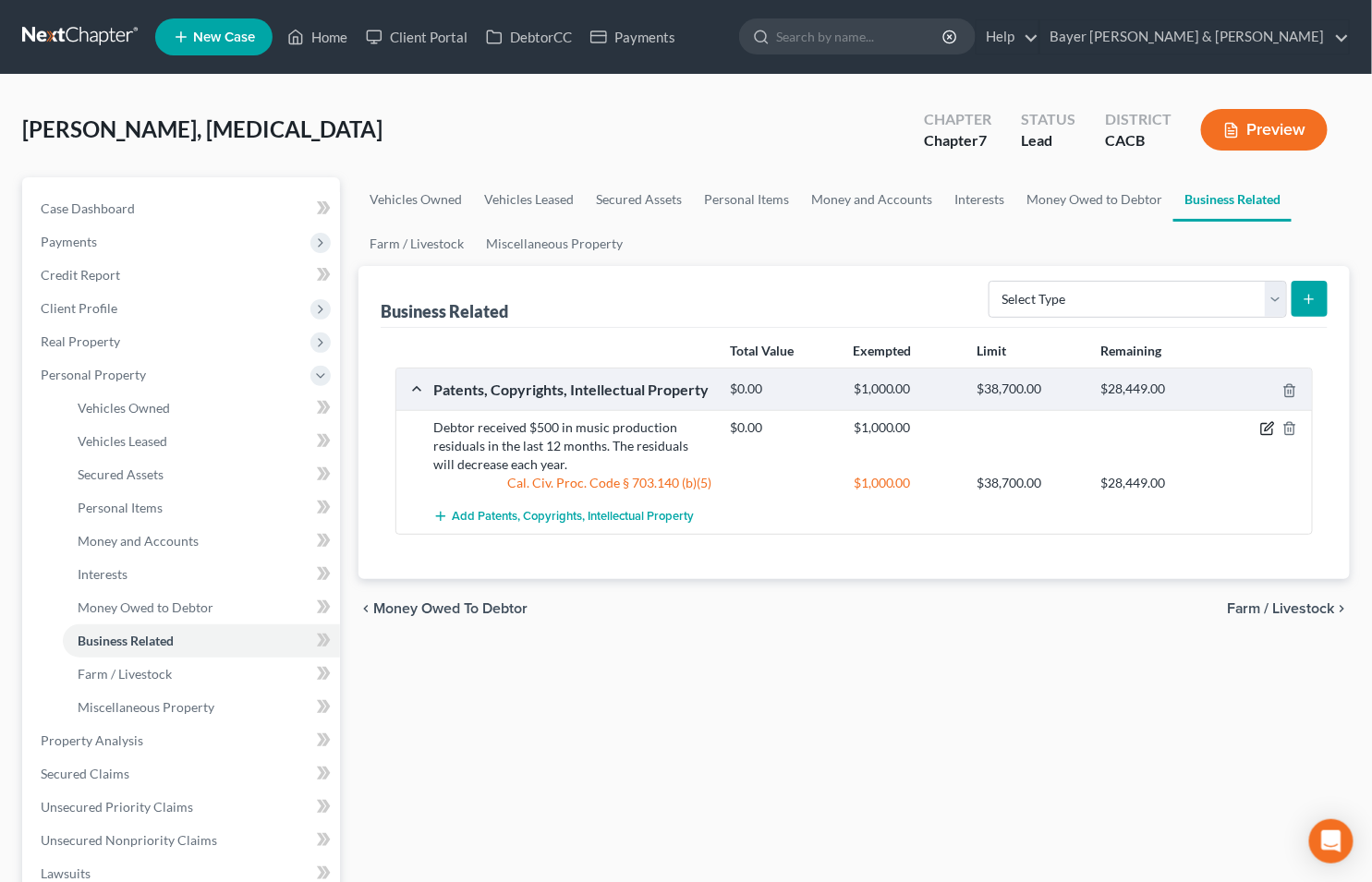
click at [1265, 433] on icon "button" at bounding box center [1268, 429] width 15 height 15
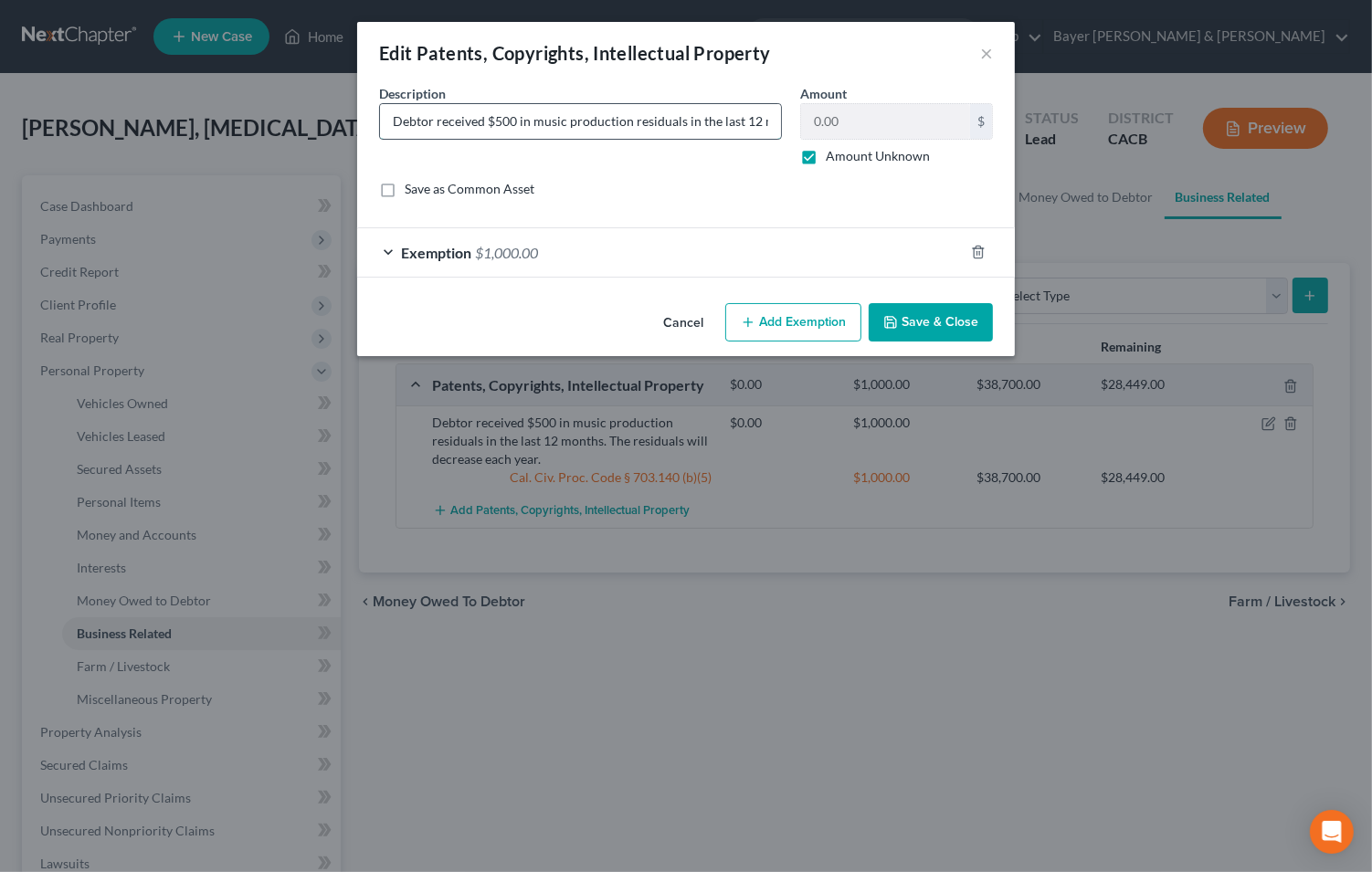
click at [765, 122] on input "Debtor received $500 in music production residuals in the last 12 months. The r…" at bounding box center [580, 121] width 401 height 34
type input "Debtor received $500 in music production residuals in the last 12 months. The r…"
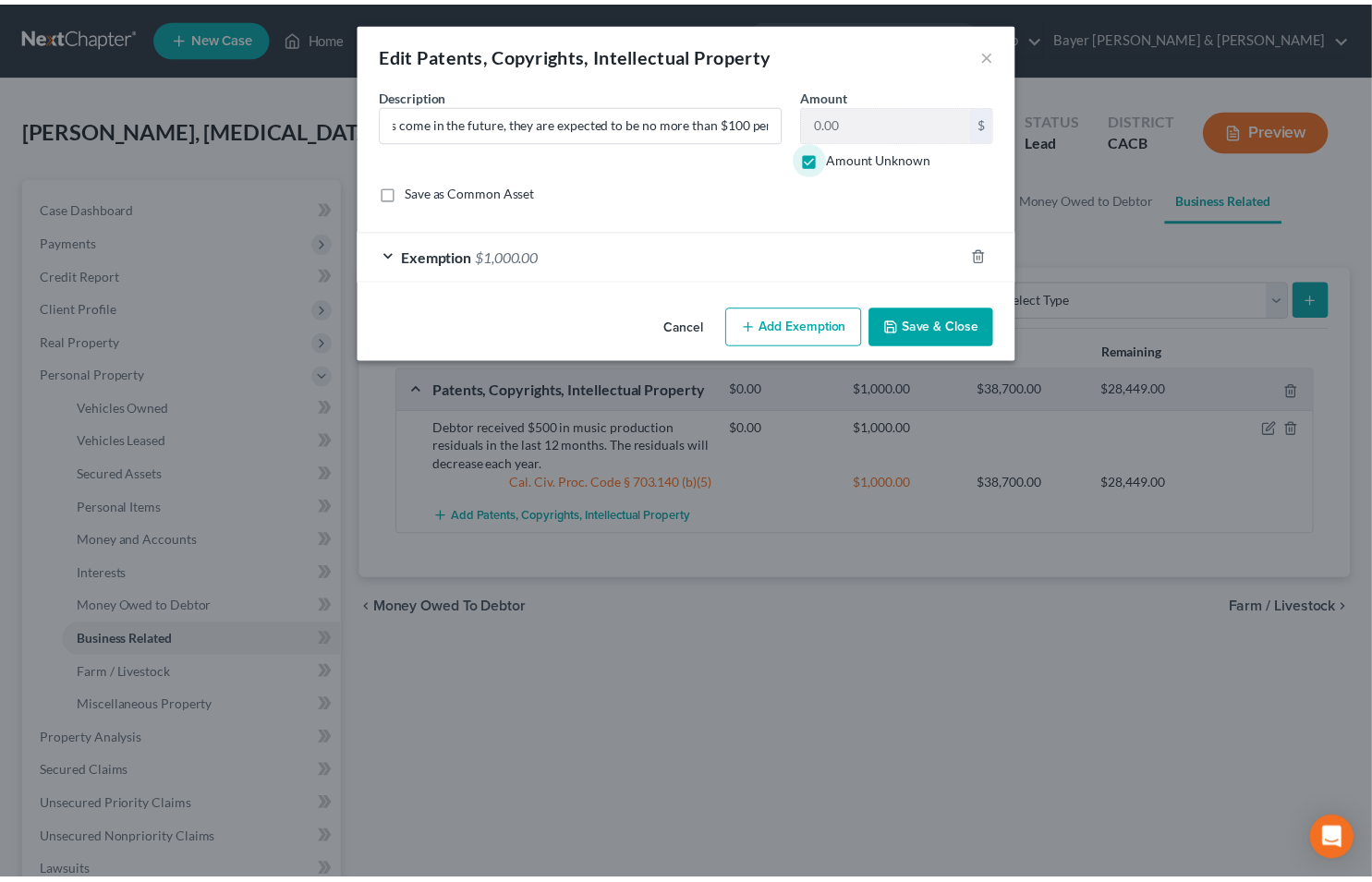
scroll to position [0, 0]
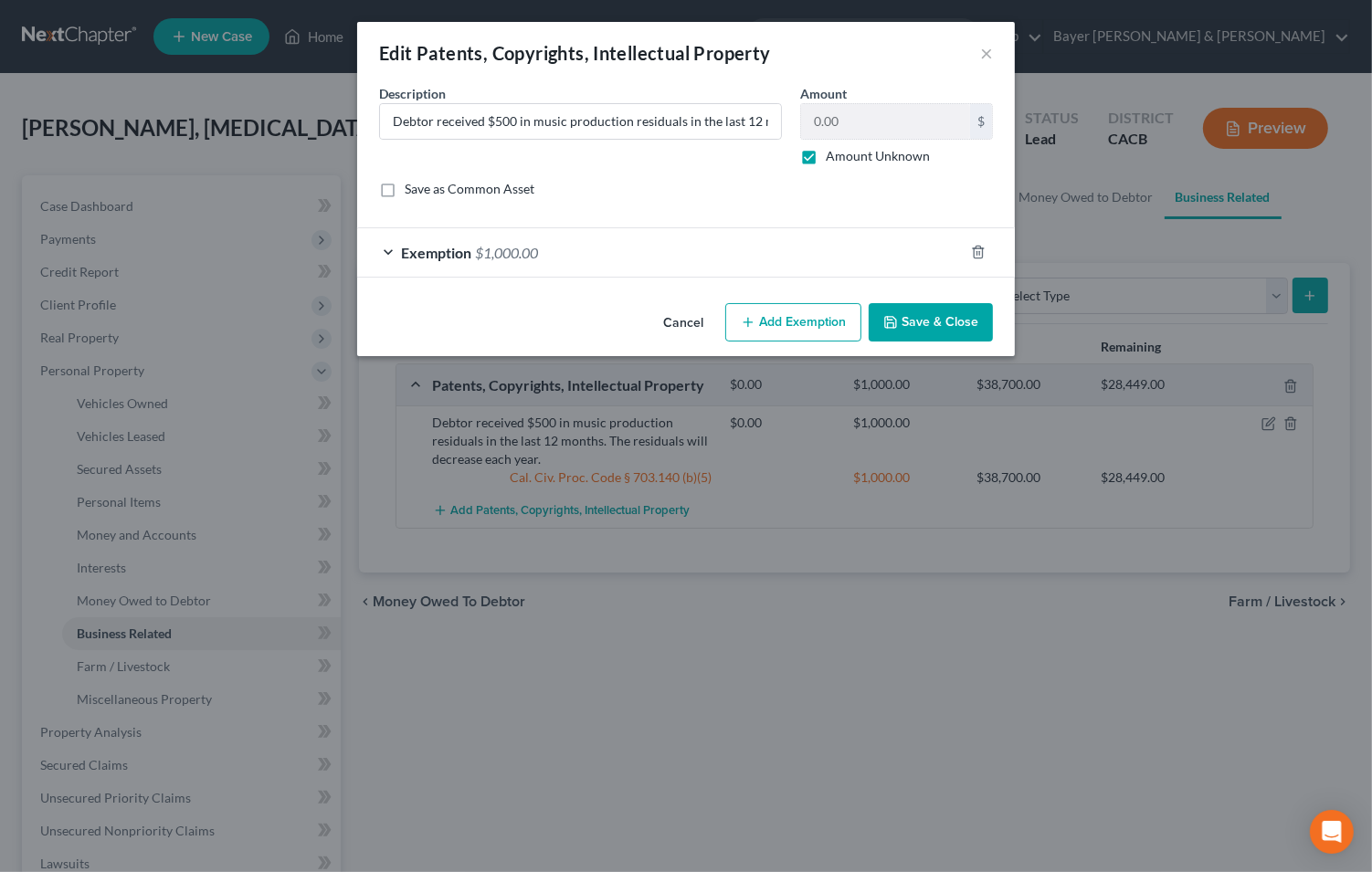
click at [826, 151] on label "Amount Unknown" at bounding box center [878, 156] width 104 height 19
click at [833, 151] on input "Amount Unknown" at bounding box center [839, 153] width 12 height 12
checkbox input "false"
click at [851, 116] on input "0.00" at bounding box center [886, 121] width 169 height 34
type input "900"
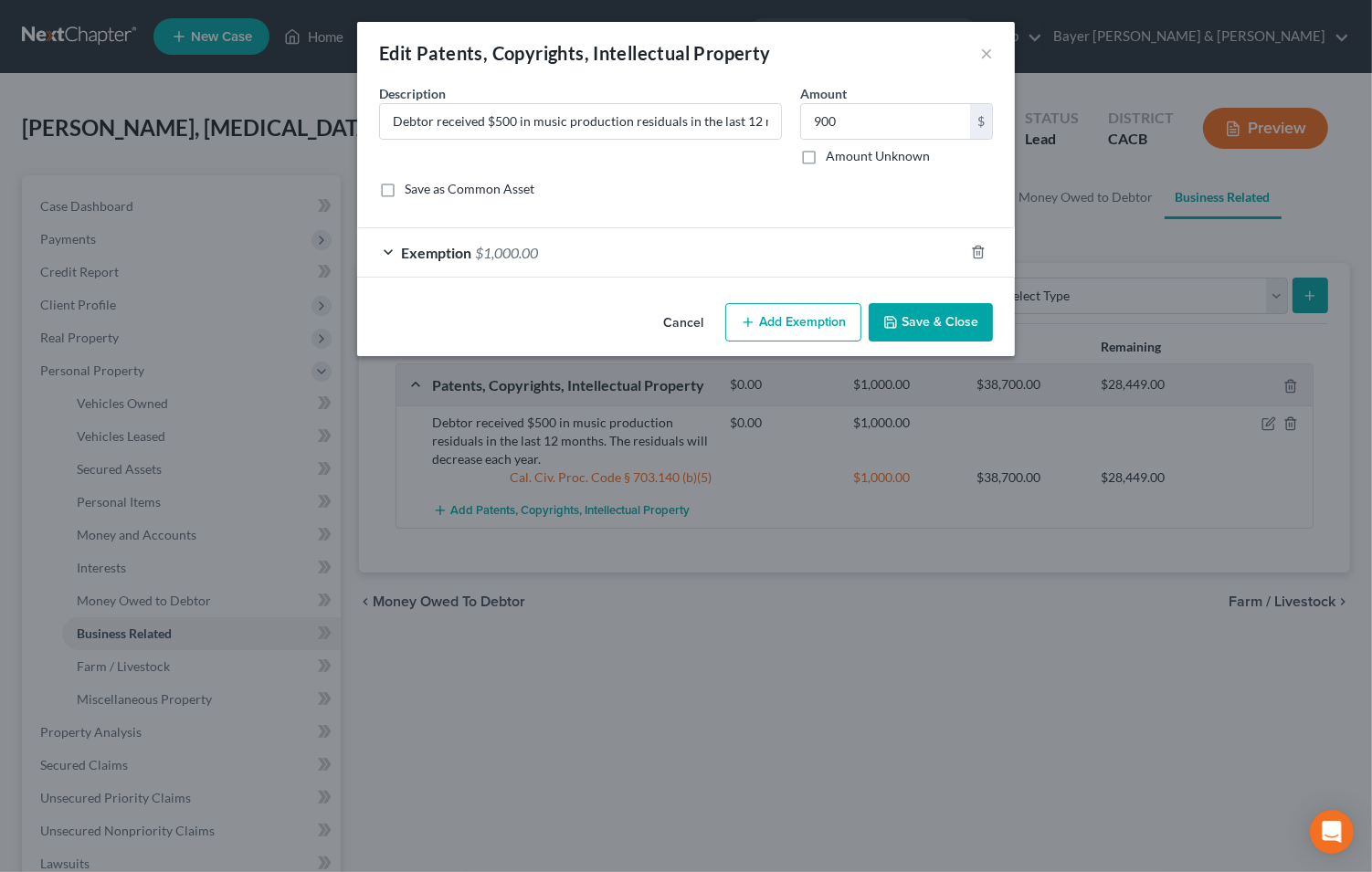
click at [387, 252] on div "Exemption $1,000.00" at bounding box center [660, 252] width 607 height 48
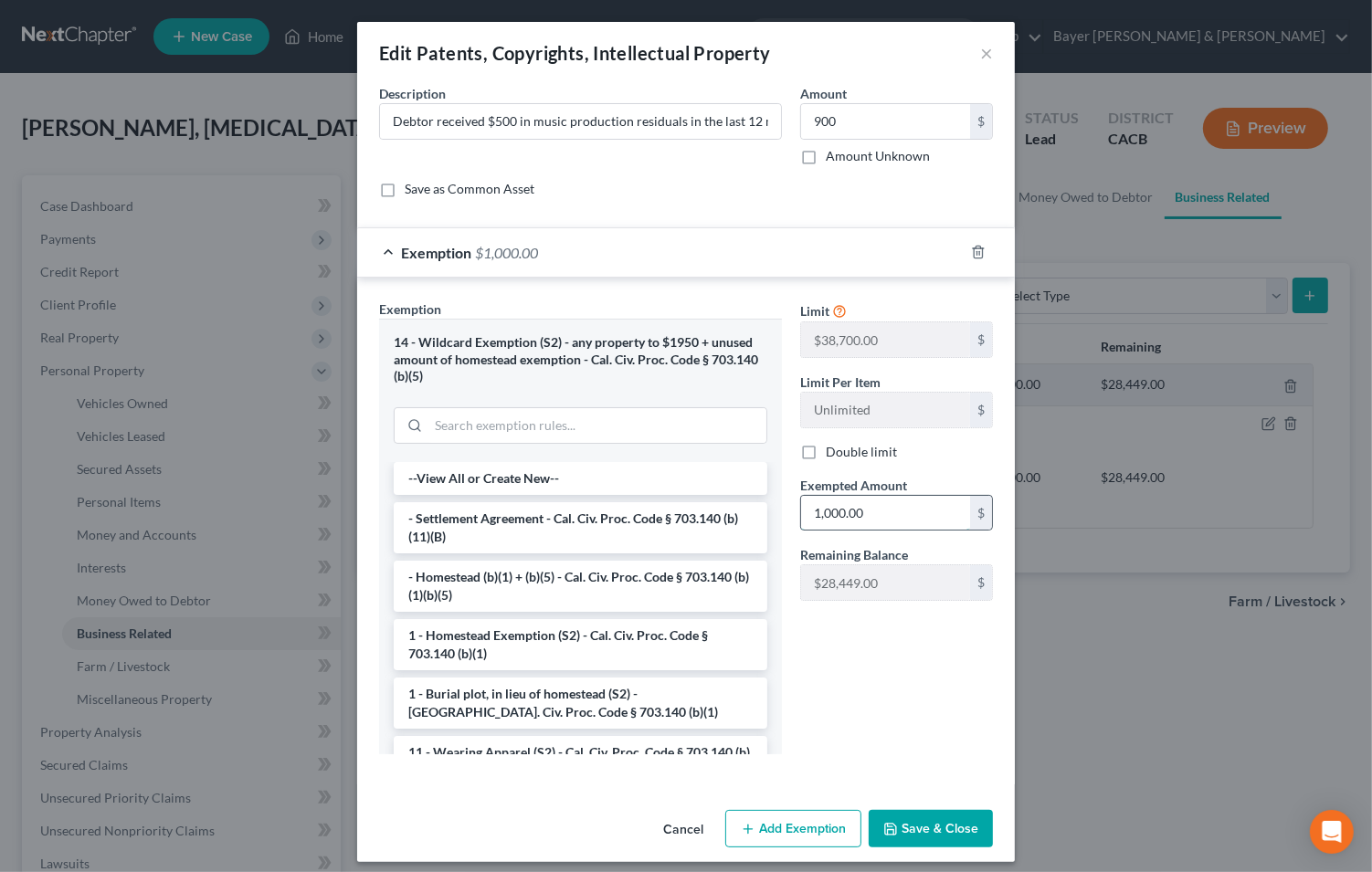
click at [872, 515] on input "1,000.00" at bounding box center [886, 512] width 169 height 34
type input "900"
click at [933, 837] on button "Save & Close" at bounding box center [930, 829] width 124 height 38
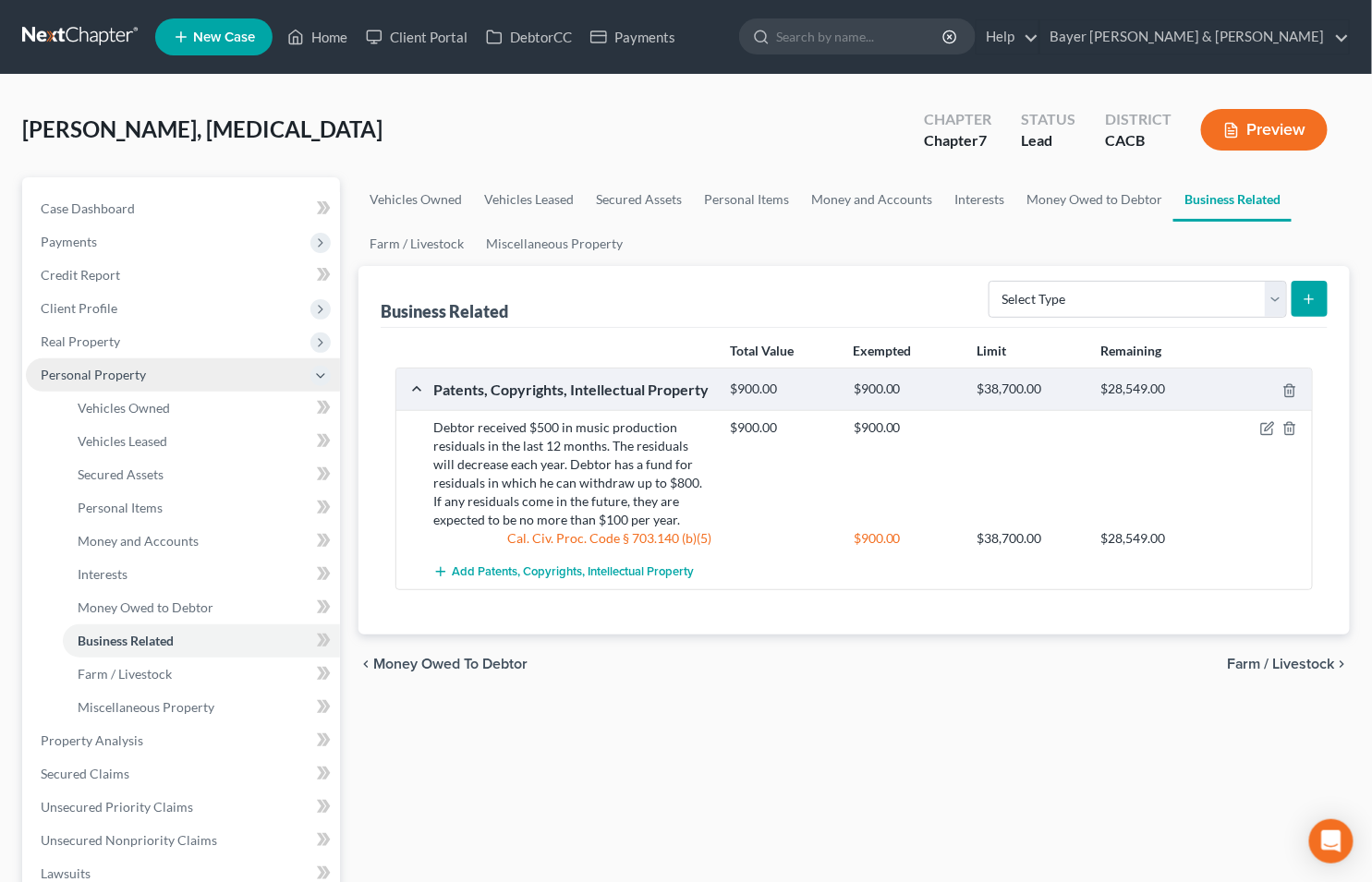
click at [314, 374] on icon at bounding box center [320, 376] width 15 height 15
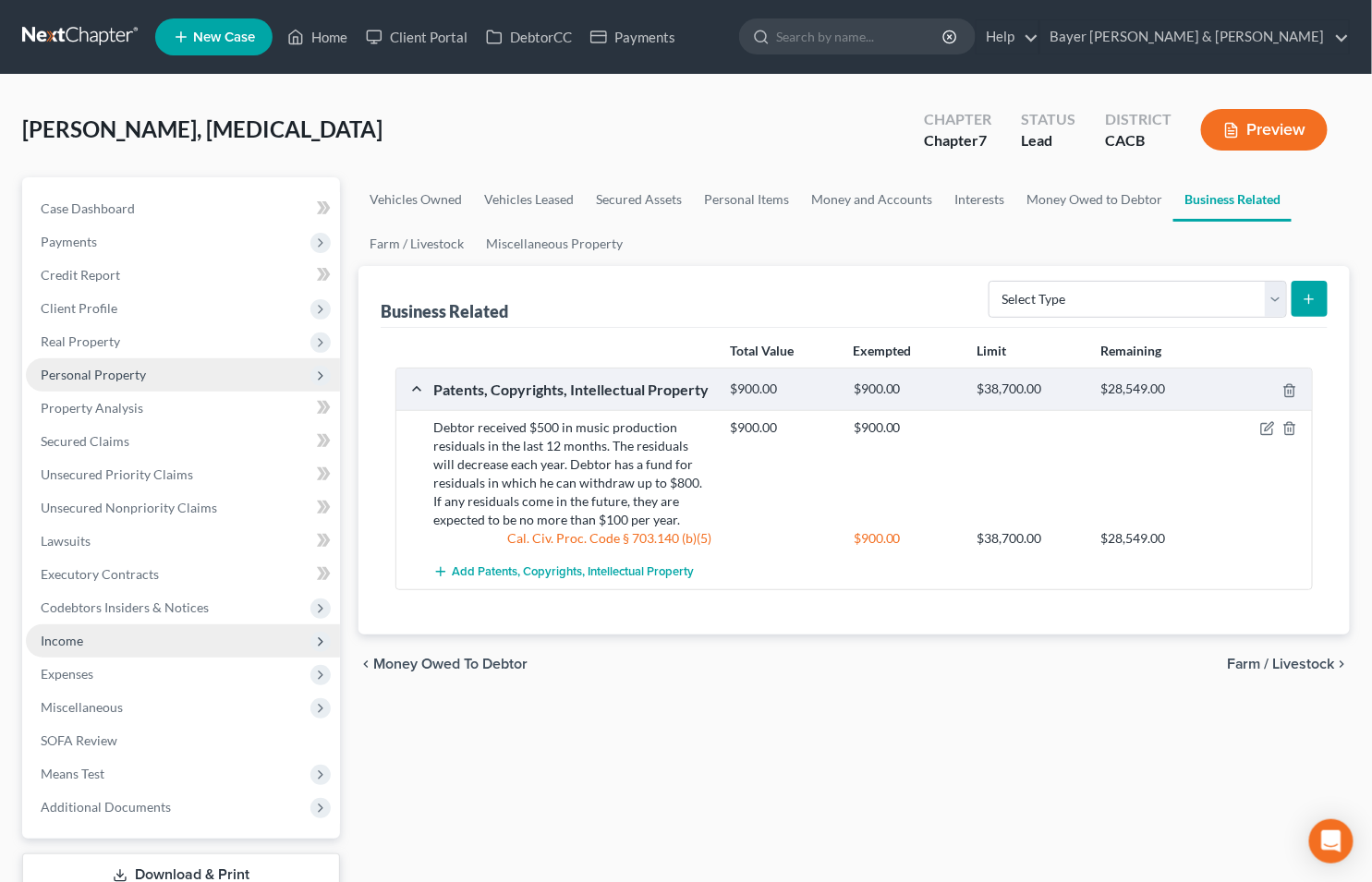
click at [86, 634] on span "Income" at bounding box center [183, 640] width 314 height 33
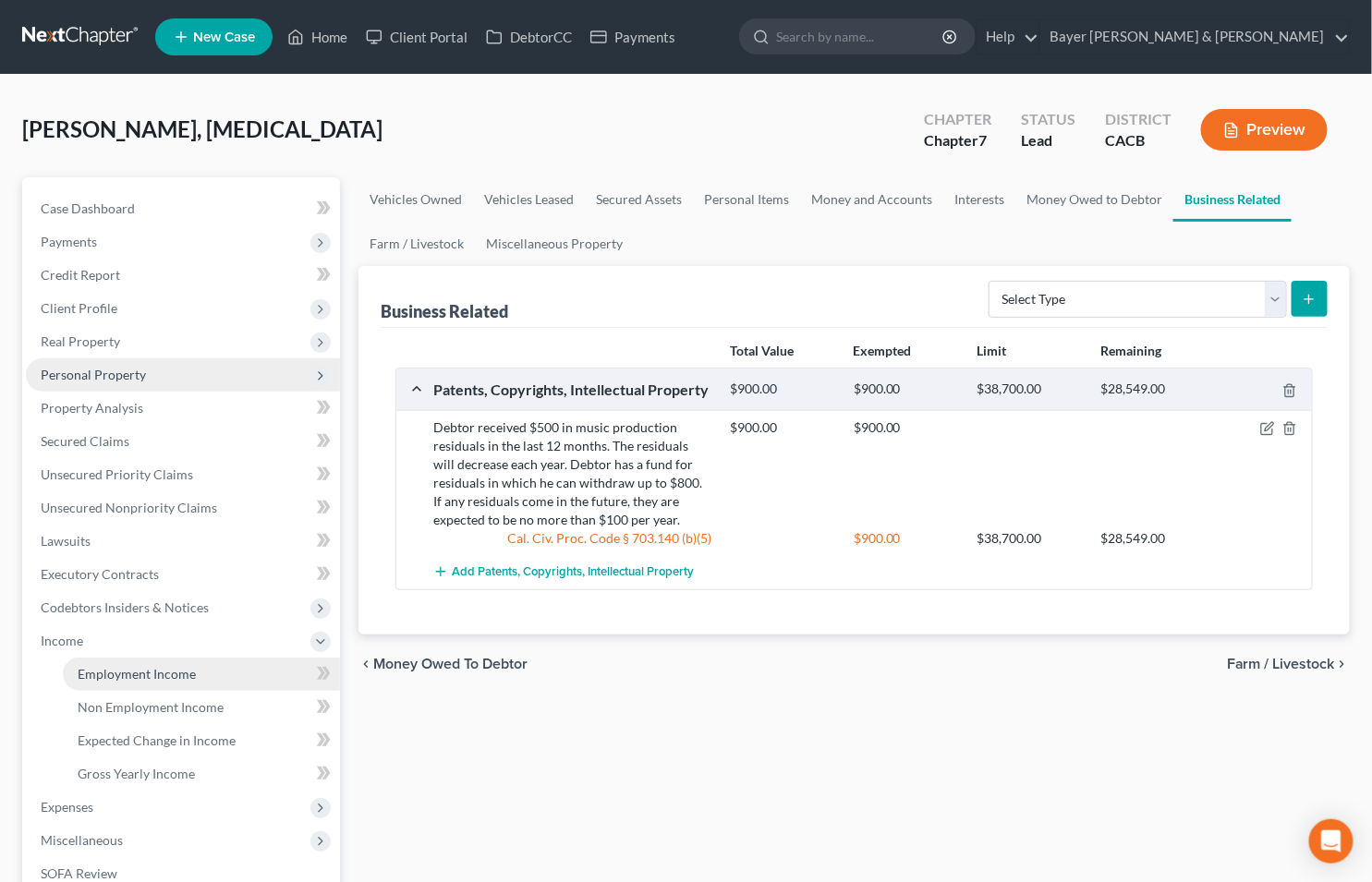
click at [110, 670] on span "Employment Income" at bounding box center [136, 674] width 118 height 16
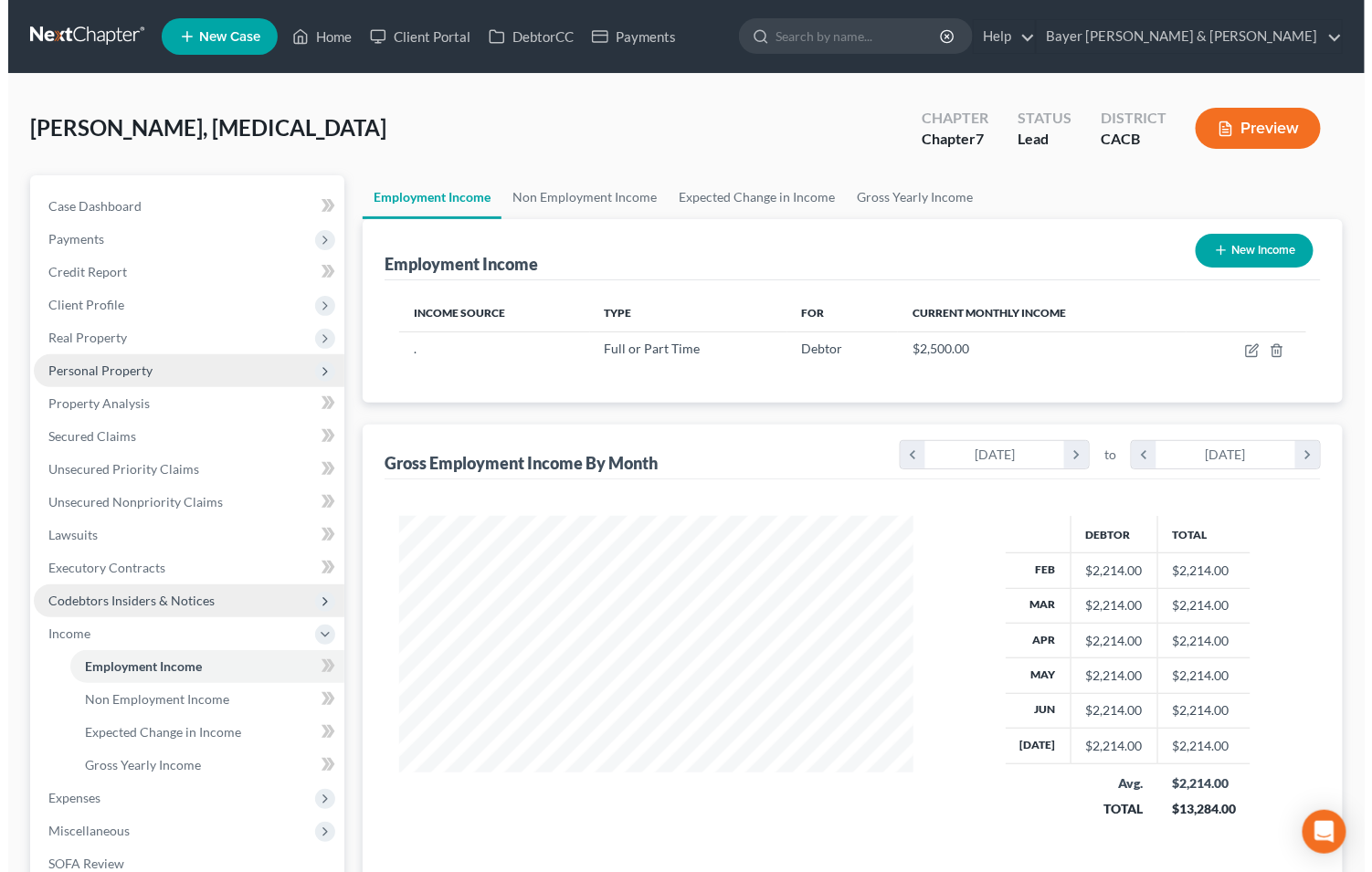
scroll to position [327, 551]
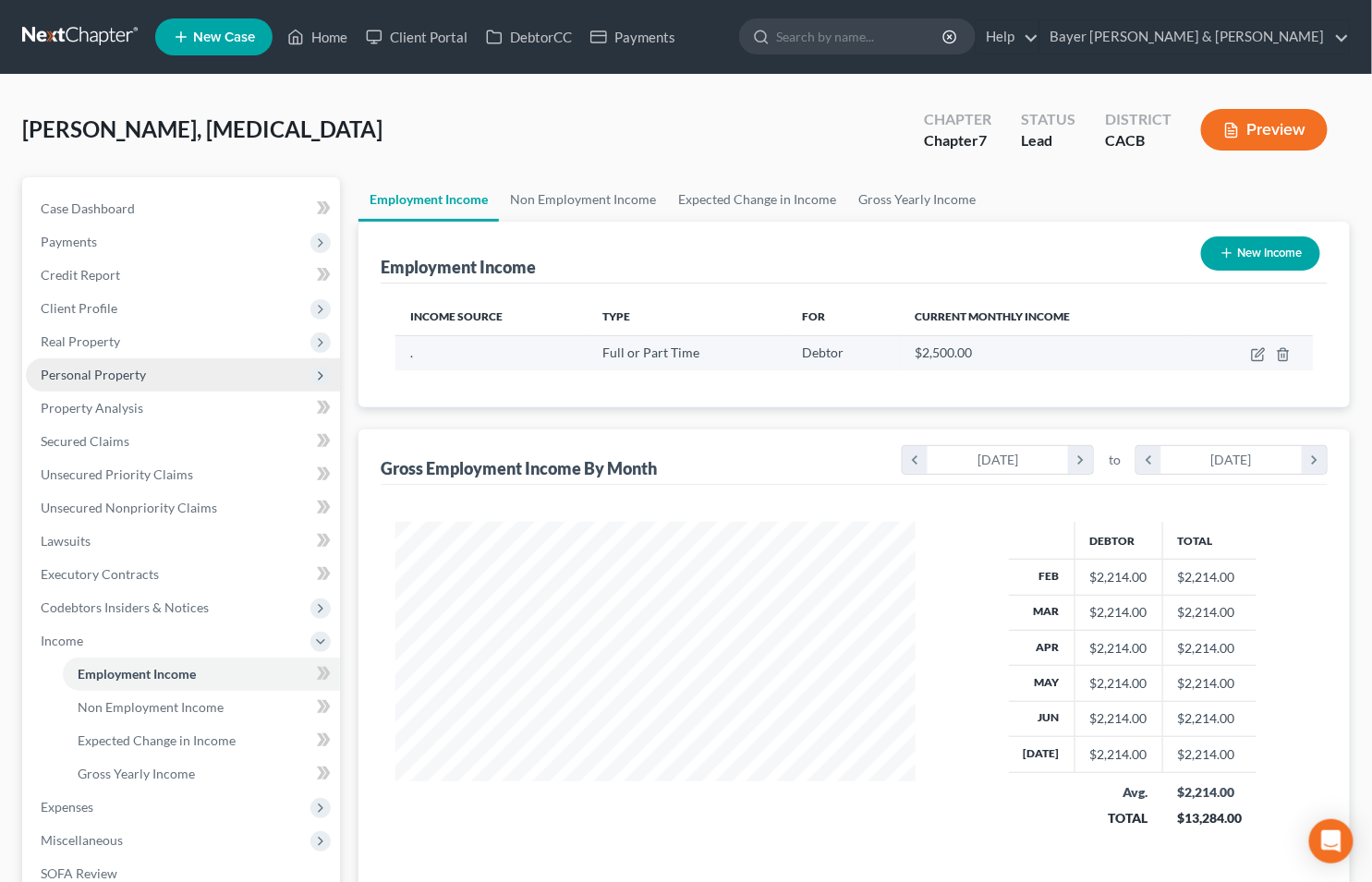
click at [1255, 361] on td at bounding box center [1253, 352] width 121 height 35
click at [1259, 353] on icon "button" at bounding box center [1260, 352] width 8 height 8
select select "0"
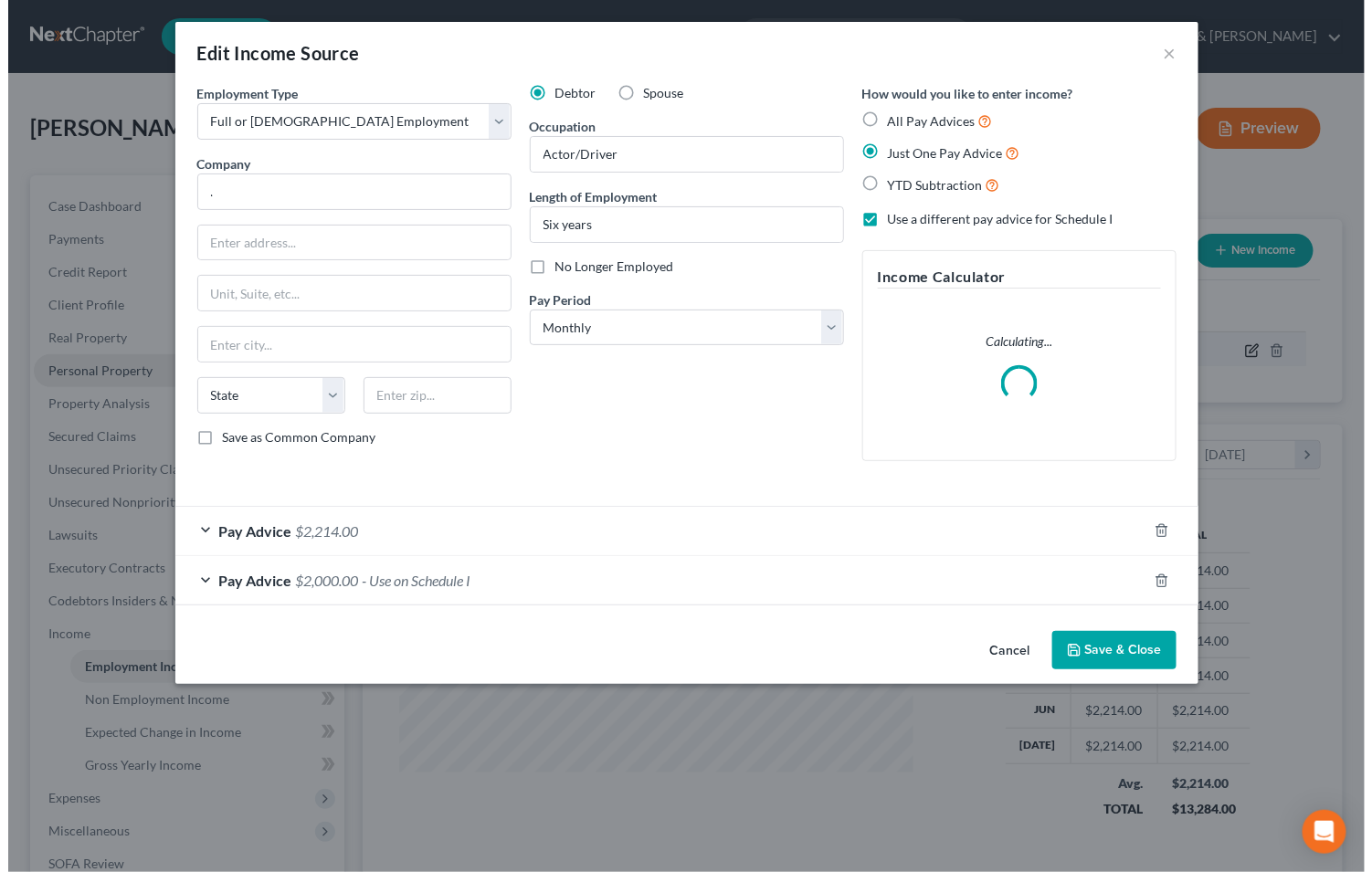
scroll to position [327, 558]
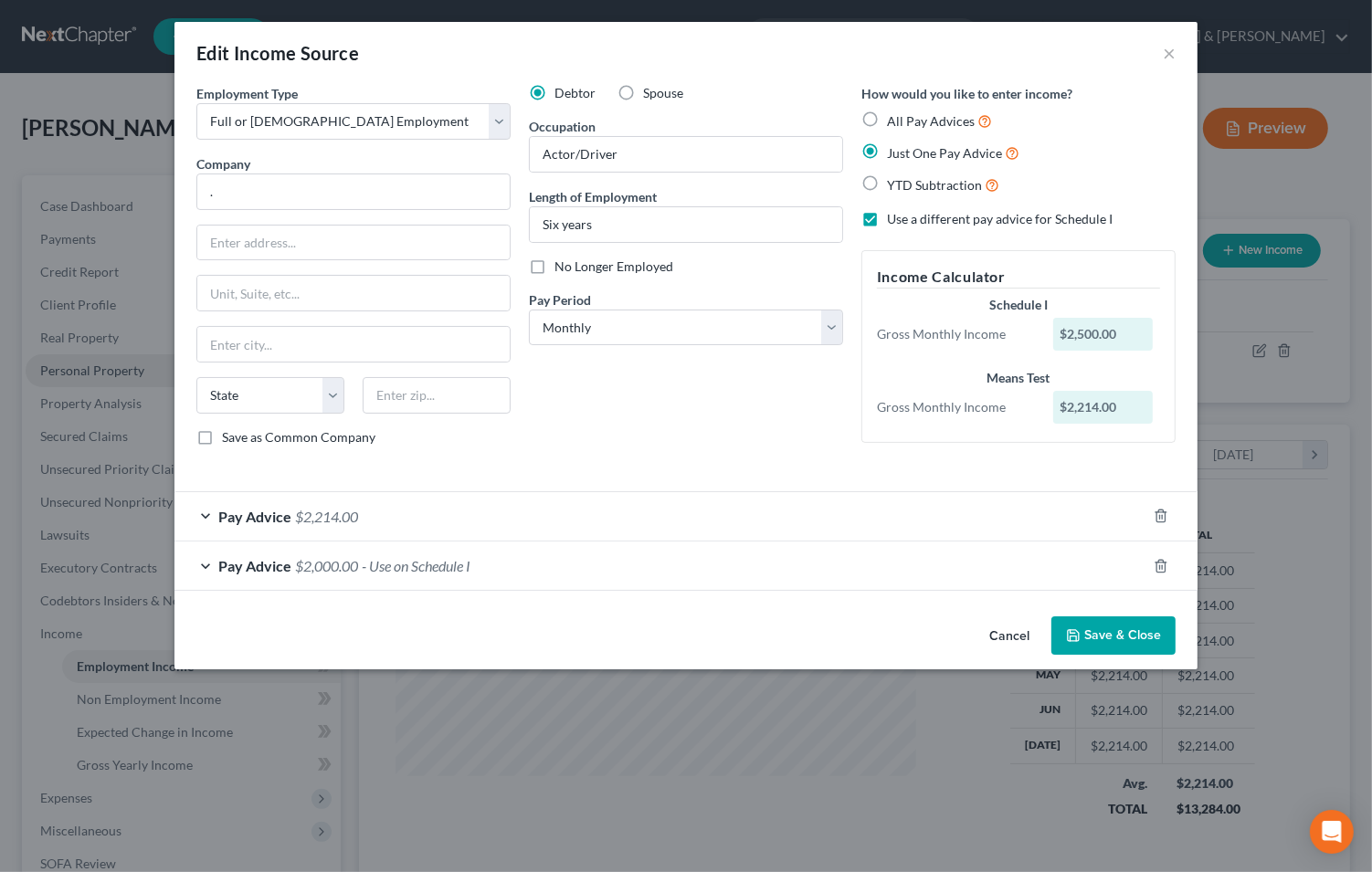
click at [209, 566] on div "Pay Advice $2,000.00 - Use on Schedule I" at bounding box center [660, 565] width 972 height 48
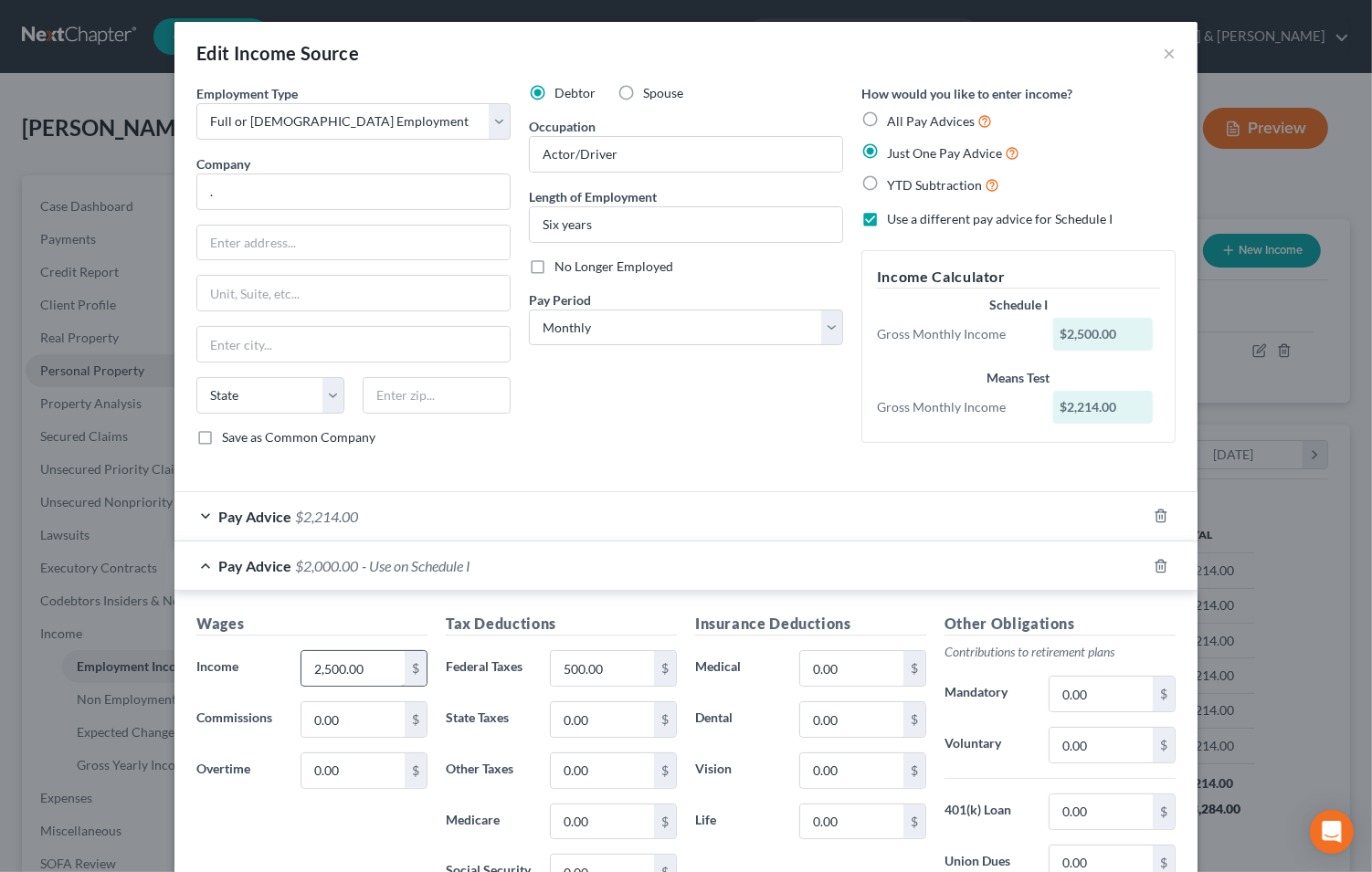
click at [358, 669] on input "2,500.00" at bounding box center [353, 668] width 103 height 34
type input "2,700"
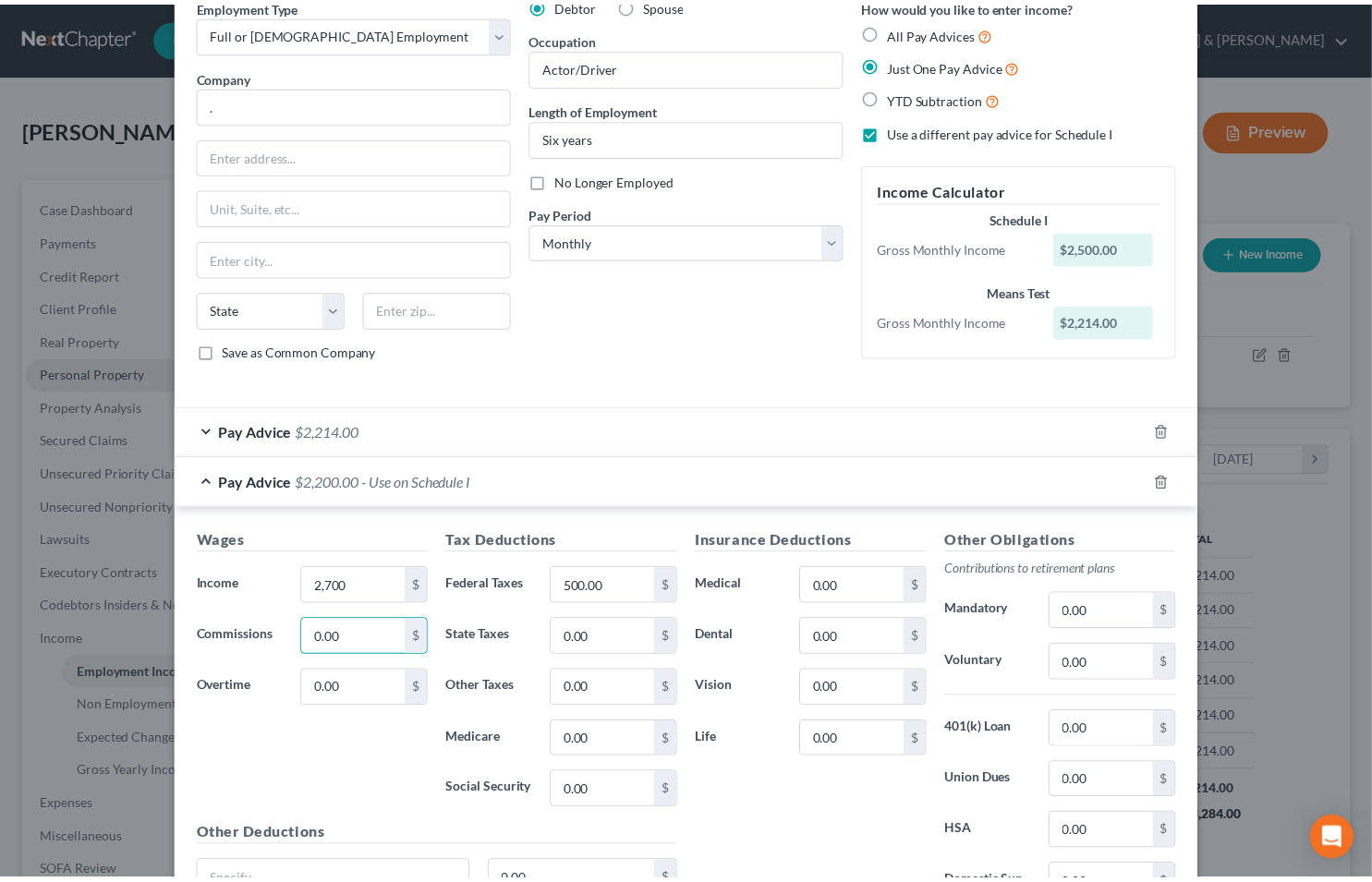
scroll to position [269, 0]
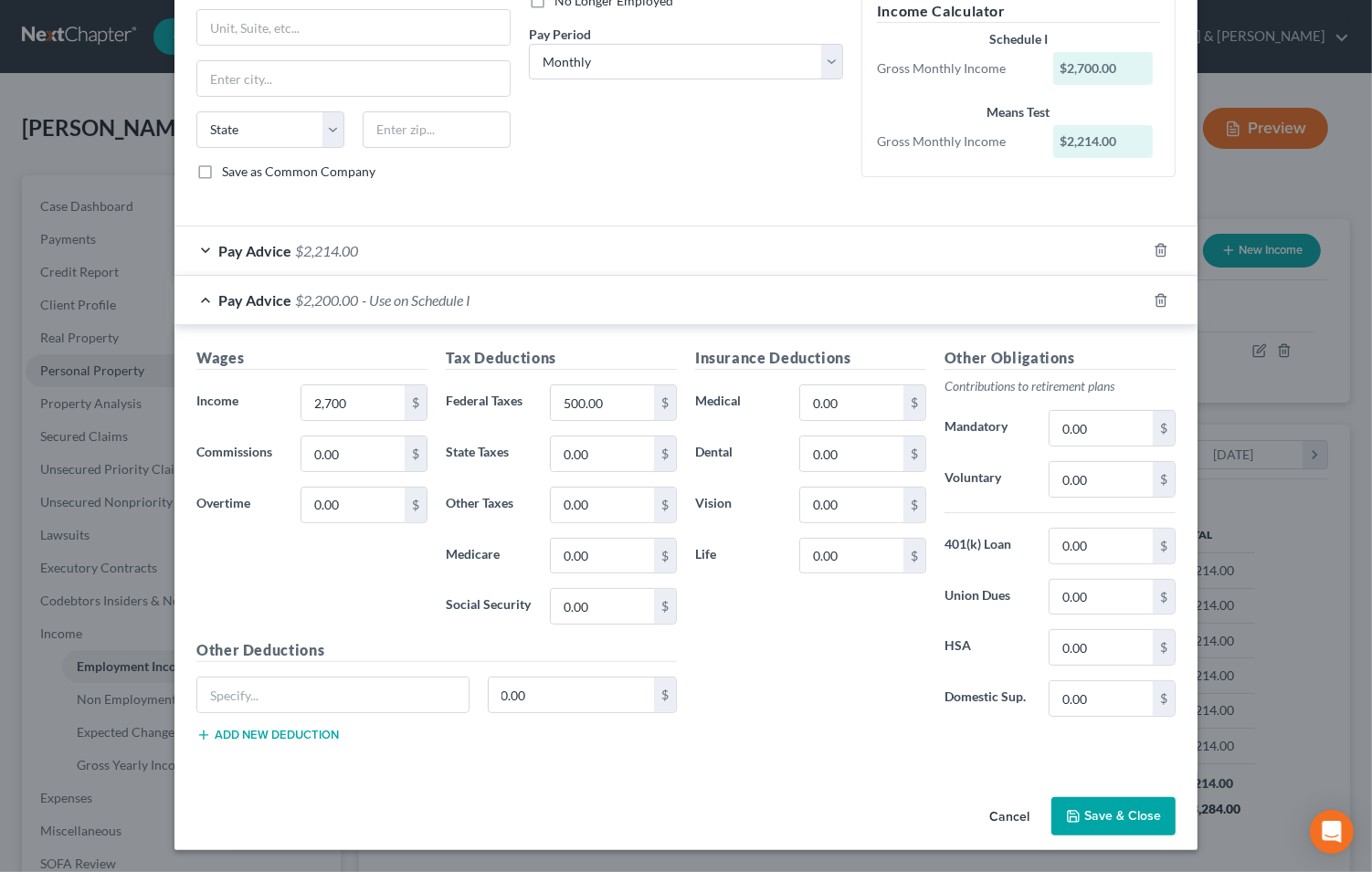
click at [1097, 808] on button "Save & Close" at bounding box center [1113, 816] width 124 height 38
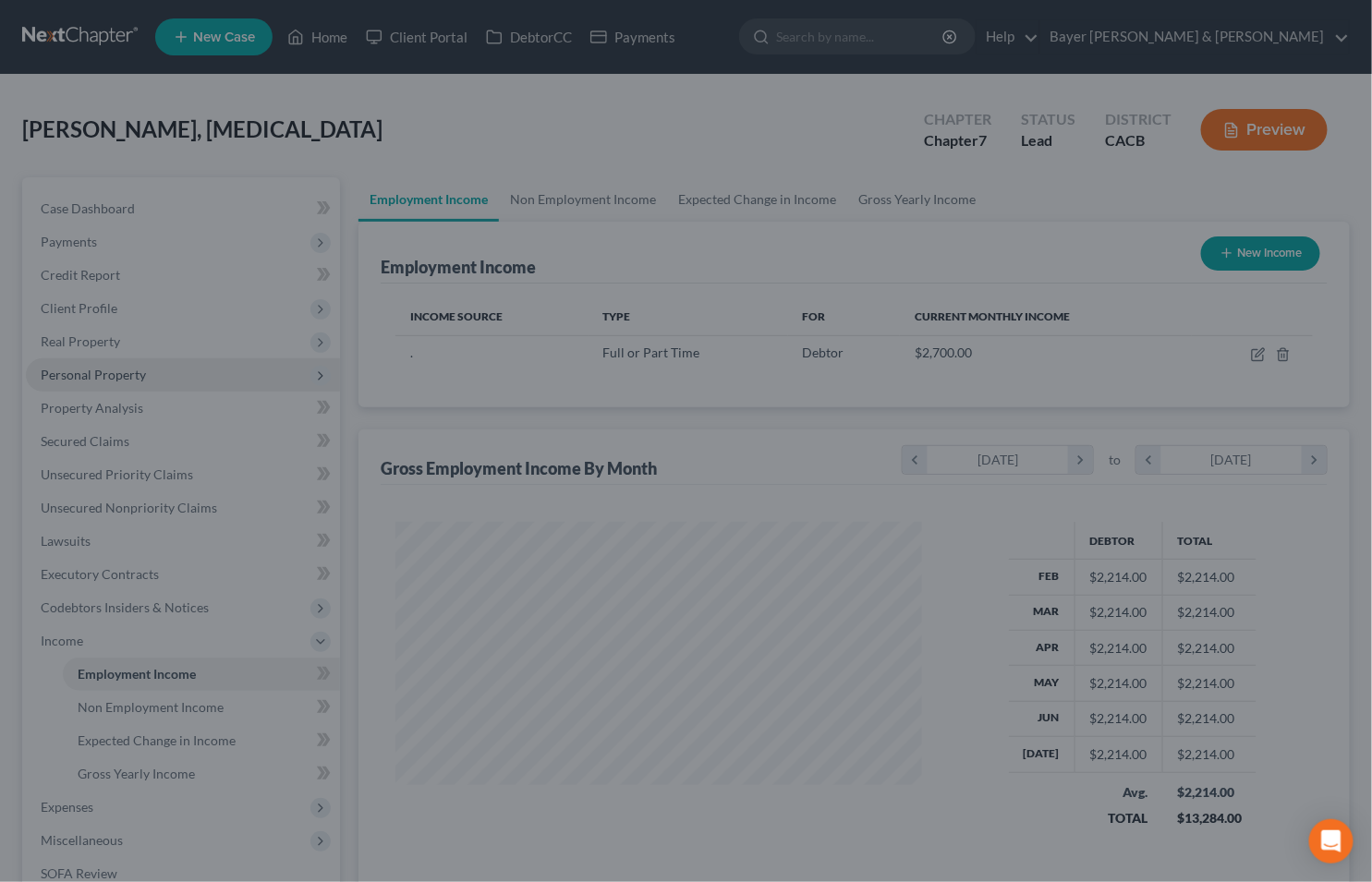
scroll to position [923357, 923652]
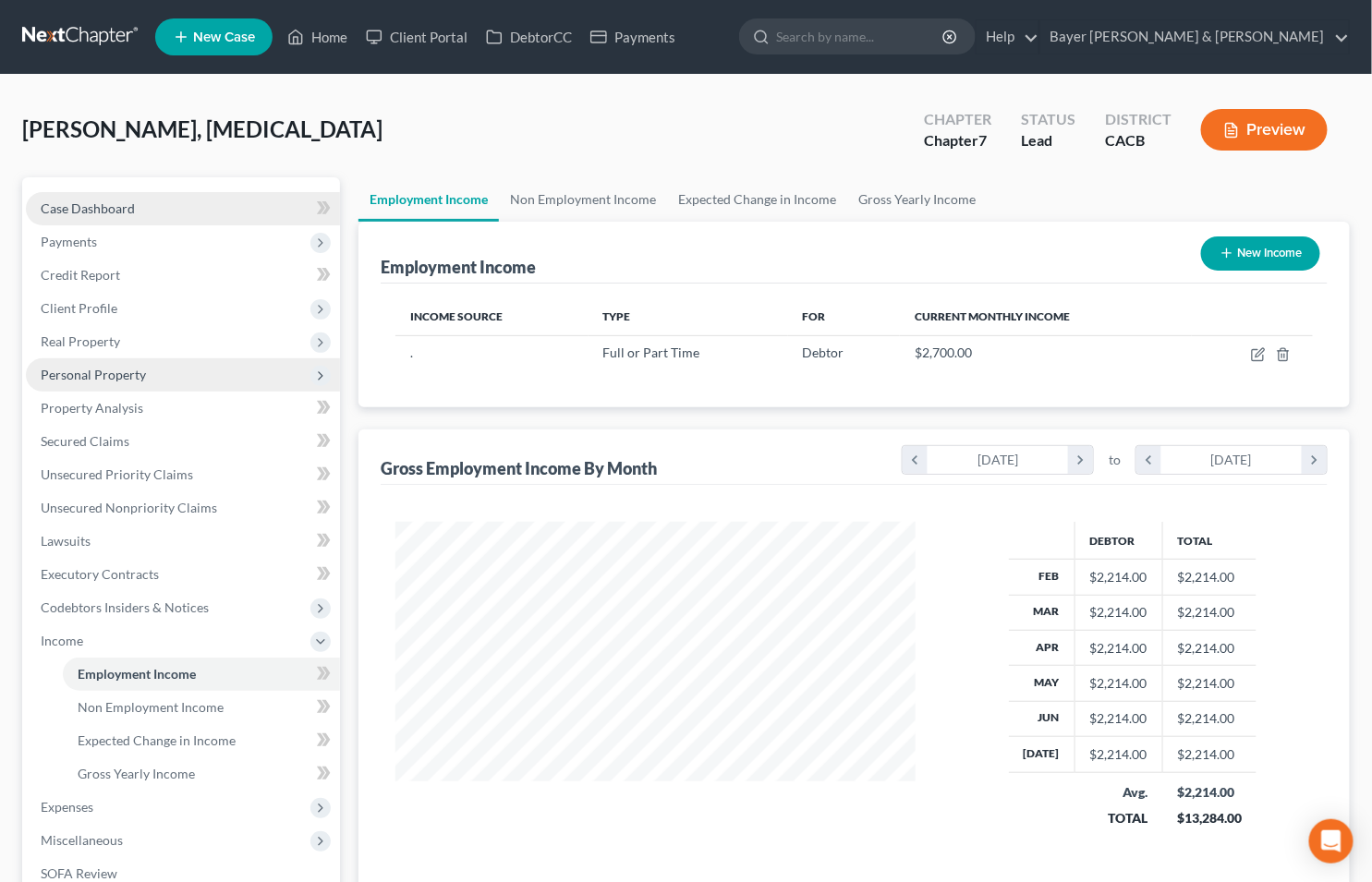
click at [144, 209] on link "Case Dashboard" at bounding box center [183, 208] width 314 height 33
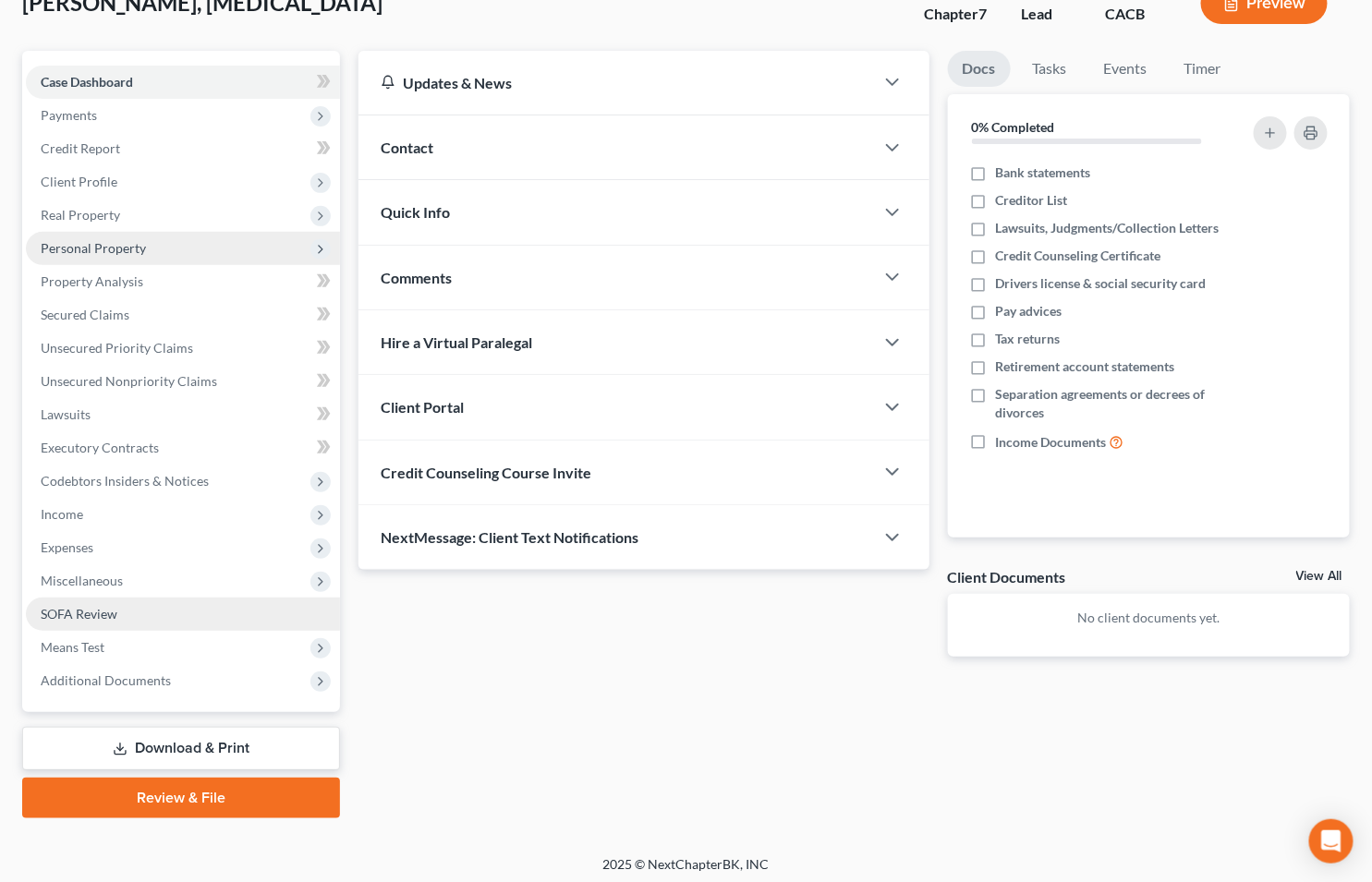
scroll to position [130, 0]
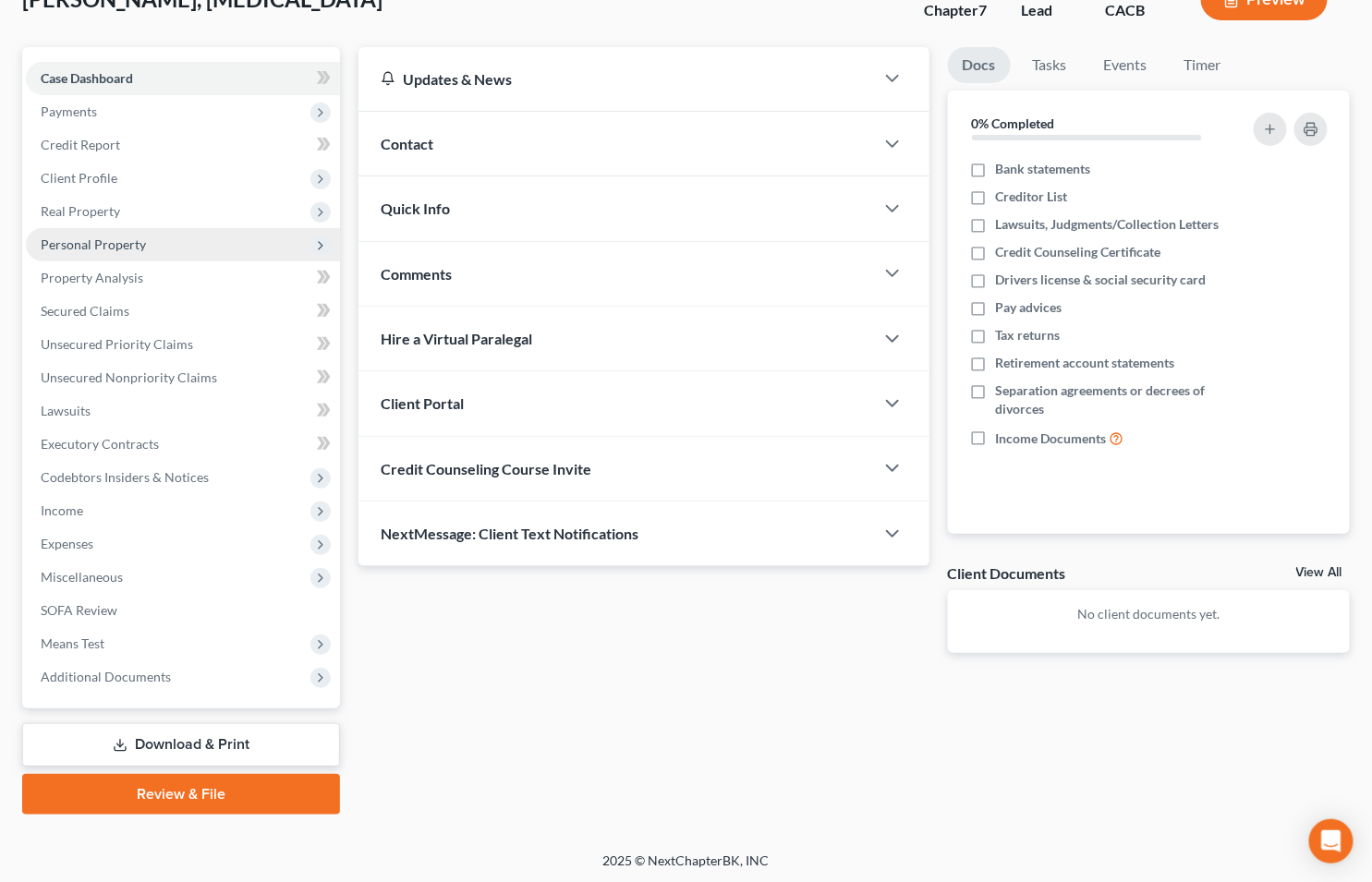
click at [161, 739] on link "Download & Print" at bounding box center [181, 745] width 318 height 44
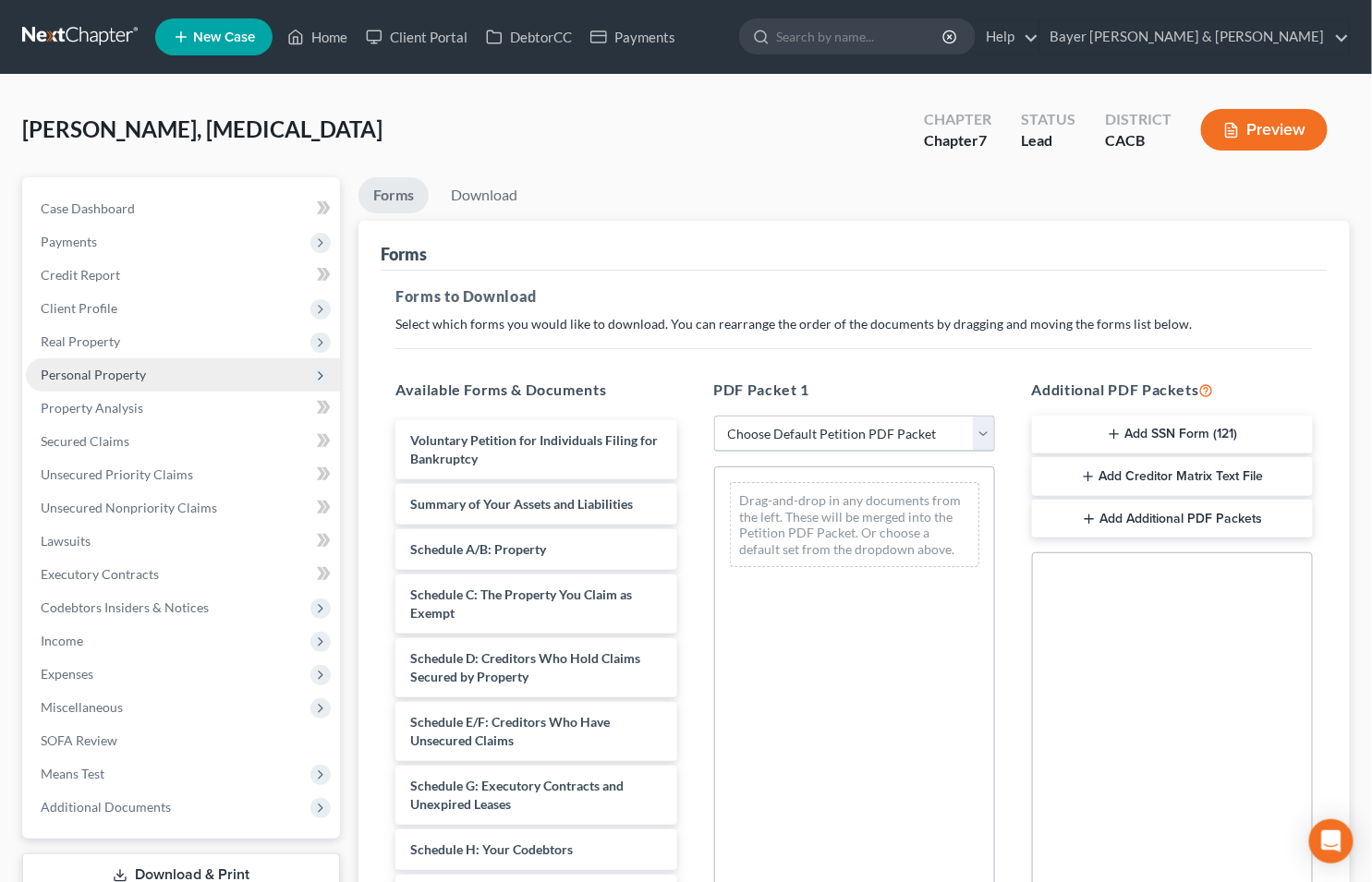
click at [984, 428] on select "Choose Default Petition PDF Packet Complete Bankruptcy Petition (all forms and …" at bounding box center [855, 434] width 281 height 37
select select "0"
click at [714, 416] on select "Choose Default Petition PDF Packet Complete Bankruptcy Petition (all forms and …" at bounding box center [855, 434] width 281 height 37
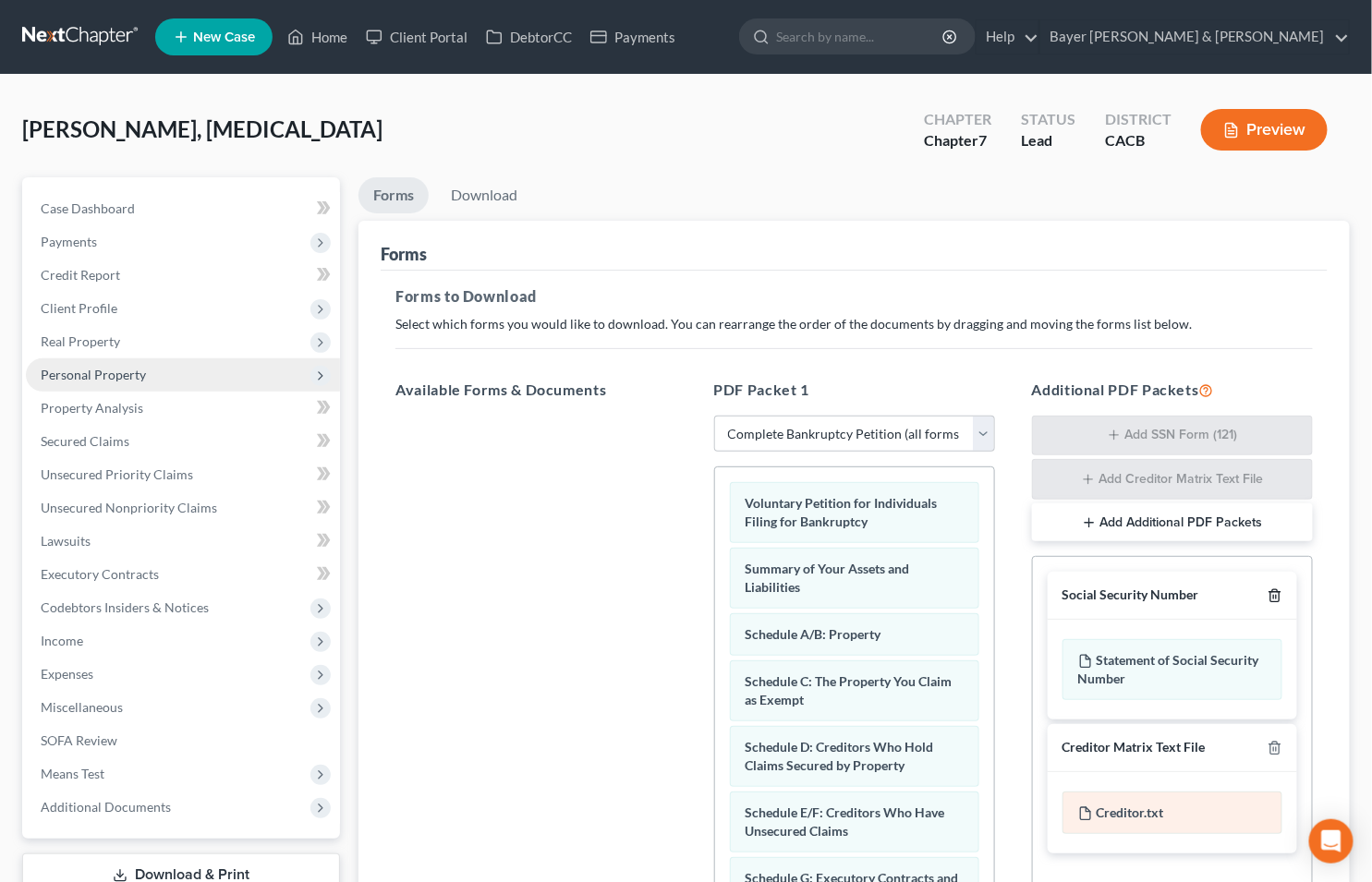
click at [1272, 592] on icon "button" at bounding box center [1274, 596] width 15 height 15
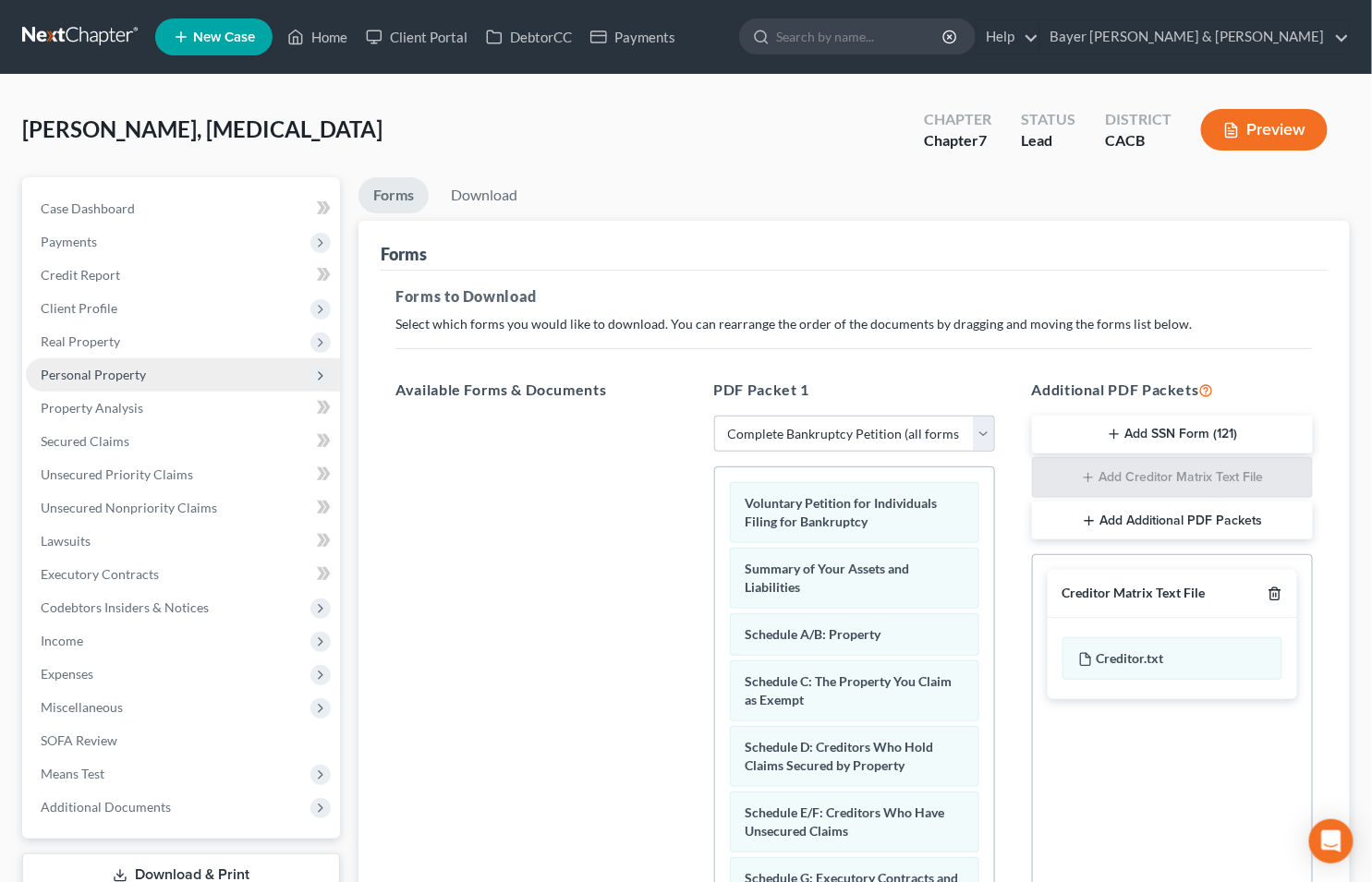
click at [1272, 588] on icon "button" at bounding box center [1274, 594] width 15 height 15
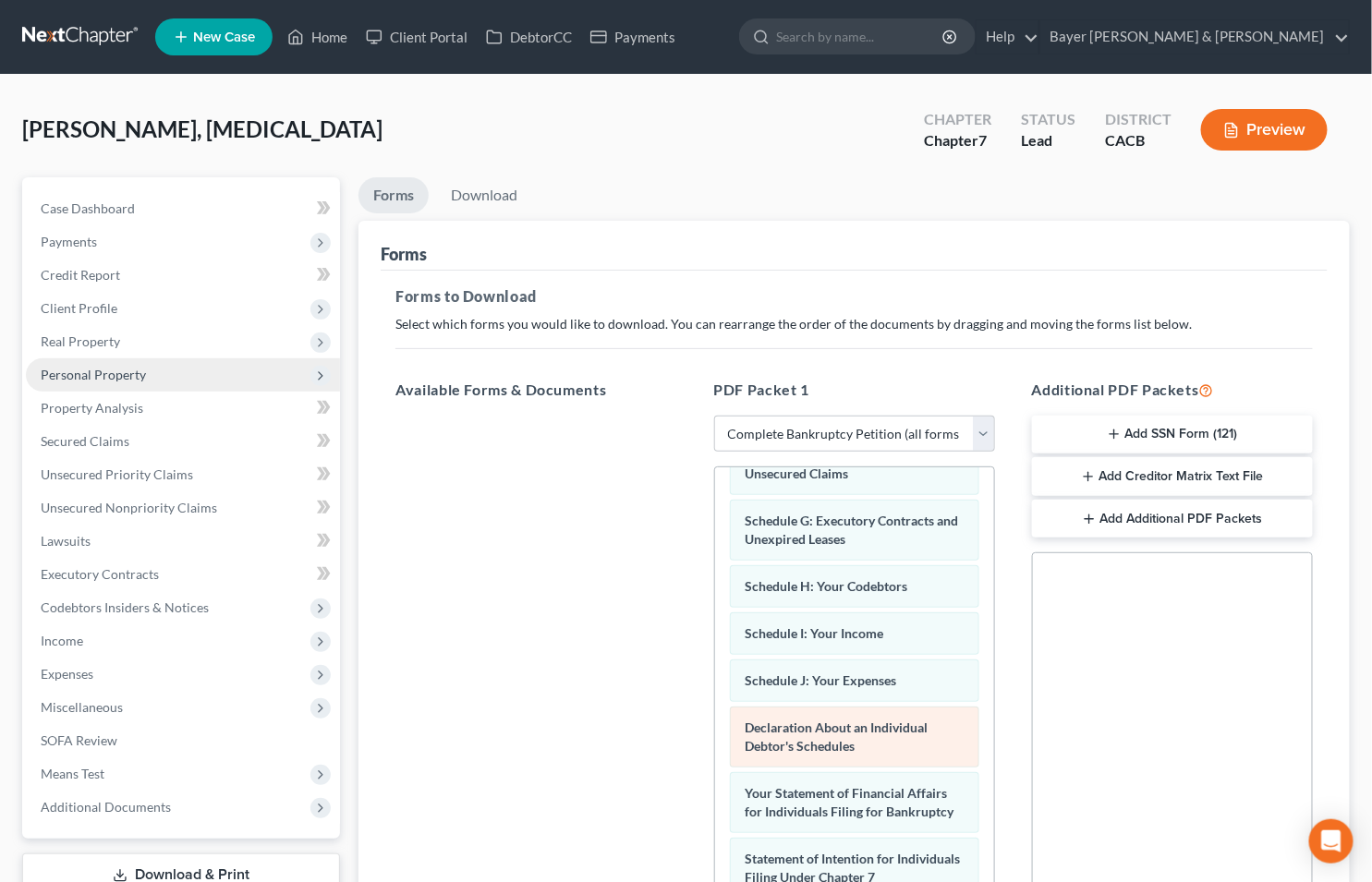
scroll to position [513, 0]
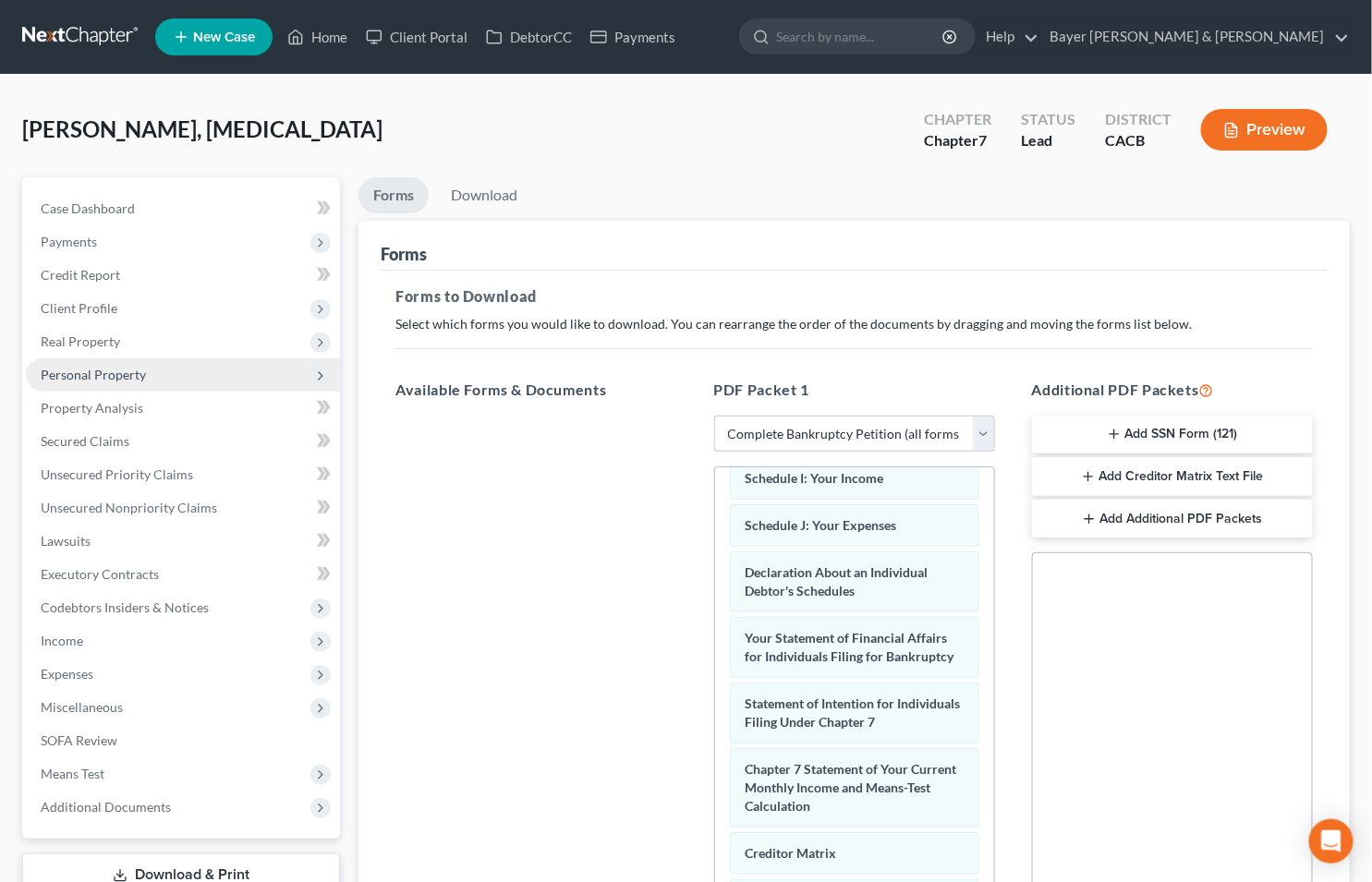
drag, startPoint x: 1149, startPoint y: 215, endPoint x: 1239, endPoint y: 272, distance: 106.5
click at [1149, 215] on ul "Forms Download" at bounding box center [854, 199] width 992 height 44
click at [1086, 478] on icon "button" at bounding box center [1088, 476] width 15 height 15
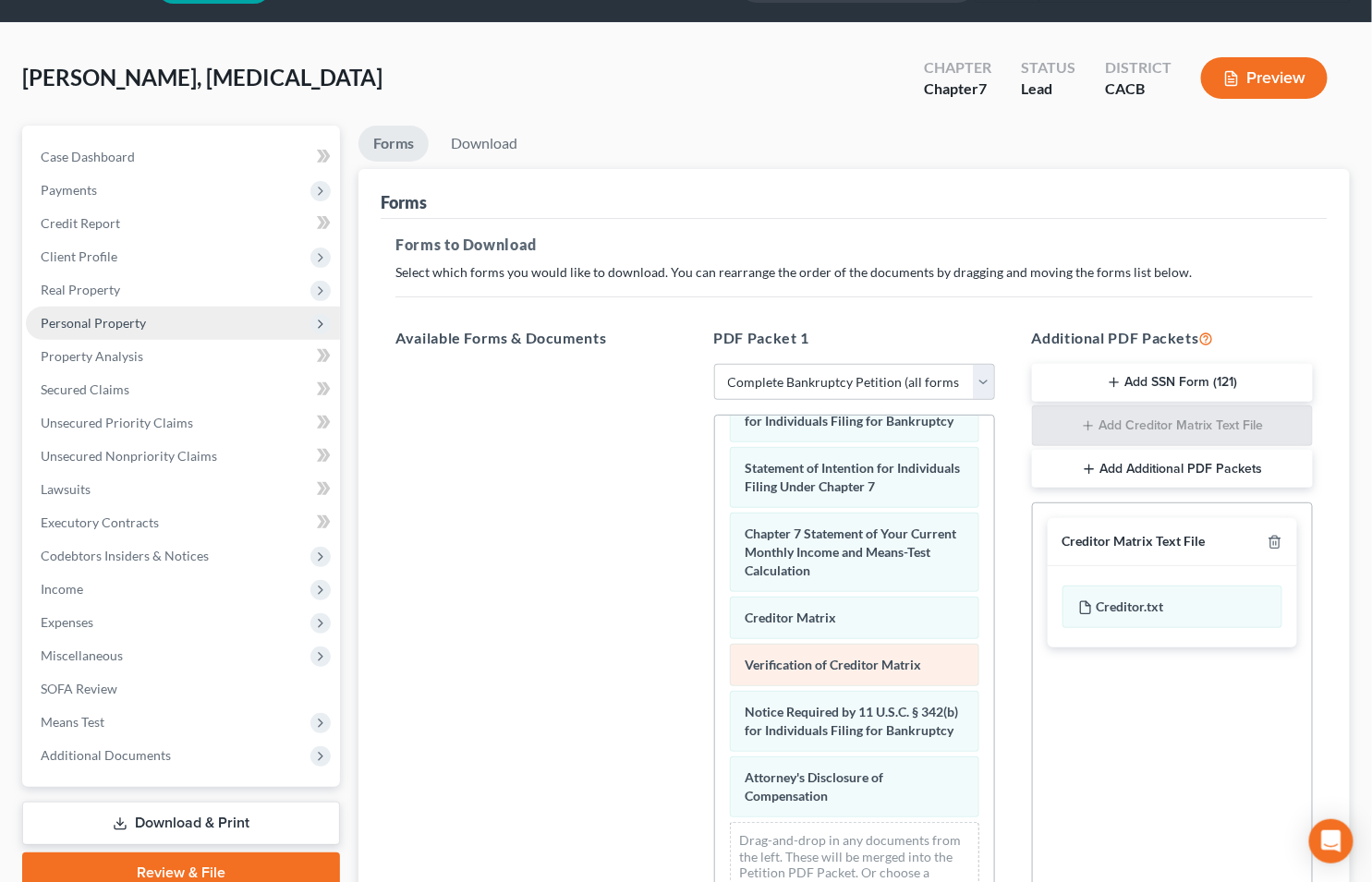
scroll to position [102, 0]
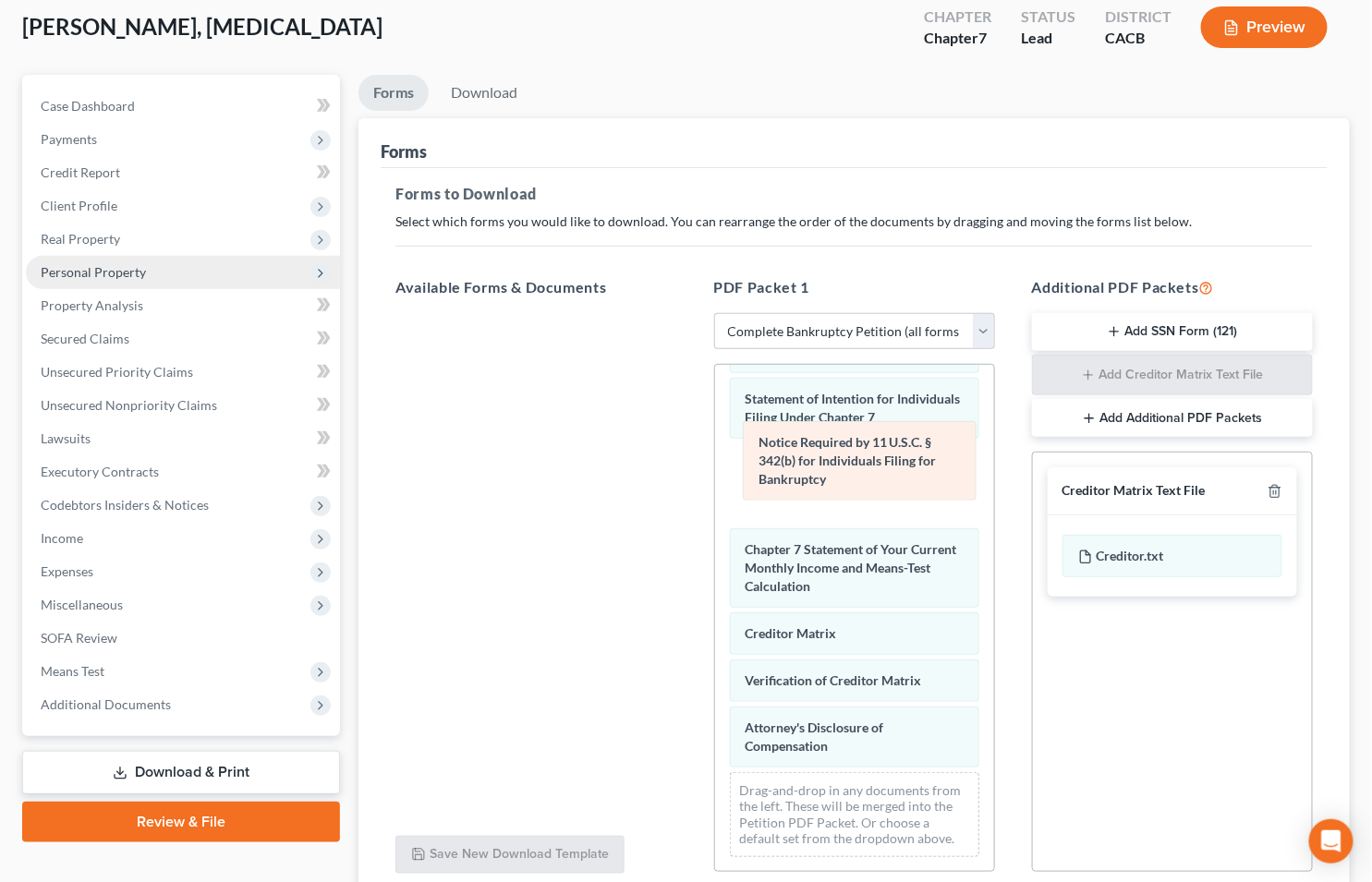
drag, startPoint x: 799, startPoint y: 635, endPoint x: 812, endPoint y: 450, distance: 185.5
click at [812, 450] on div "Notice Required by 11 U.S.C. § 342(b) for Individuals Filing for Bankruptcy Vol…" at bounding box center [855, 261] width 280 height 1221
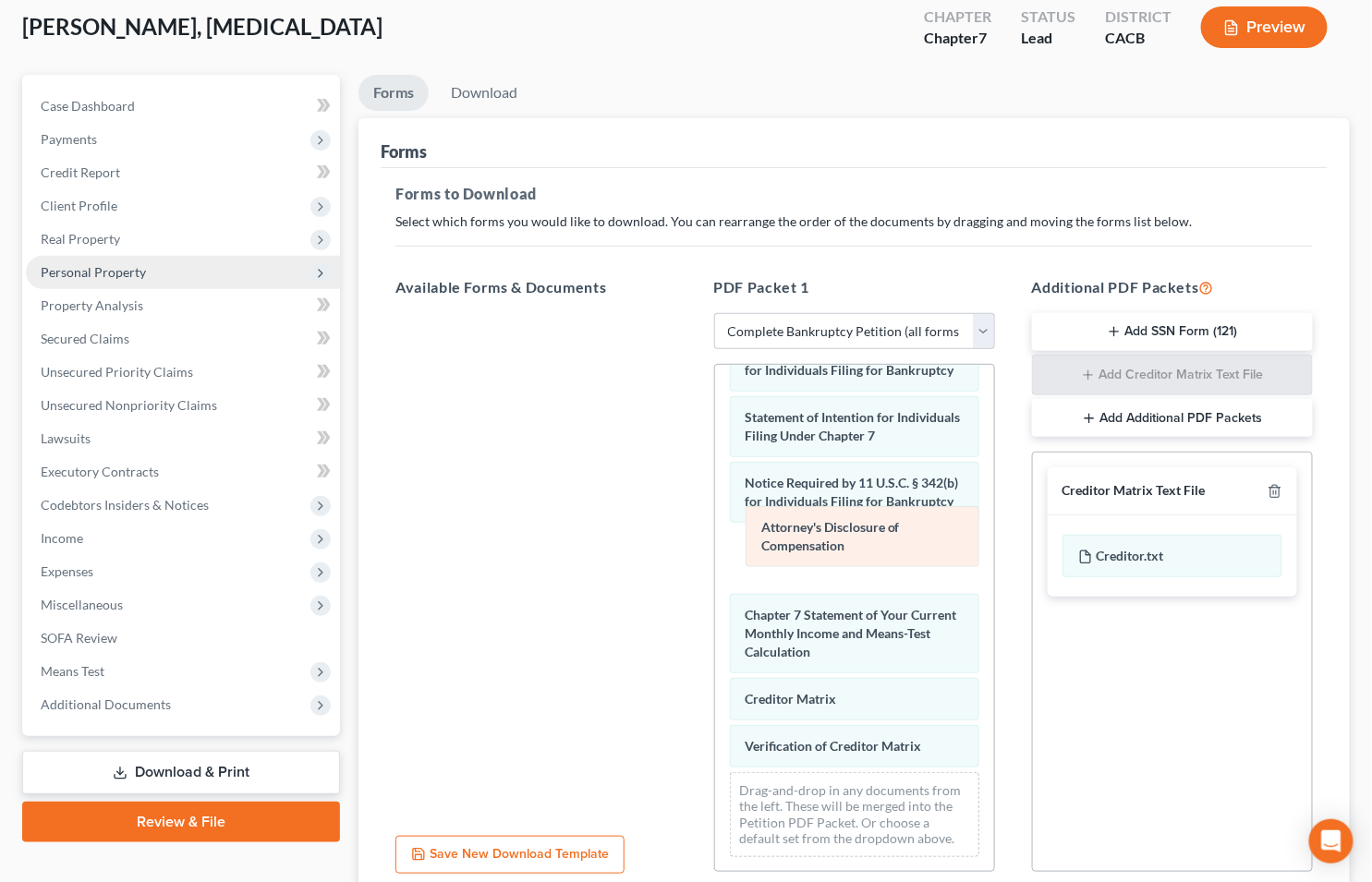
drag, startPoint x: 812, startPoint y: 723, endPoint x: 827, endPoint y: 539, distance: 184.6
click at [827, 539] on div "Attorney's Disclosure of Compensation Voluntary Petition for Individuals Filing…" at bounding box center [855, 269] width 280 height 1202
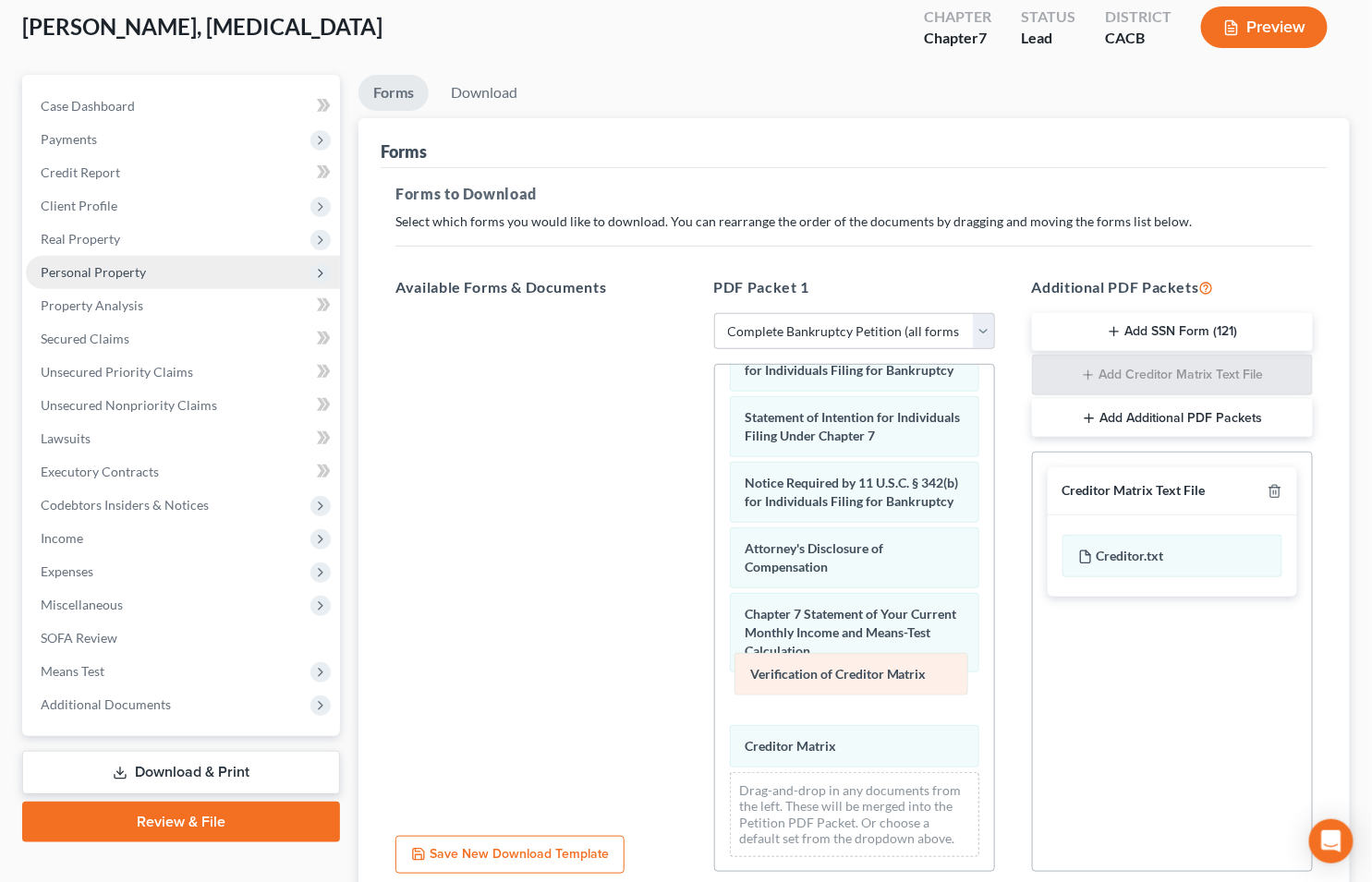
drag, startPoint x: 821, startPoint y: 734, endPoint x: 826, endPoint y: 678, distance: 56.2
click at [826, 678] on div "Verification of Creditor Matrix Voluntary Petition for Individuals Filing for B…" at bounding box center [855, 269] width 280 height 1202
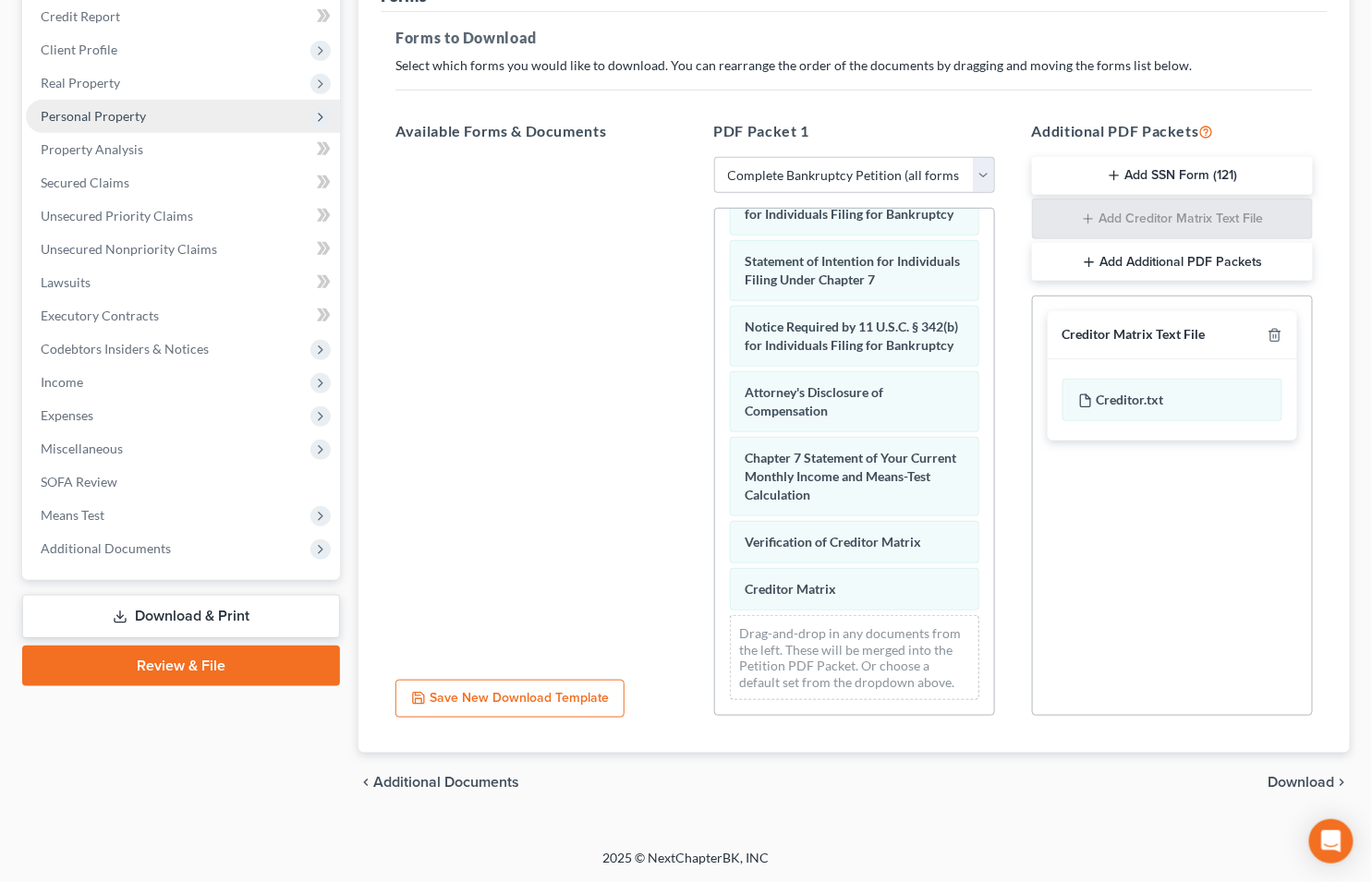
click at [1284, 782] on span "Download" at bounding box center [1301, 782] width 67 height 15
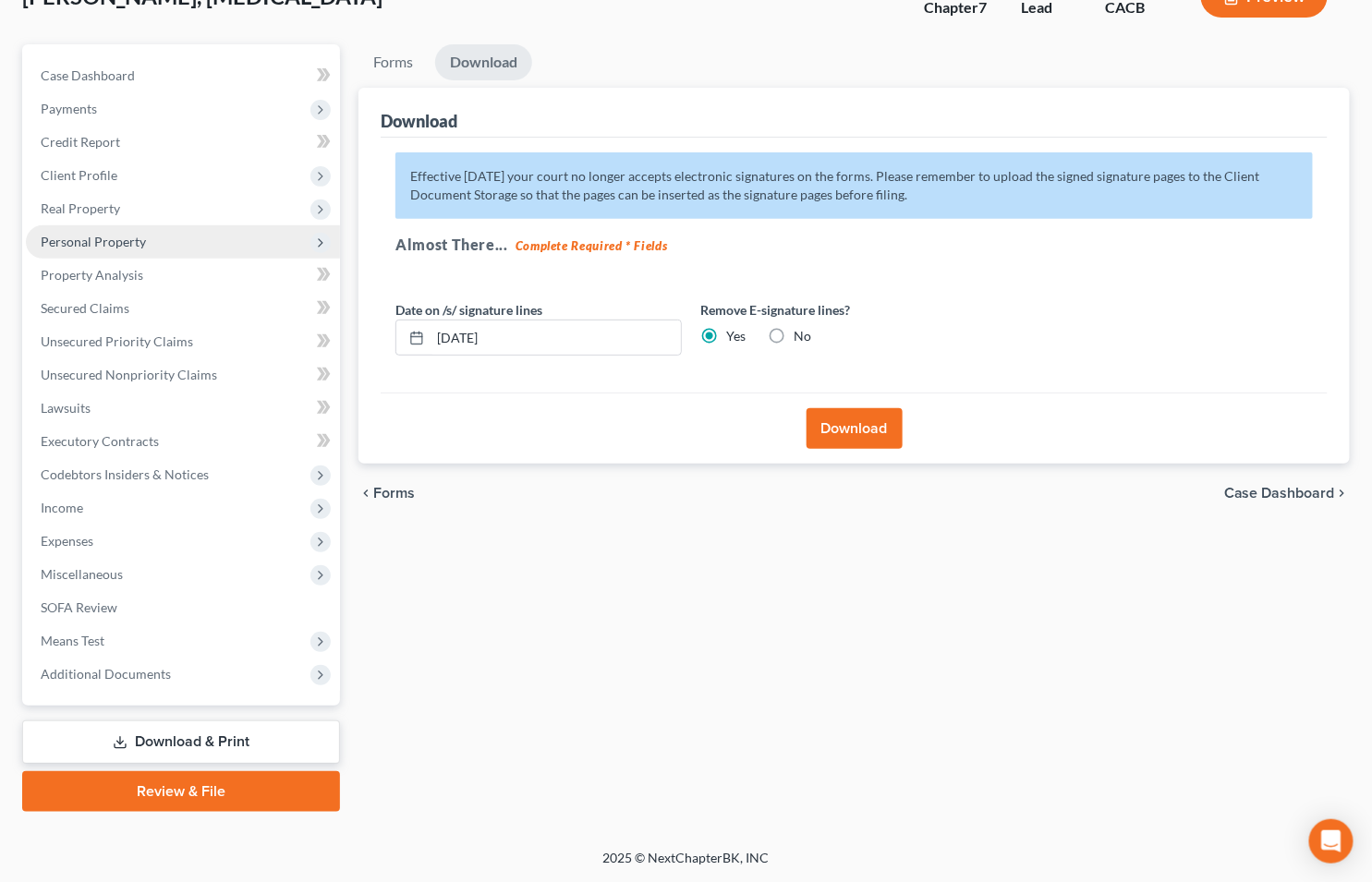
scroll to position [130, 0]
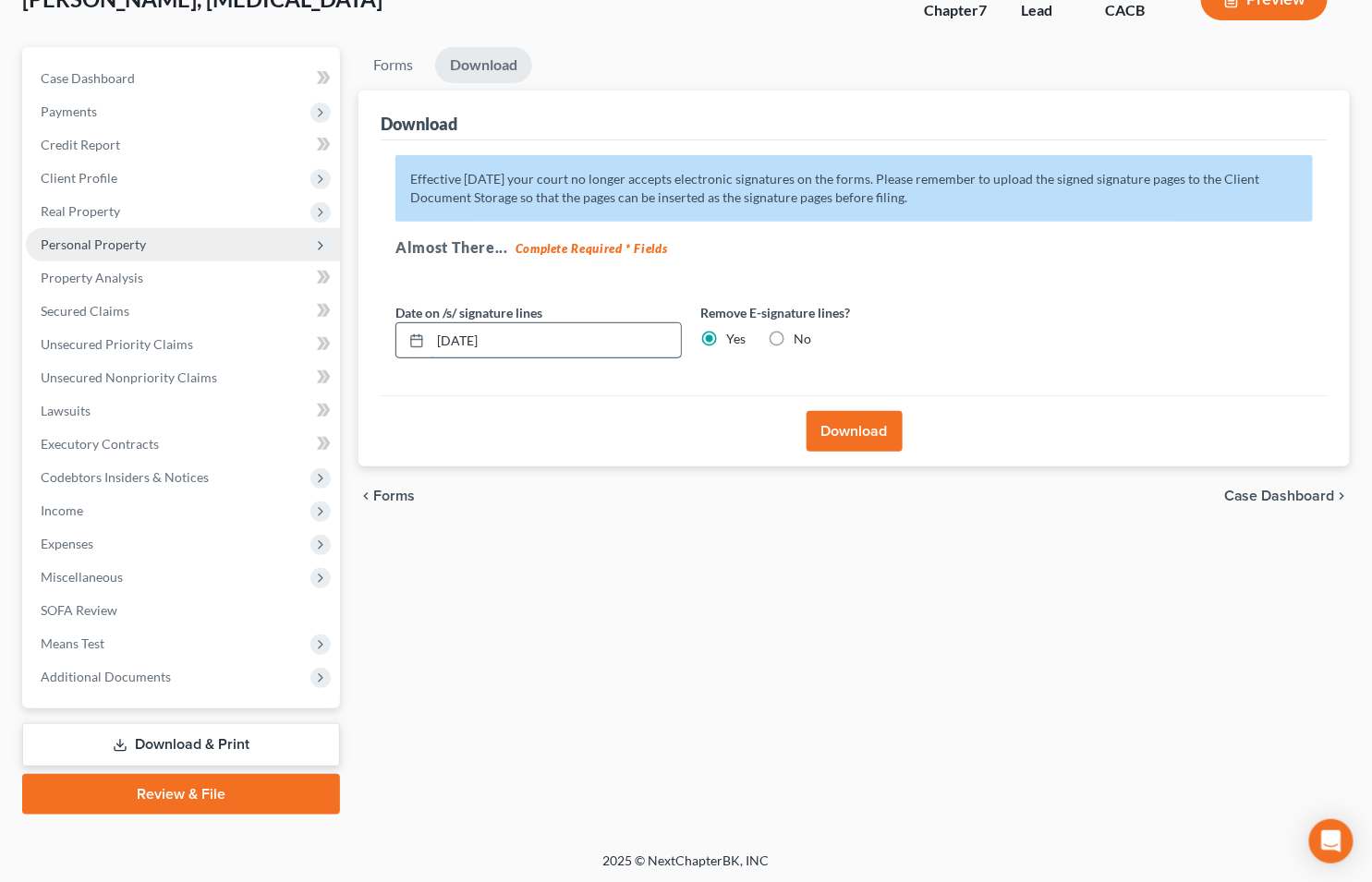
drag, startPoint x: 541, startPoint y: 333, endPoint x: 435, endPoint y: 329, distance: 106.1
click at [435, 329] on input "08/18/2025" at bounding box center [556, 340] width 251 height 35
click at [877, 427] on button "Download" at bounding box center [855, 431] width 97 height 41
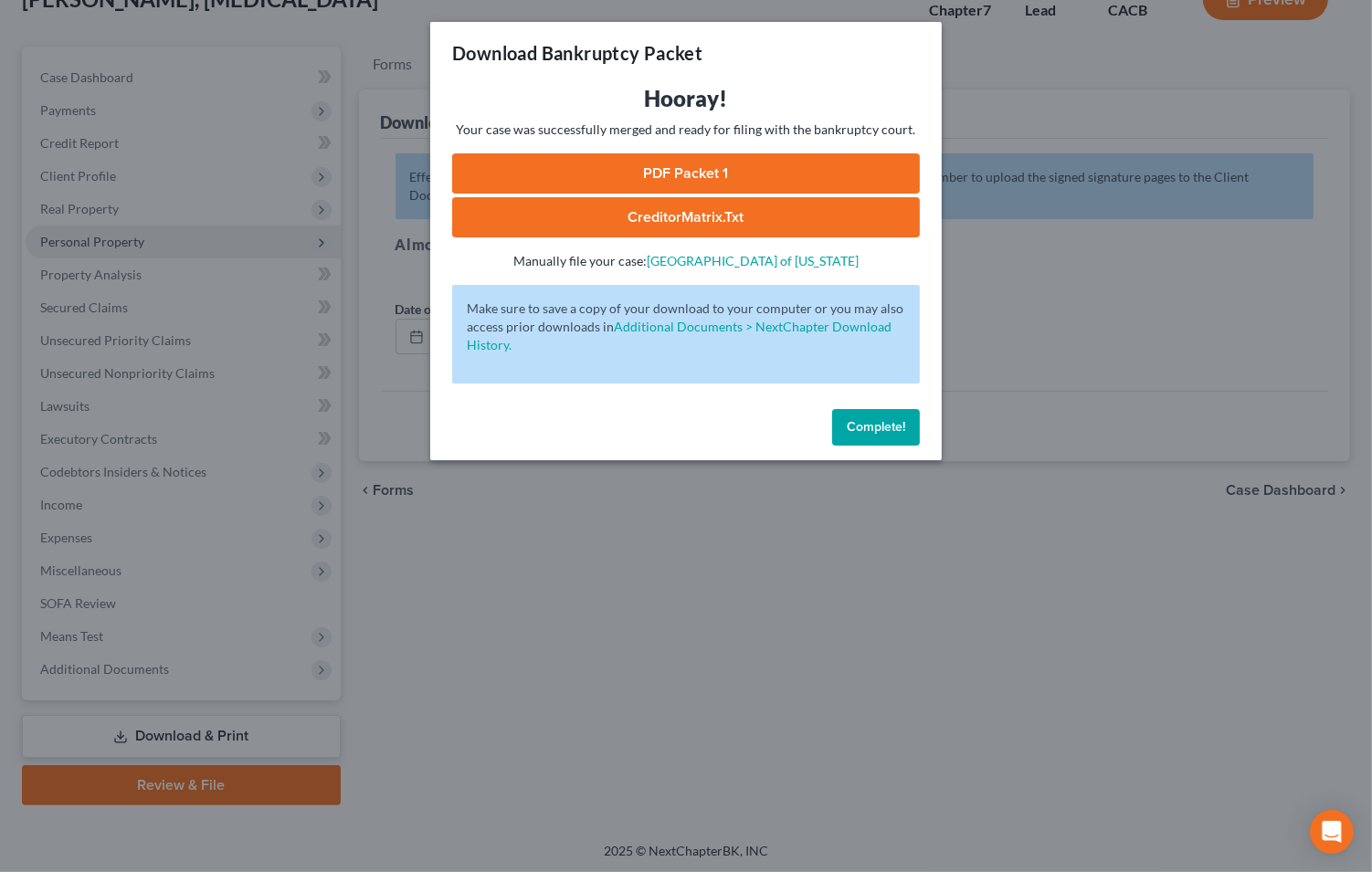
drag, startPoint x: 837, startPoint y: 207, endPoint x: 859, endPoint y: 225, distance: 28.4
click at [837, 207] on link "CreditorMatrix.txt" at bounding box center [686, 217] width 468 height 40
click at [673, 169] on link "PDF Packet 1" at bounding box center [686, 173] width 468 height 40
click at [220, 17] on div "Download Bankruptcy Packet Hooray! Your case was successfully merged and ready …" at bounding box center [686, 436] width 1372 height 872
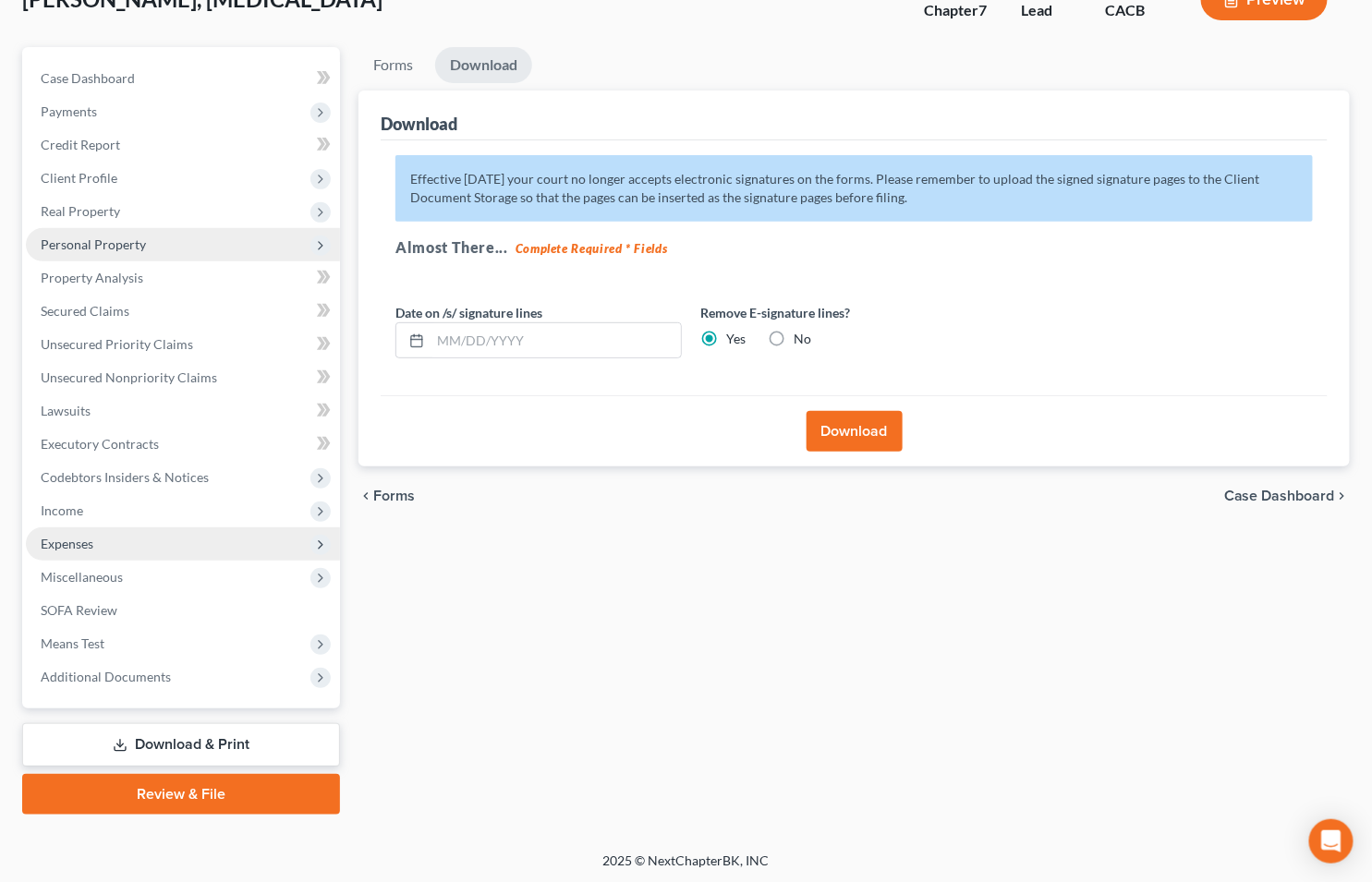
click at [52, 540] on span "Expenses" at bounding box center [67, 544] width 53 height 16
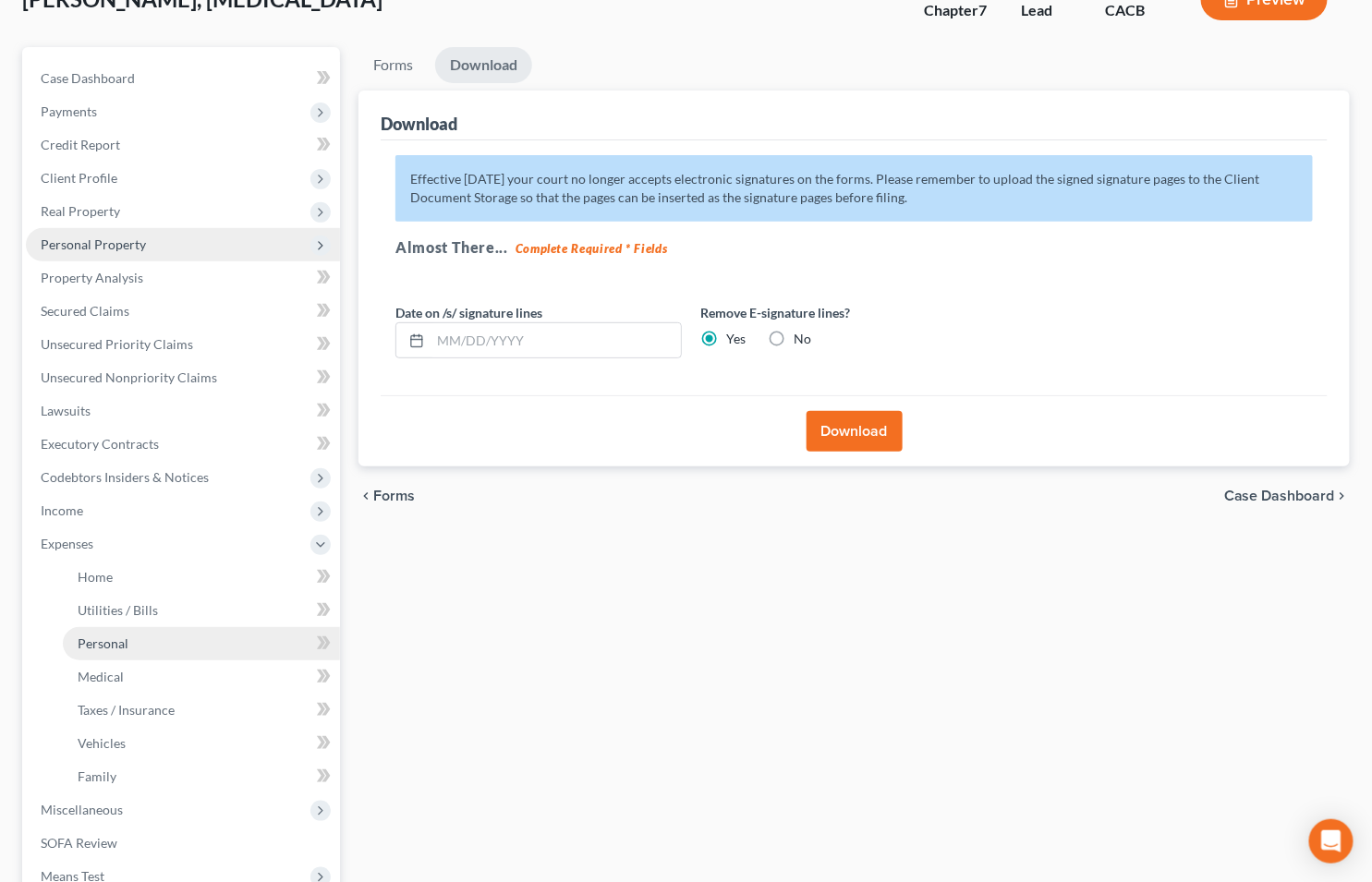
click at [101, 644] on span "Personal" at bounding box center [102, 643] width 51 height 16
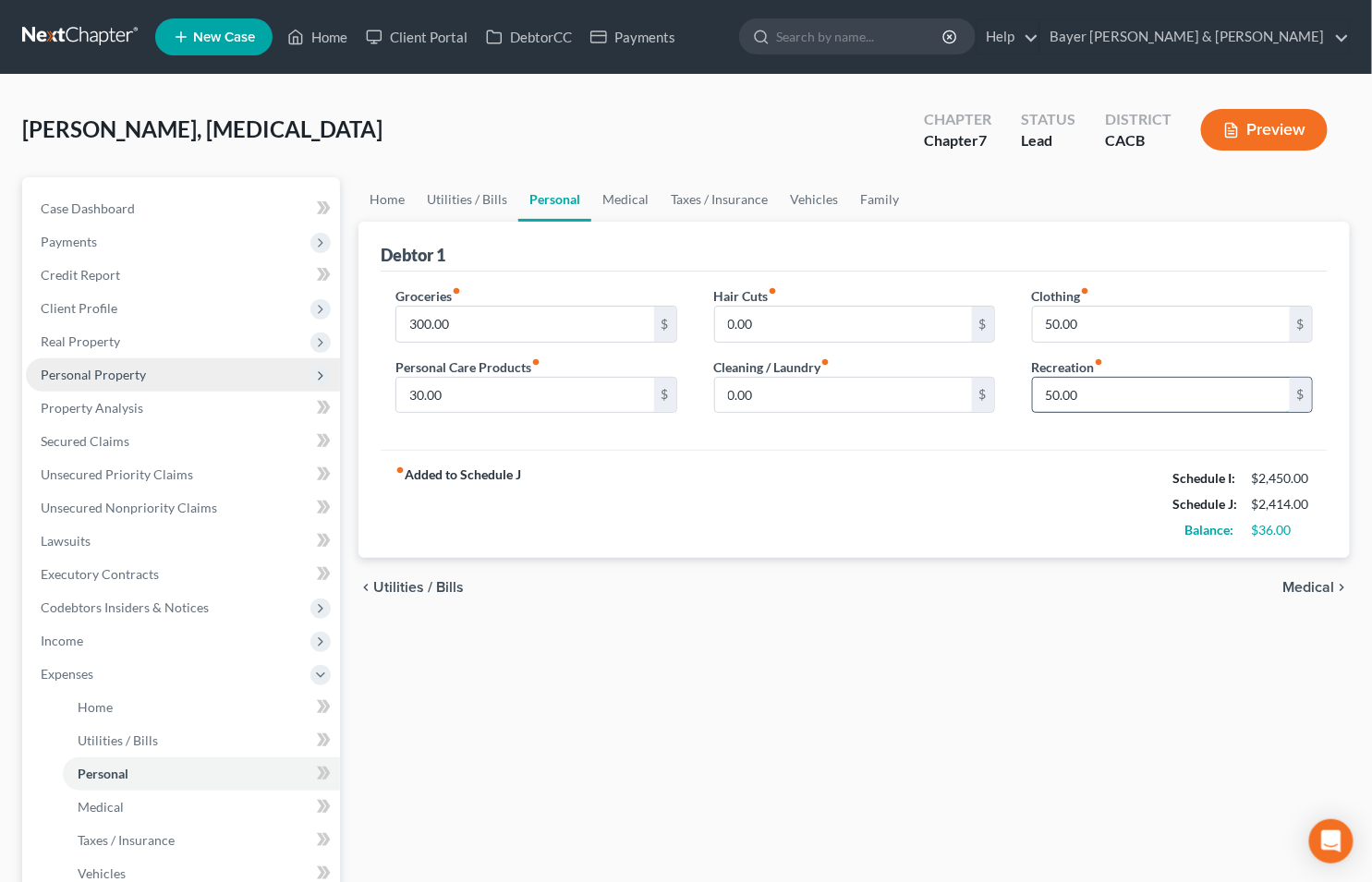
click at [1077, 391] on input "50.00" at bounding box center [1162, 395] width 257 height 35
type input "86"
click at [198, 209] on link "Case Dashboard" at bounding box center [183, 208] width 314 height 33
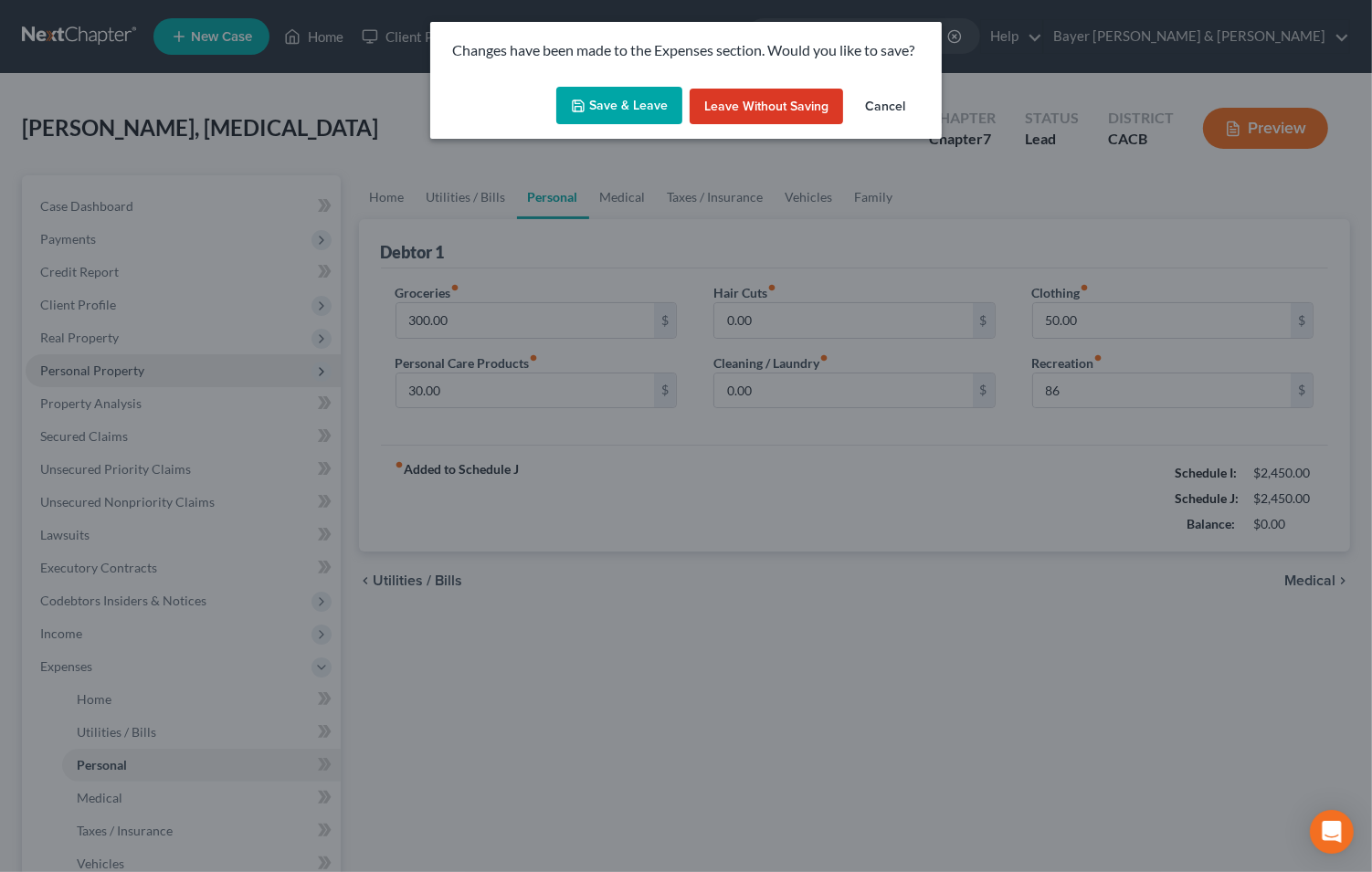
click at [636, 101] on button "Save & Leave" at bounding box center [620, 105] width 126 height 38
type input "86.00"
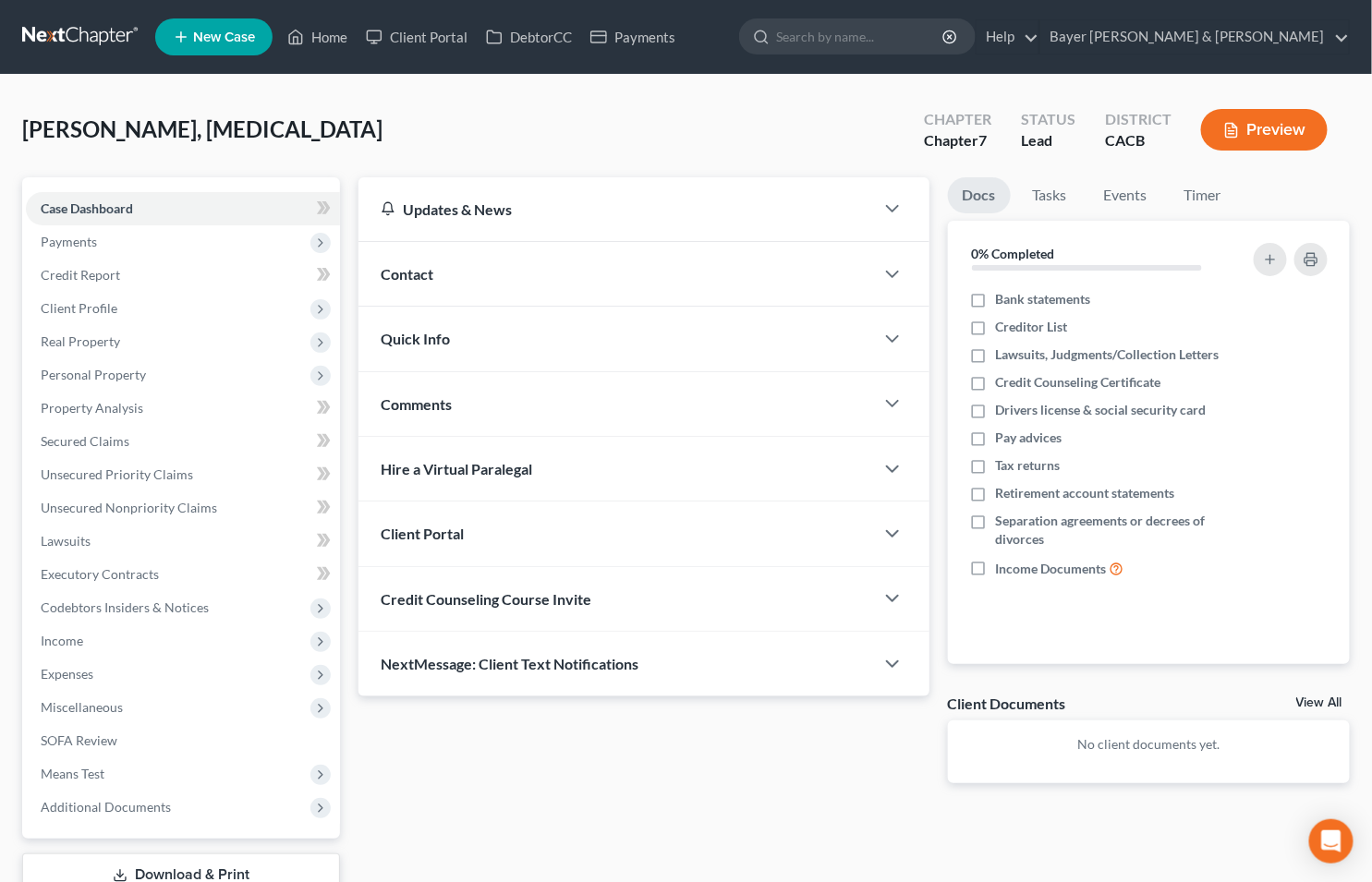
click at [1253, 127] on button "Preview" at bounding box center [1265, 130] width 126 height 42
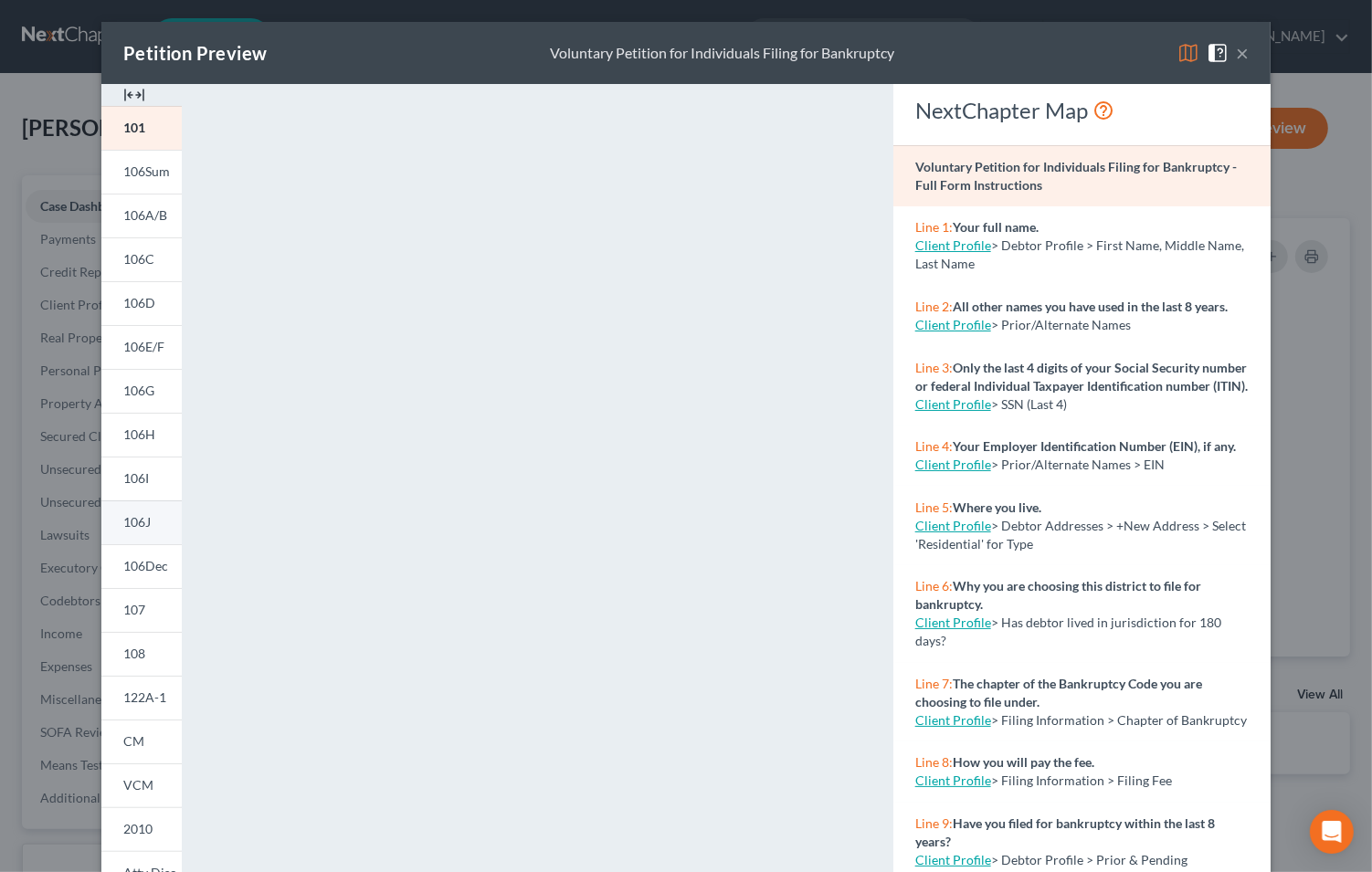
click at [133, 522] on span "106J" at bounding box center [137, 522] width 28 height 16
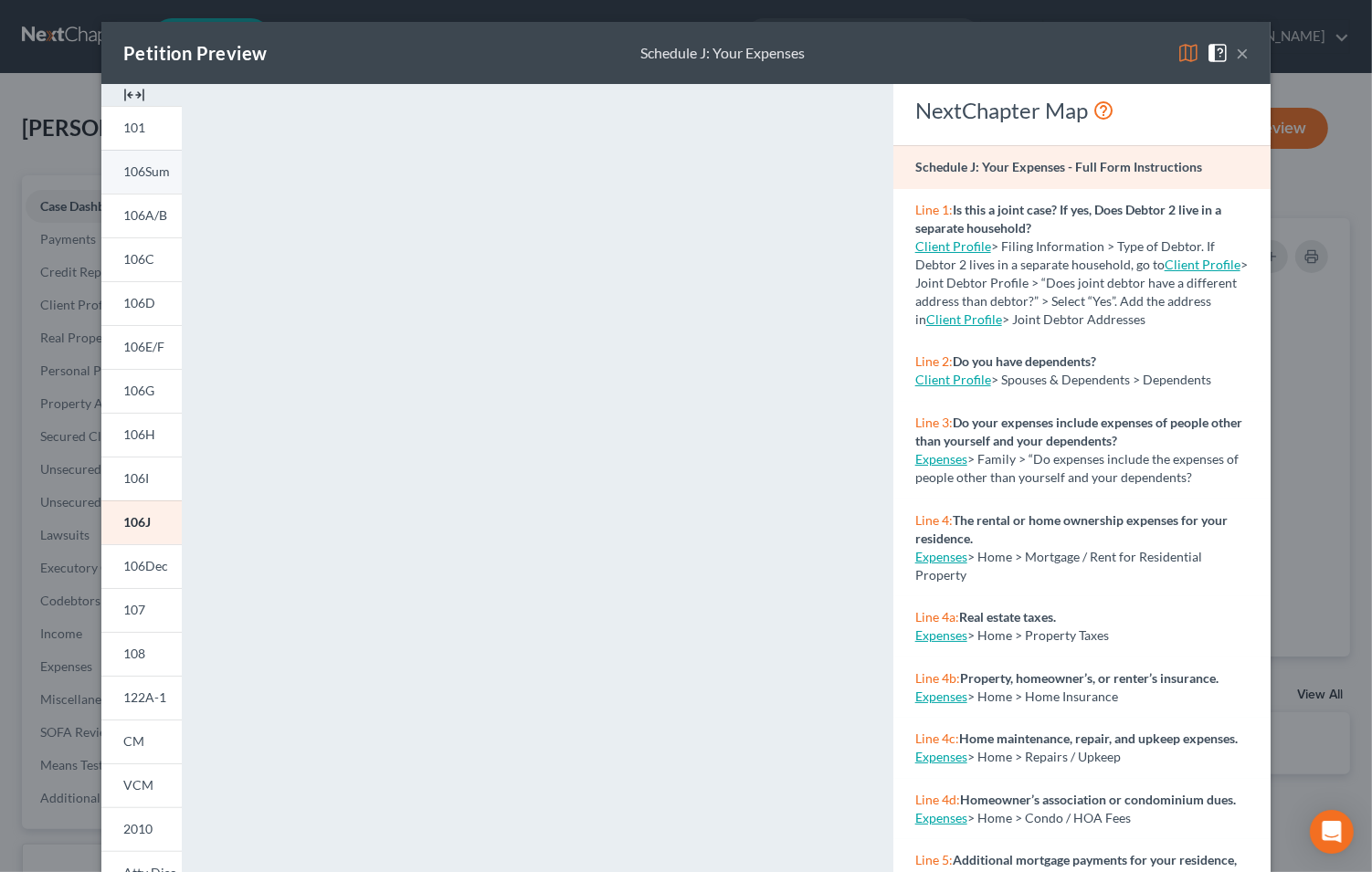
click at [130, 170] on span "106Sum" at bounding box center [146, 171] width 46 height 16
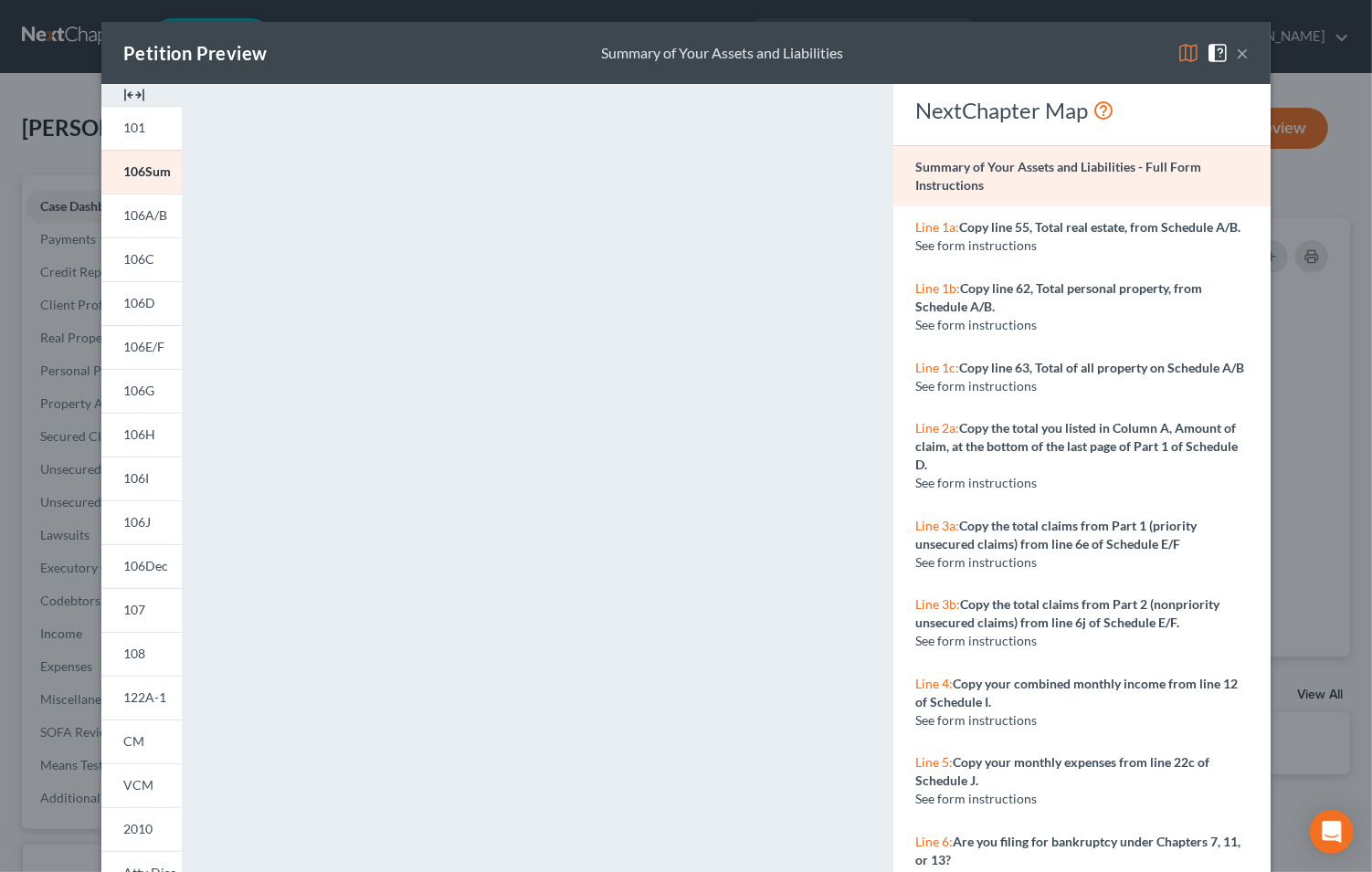
click at [1236, 48] on button "×" at bounding box center [1242, 53] width 13 height 22
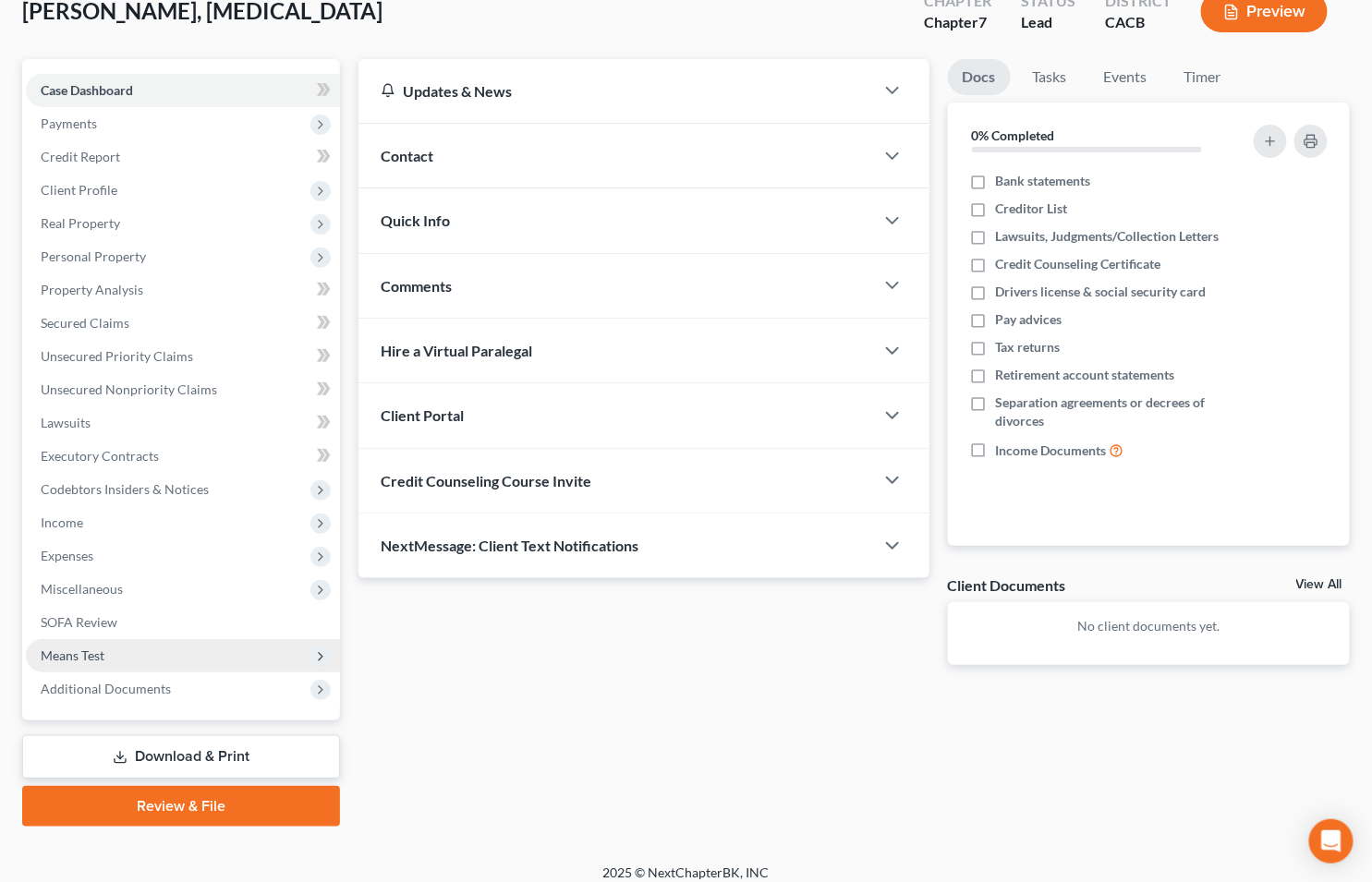
scroll to position [130, 0]
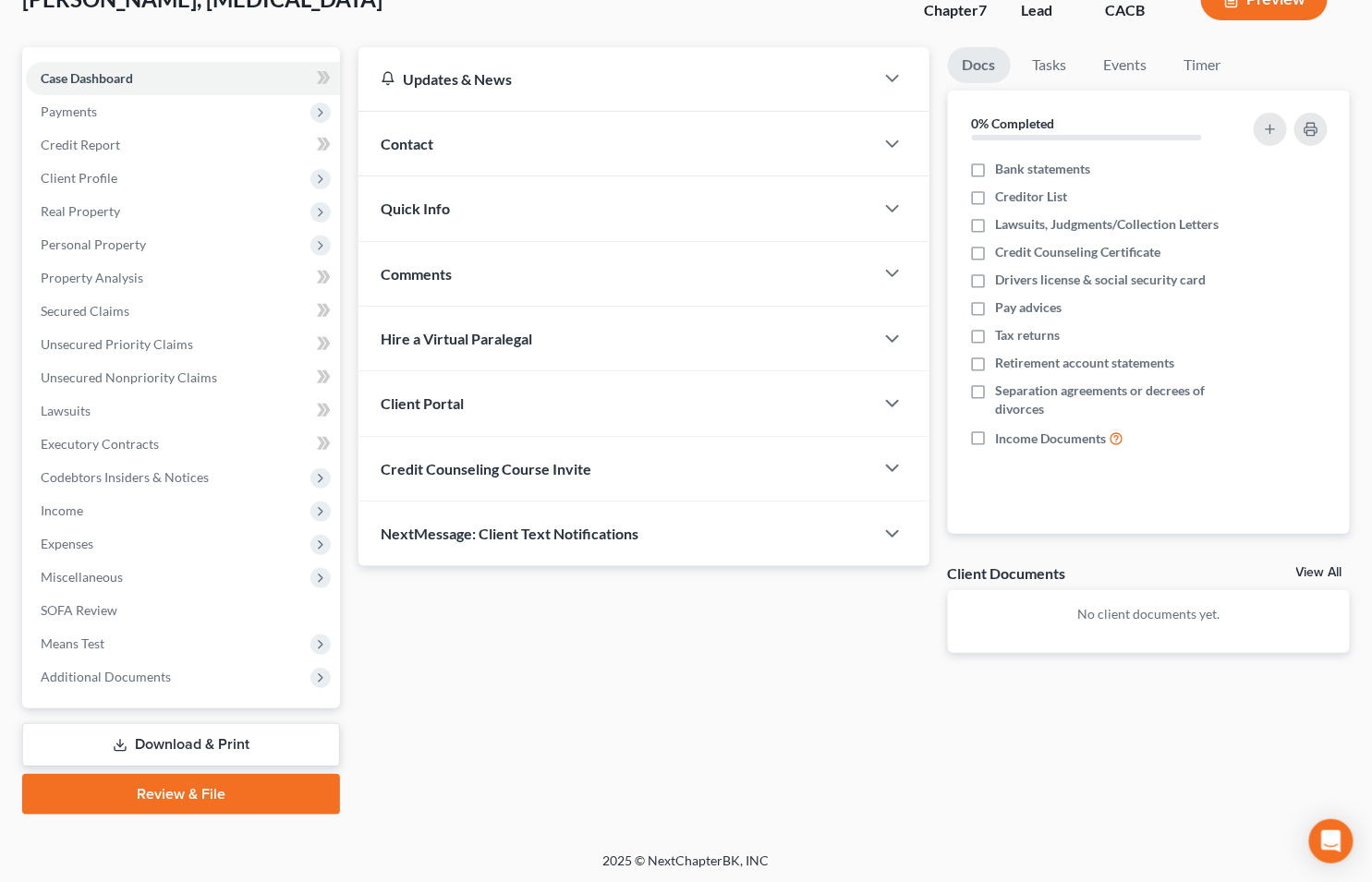
click at [175, 745] on link "Download & Print" at bounding box center [181, 745] width 318 height 44
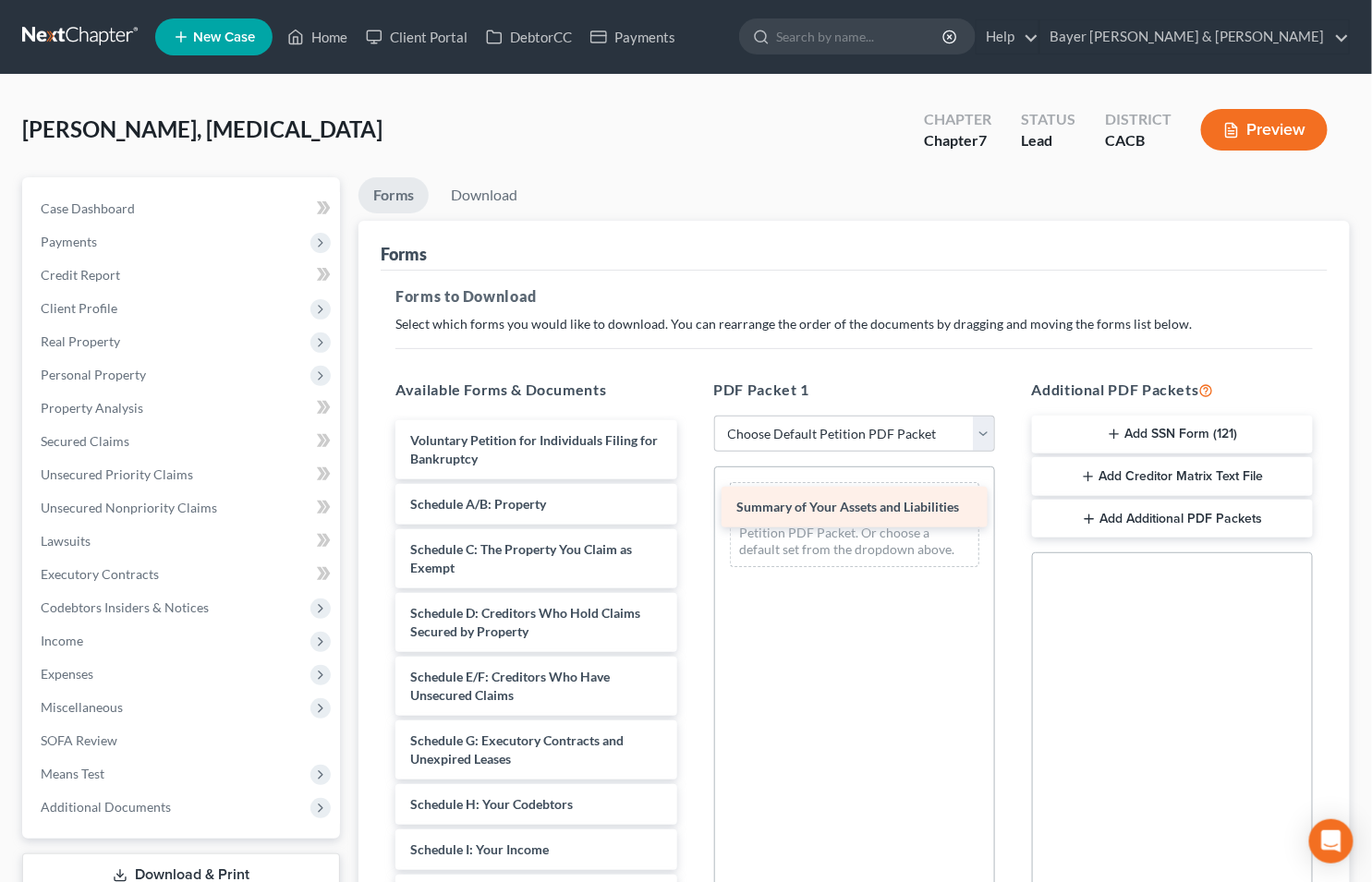
drag, startPoint x: 486, startPoint y: 502, endPoint x: 812, endPoint y: 506, distance: 326.0
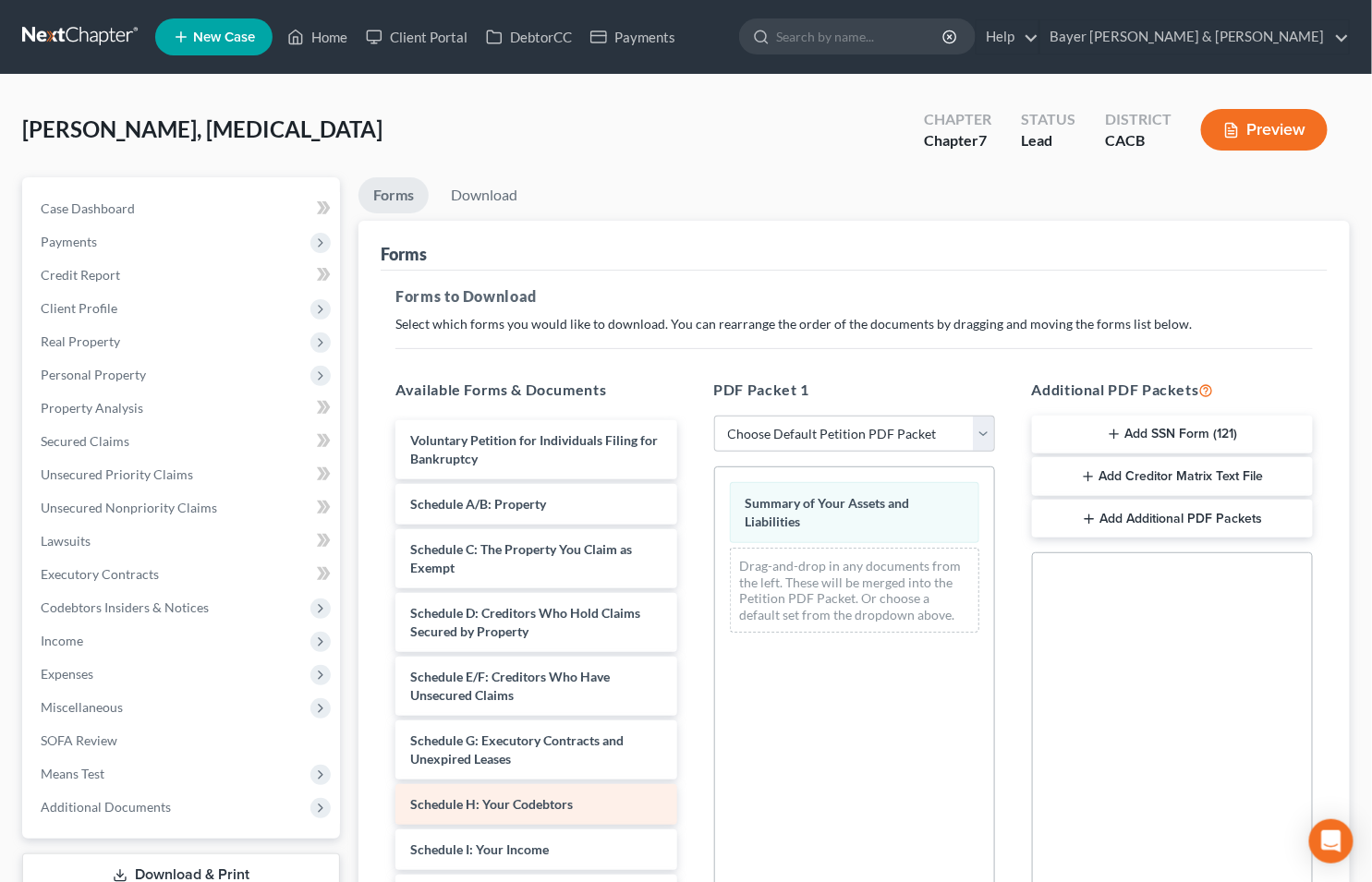
scroll to position [102, 0]
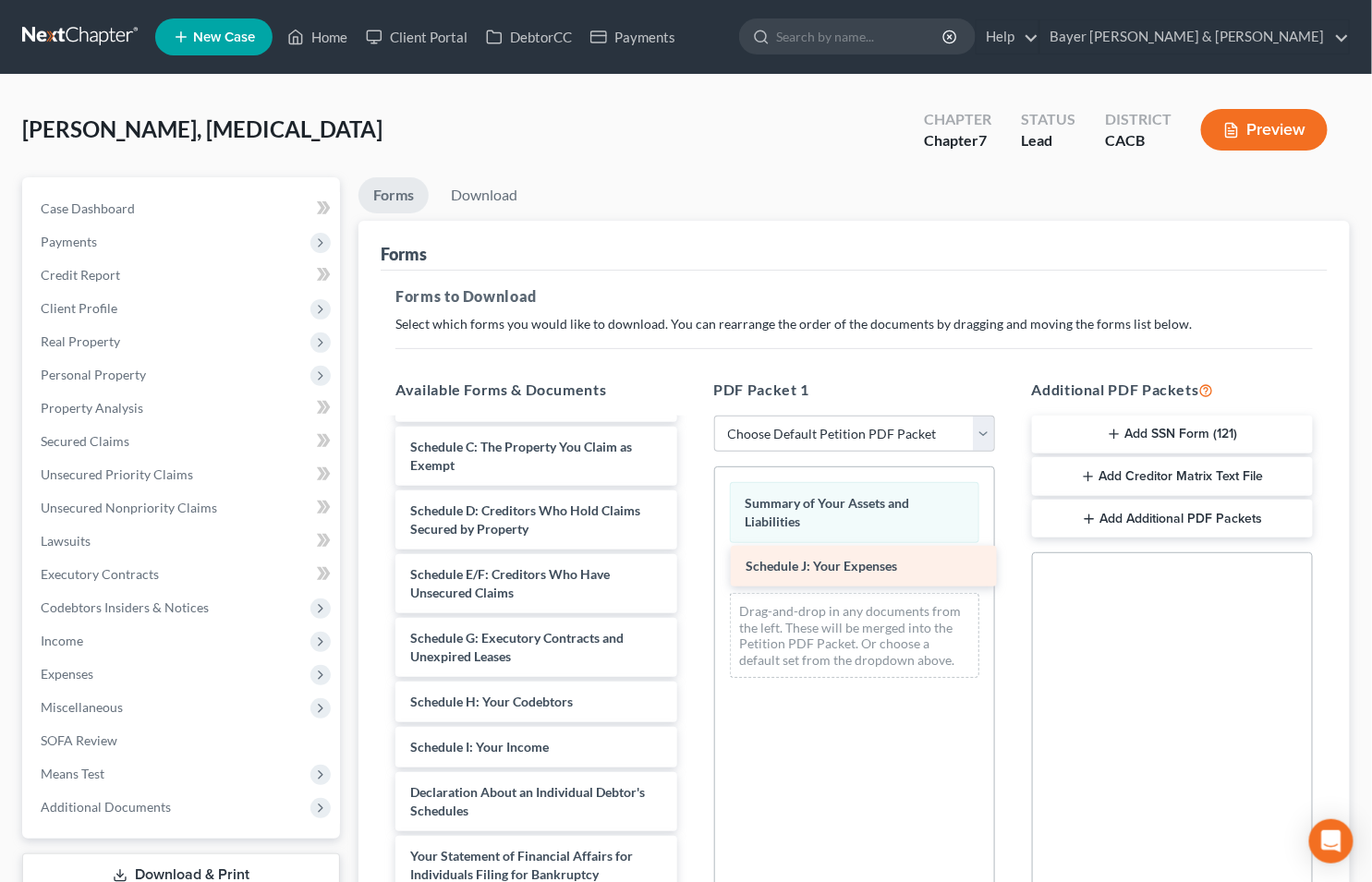
drag, startPoint x: 467, startPoint y: 792, endPoint x: 802, endPoint y: 566, distance: 404.1
click at [691, 566] on div "Schedule J: Your Expenses Voluntary Petition for Individuals Filing for Bankrup…" at bounding box center [536, 780] width 310 height 923
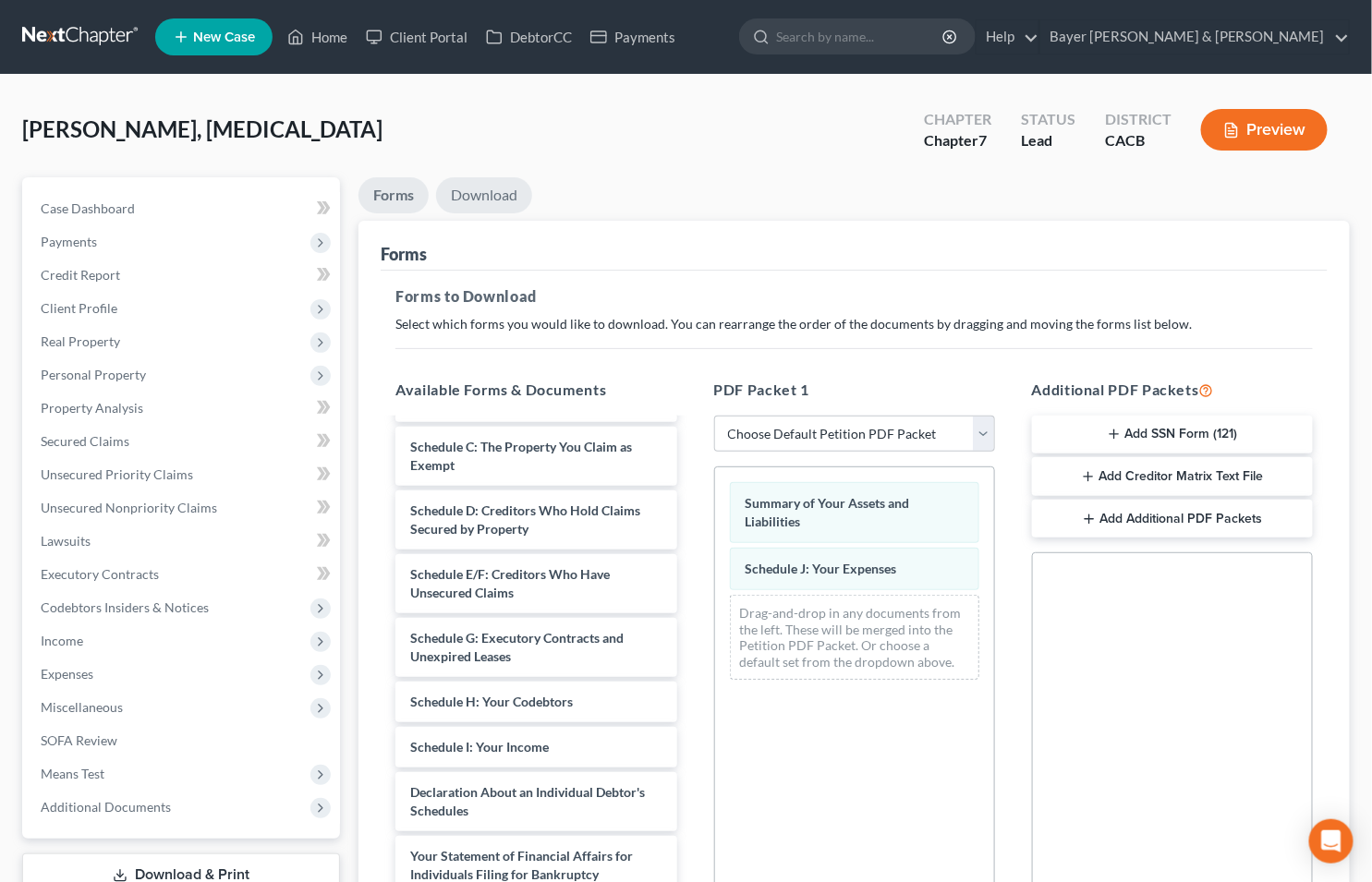
click at [499, 194] on link "Download" at bounding box center [484, 195] width 97 height 36
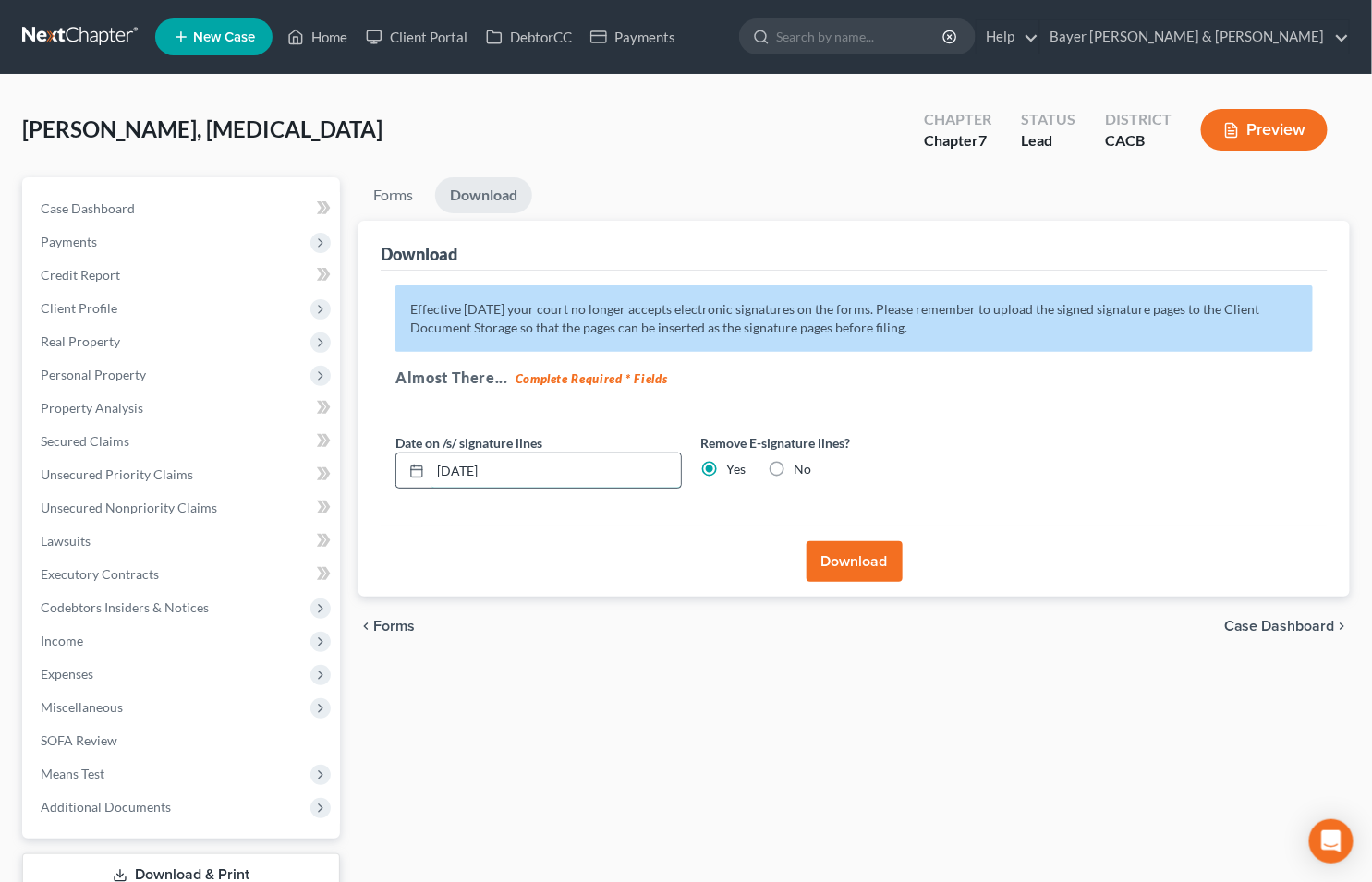
drag, startPoint x: 529, startPoint y: 465, endPoint x: 428, endPoint y: 475, distance: 101.5
click at [428, 475] on div "08/18/2025" at bounding box center [539, 470] width 287 height 37
click at [860, 552] on button "Download" at bounding box center [855, 561] width 97 height 41
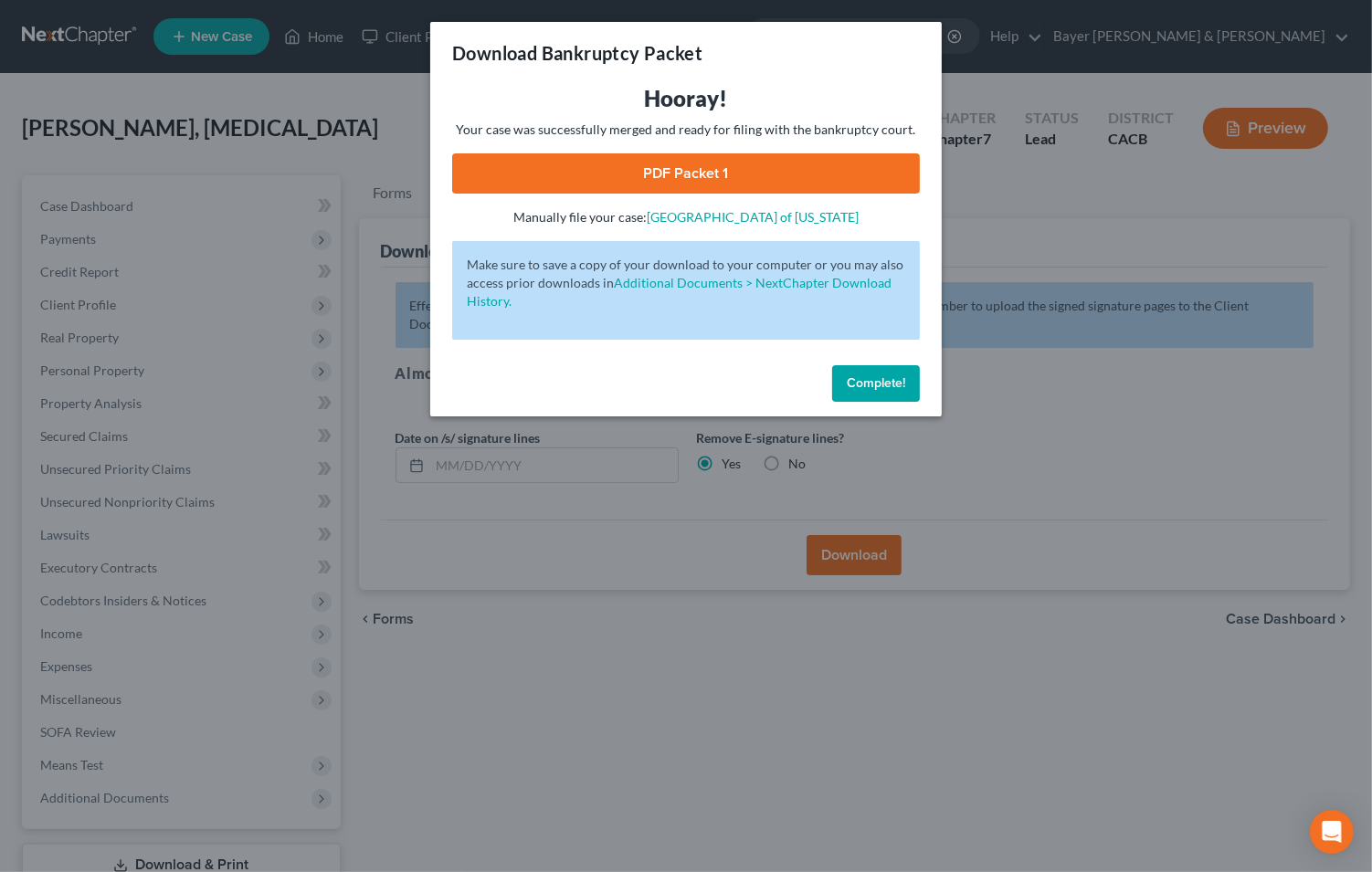
click at [633, 161] on link "PDF Packet 1" at bounding box center [686, 173] width 468 height 40
click at [277, 96] on div "Download Bankruptcy Packet Hooray! Your case was successfully merged and ready …" at bounding box center [686, 436] width 1372 height 872
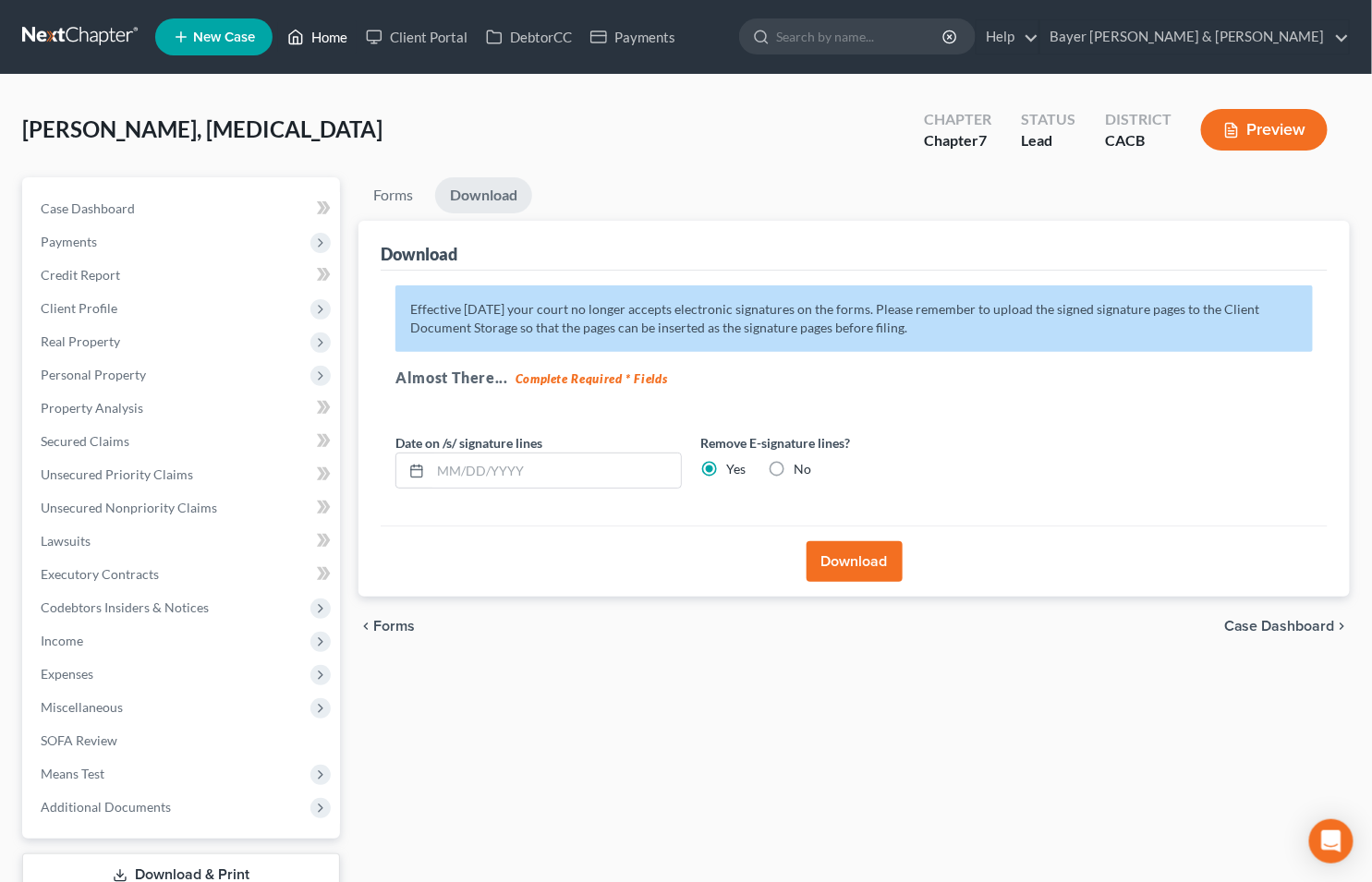
click at [321, 34] on link "Home" at bounding box center [317, 36] width 79 height 33
